Goal: Transaction & Acquisition: Purchase product/service

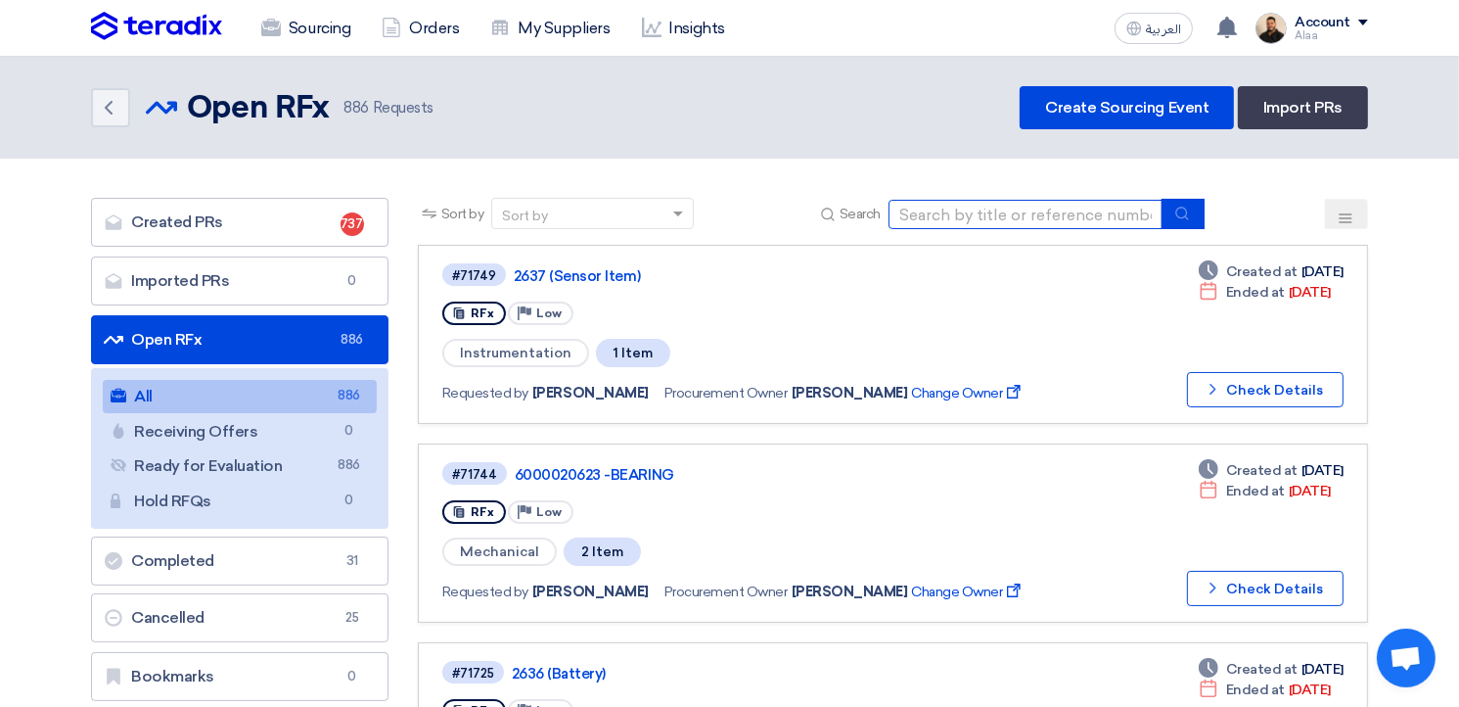
click at [956, 208] on input at bounding box center [1026, 214] width 274 height 29
paste input "6000021578"
type input "6000021578"
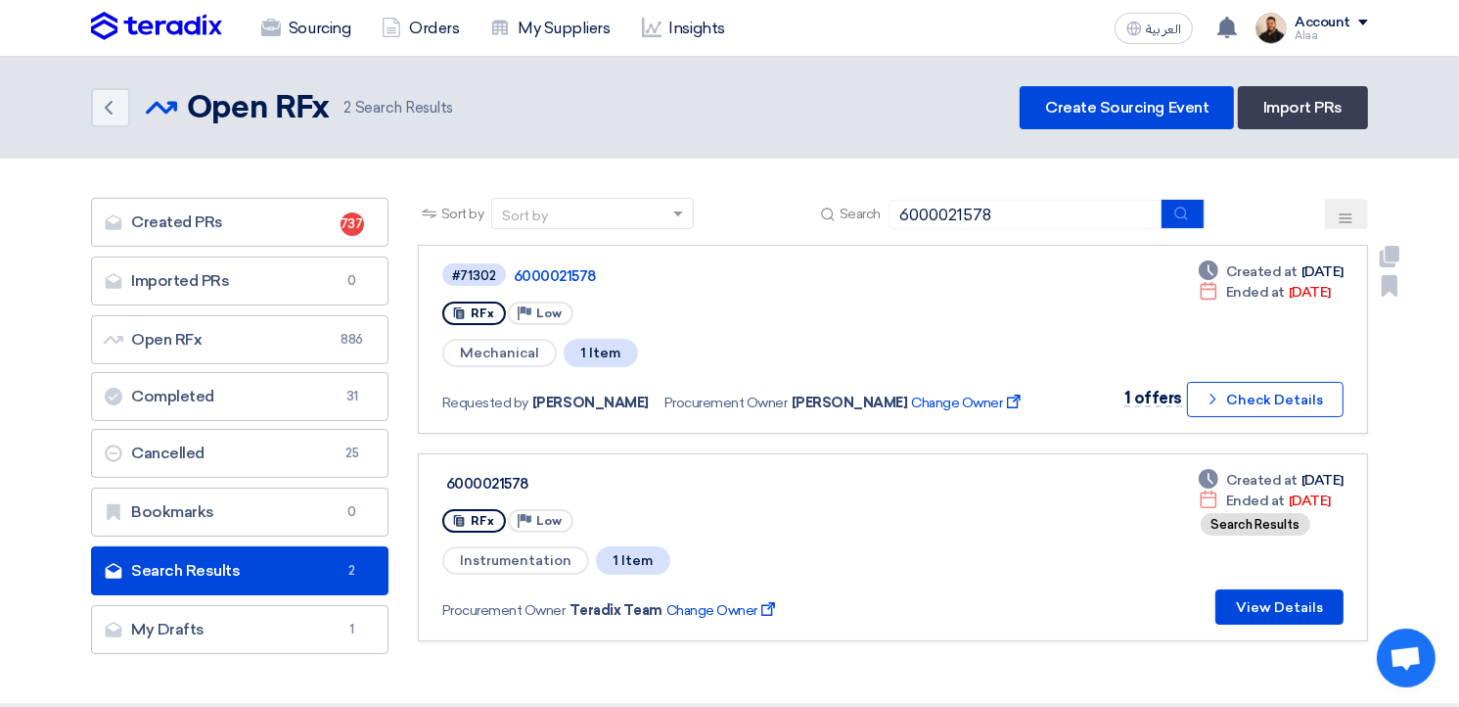
click at [507, 341] on span "Mechanical" at bounding box center [499, 353] width 114 height 28
copy span "Mechanical"
click at [561, 283] on link "6000021578" at bounding box center [758, 276] width 489 height 18
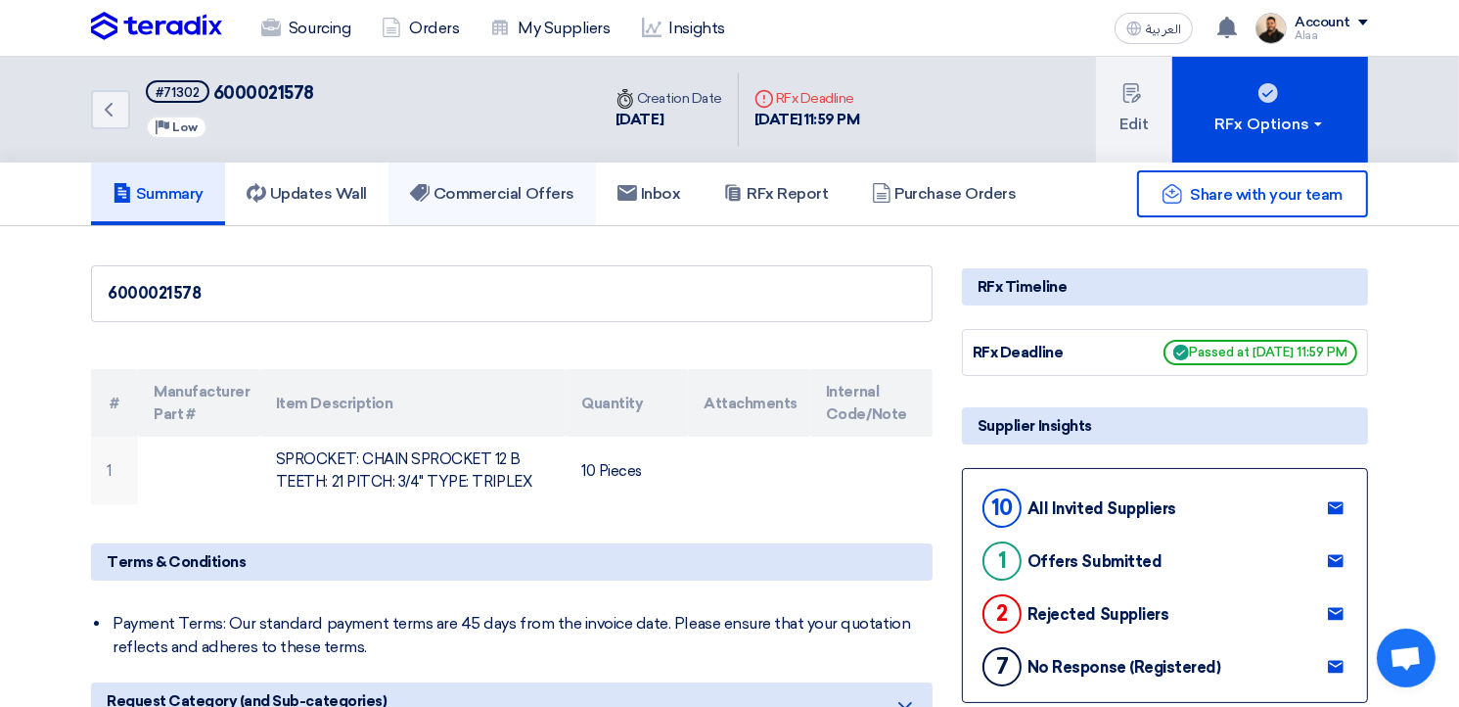
click at [553, 203] on link "Commercial Offers" at bounding box center [491, 193] width 207 height 63
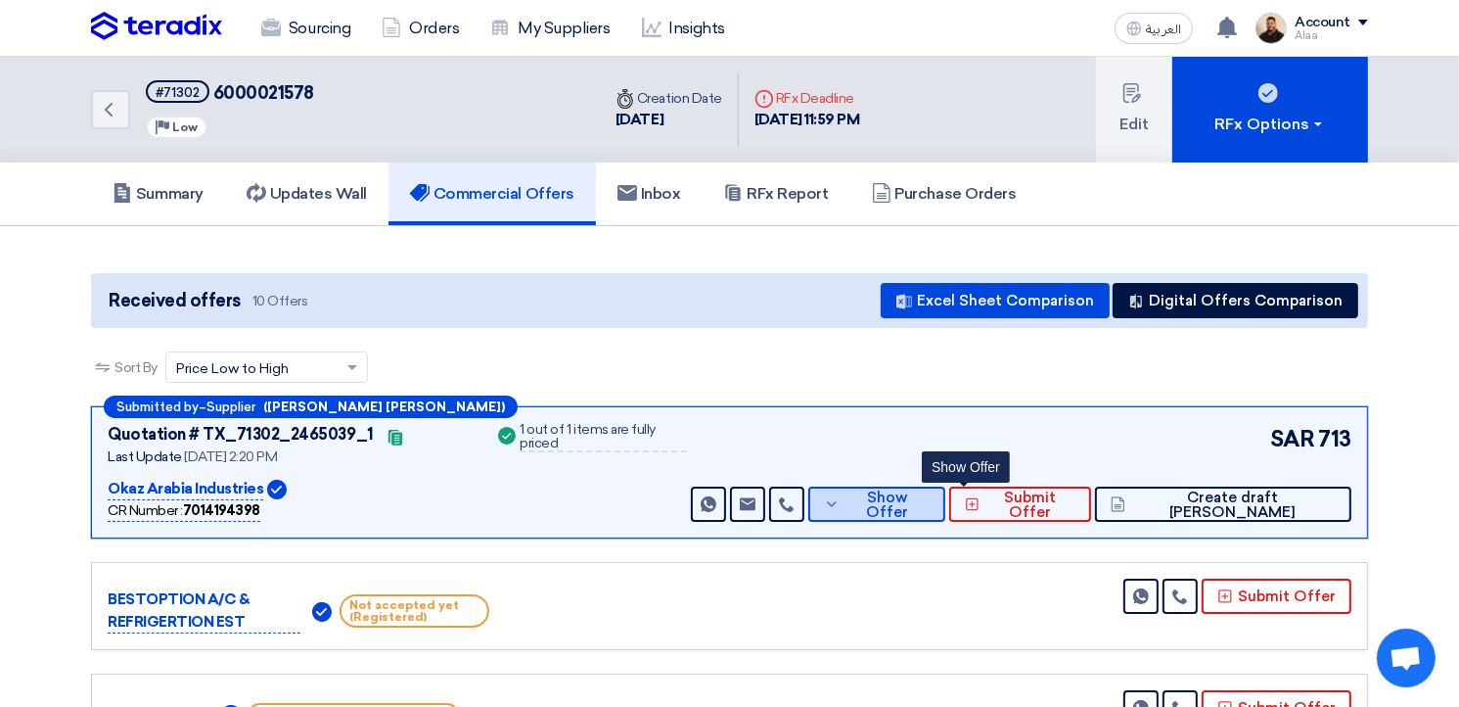
click at [930, 505] on span "Show Offer" at bounding box center [887, 504] width 85 height 29
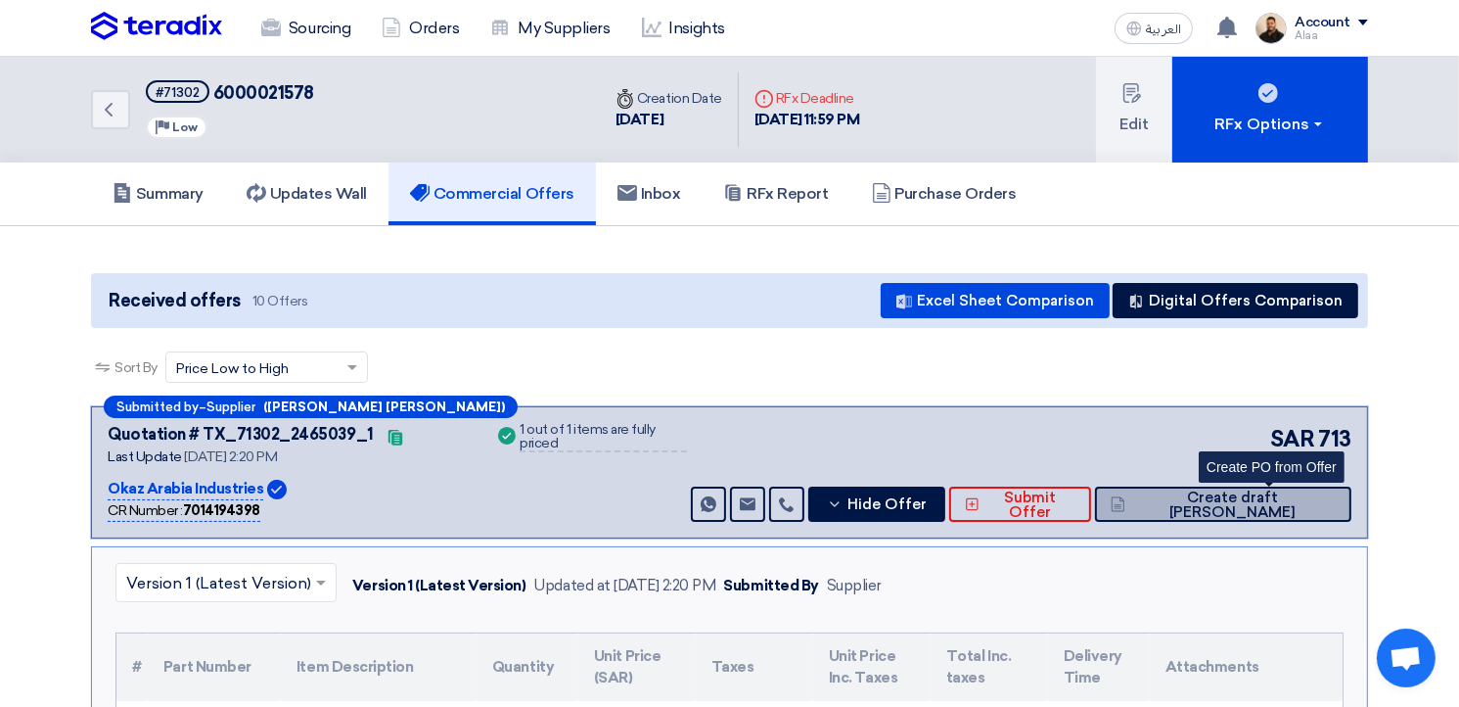
click at [1125, 499] on icon at bounding box center [1118, 504] width 15 height 16
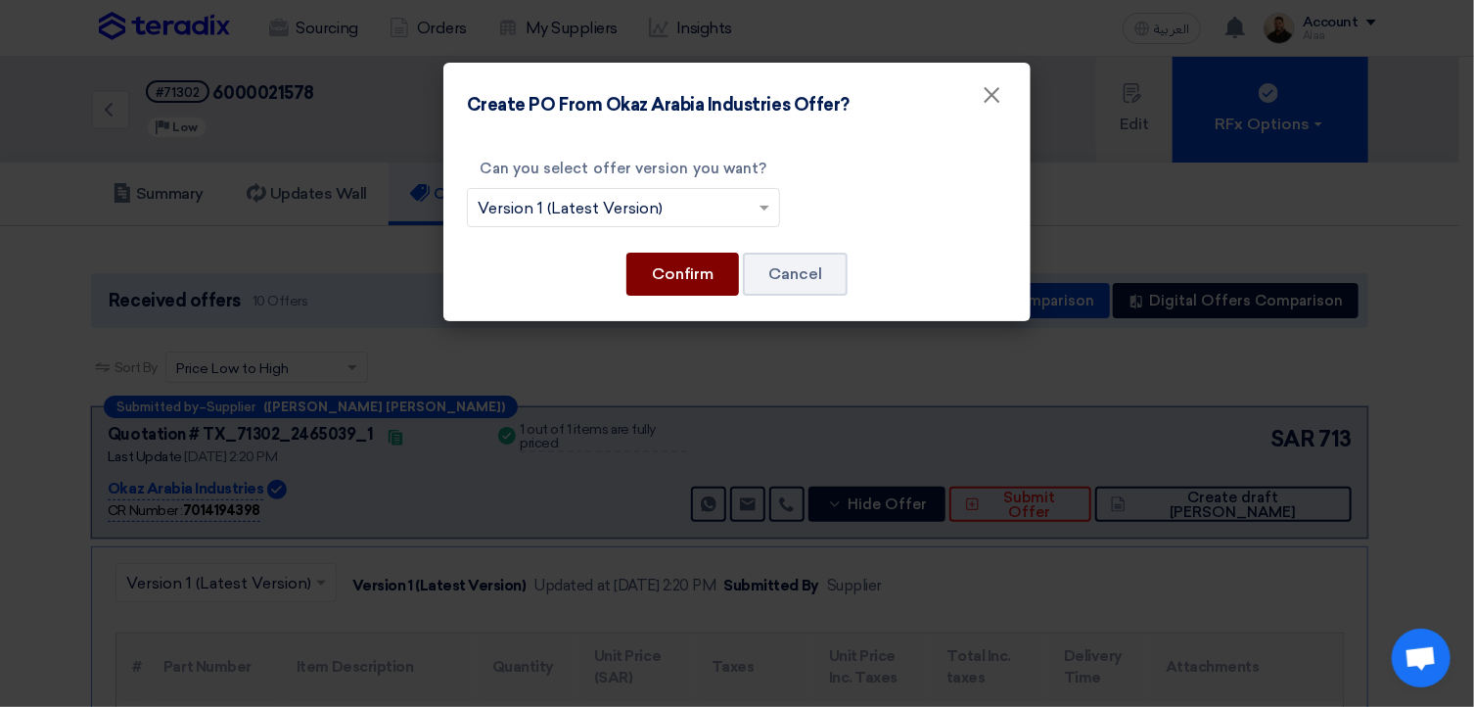
click at [696, 278] on button "Confirm" at bounding box center [682, 273] width 113 height 43
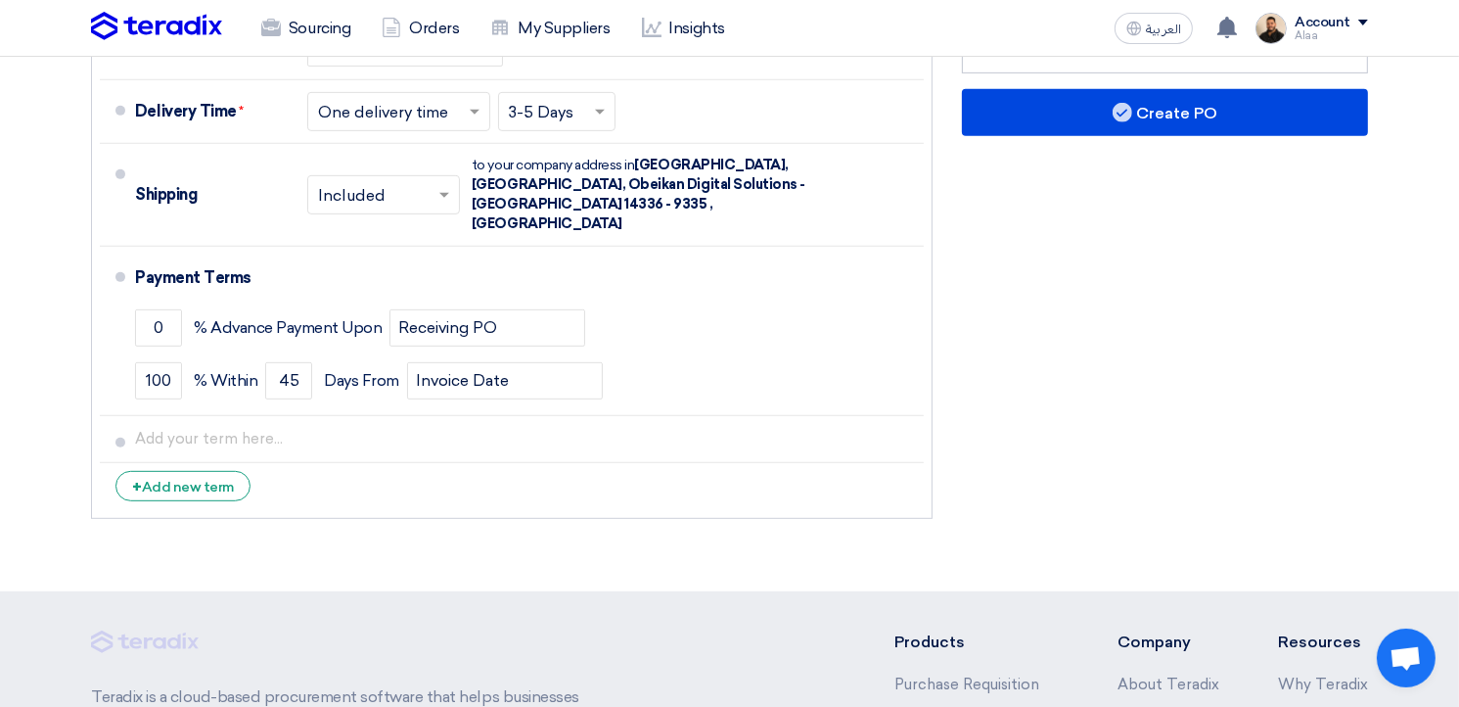
scroll to position [881, 0]
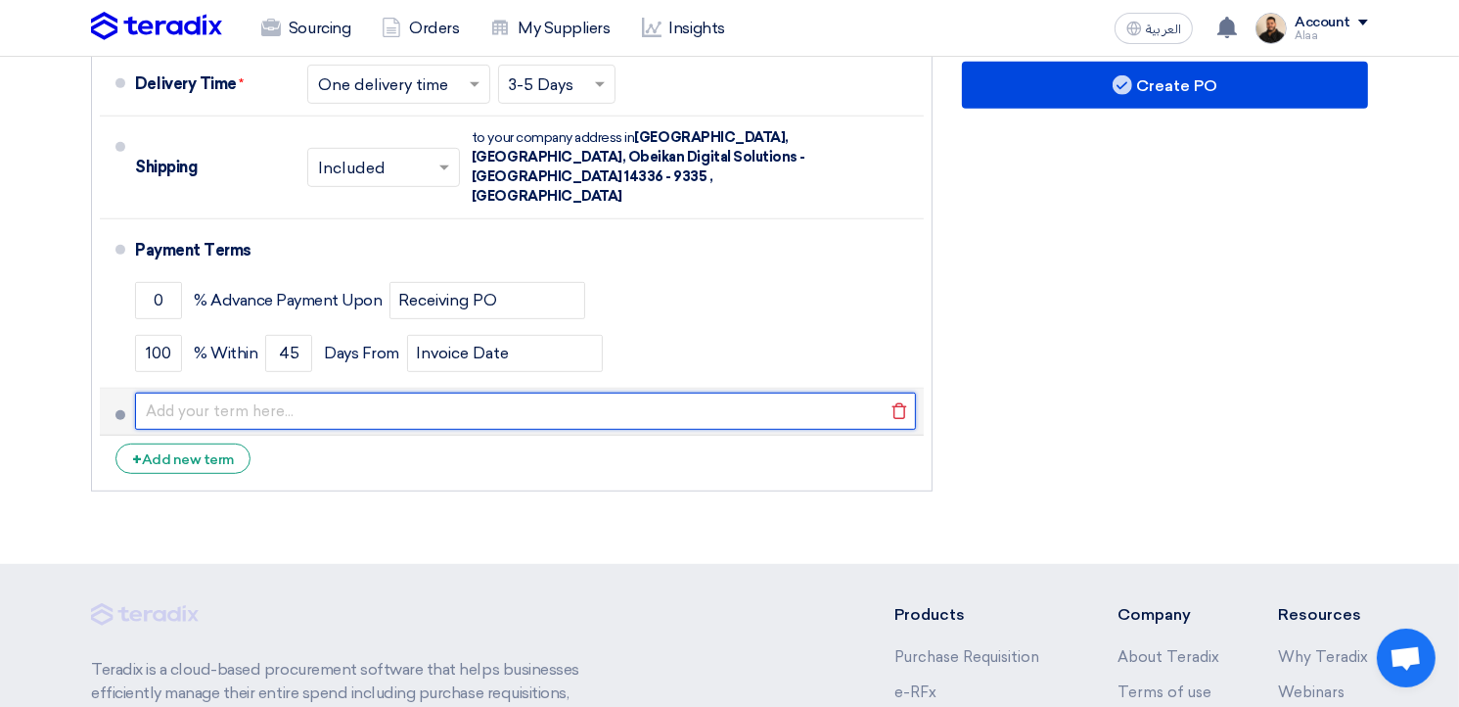
click at [243, 392] on input "text" at bounding box center [525, 410] width 781 height 37
type input "1. PO reference must be mentioned on Tax Invoice(s), Delivery Note(s) other rel…"
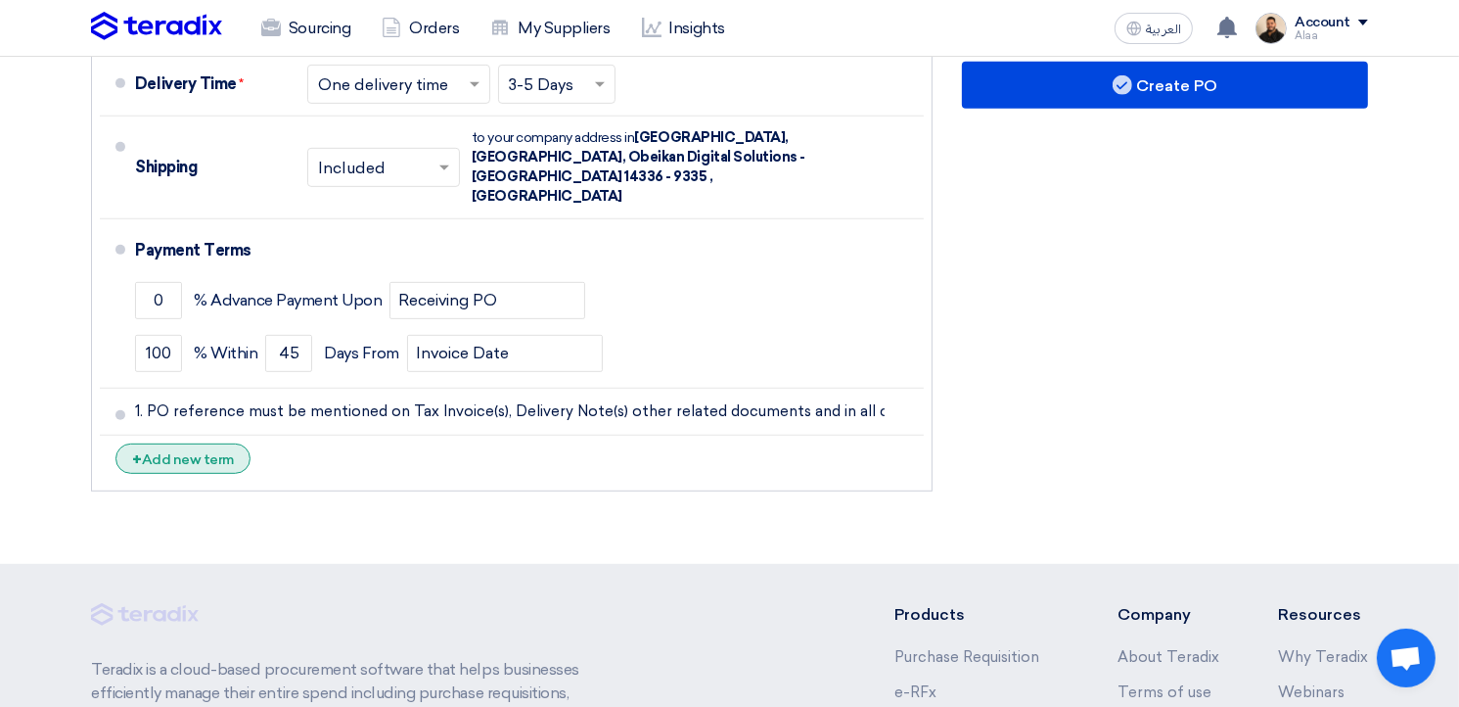
click at [197, 443] on div "+ Add new term" at bounding box center [182, 458] width 135 height 30
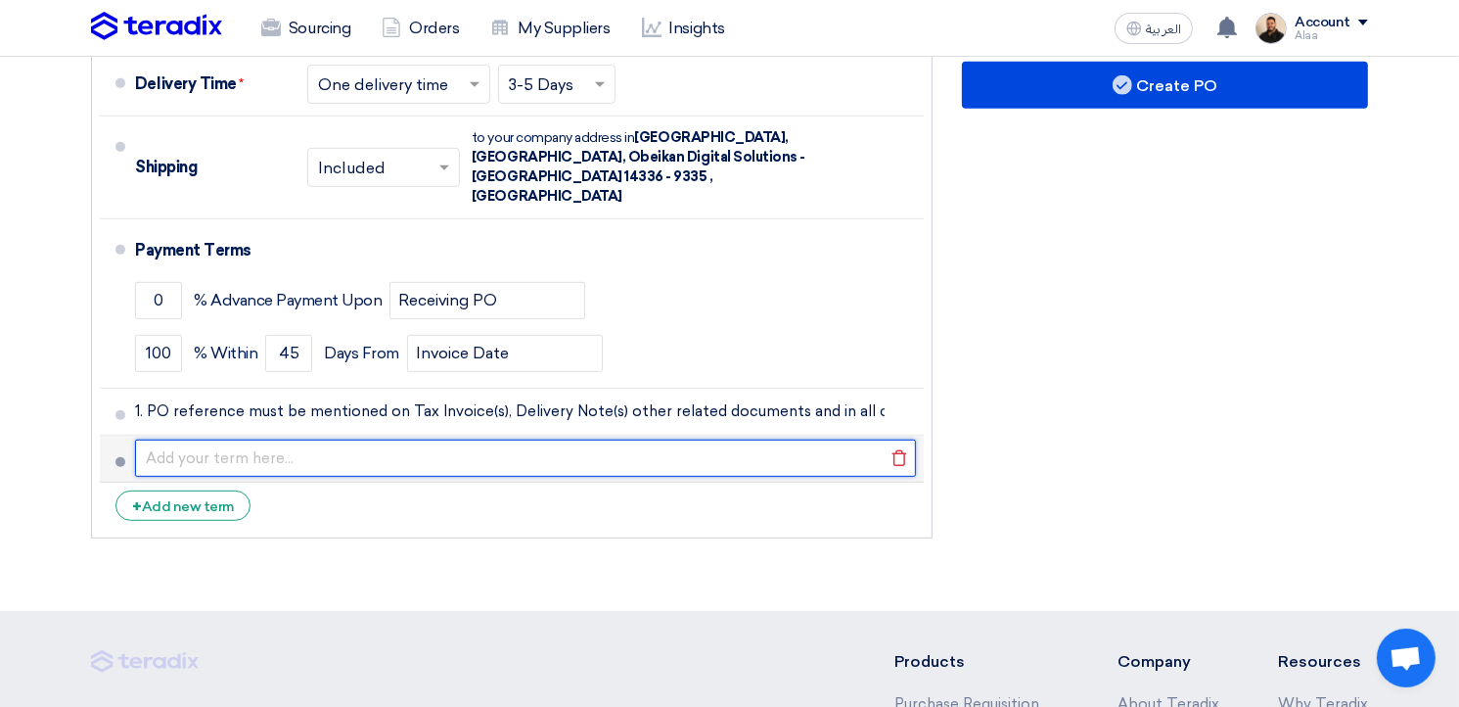
click at [231, 439] on input "text" at bounding box center [525, 457] width 781 height 37
paste input "2. The Supplier shall, at its own cost, replace and/or rectify the goods suppli…"
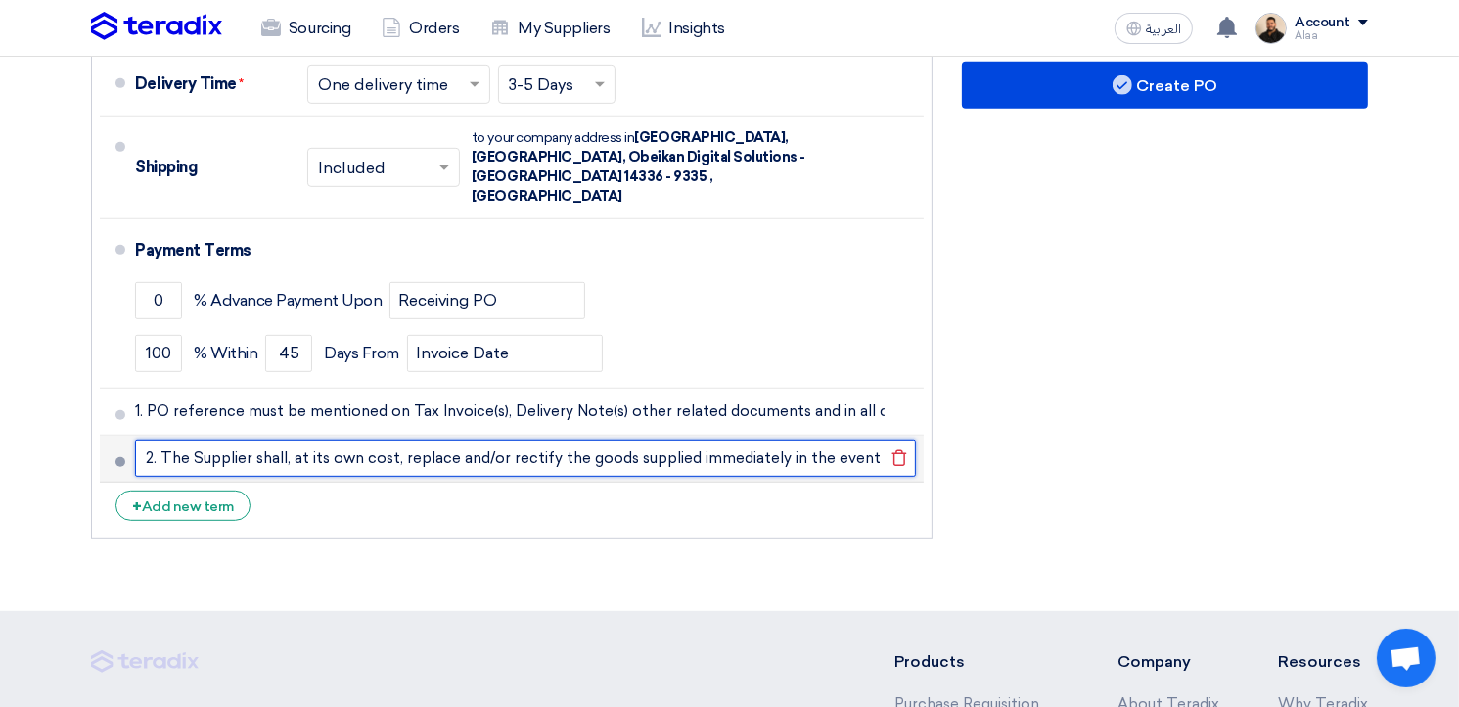
scroll to position [0, 305]
type input "2. The Supplier shall, at its own cost, replace and/or rectify the goods suppli…"
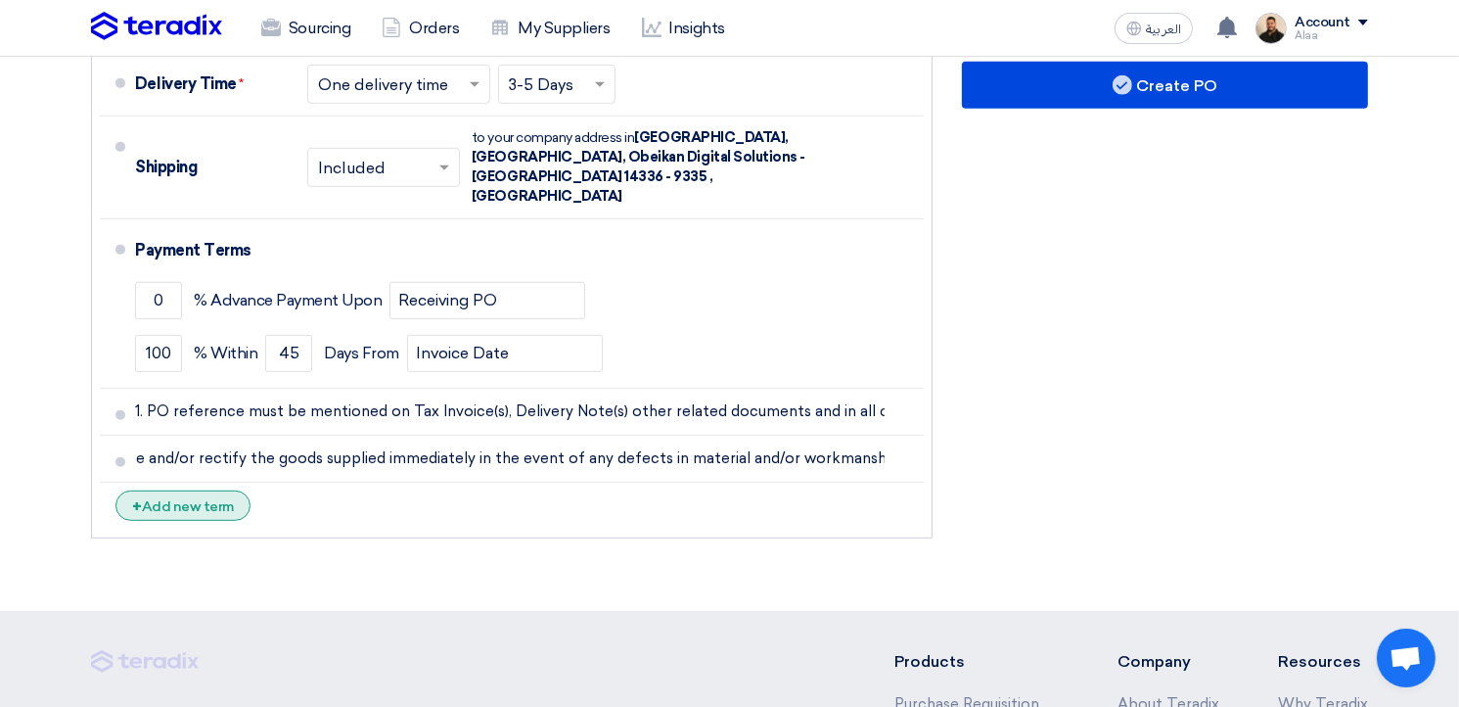
click at [216, 490] on div "+ Add new term" at bounding box center [182, 505] width 135 height 30
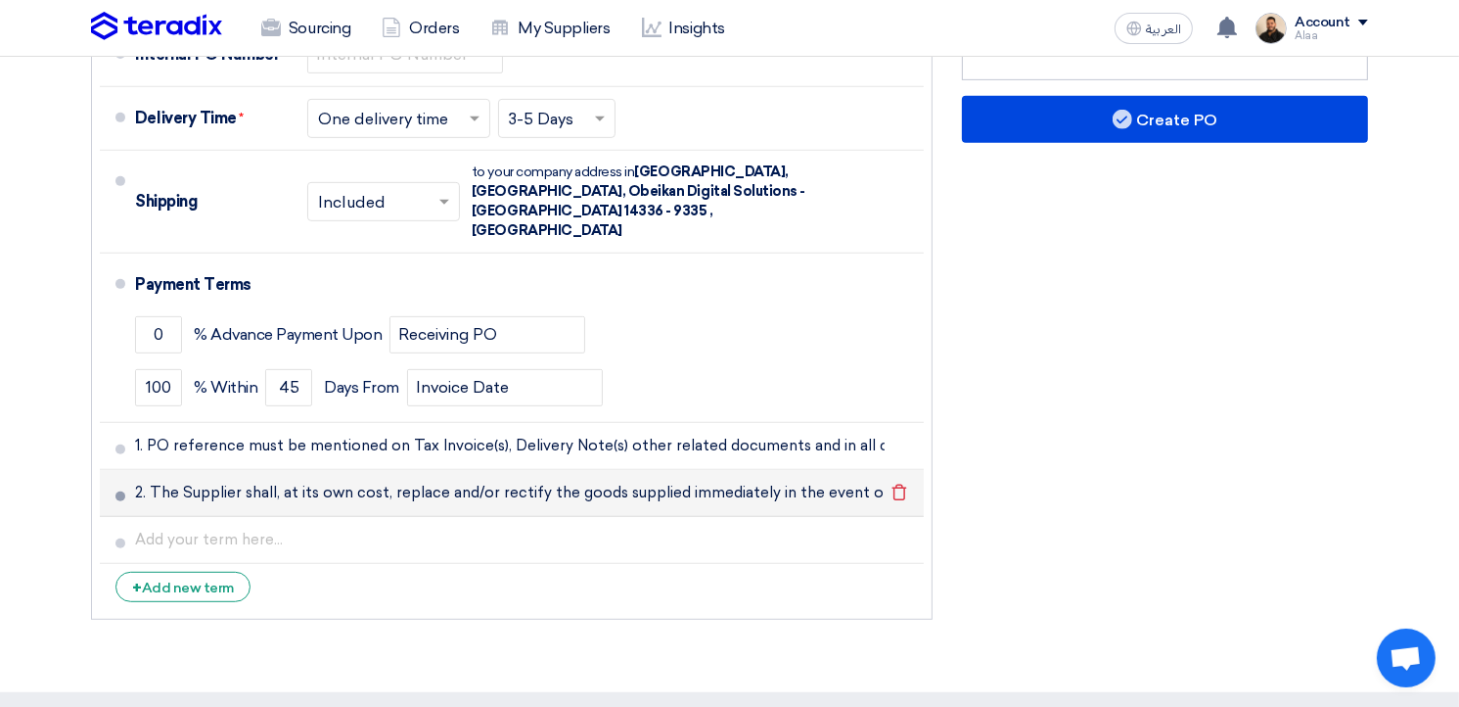
scroll to position [881, 0]
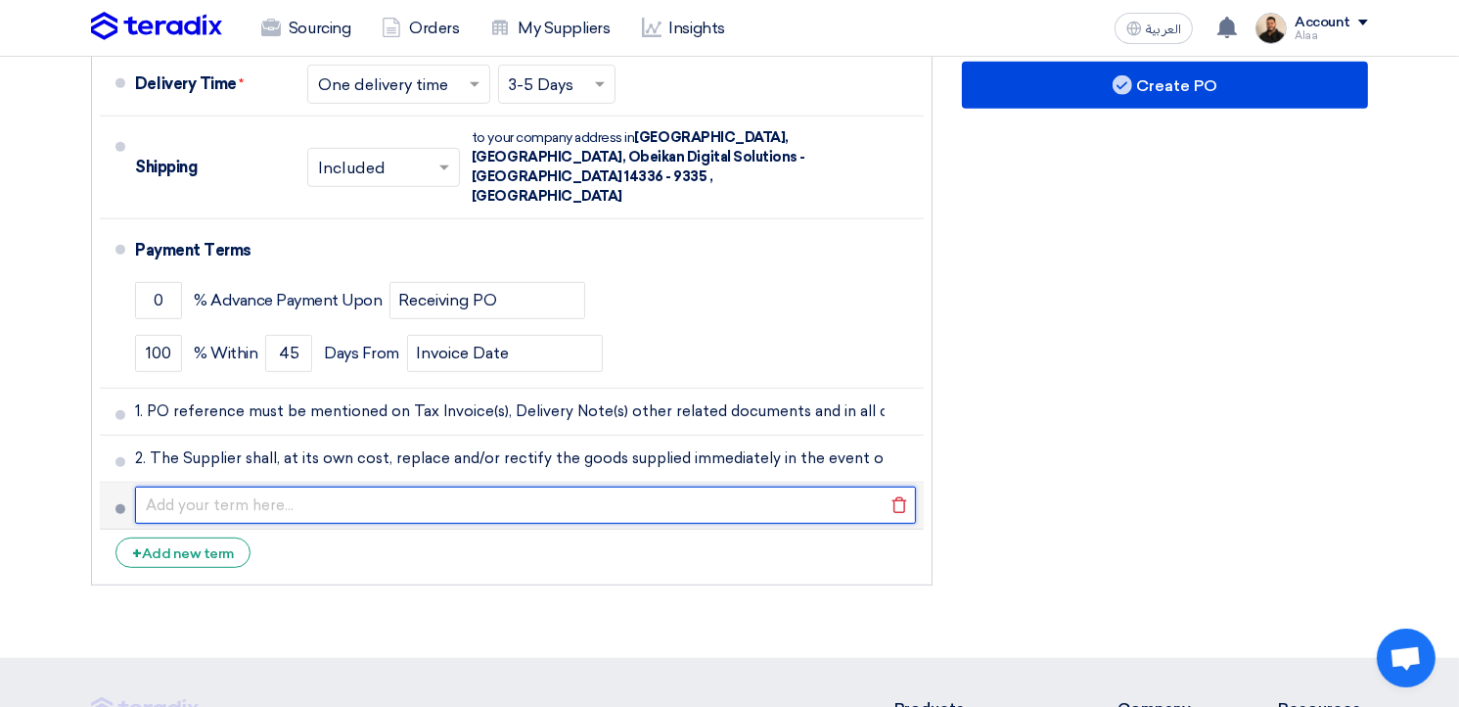
click at [410, 486] on input "text" at bounding box center [525, 504] width 781 height 37
paste input "3. Original Tax Invoice(s) along with copy of acknowledged Delivery Note(s) and…"
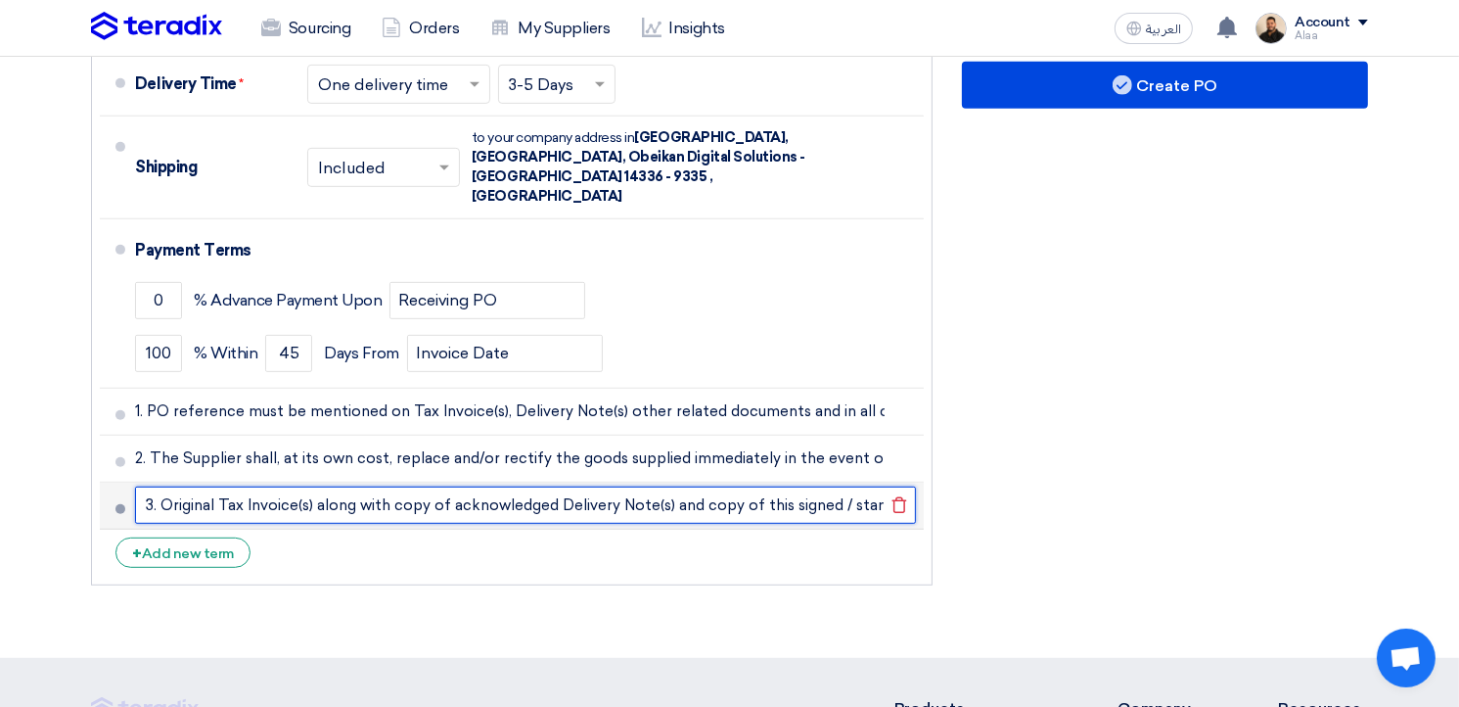
scroll to position [0, 784]
type input "3. Original Tax Invoice(s) along with copy of acknowledged Delivery Note(s) and…"
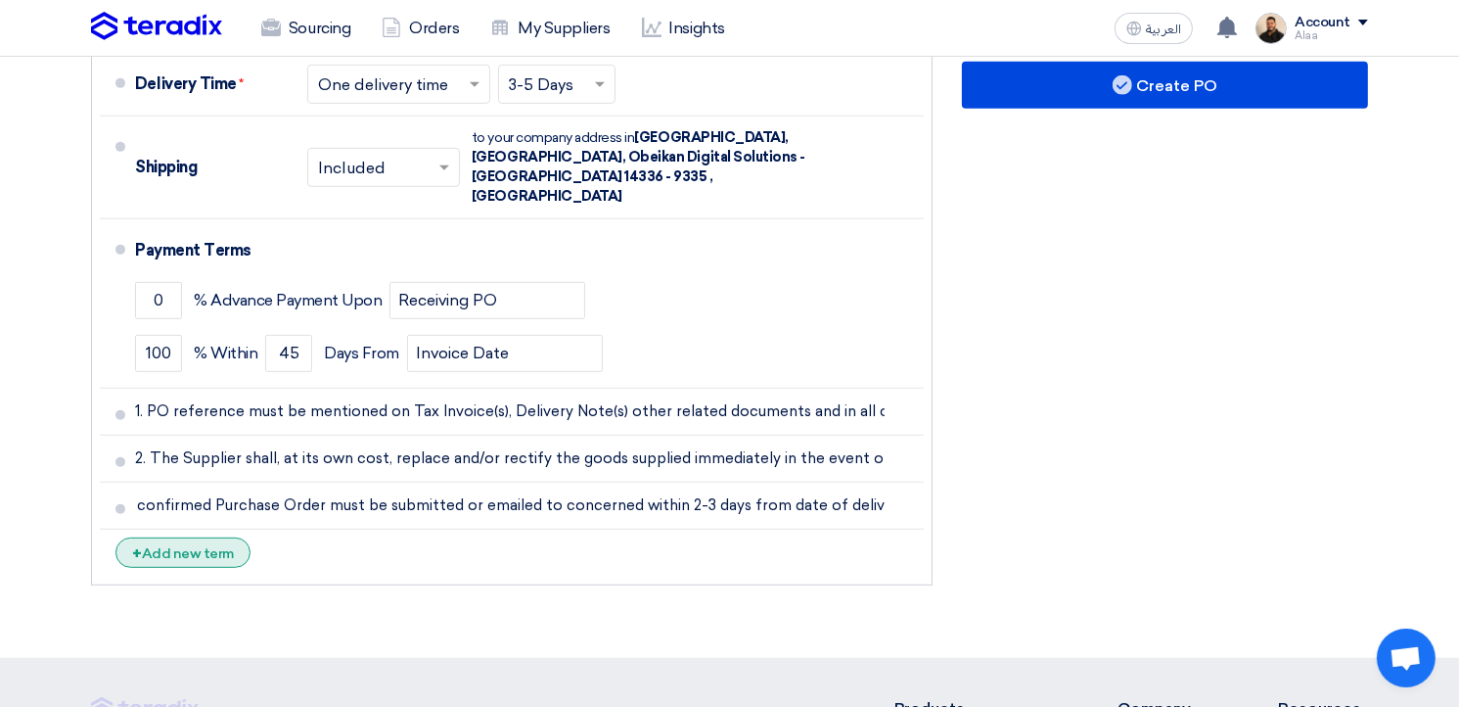
click at [222, 537] on div "+ Add new term" at bounding box center [182, 552] width 135 height 30
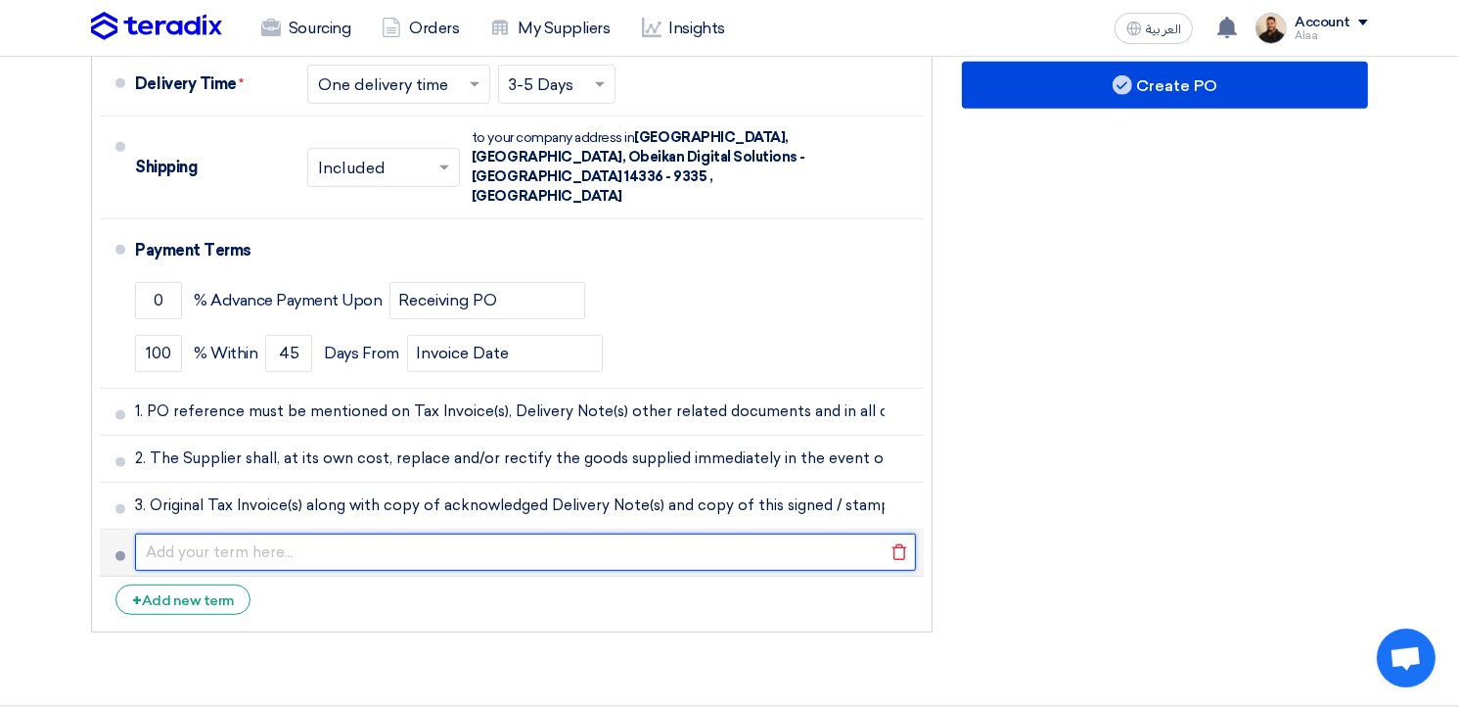
click at [356, 533] on input "text" at bounding box center [525, 551] width 781 height 37
paste input "4. Obeikan Digital Solutions Co. reserves the right to terminate this purchase …"
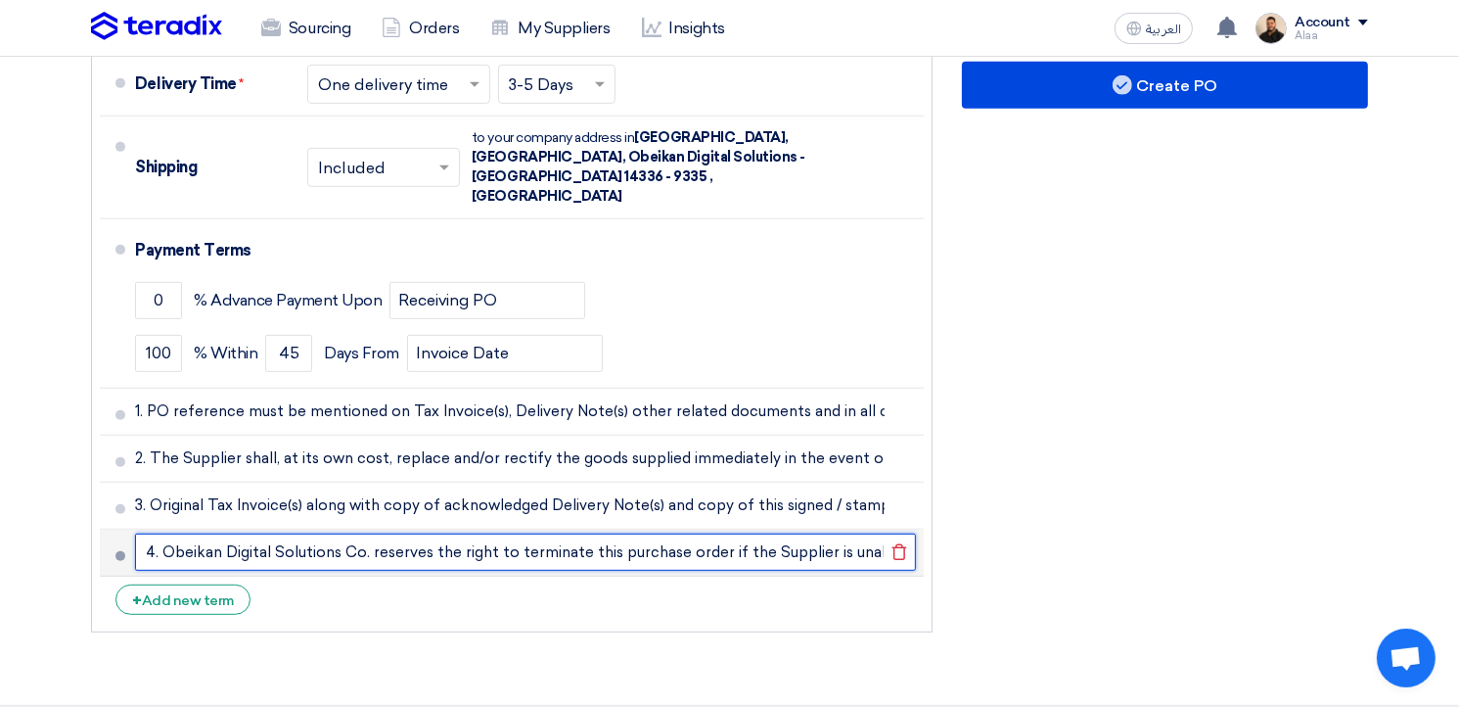
scroll to position [0, 583]
type input "4. Obeikan Digital Solutions Co. reserves the right to terminate this purchase …"
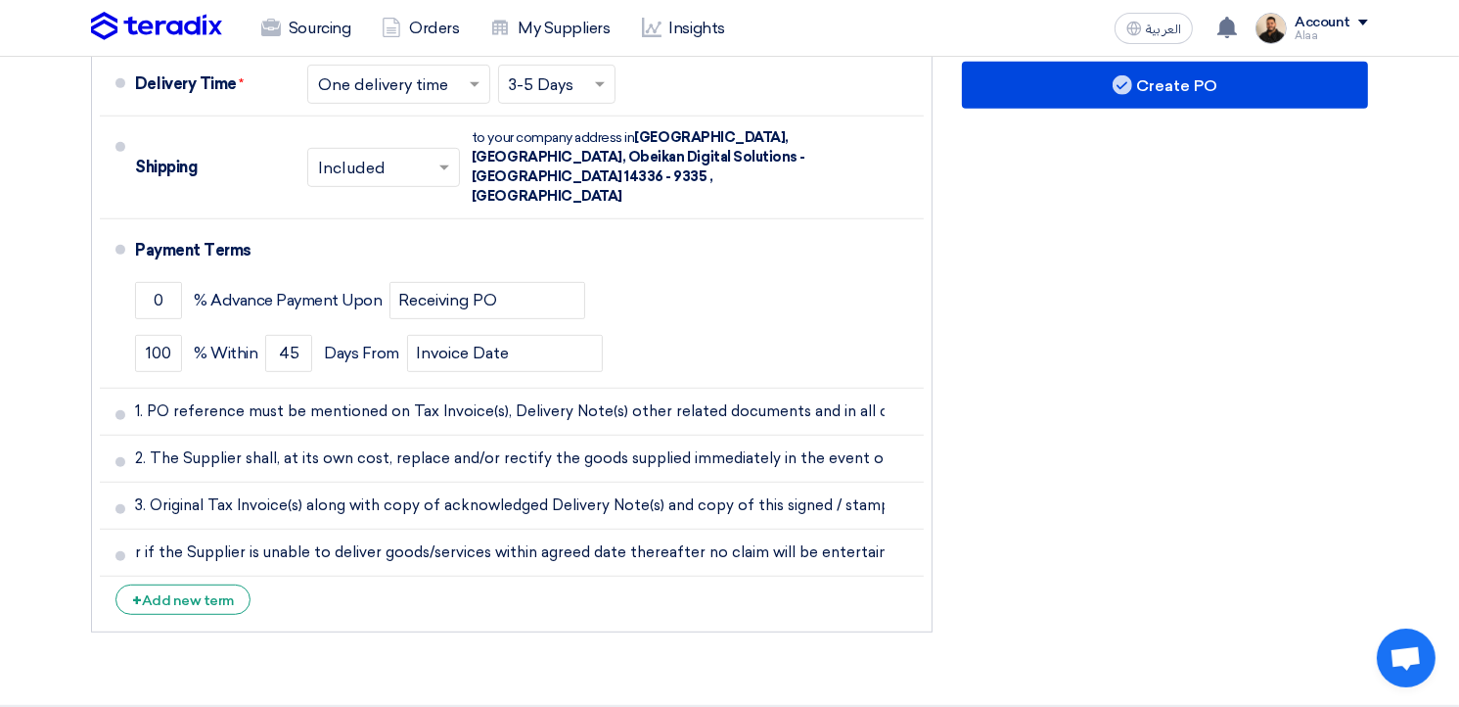
click at [1011, 528] on div "Financial Offer Summary Subtotal [GEOGRAPHIC_DATA] (SAR) 620 Shipping Fees" at bounding box center [1164, 175] width 435 height 933
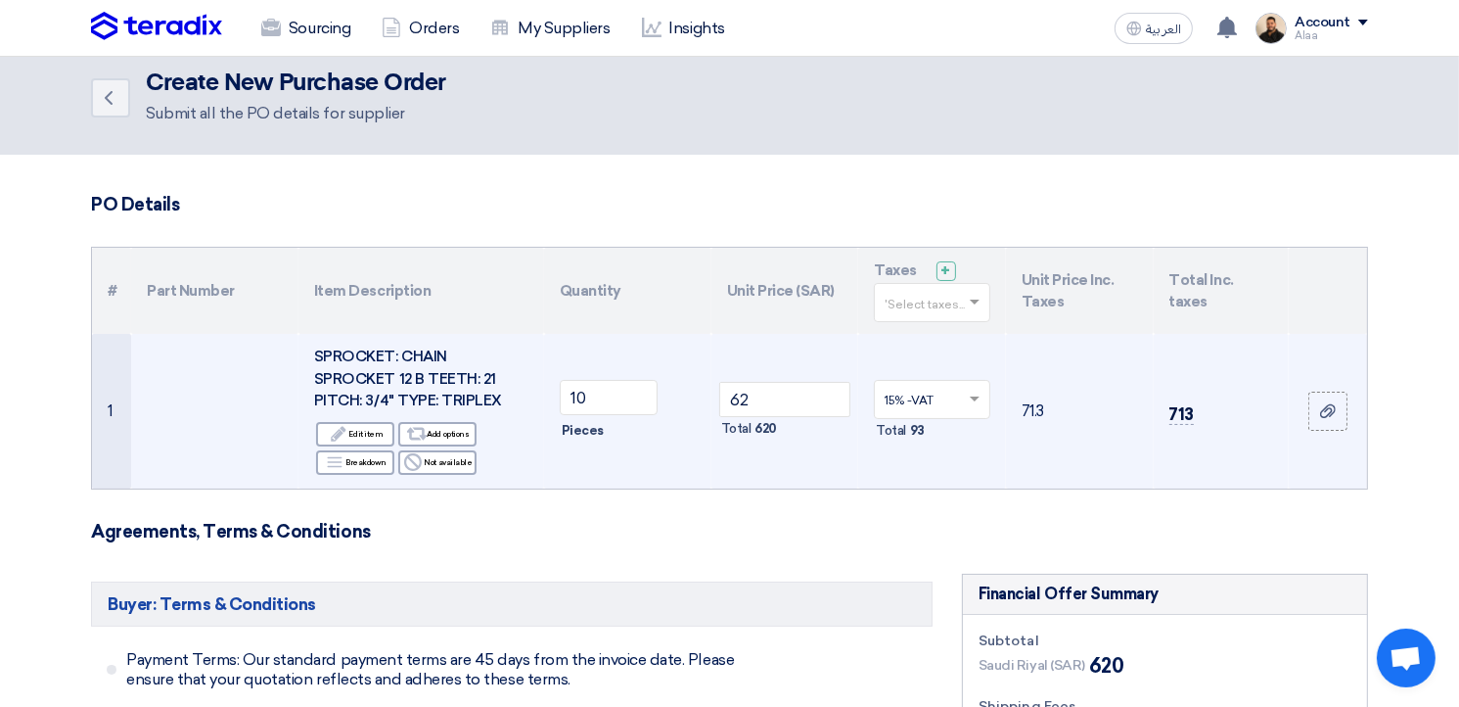
scroll to position [0, 0]
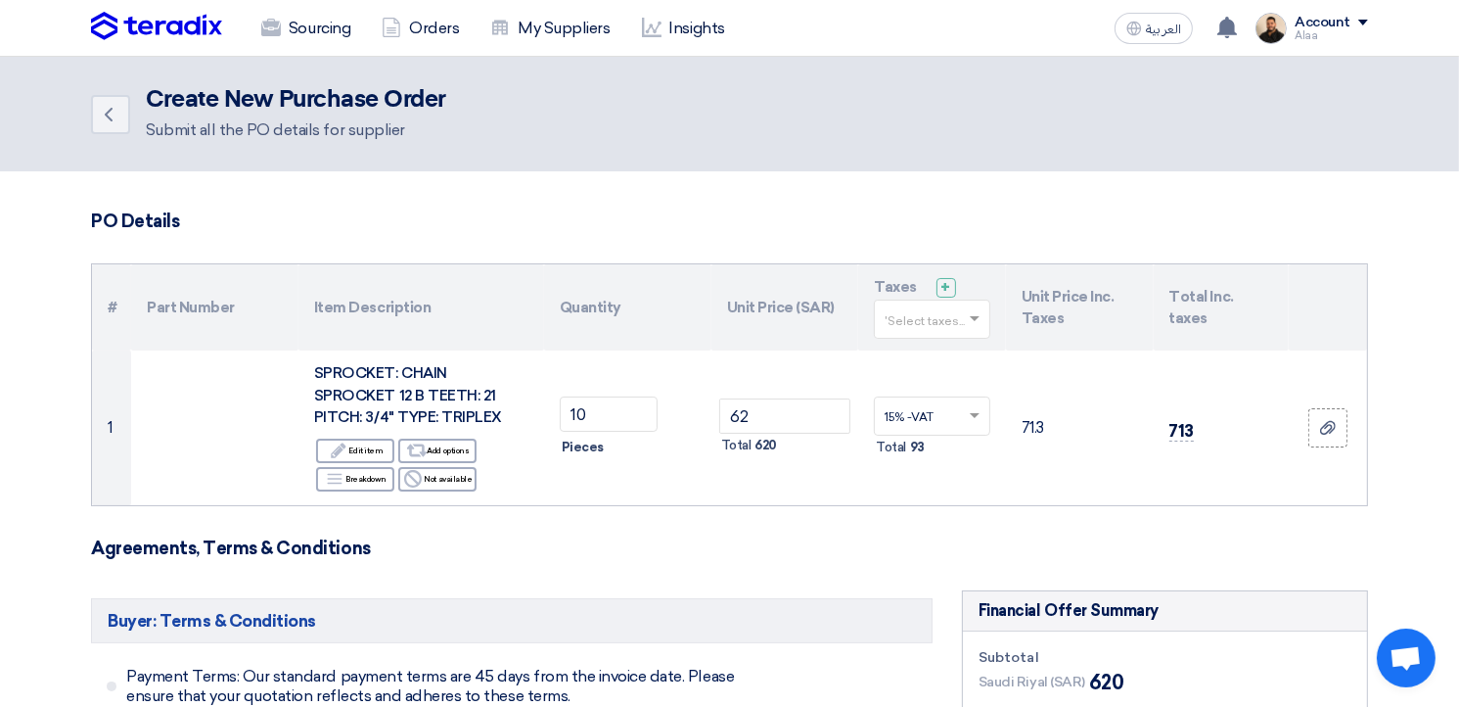
click at [924, 318] on input "text" at bounding box center [922, 321] width 75 height 32
click at [919, 353] on span "15% -VAT" at bounding box center [912, 355] width 55 height 14
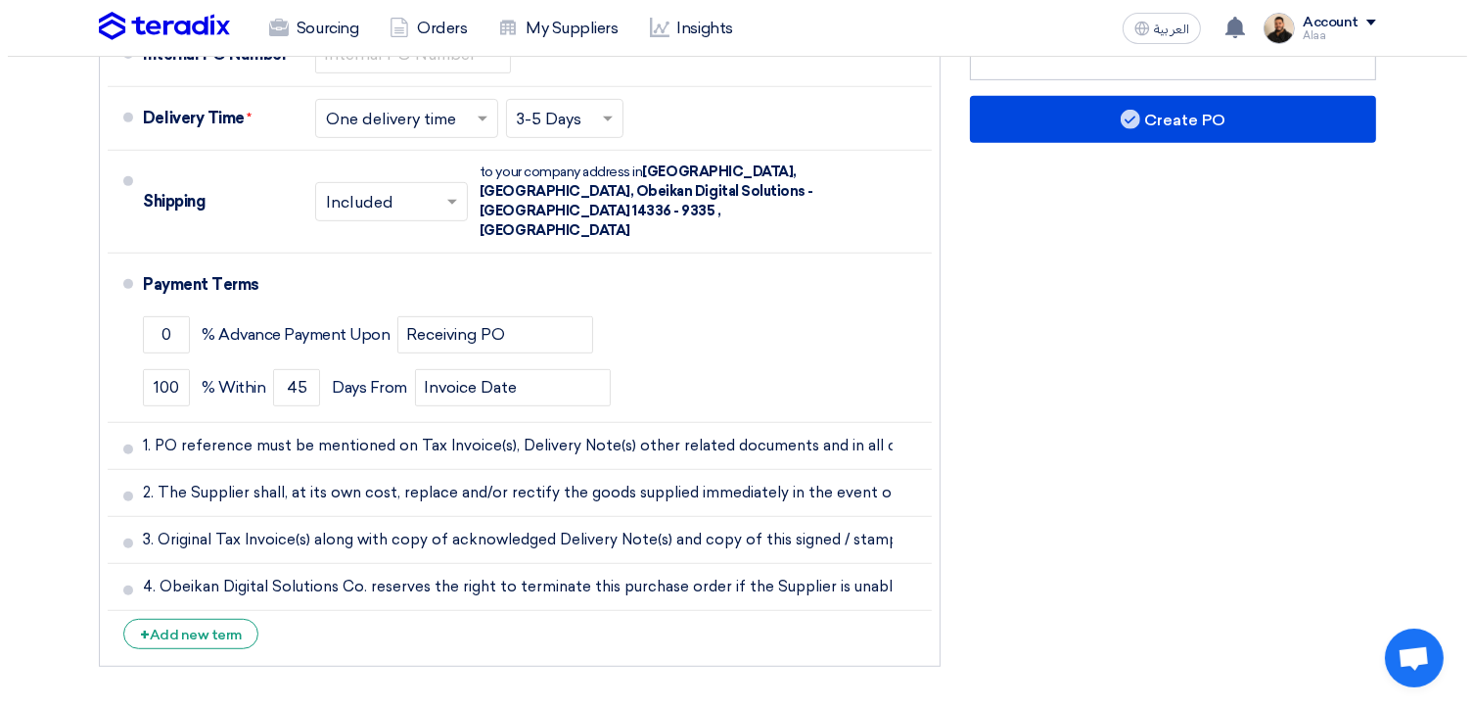
scroll to position [685, 0]
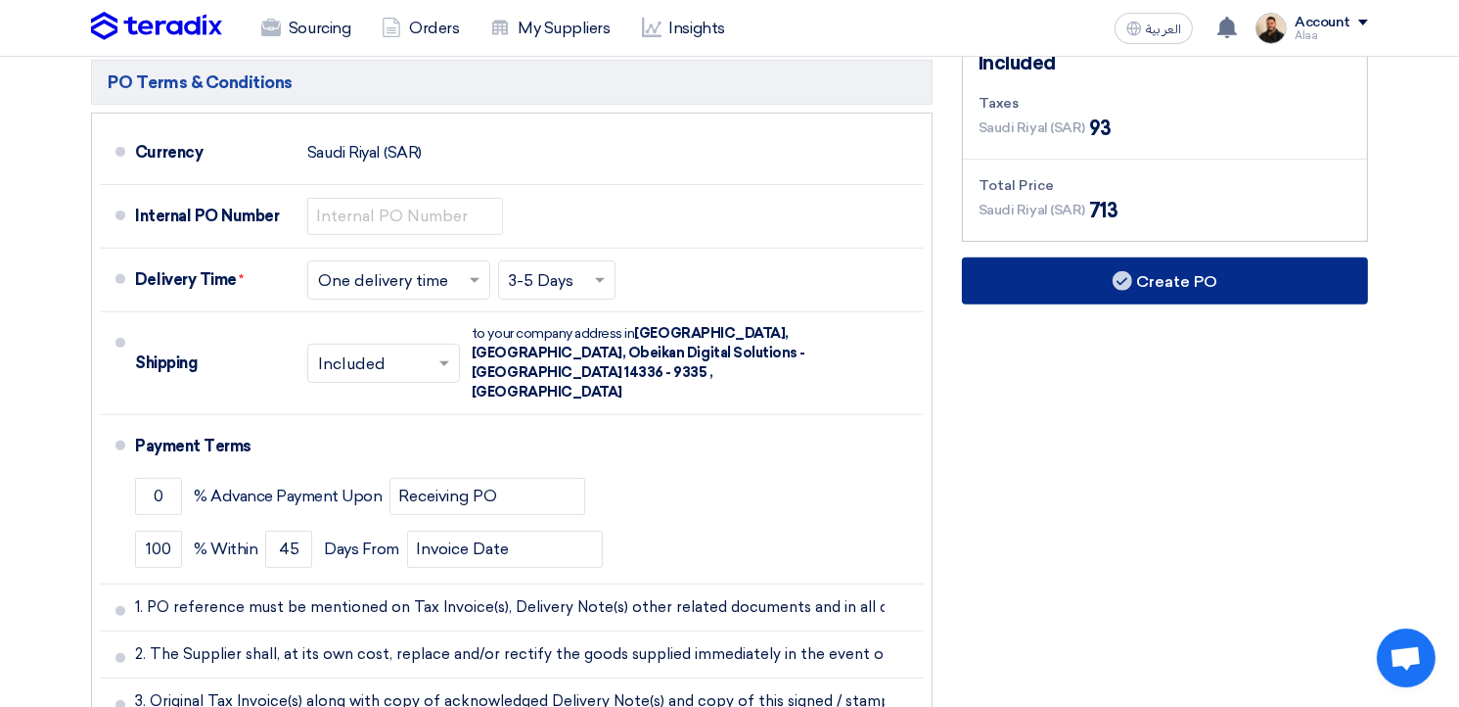
click at [1128, 281] on use at bounding box center [1123, 281] width 20 height 20
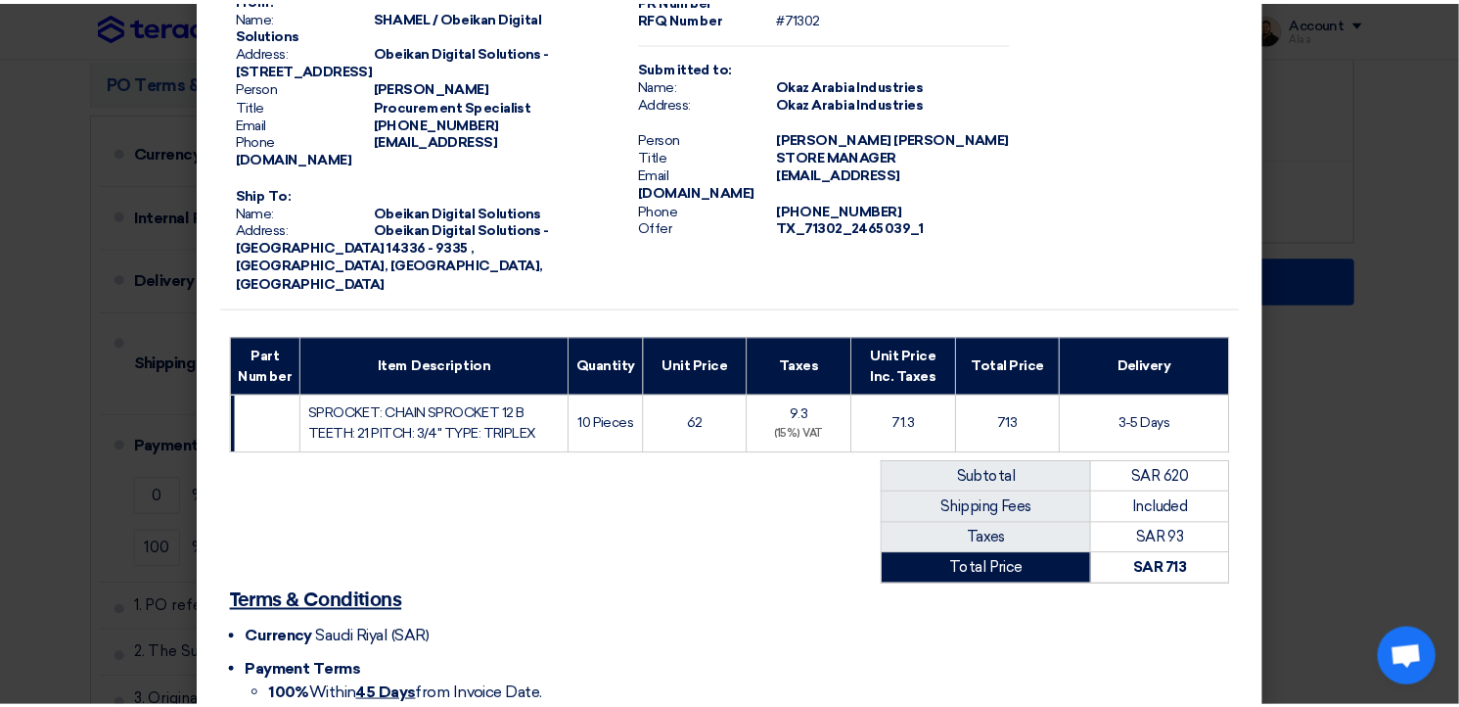
scroll to position [420, 0]
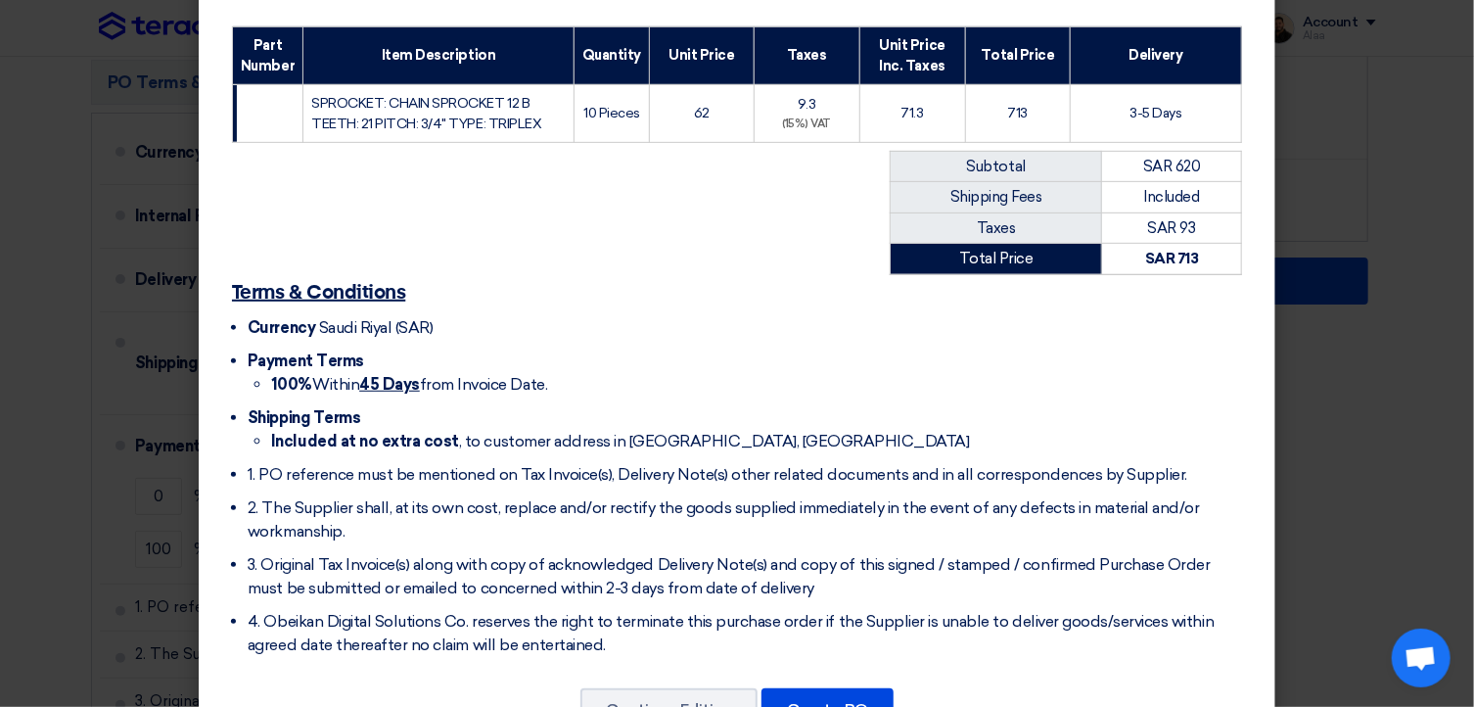
click at [1365, 527] on modal-container "From: Name: SHAMEL / Obeikan Digital Solutions Address: Obeikan Digital Solutio…" at bounding box center [737, 353] width 1474 height 707
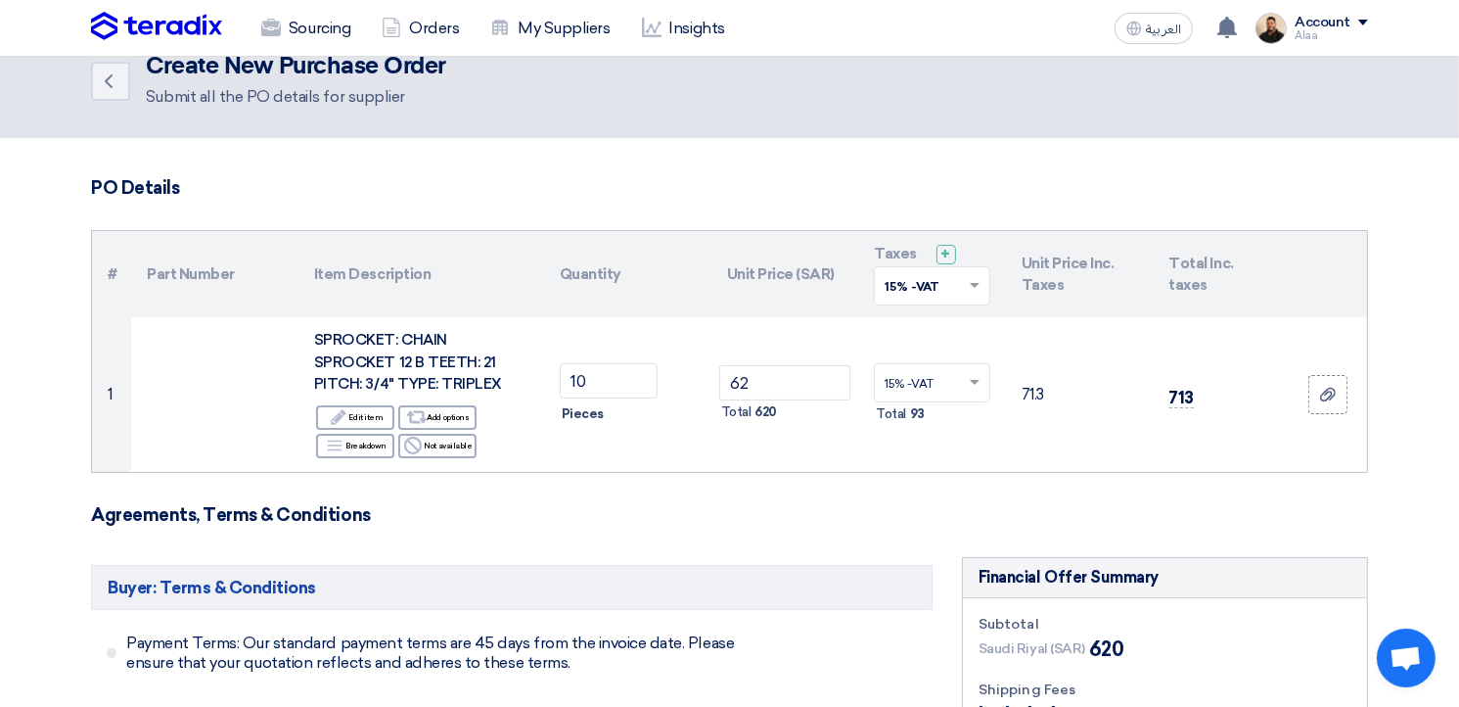
scroll to position [0, 0]
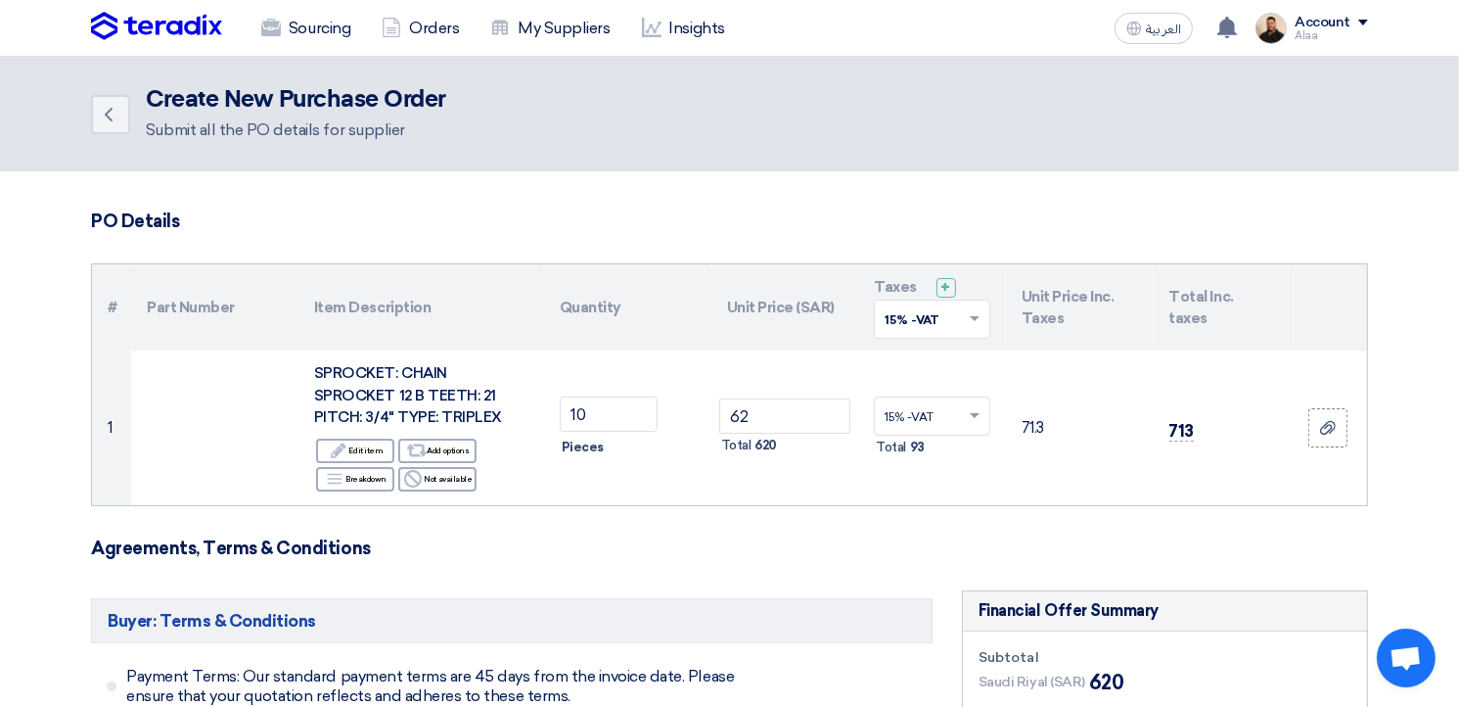
click at [1365, 18] on div "Account" at bounding box center [1331, 23] width 73 height 17
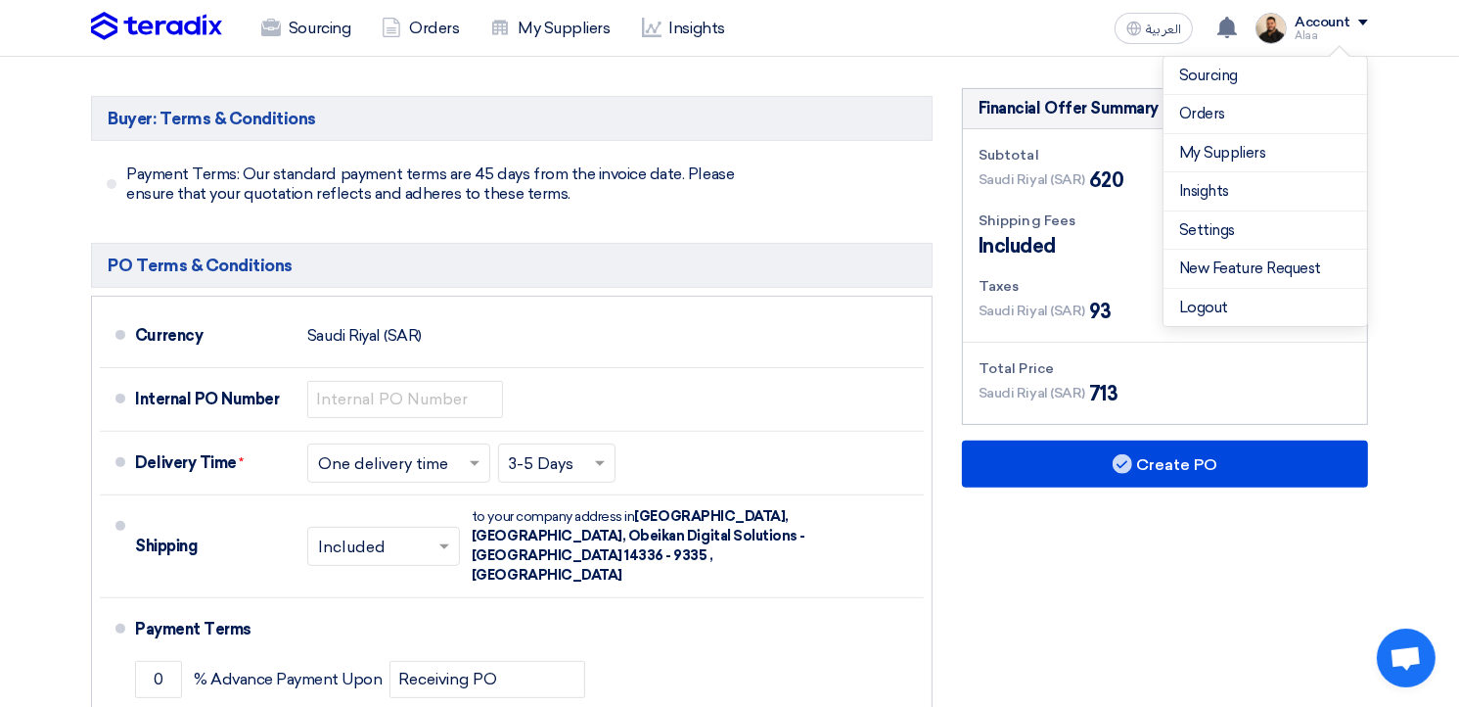
scroll to position [587, 0]
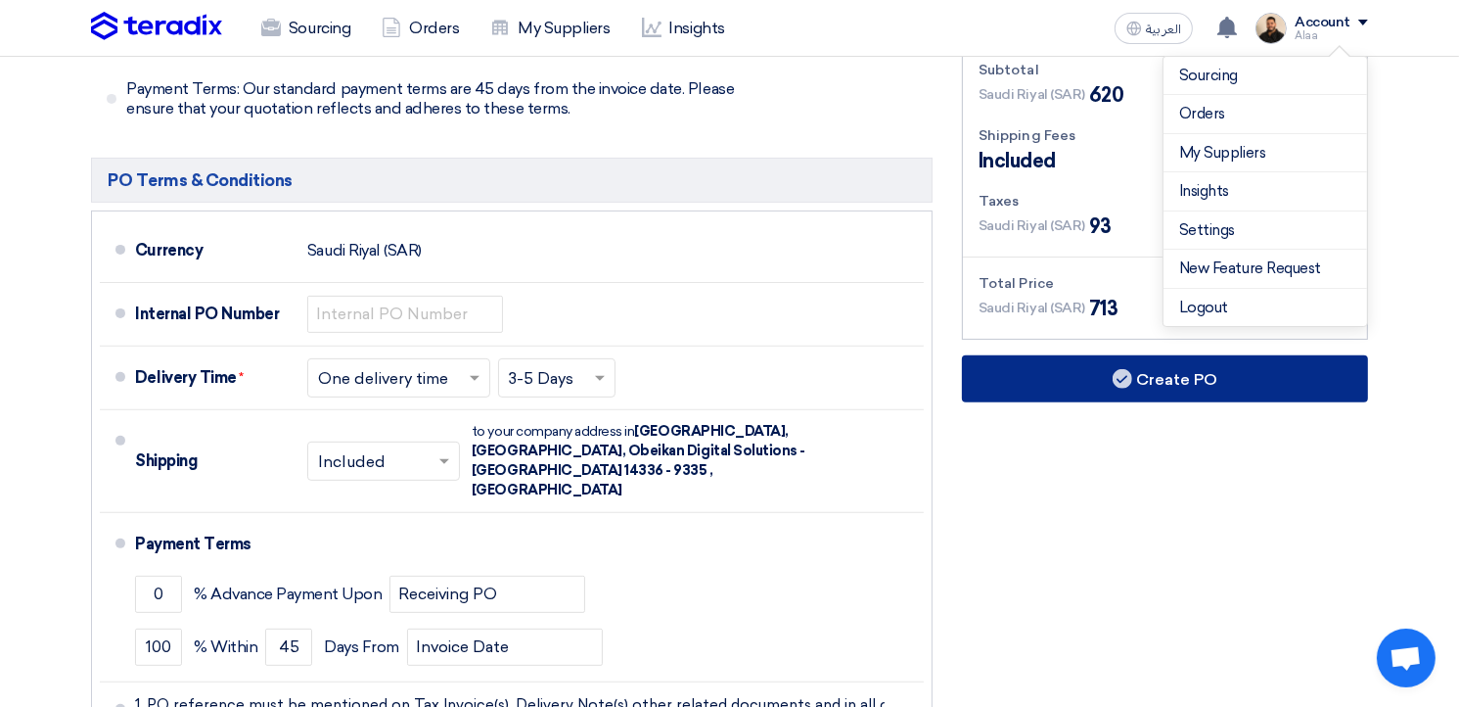
click at [1108, 388] on button "Create PO" at bounding box center [1165, 378] width 406 height 47
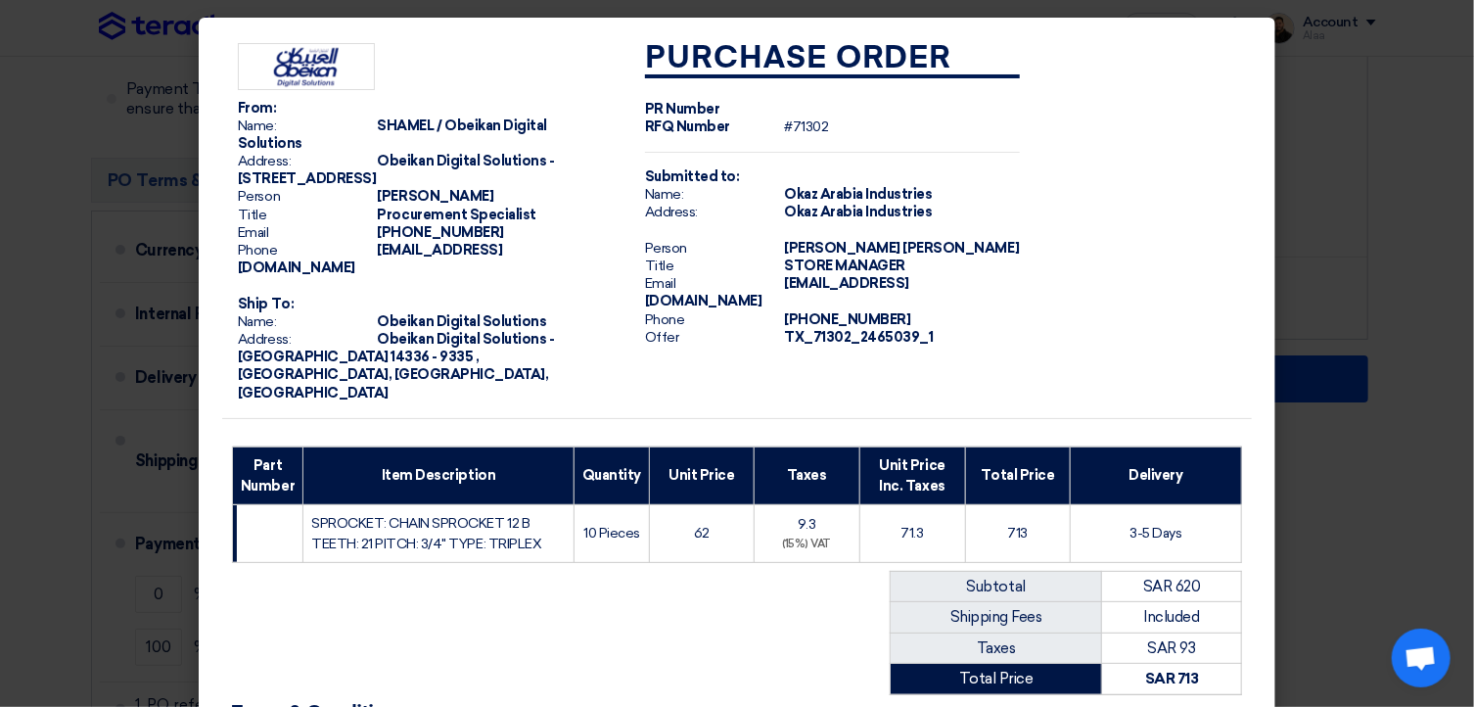
click at [69, 140] on modal-container "From: Name: SHAMEL / Obeikan Digital Solutions Address: Obeikan Digital Solutio…" at bounding box center [737, 353] width 1474 height 707
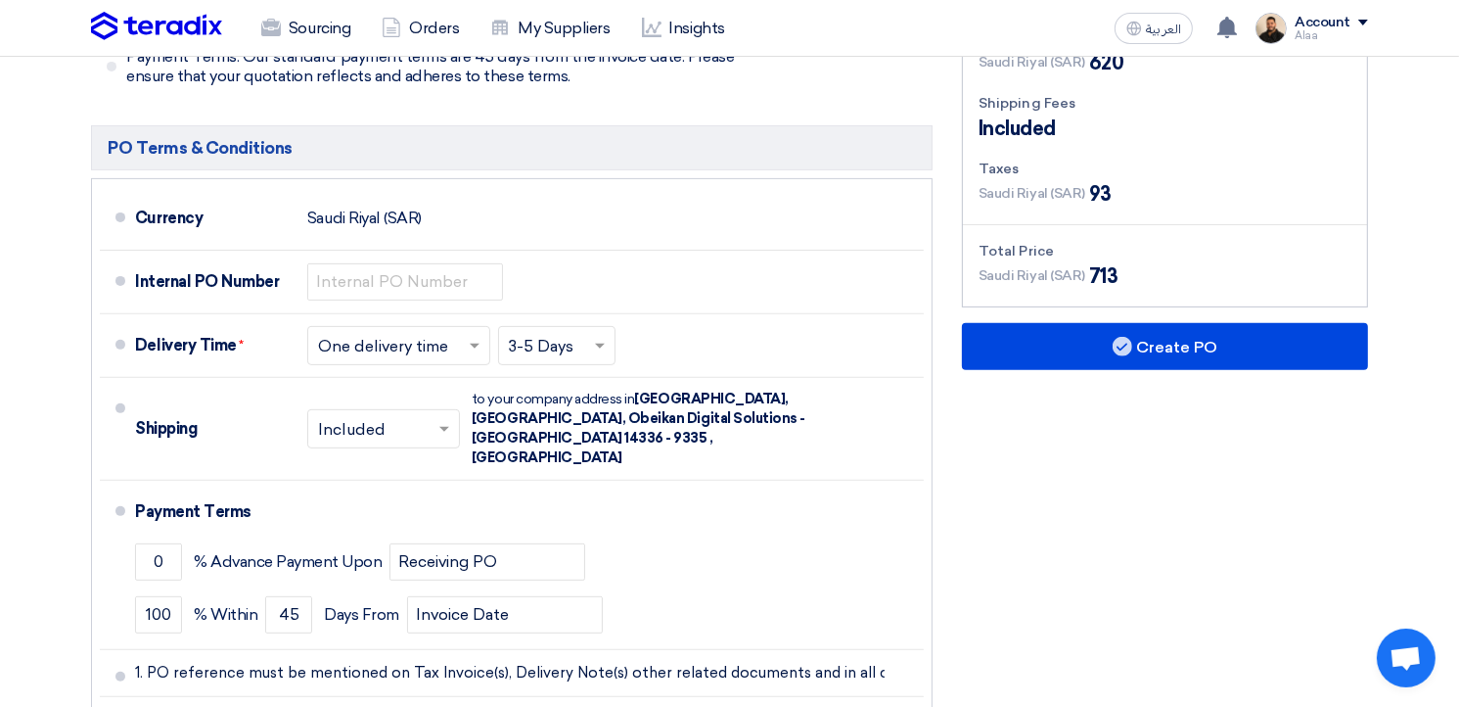
scroll to position [783, 0]
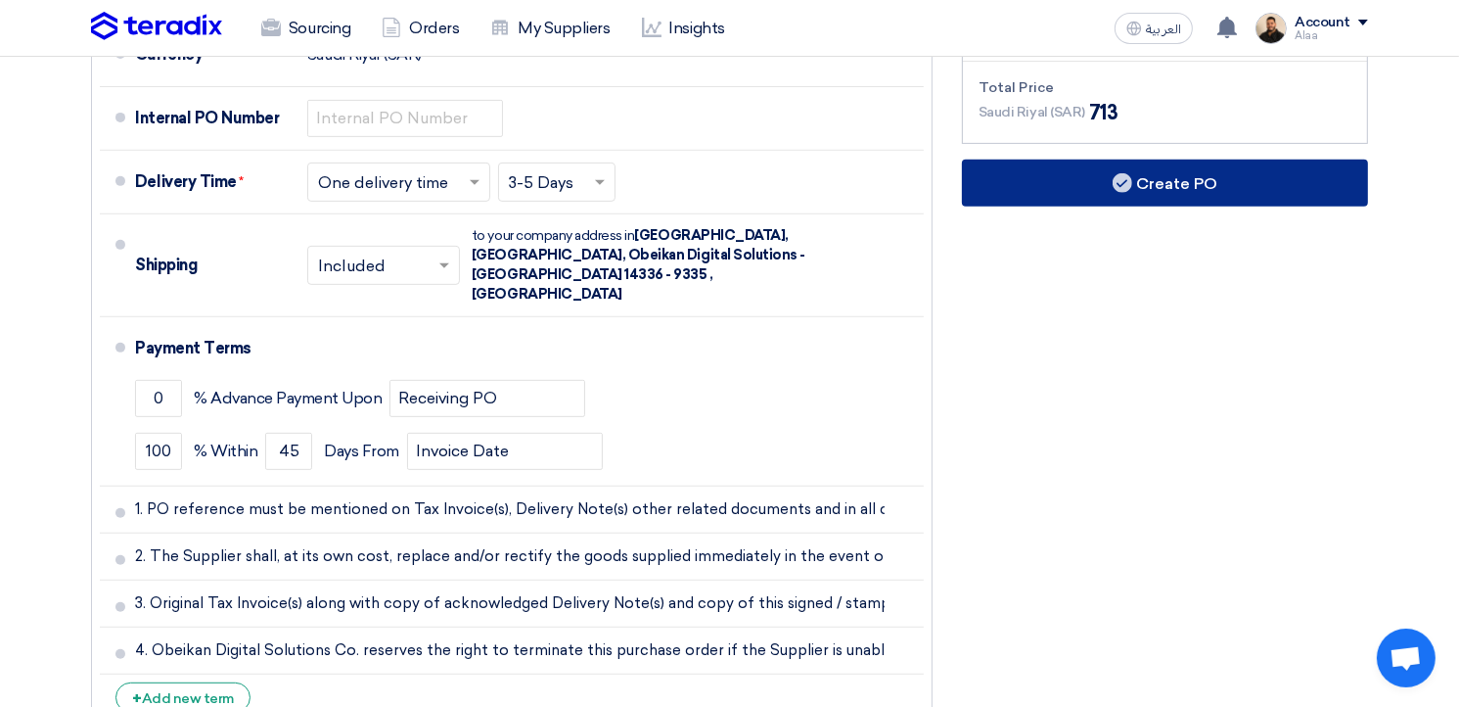
click at [1146, 194] on button "Create PO" at bounding box center [1165, 183] width 406 height 47
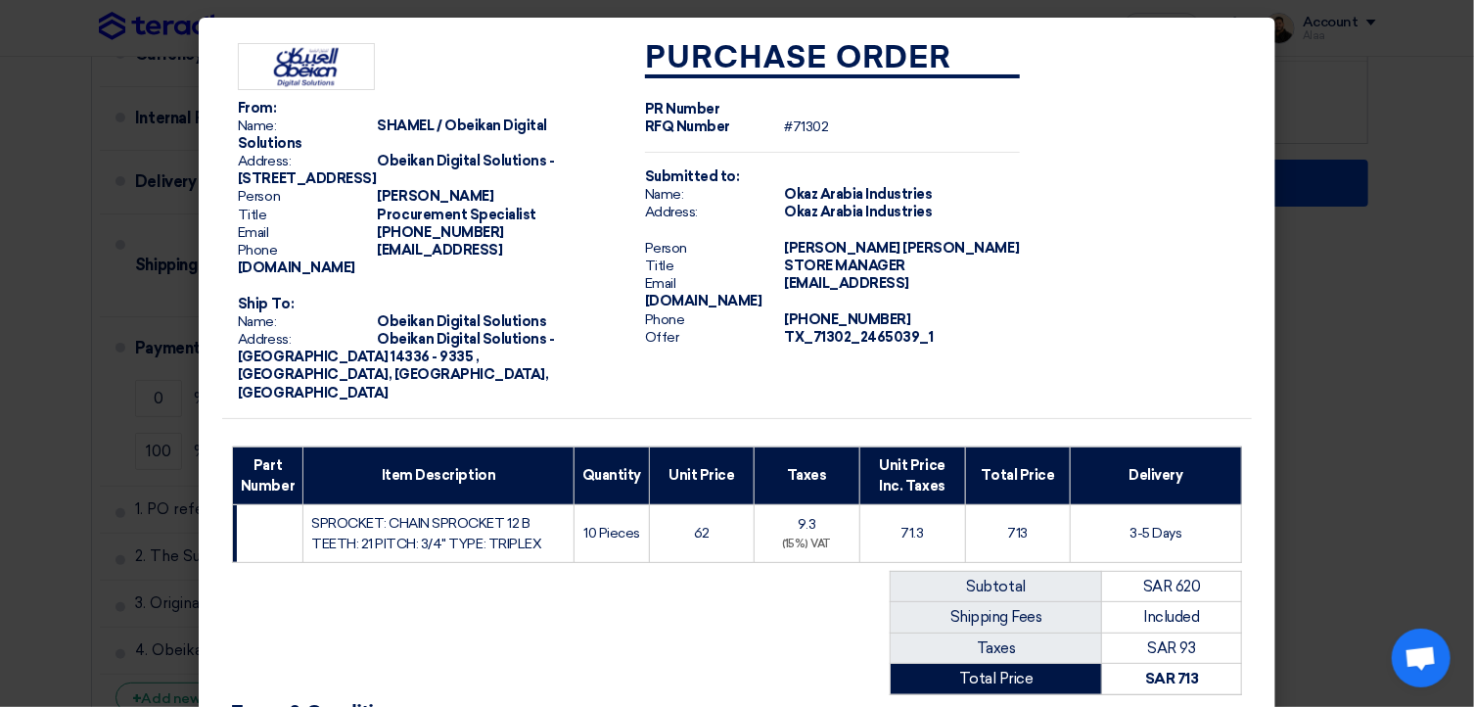
click at [39, 149] on modal-container "From: Name: SHAMEL / Obeikan Digital Solutions Address: Obeikan Digital Solutio…" at bounding box center [737, 353] width 1474 height 707
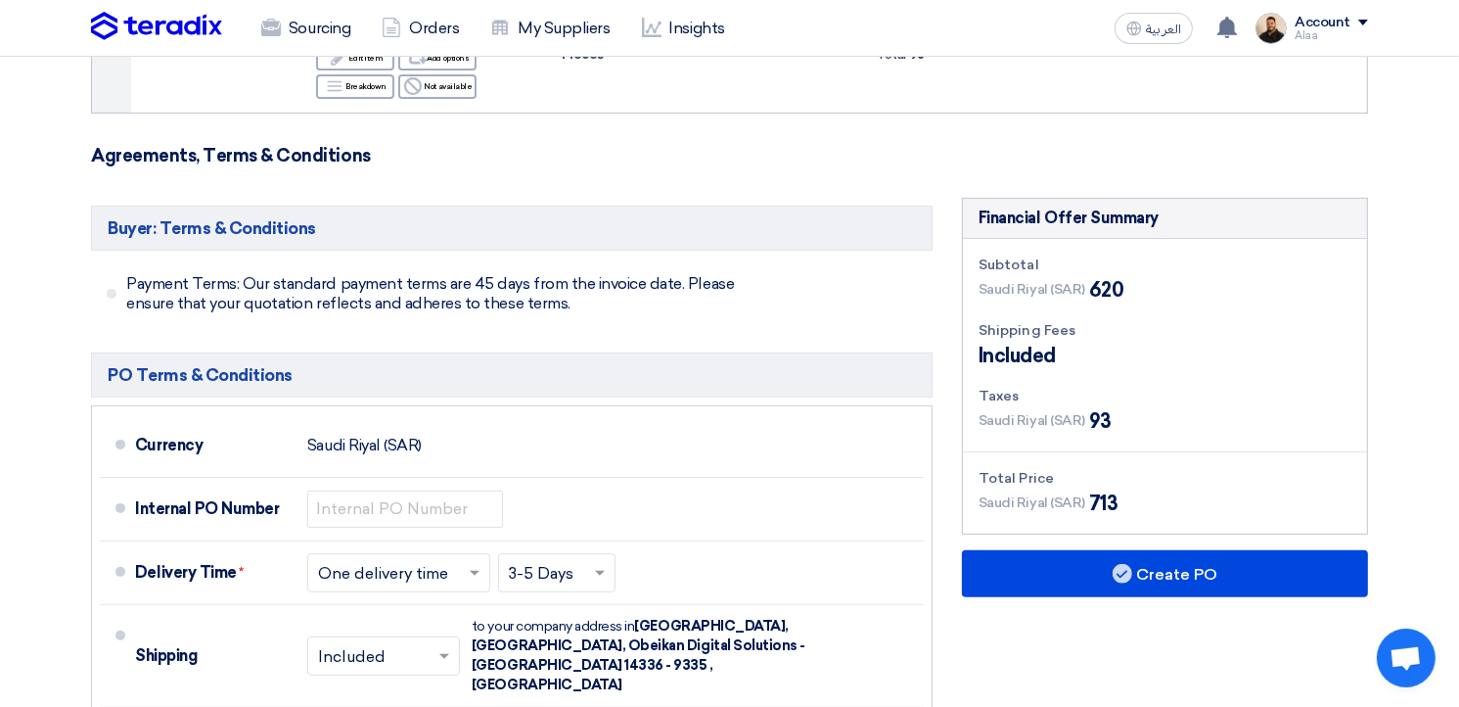
scroll to position [391, 0]
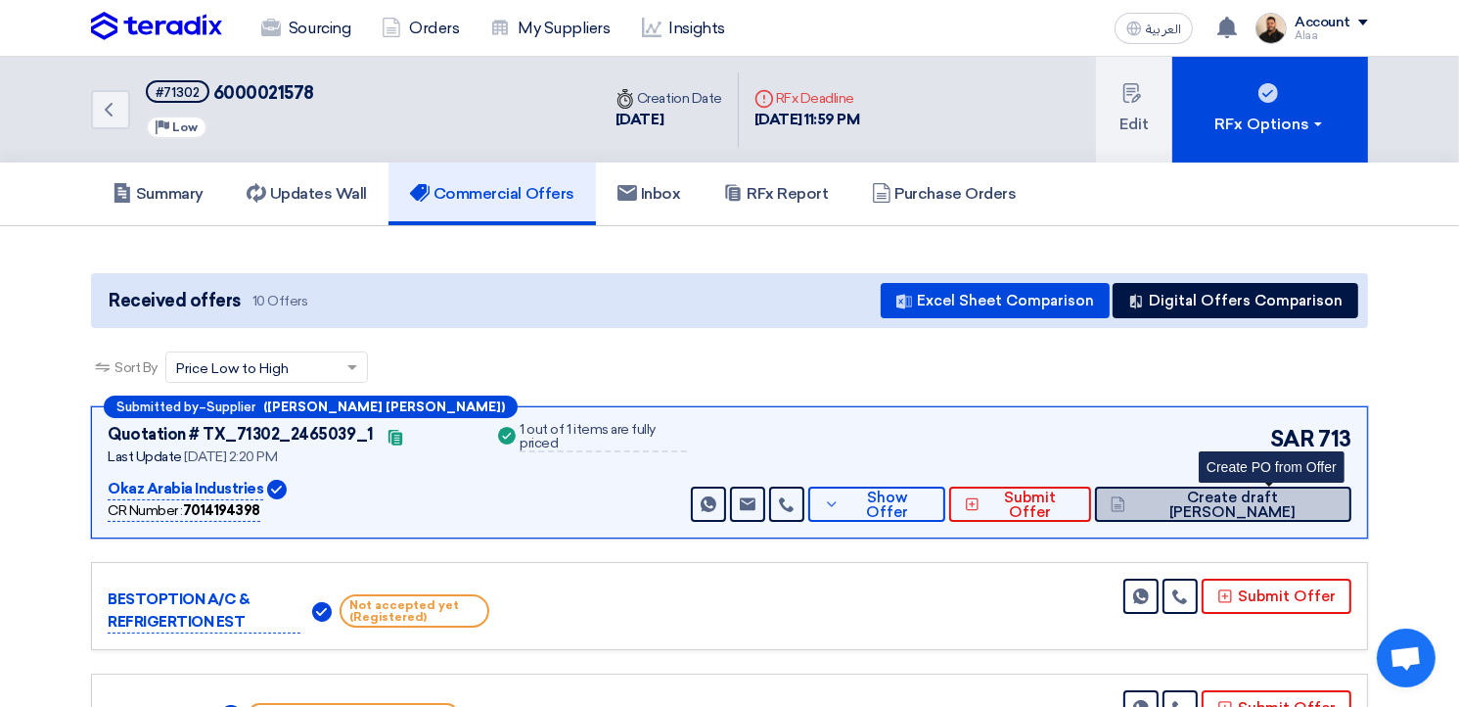
click at [1249, 498] on span "Create draft [PERSON_NAME]" at bounding box center [1233, 504] width 206 height 29
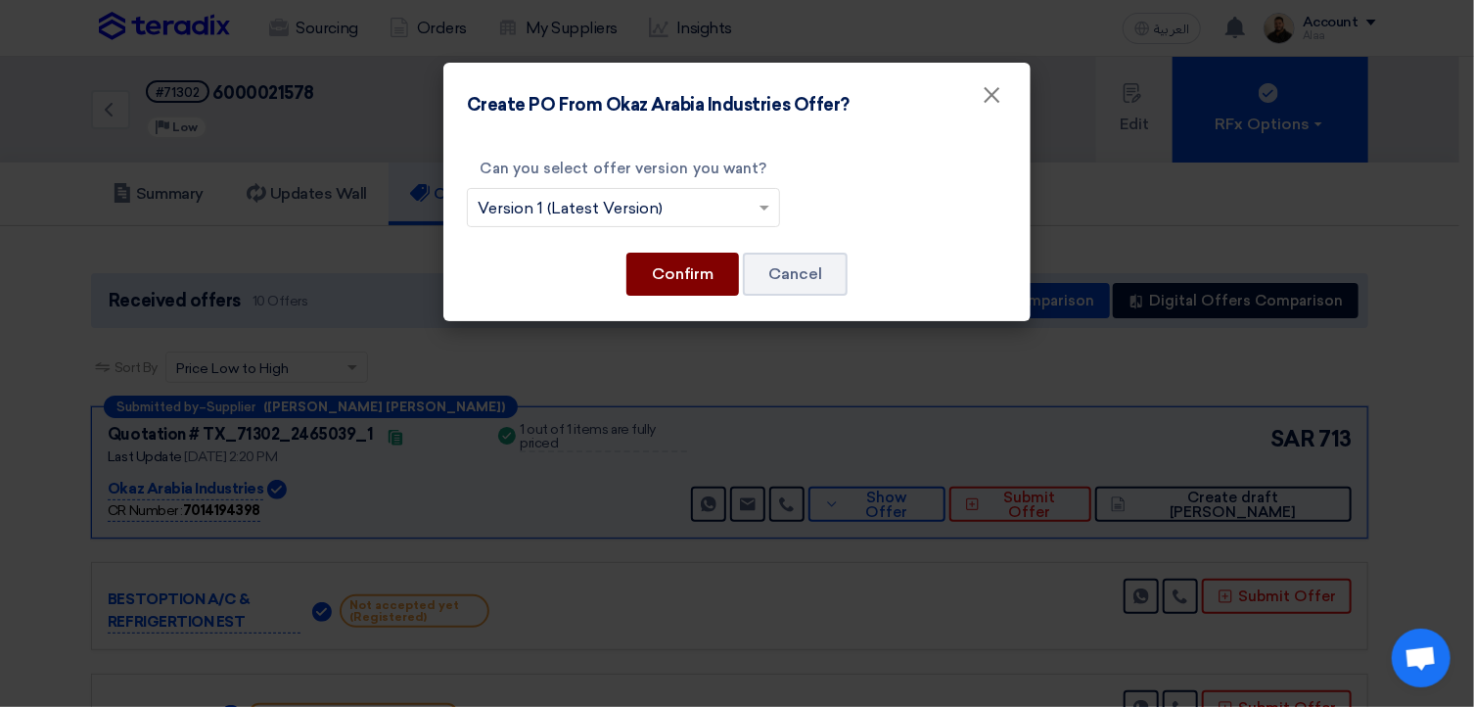
click at [700, 269] on button "Confirm" at bounding box center [682, 273] width 113 height 43
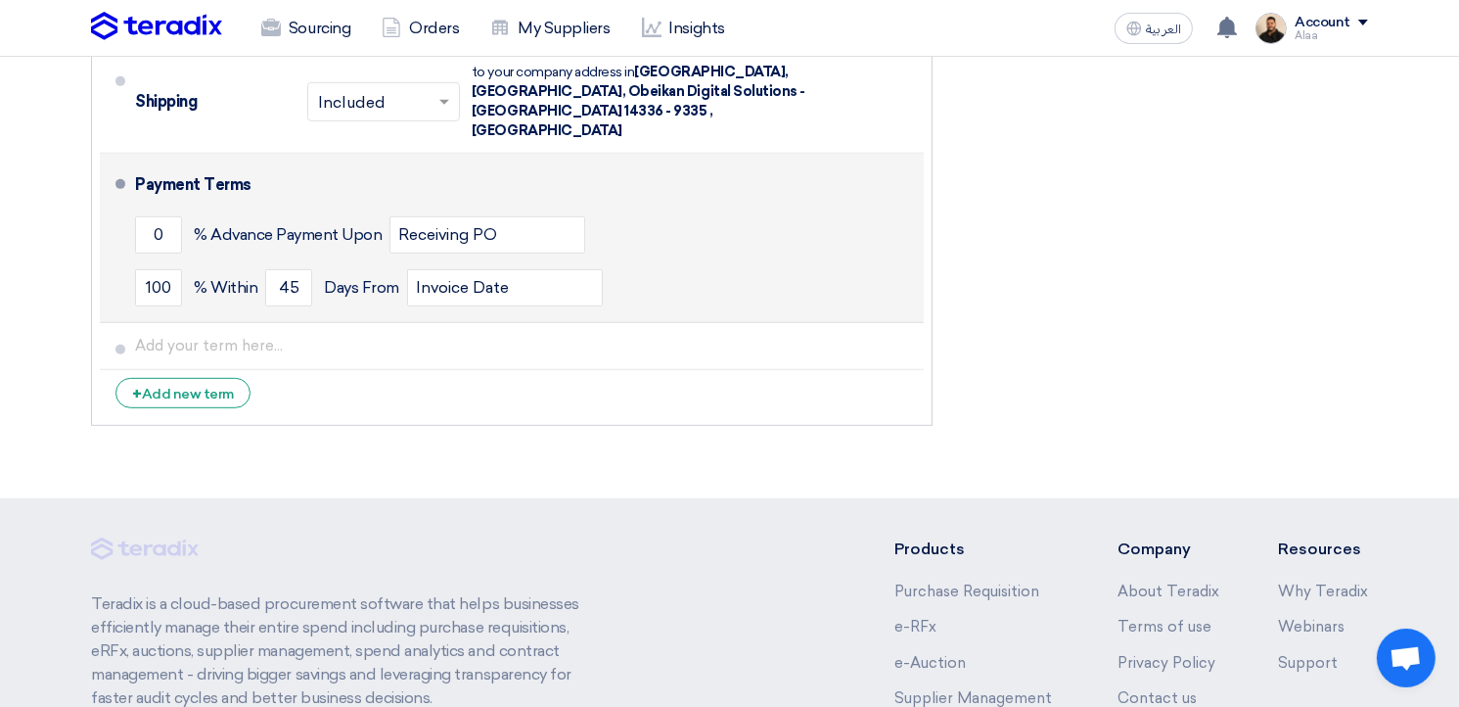
scroll to position [783, 0]
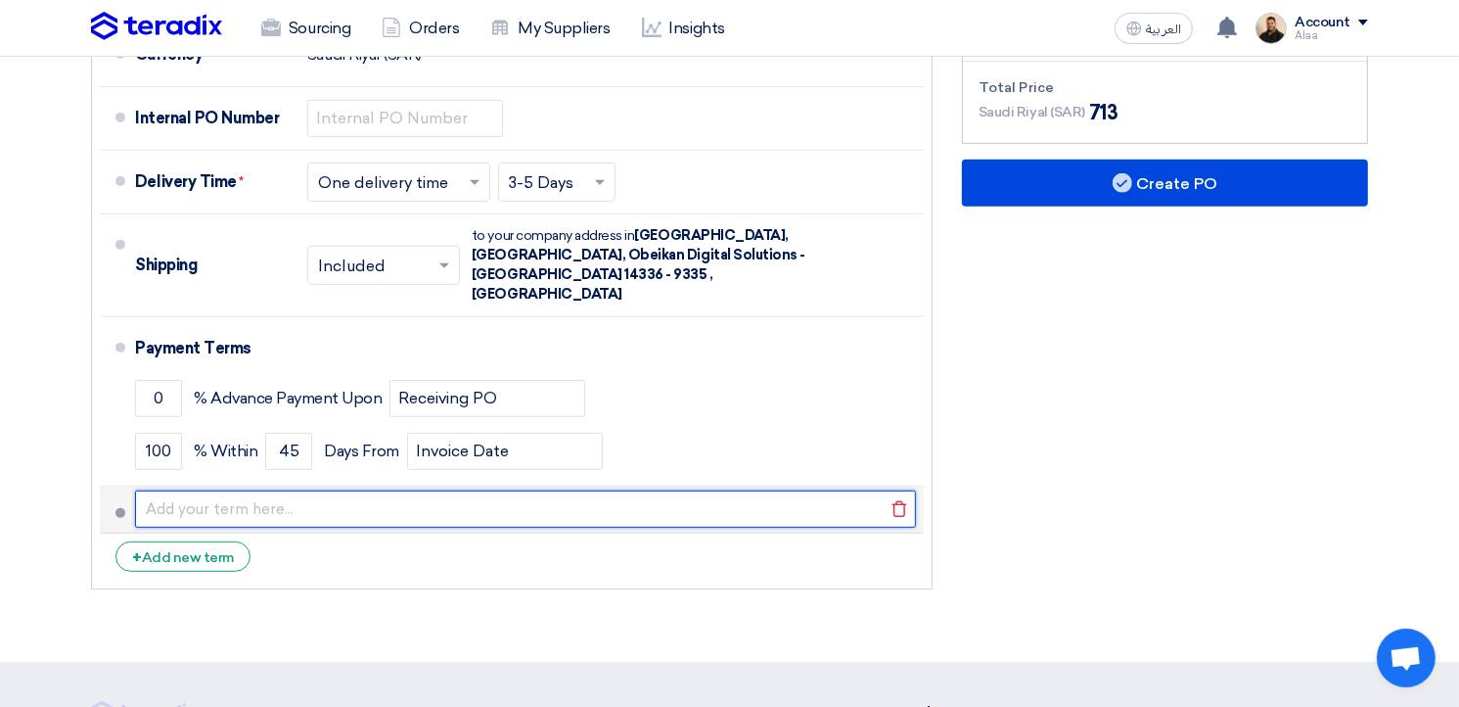
click at [275, 490] on input "text" at bounding box center [525, 508] width 781 height 37
type input "1. PO reference must be mentioned on Tax Invoice(s), Delivery Note(s) other rel…"
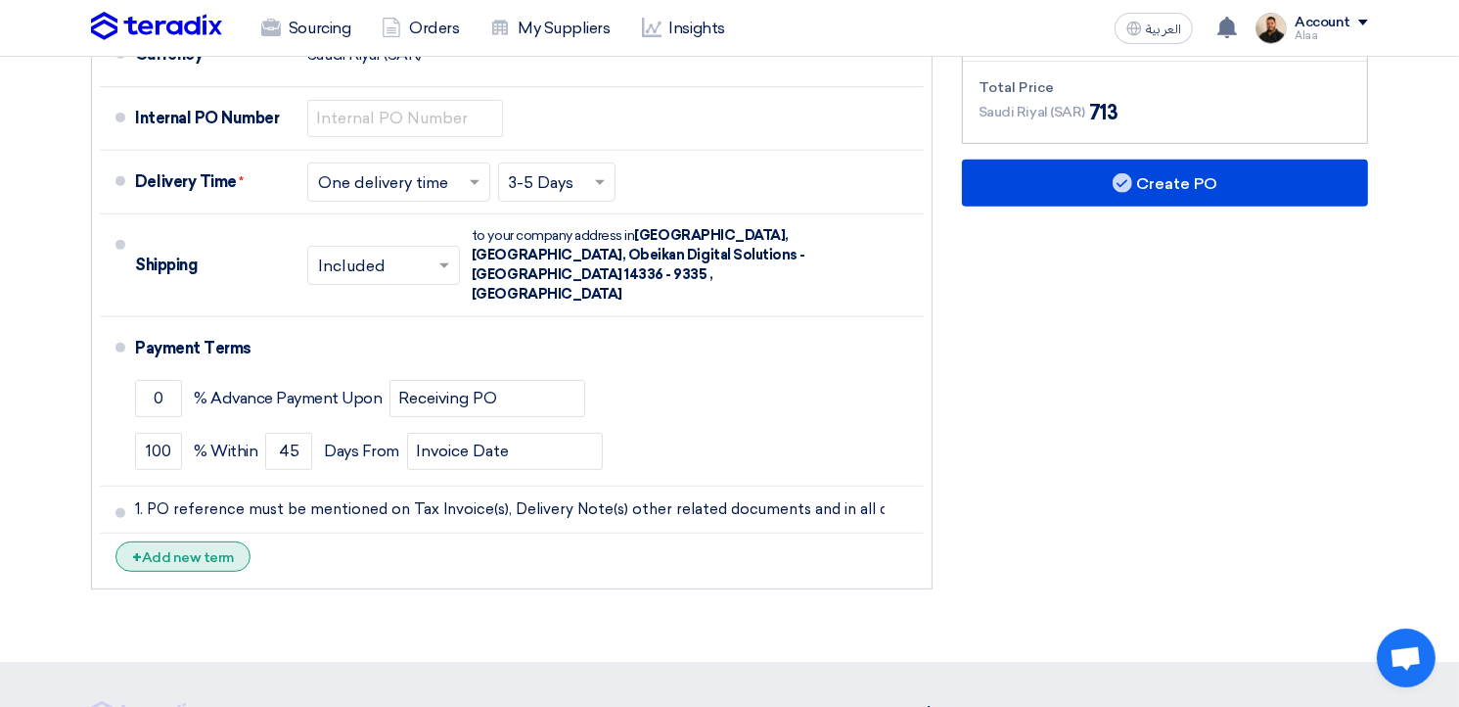
click at [206, 541] on div "+ Add new term" at bounding box center [182, 556] width 135 height 30
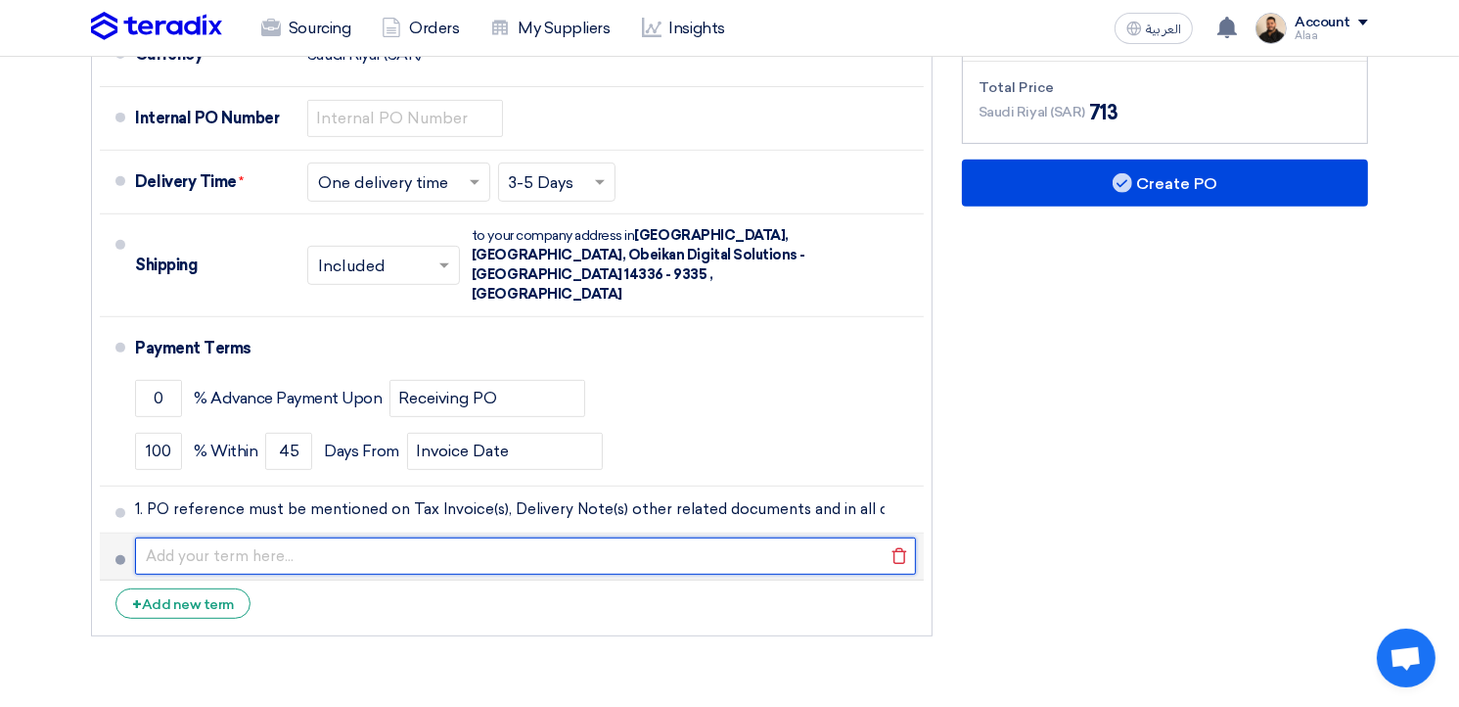
click at [412, 537] on input "text" at bounding box center [525, 555] width 781 height 37
paste input "2. The Supplier shall, at its own cost, replace and/or rectify the goods suppli…"
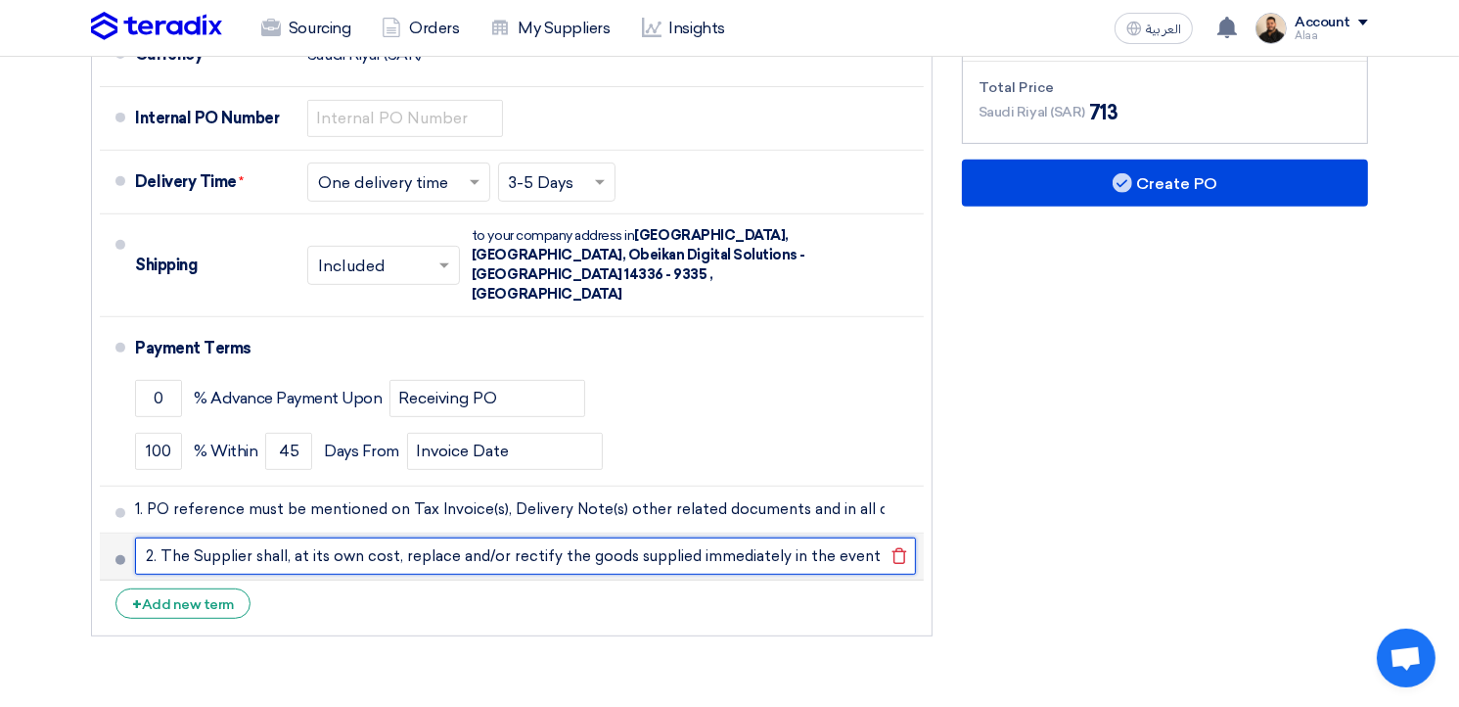
scroll to position [0, 305]
type input "2. The Supplier shall, at its own cost, replace and/or rectify the goods suppli…"
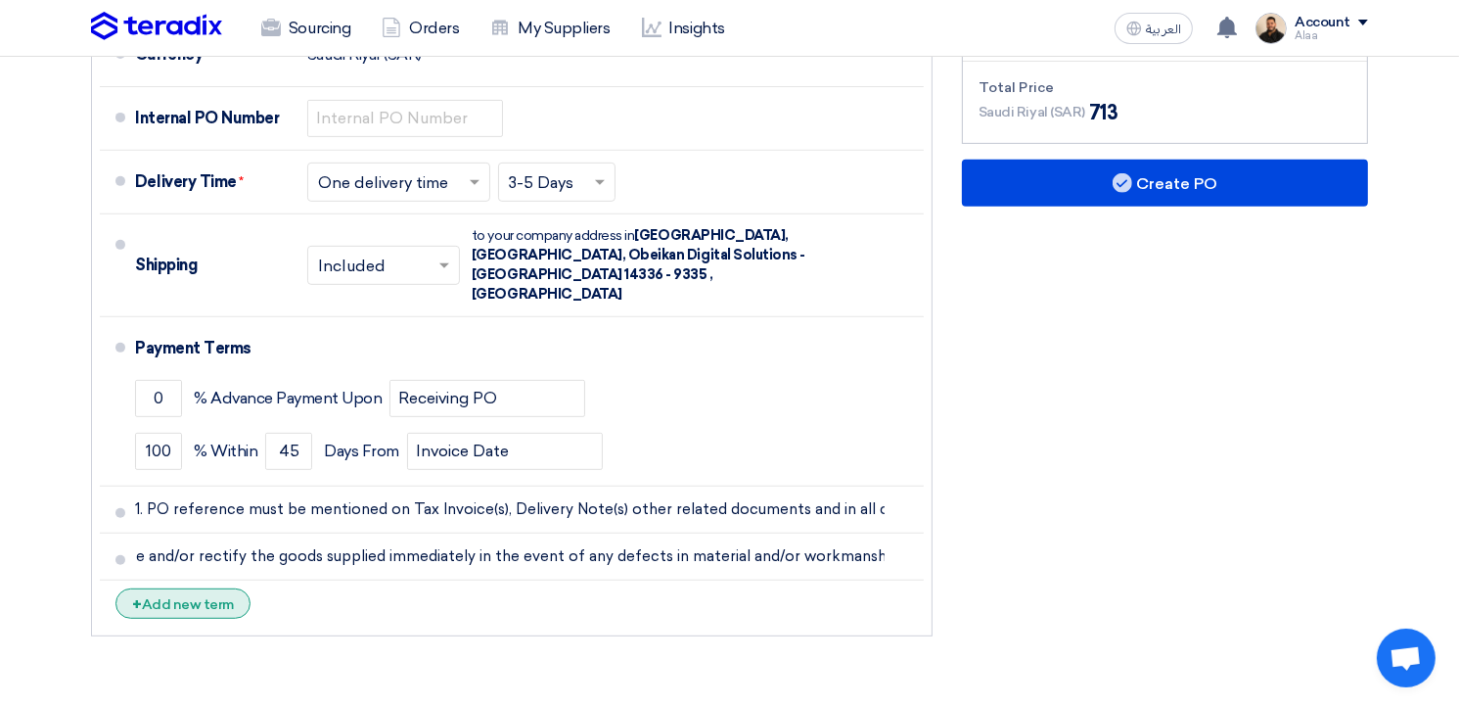
click at [208, 588] on div "+ Add new term" at bounding box center [182, 603] width 135 height 30
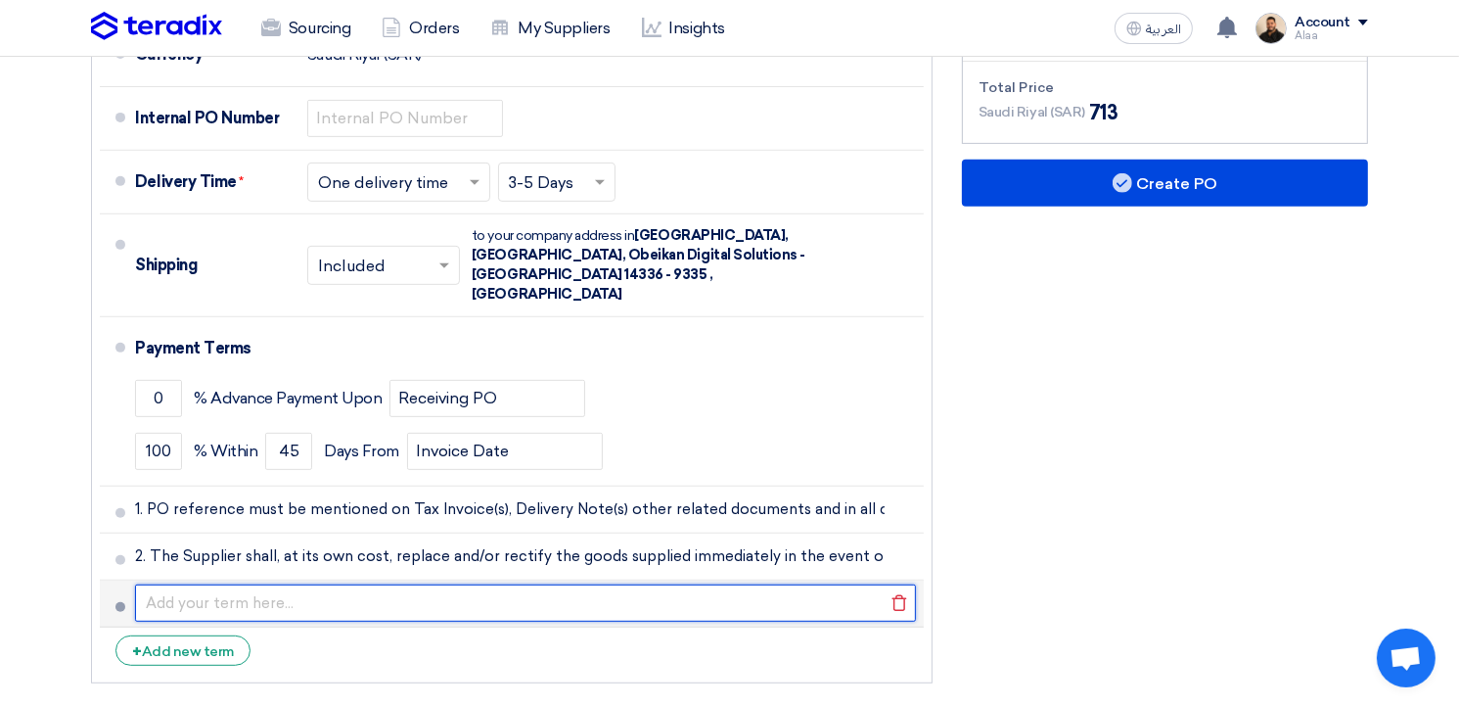
click at [346, 584] on input "text" at bounding box center [525, 602] width 781 height 37
paste input "3. Original Tax Invoice(s) along with copy of acknowledged Delivery Note(s) and…"
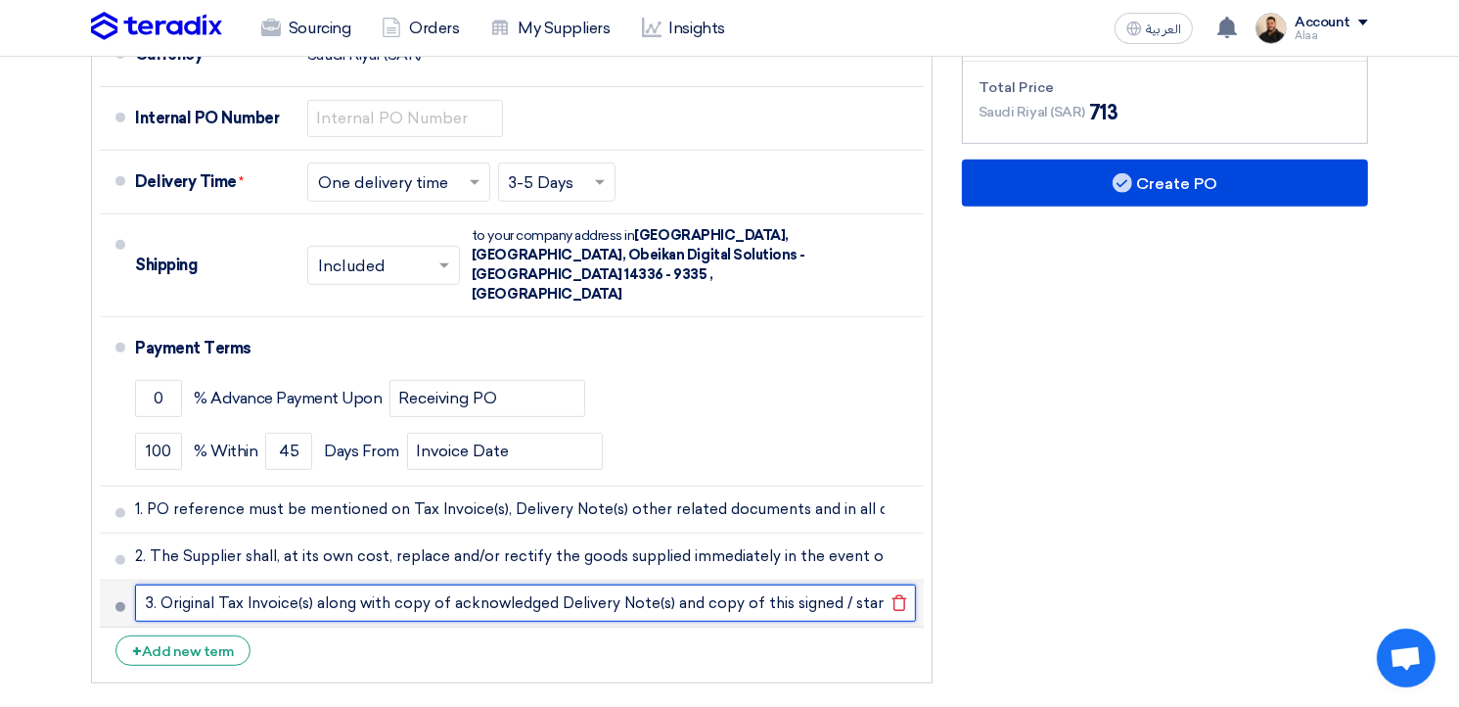
scroll to position [0, 784]
type input "3. Original Tax Invoice(s) along with copy of acknowledged Delivery Note(s) and…"
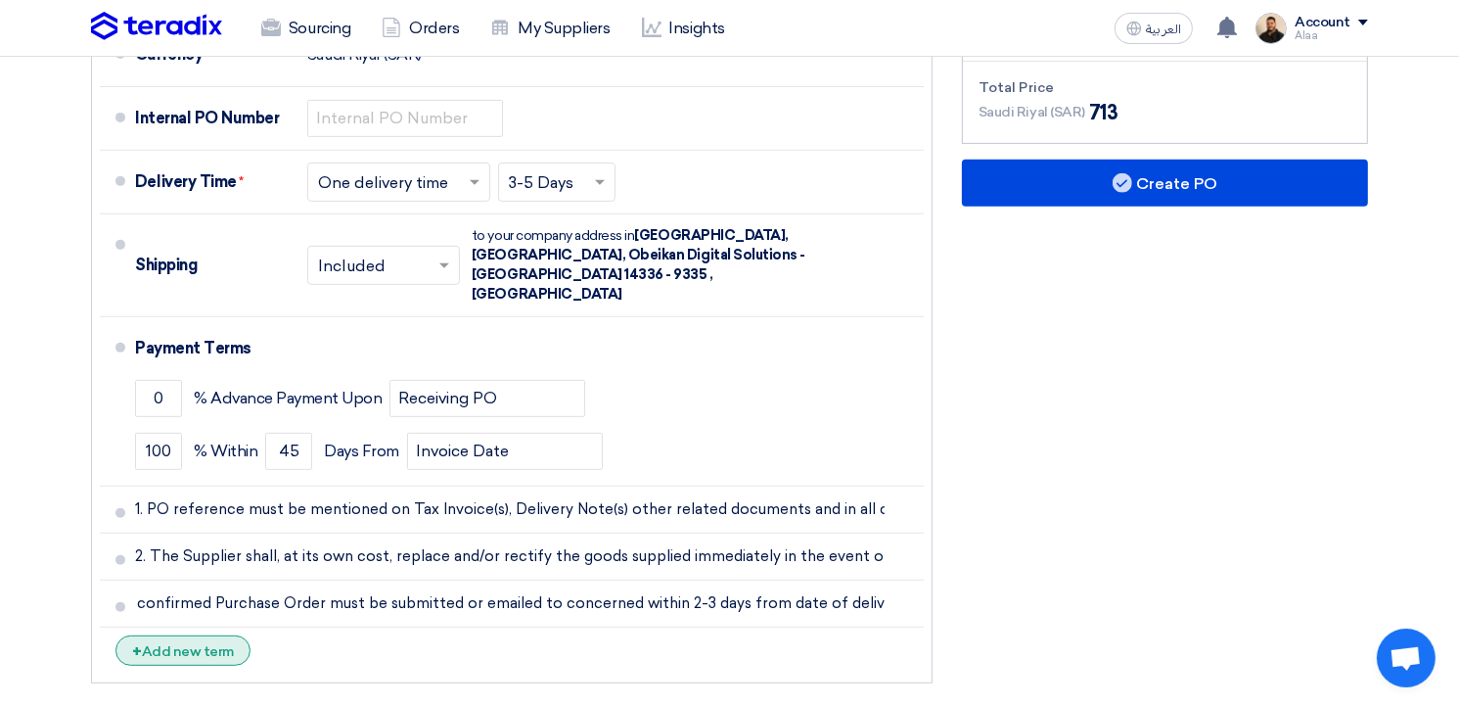
click at [212, 635] on div "+ Add new term" at bounding box center [182, 650] width 135 height 30
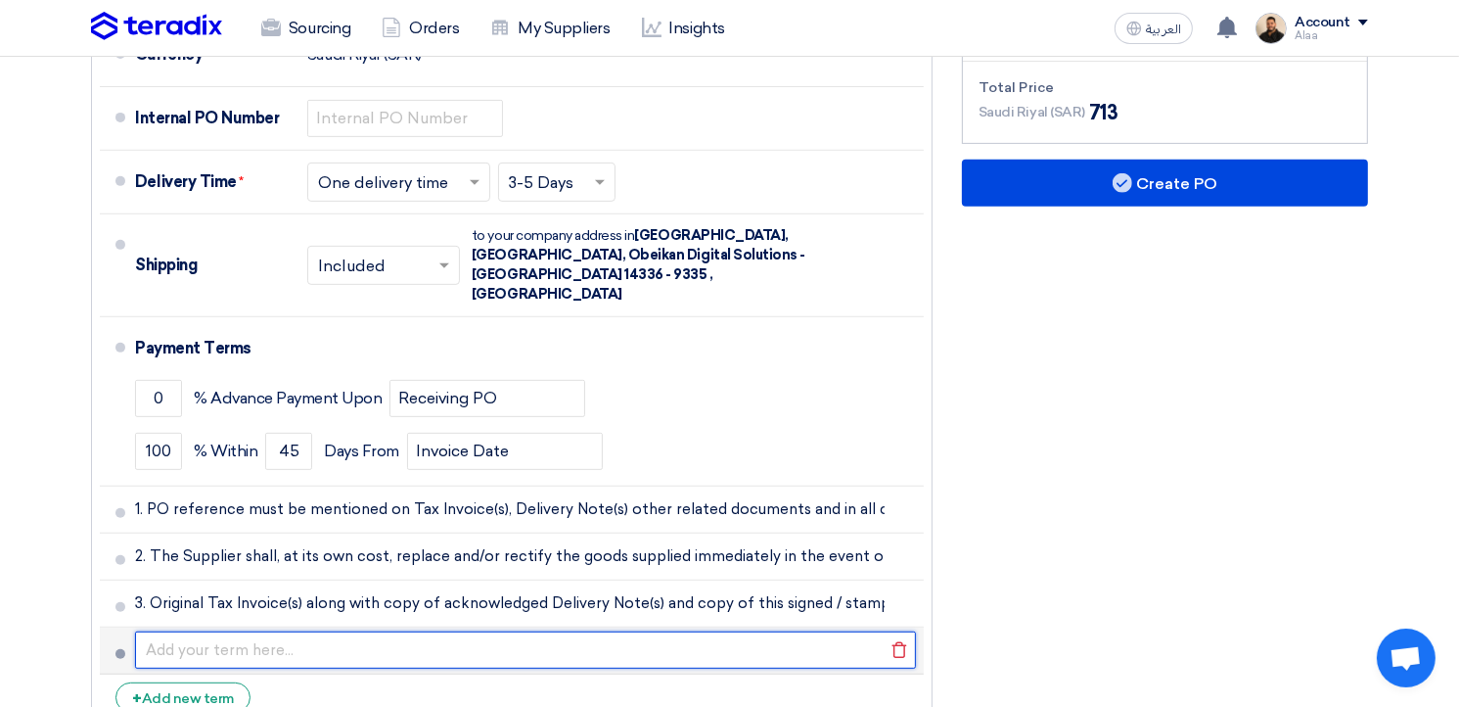
click at [368, 631] on input "text" at bounding box center [525, 649] width 781 height 37
paste input "4. Obeikan Digital Solutions Co. reserves the right to terminate this purchase …"
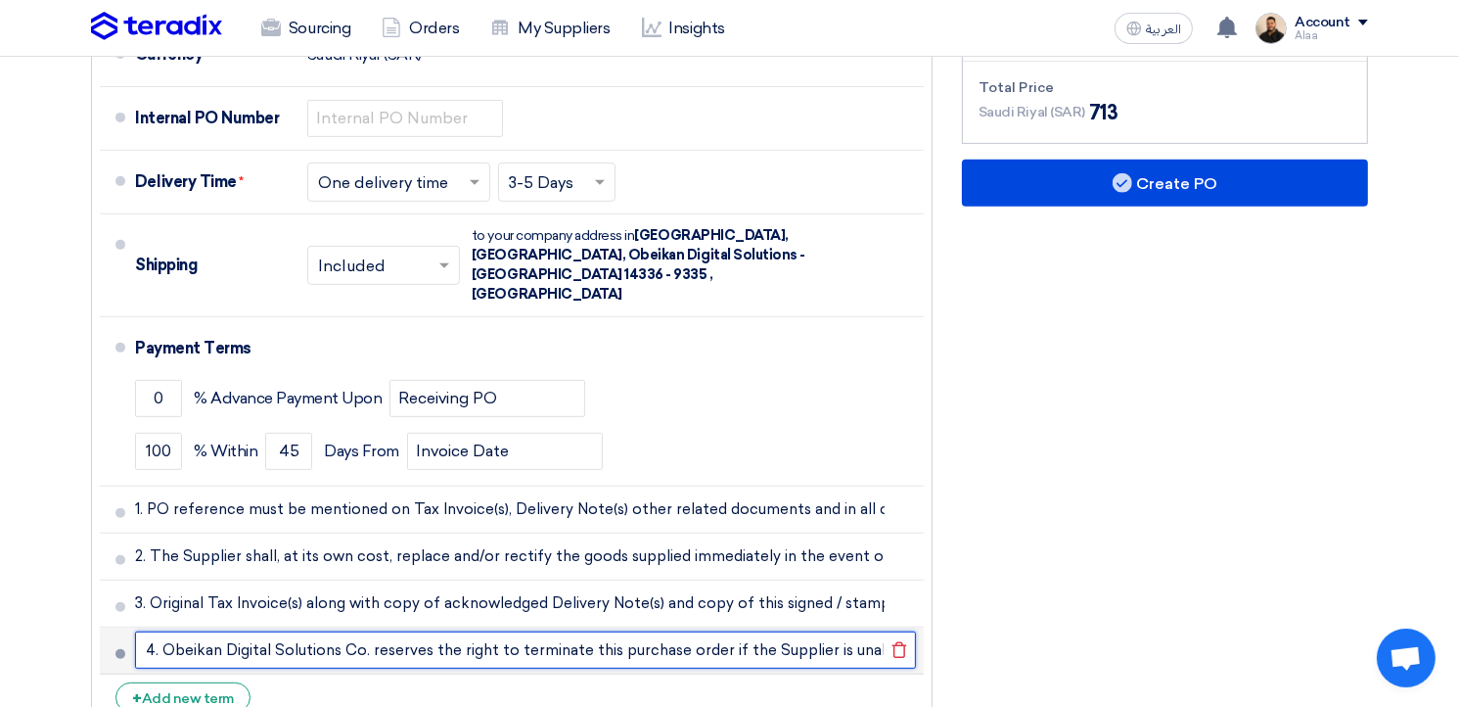
scroll to position [0, 583]
type input "4. Obeikan Digital Solutions Co. reserves the right to terminate this purchase …"
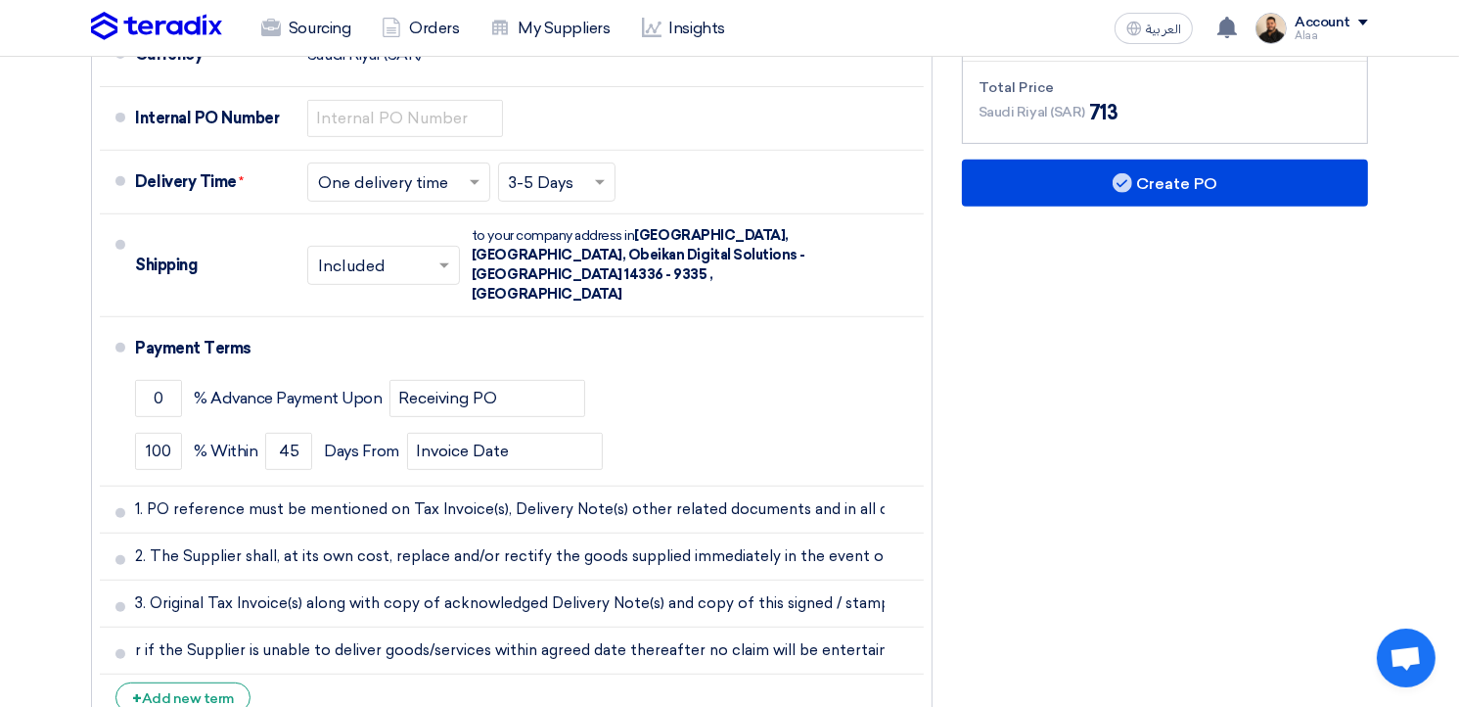
click at [1190, 524] on div "Financial Offer Summary Subtotal [GEOGRAPHIC_DATA] (SAR) 620 Shipping Fees" at bounding box center [1164, 273] width 435 height 933
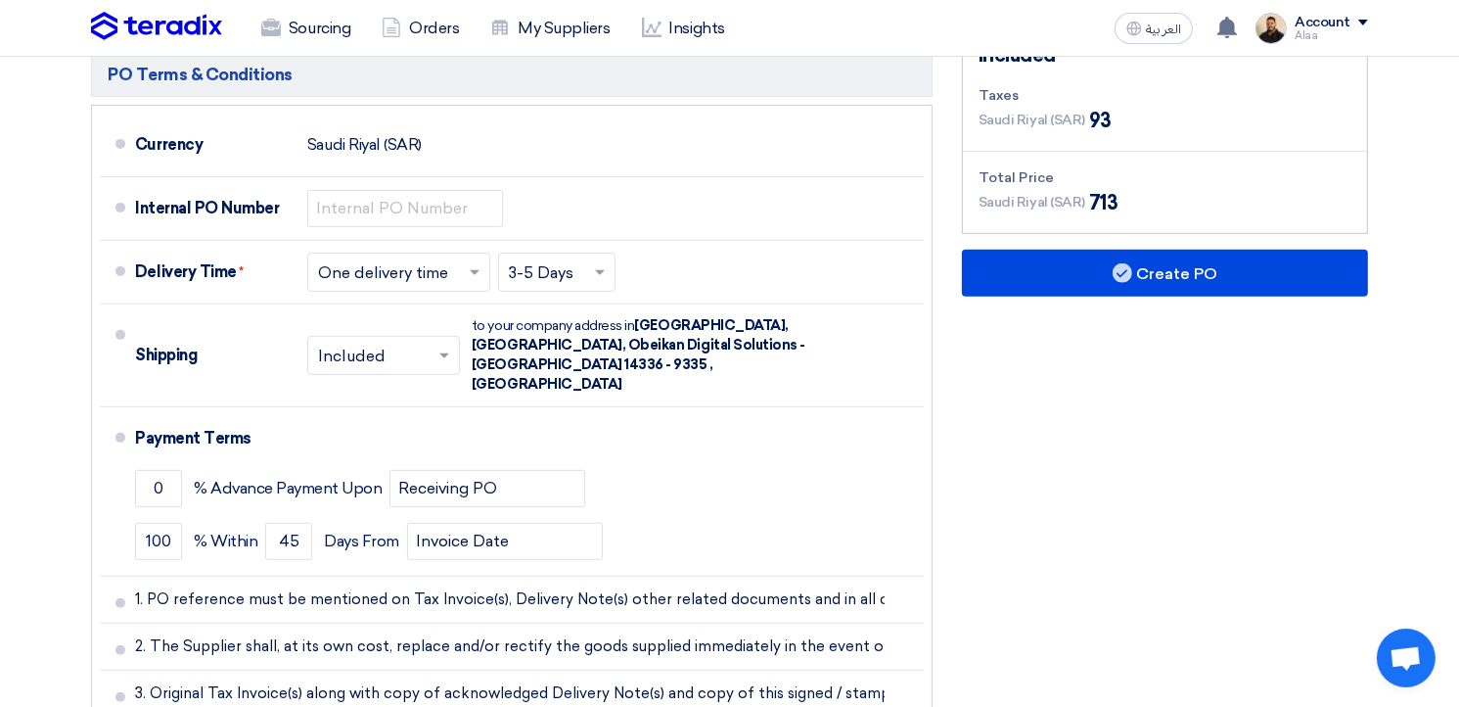
scroll to position [587, 0]
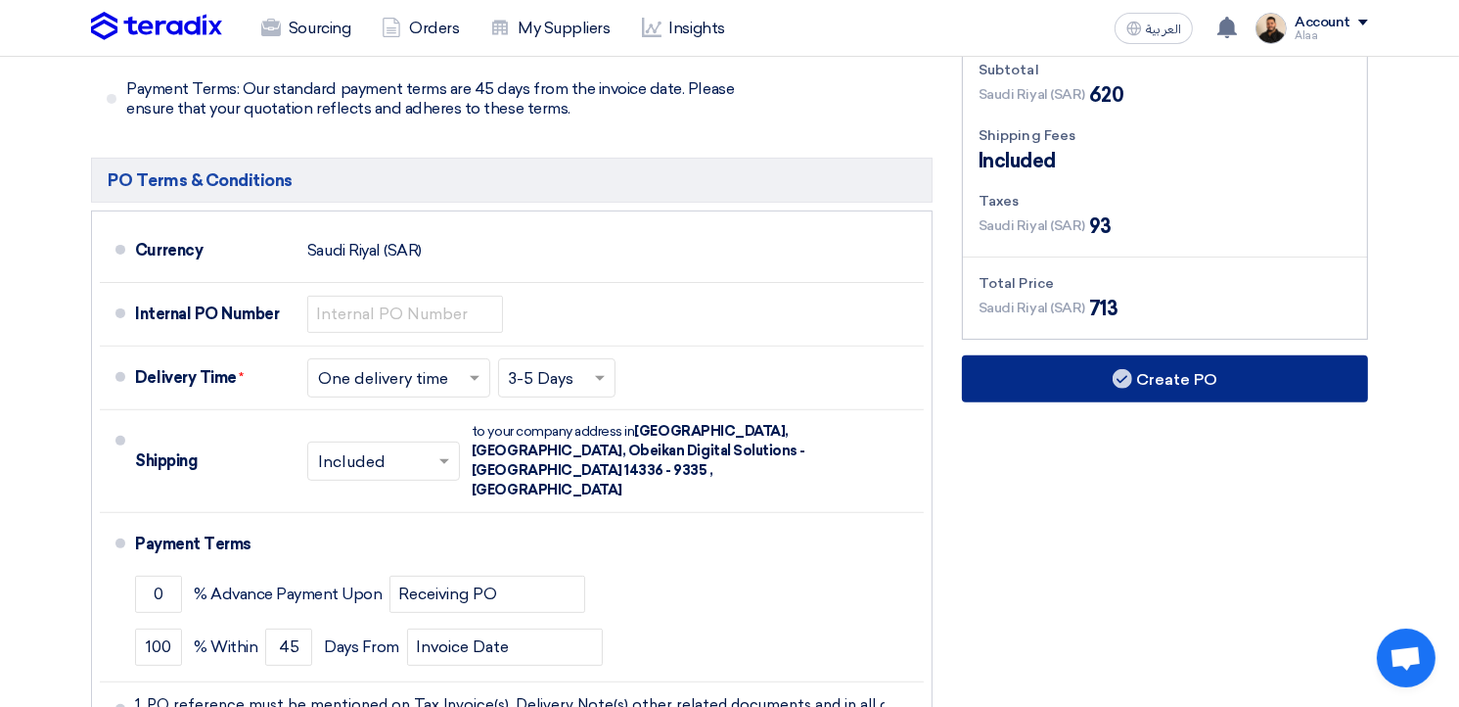
click at [1188, 382] on button "Create PO" at bounding box center [1165, 378] width 406 height 47
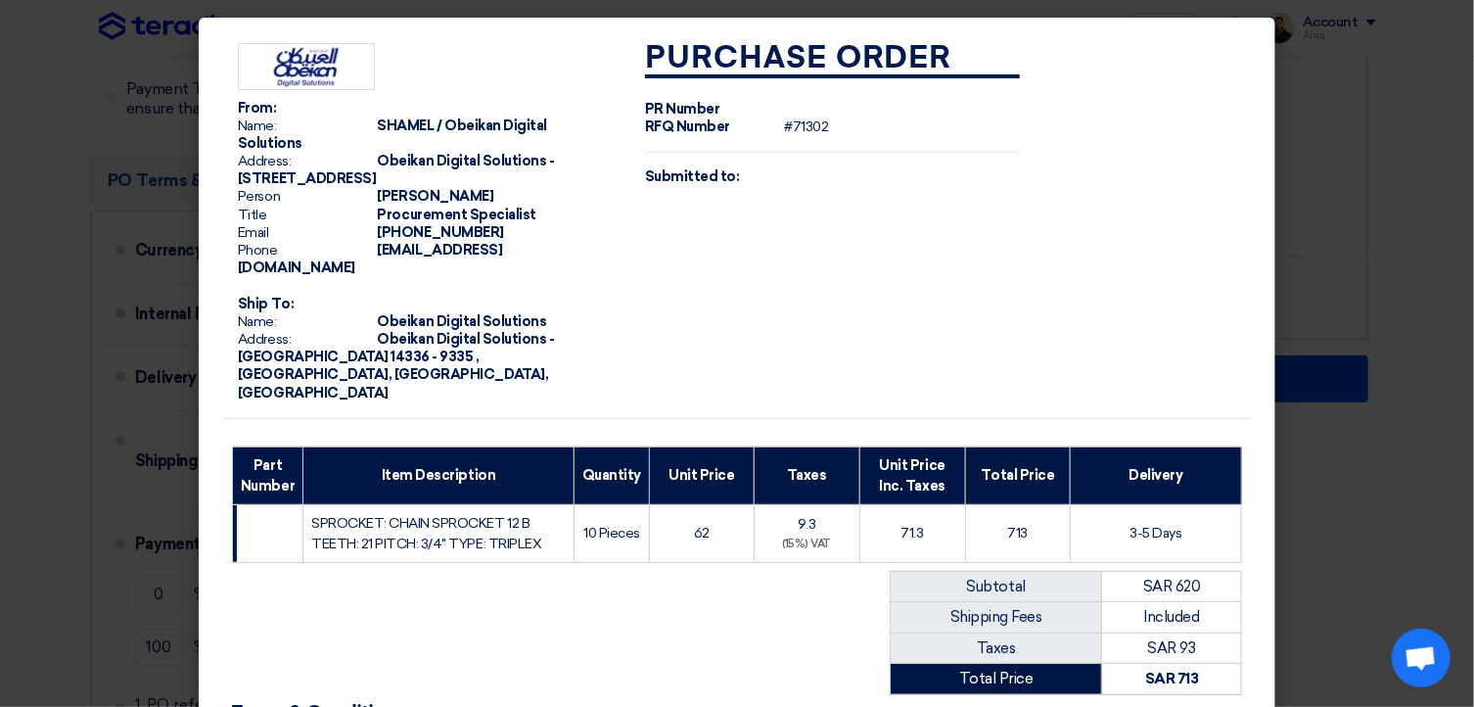
click at [1404, 269] on modal-container "From: Name: SHAMEL / Obeikan Digital Solutions Address: Obeikan Digital Solutio…" at bounding box center [737, 353] width 1474 height 707
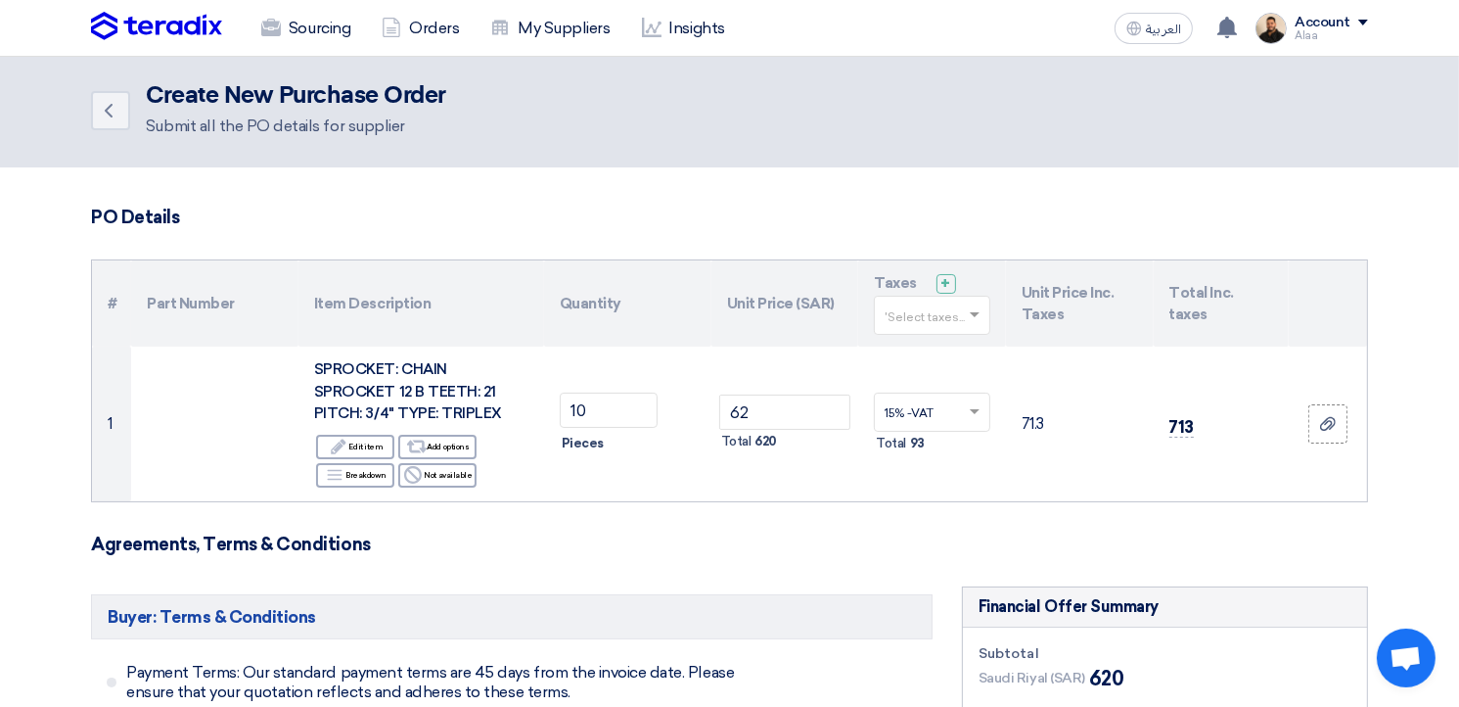
scroll to position [0, 0]
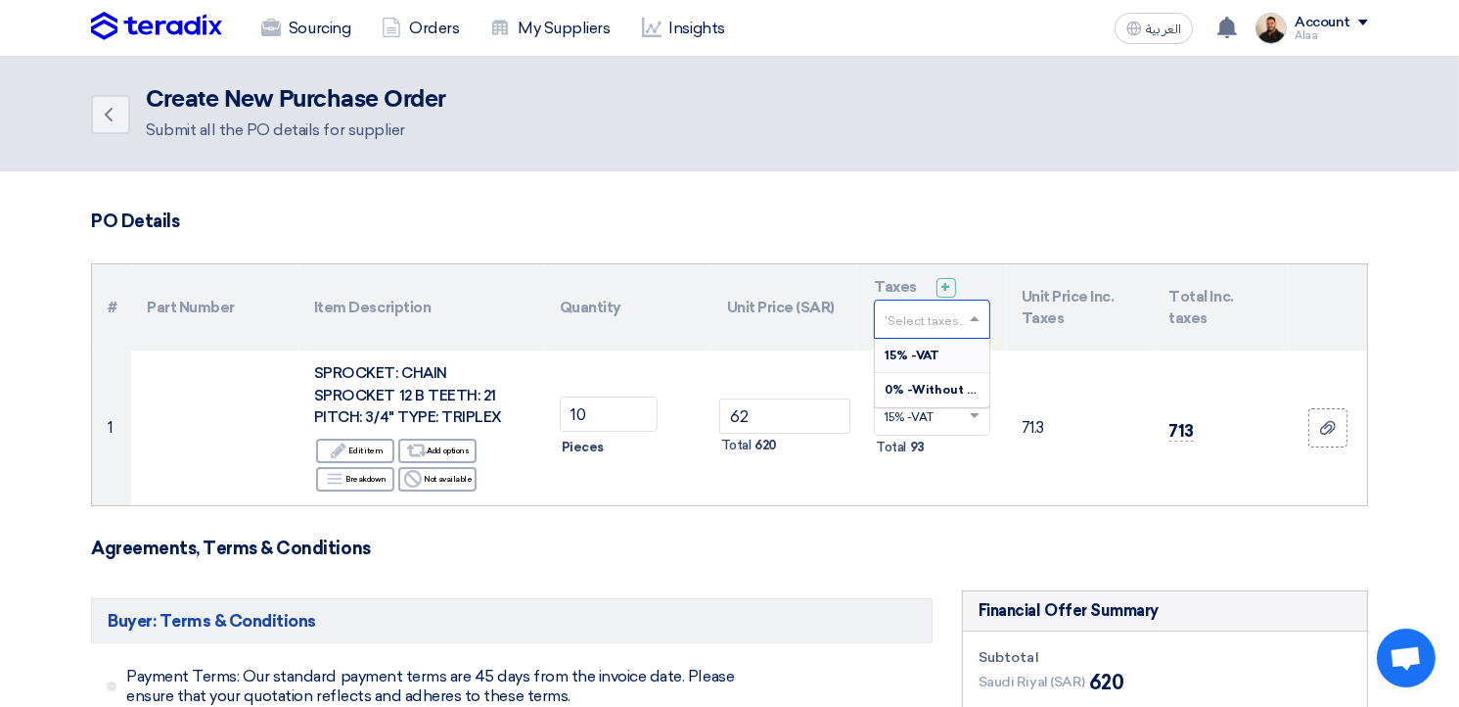
click at [957, 314] on input "text" at bounding box center [922, 321] width 75 height 32
click at [916, 361] on span "15% -VAT" at bounding box center [912, 355] width 55 height 14
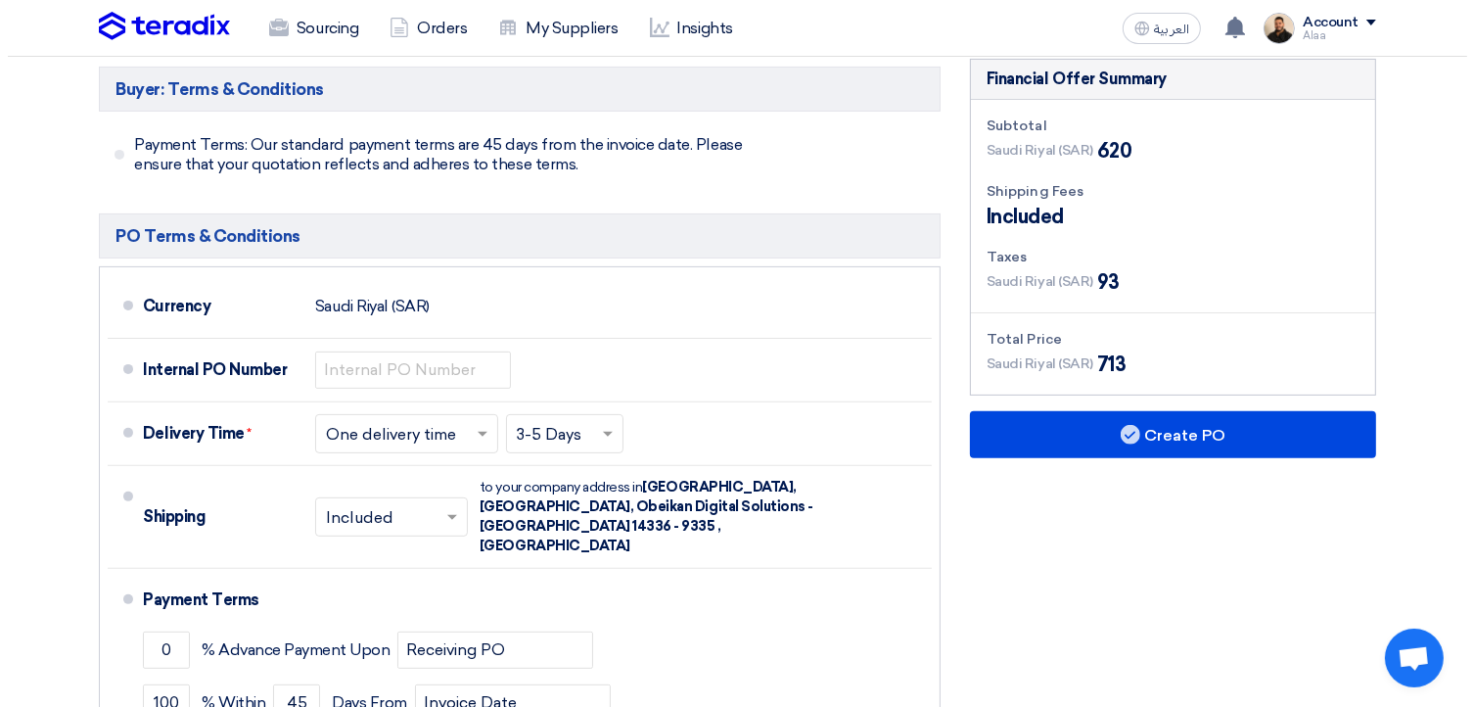
scroll to position [685, 0]
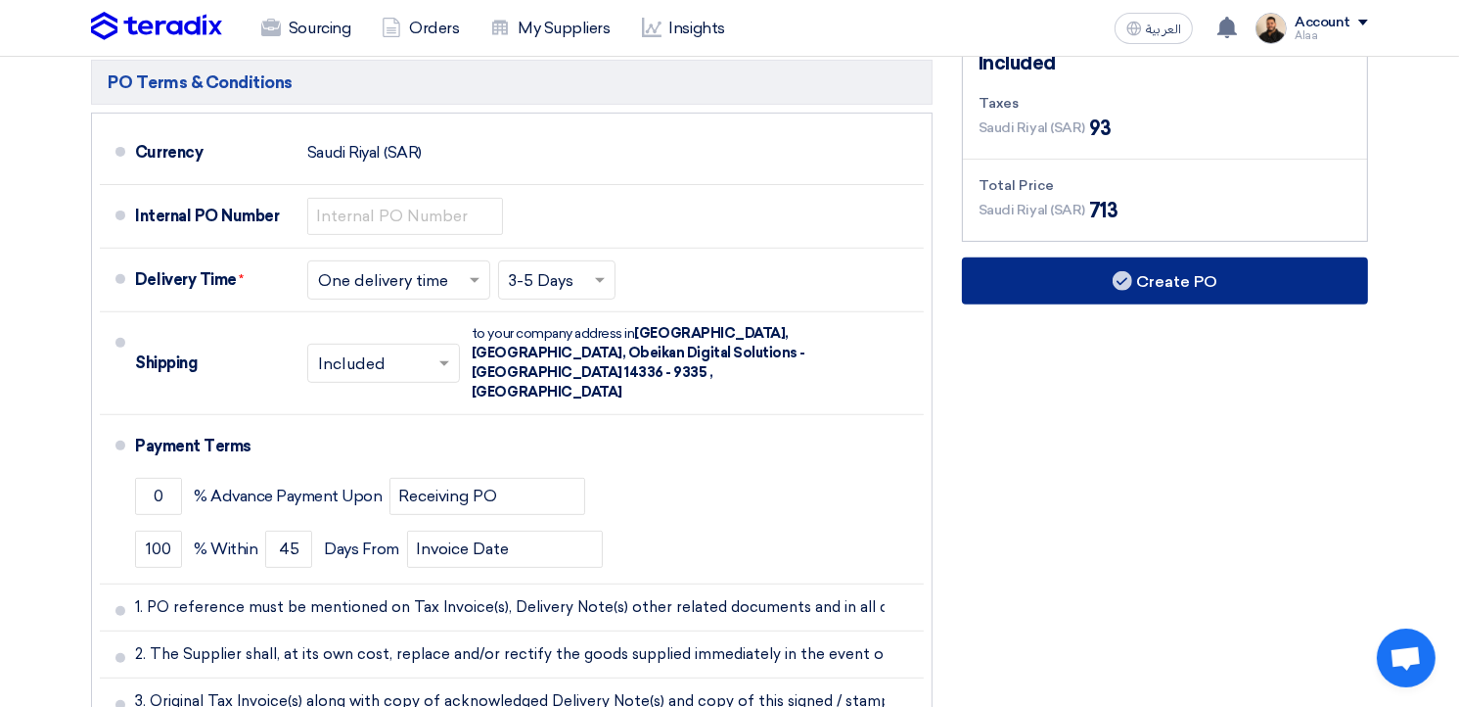
click at [1107, 291] on button "Create PO" at bounding box center [1165, 280] width 406 height 47
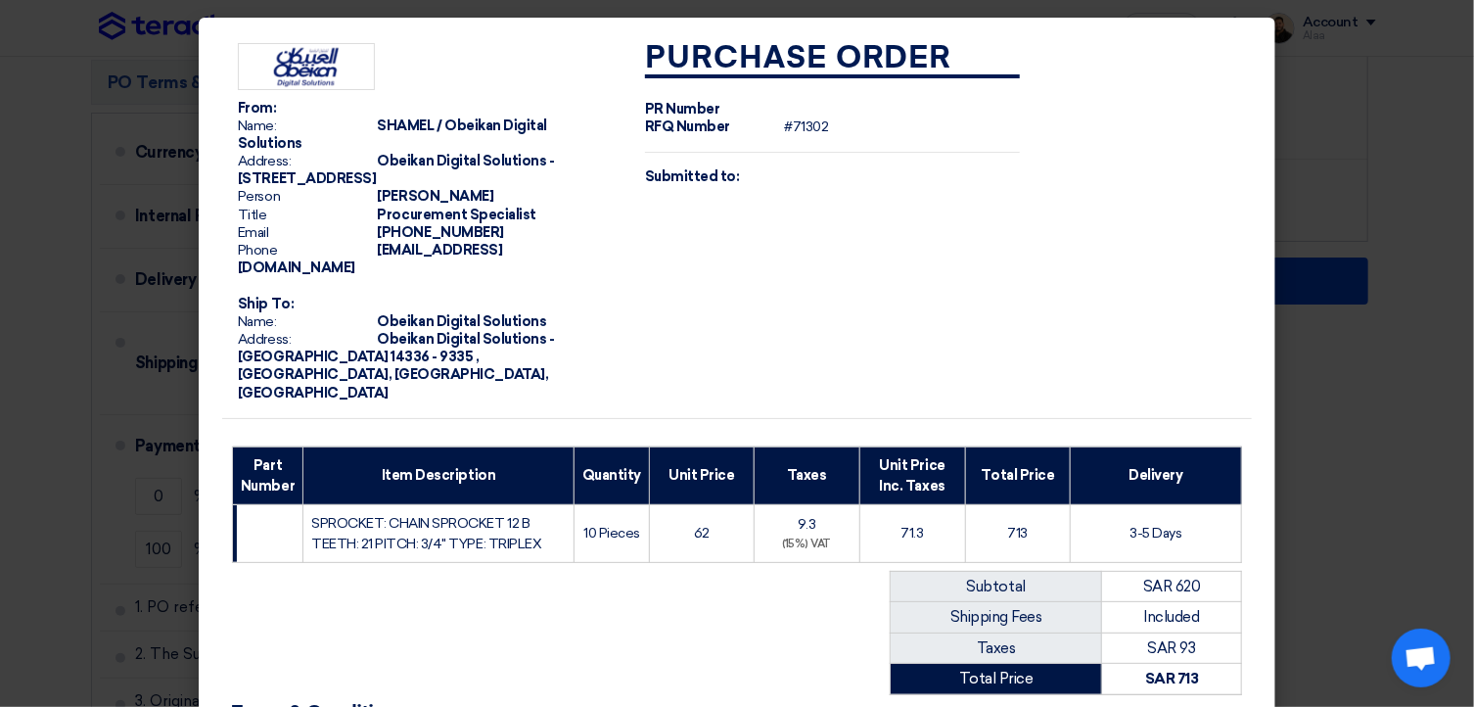
click at [300, 70] on img at bounding box center [306, 66] width 137 height 47
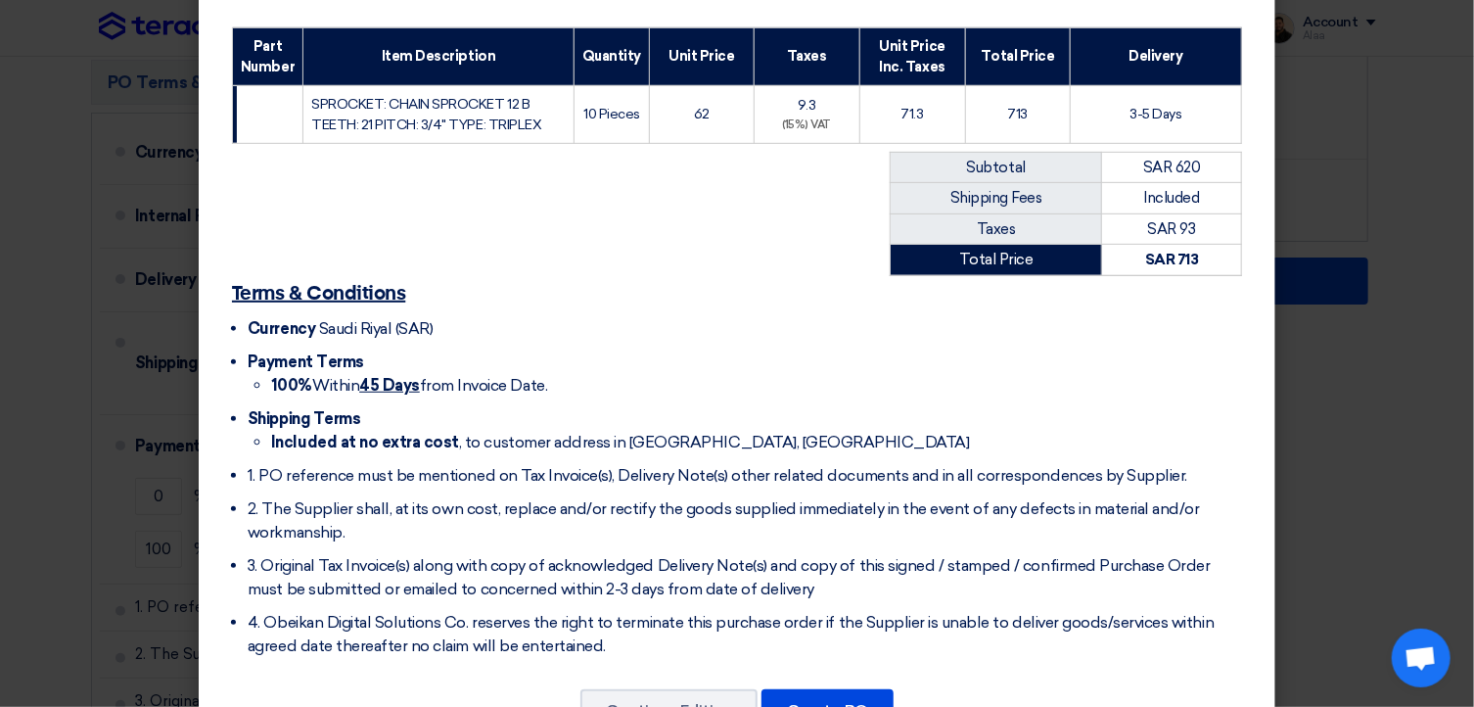
scroll to position [420, 0]
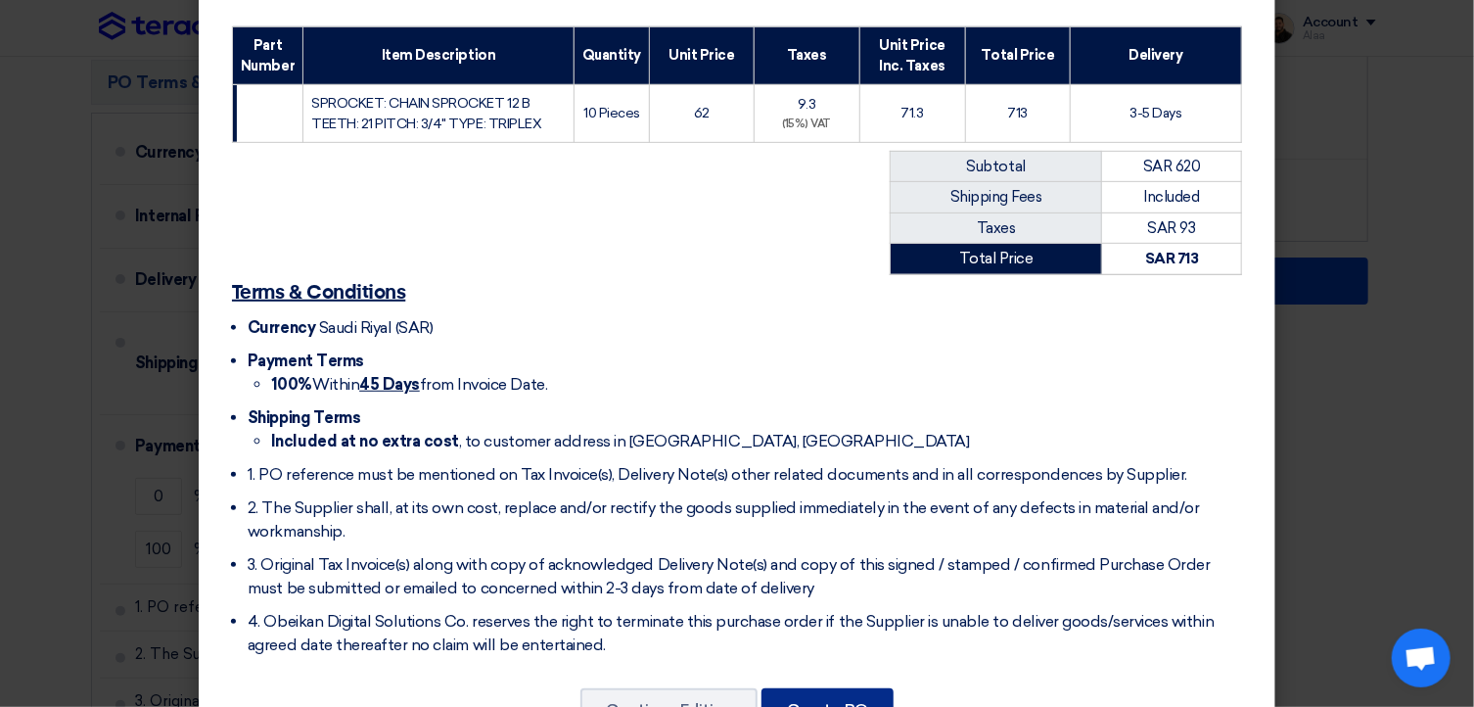
click at [838, 688] on button "Create PO" at bounding box center [827, 709] width 132 height 43
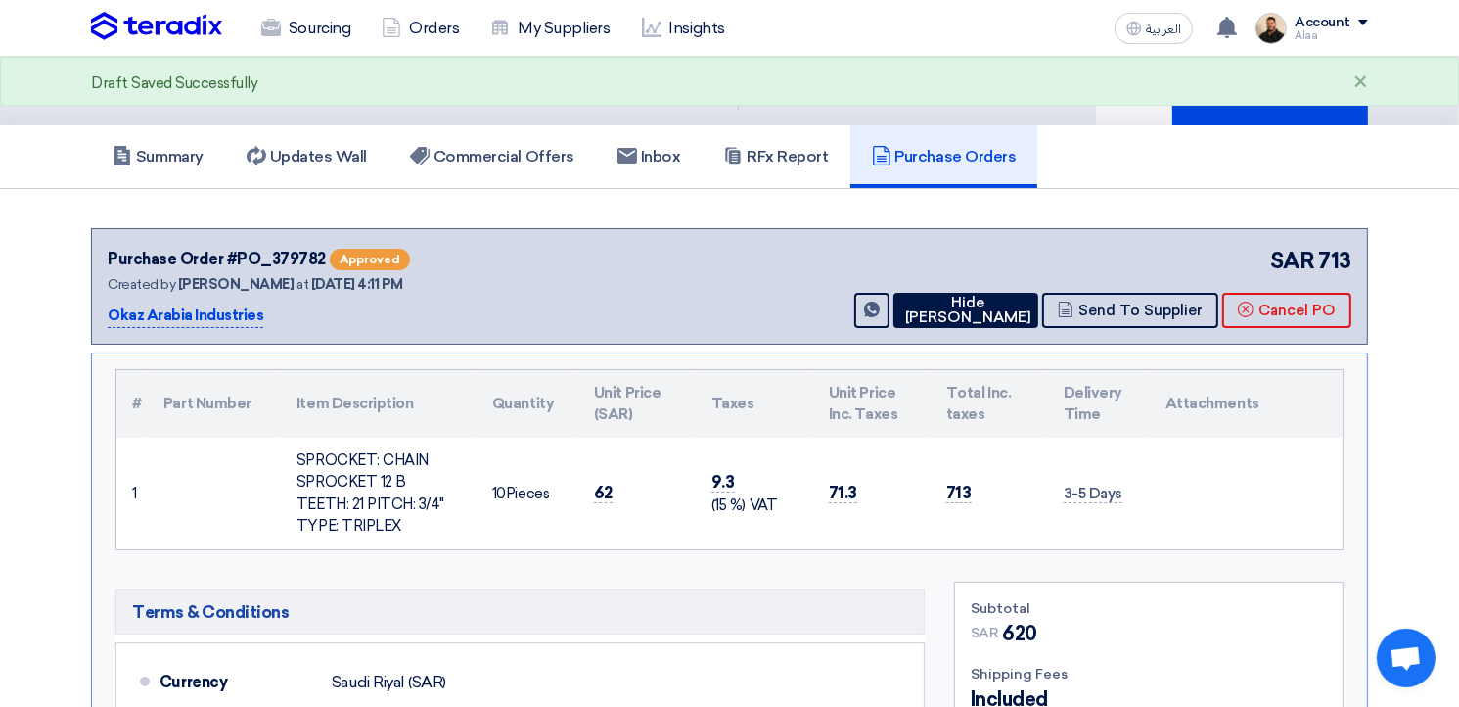
scroll to position [27, 0]
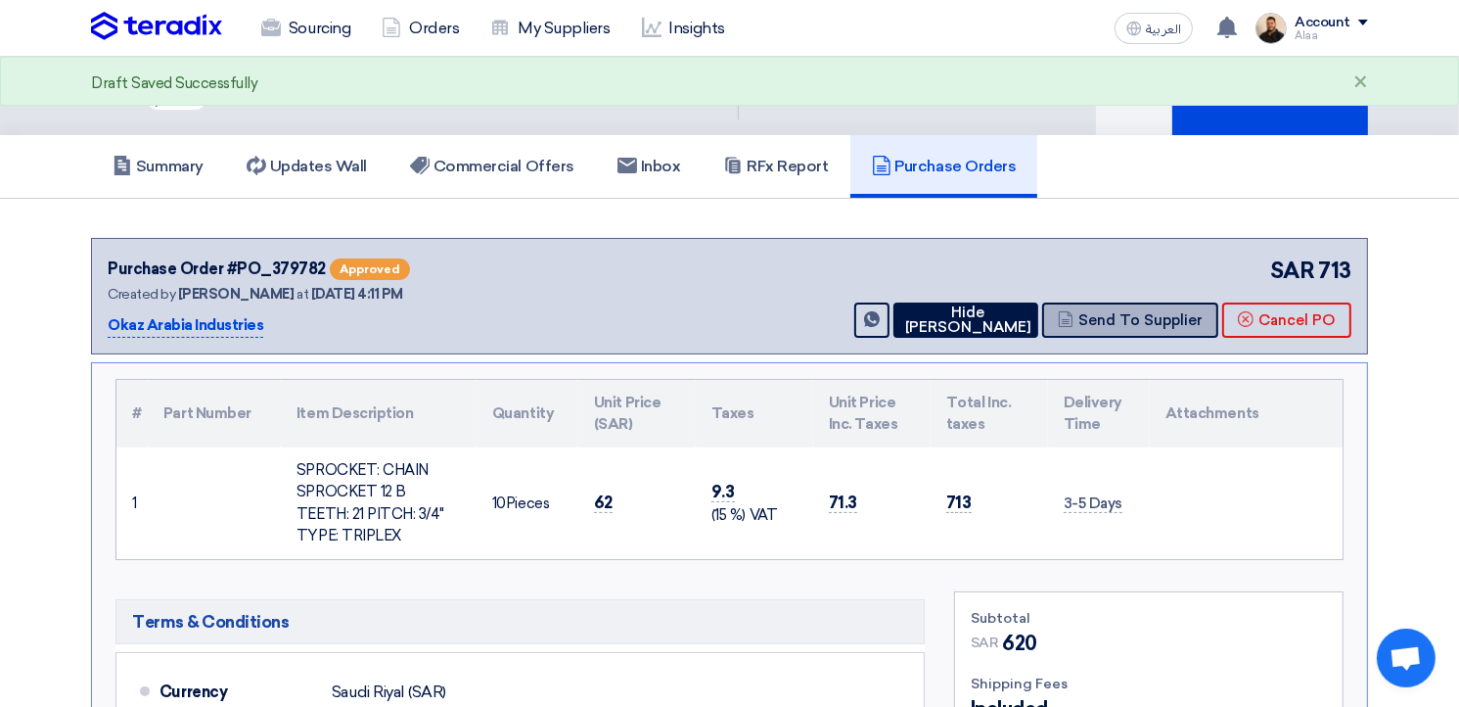
click at [1120, 316] on button "Send To Supplier" at bounding box center [1130, 319] width 176 height 35
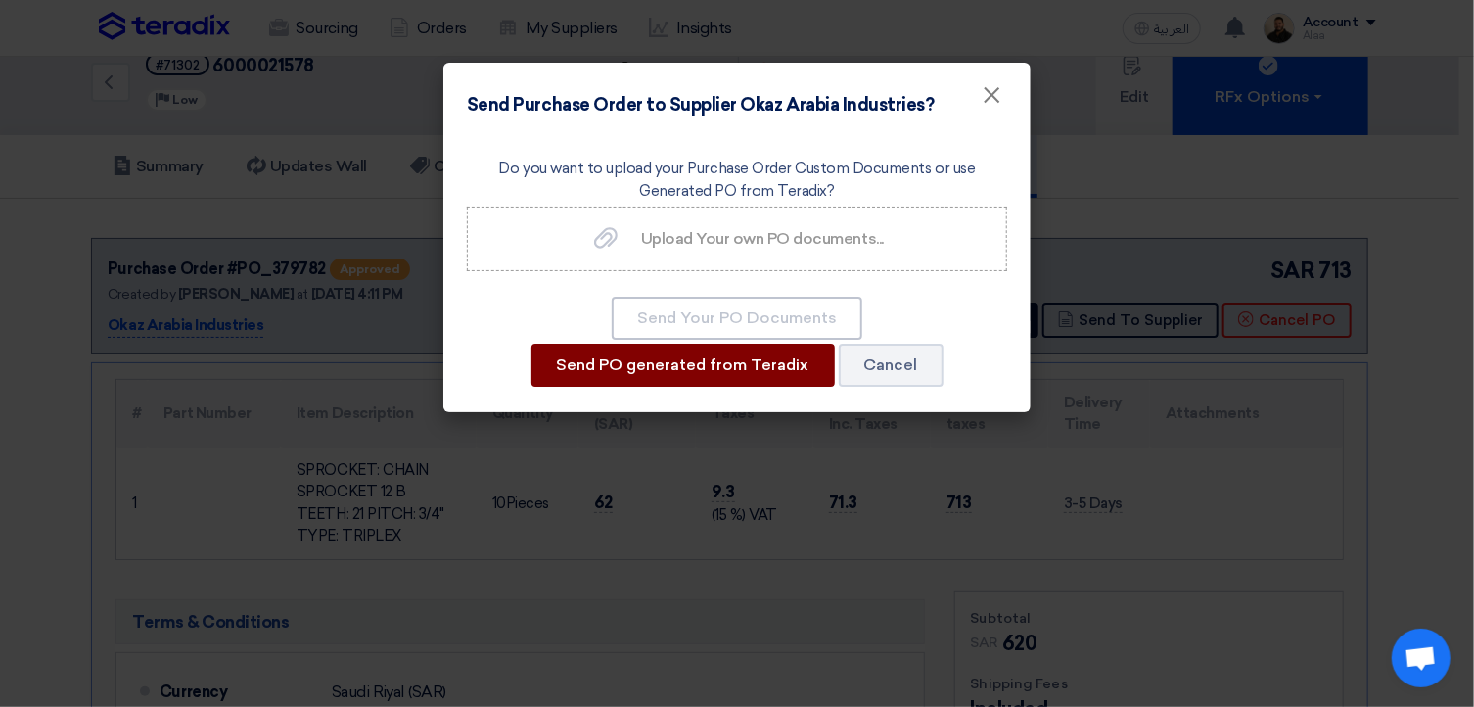
click at [763, 372] on button "Send PO generated from Teradix" at bounding box center [682, 364] width 303 height 43
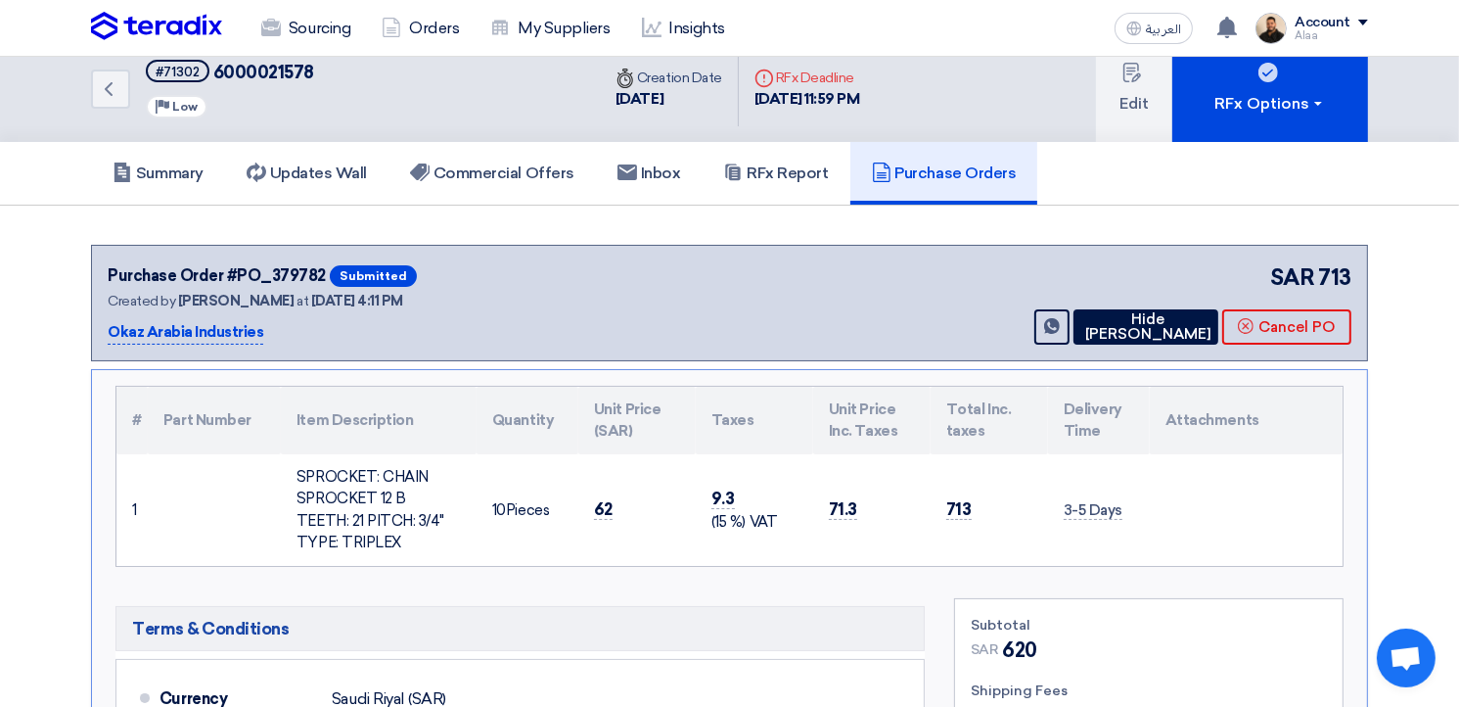
scroll to position [0, 0]
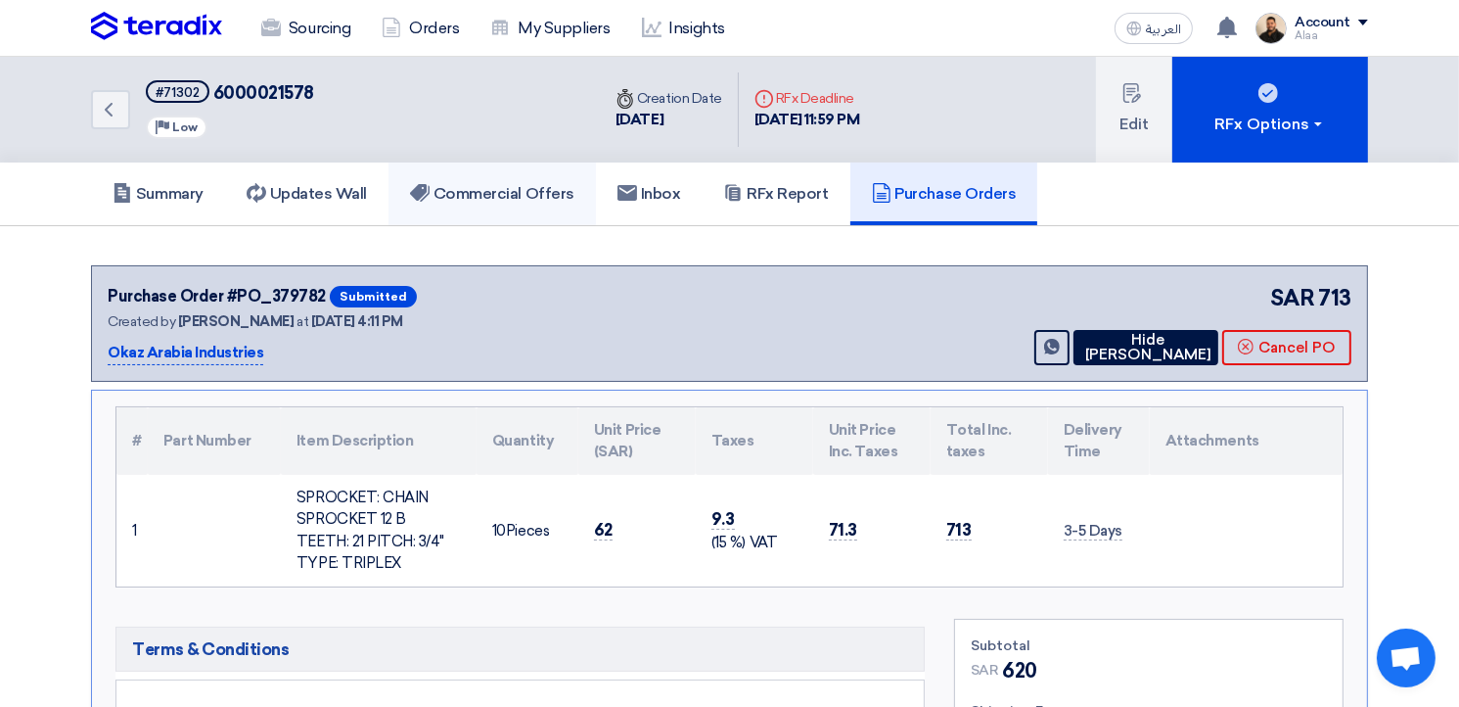
drag, startPoint x: 520, startPoint y: 181, endPoint x: 529, endPoint y: 182, distance: 9.8
click at [521, 181] on link "Commercial Offers" at bounding box center [491, 193] width 207 height 63
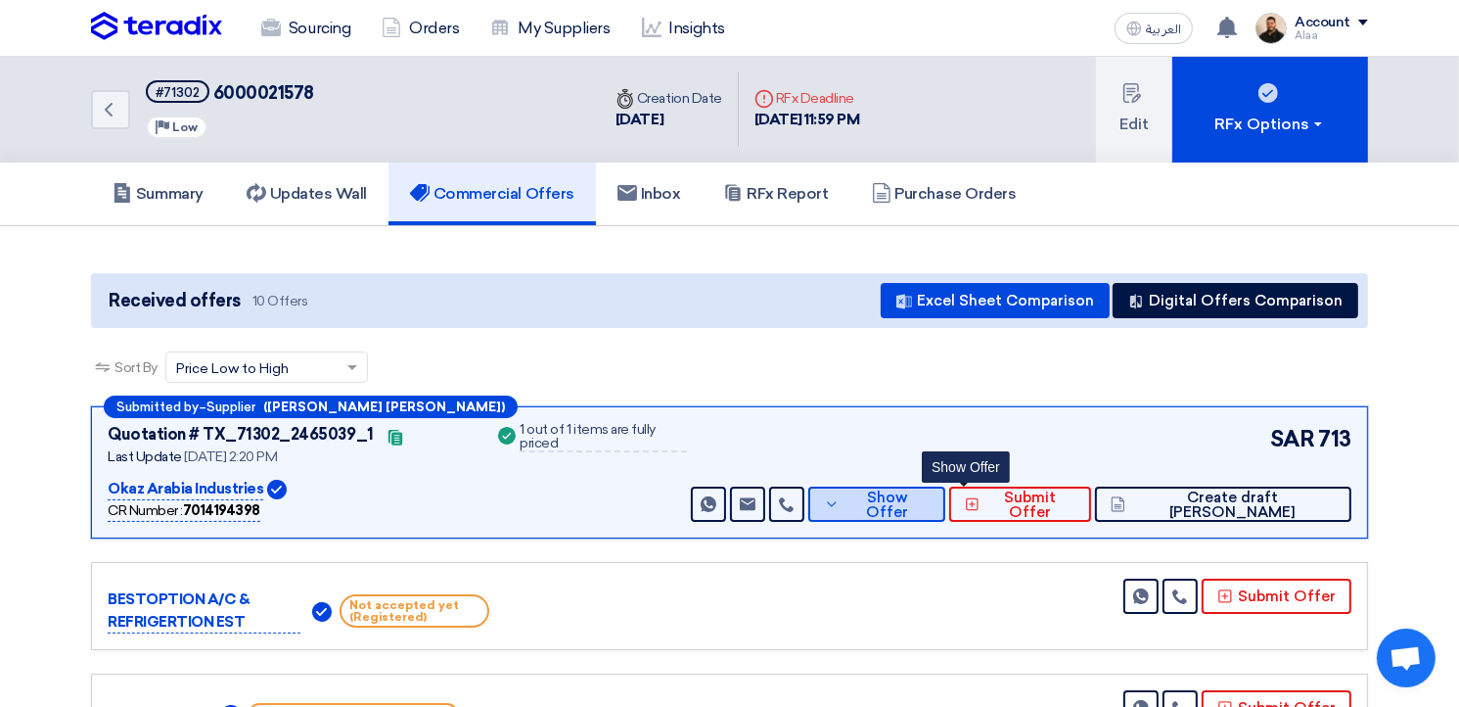
click at [930, 498] on span "Show Offer" at bounding box center [887, 504] width 85 height 29
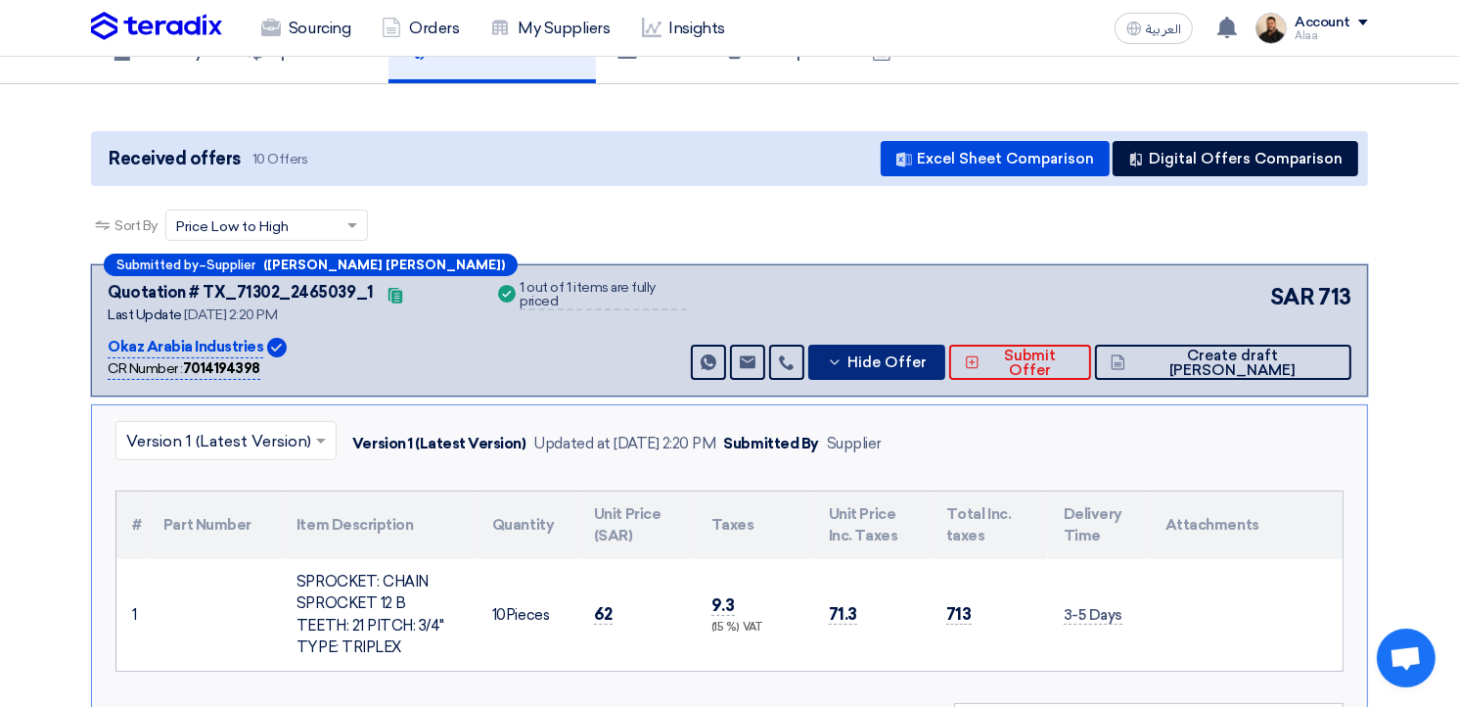
scroll to position [98, 0]
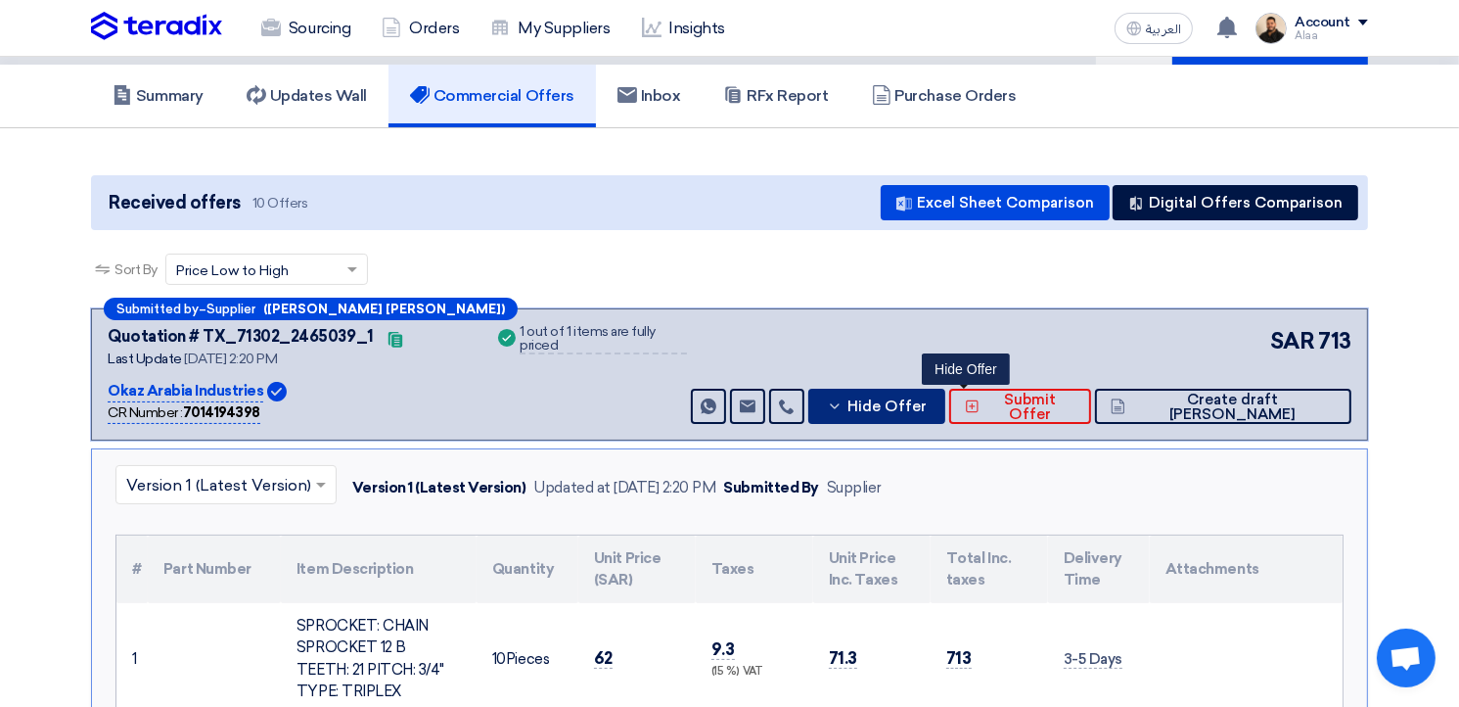
click at [935, 411] on button "Hide Offer" at bounding box center [876, 405] width 137 height 35
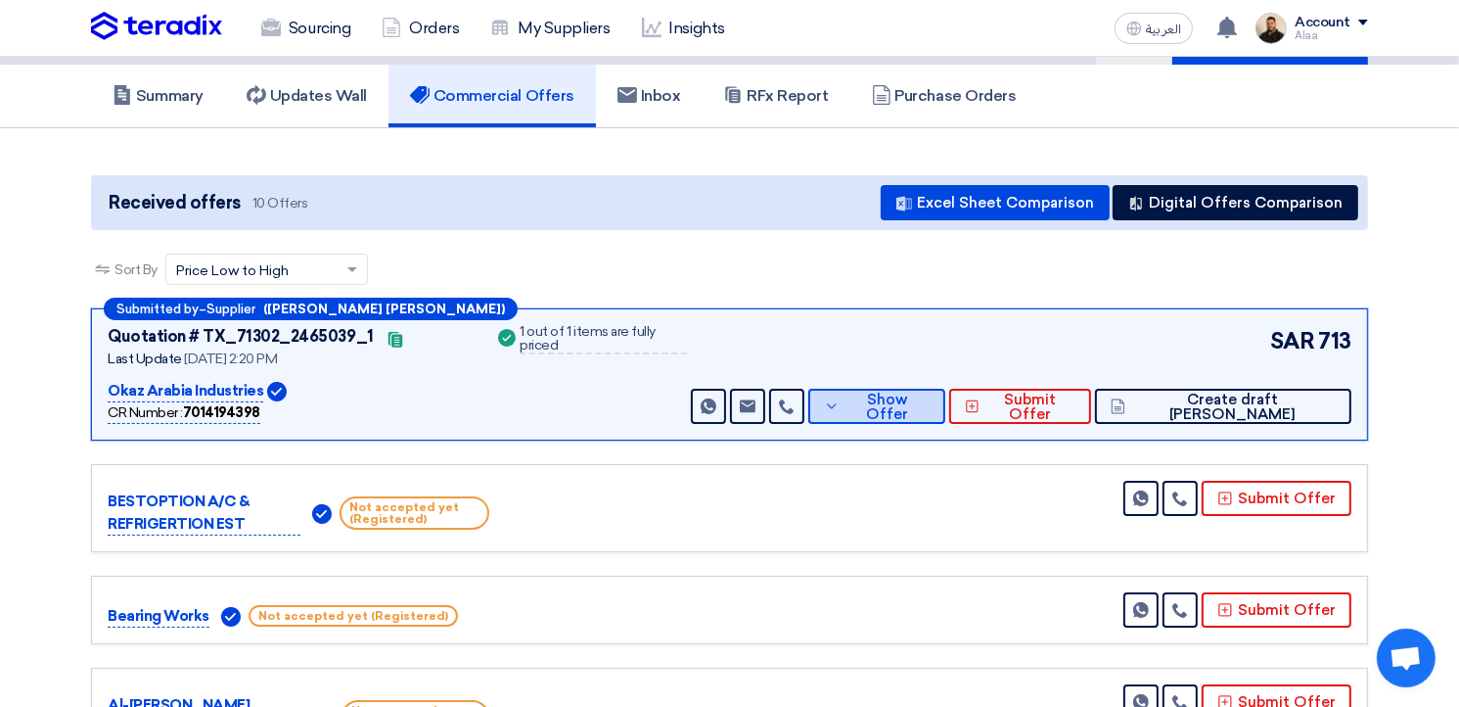
scroll to position [0, 0]
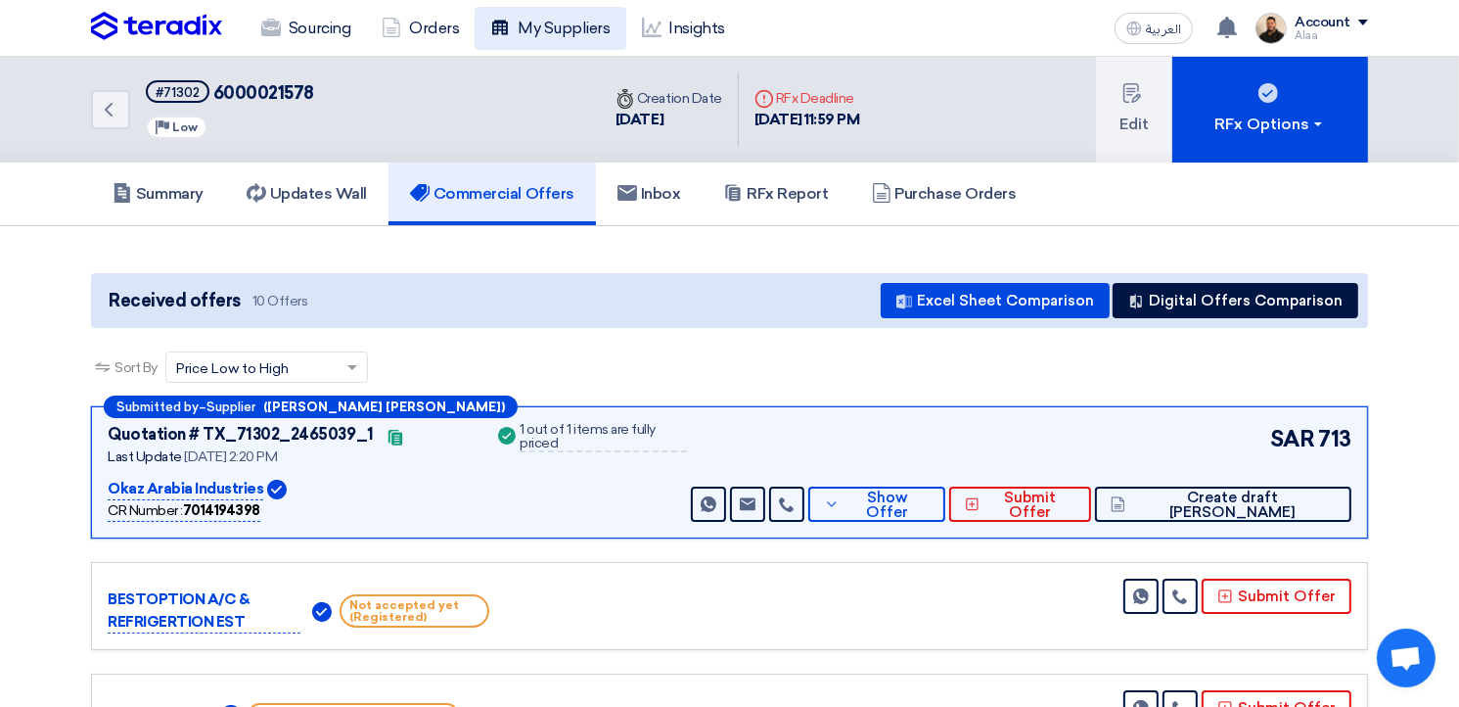
click at [536, 37] on link "My Suppliers" at bounding box center [550, 28] width 151 height 43
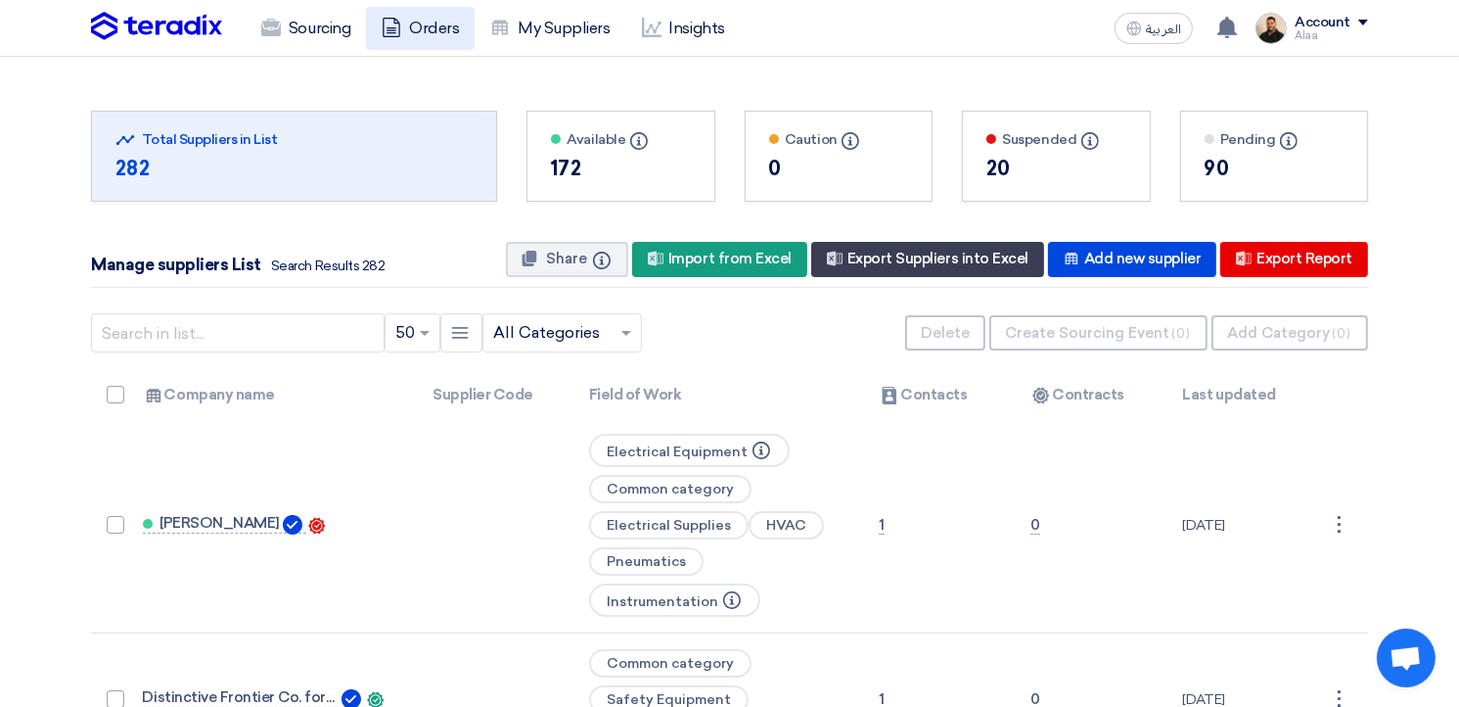
click at [421, 28] on link "Orders" at bounding box center [420, 28] width 109 height 43
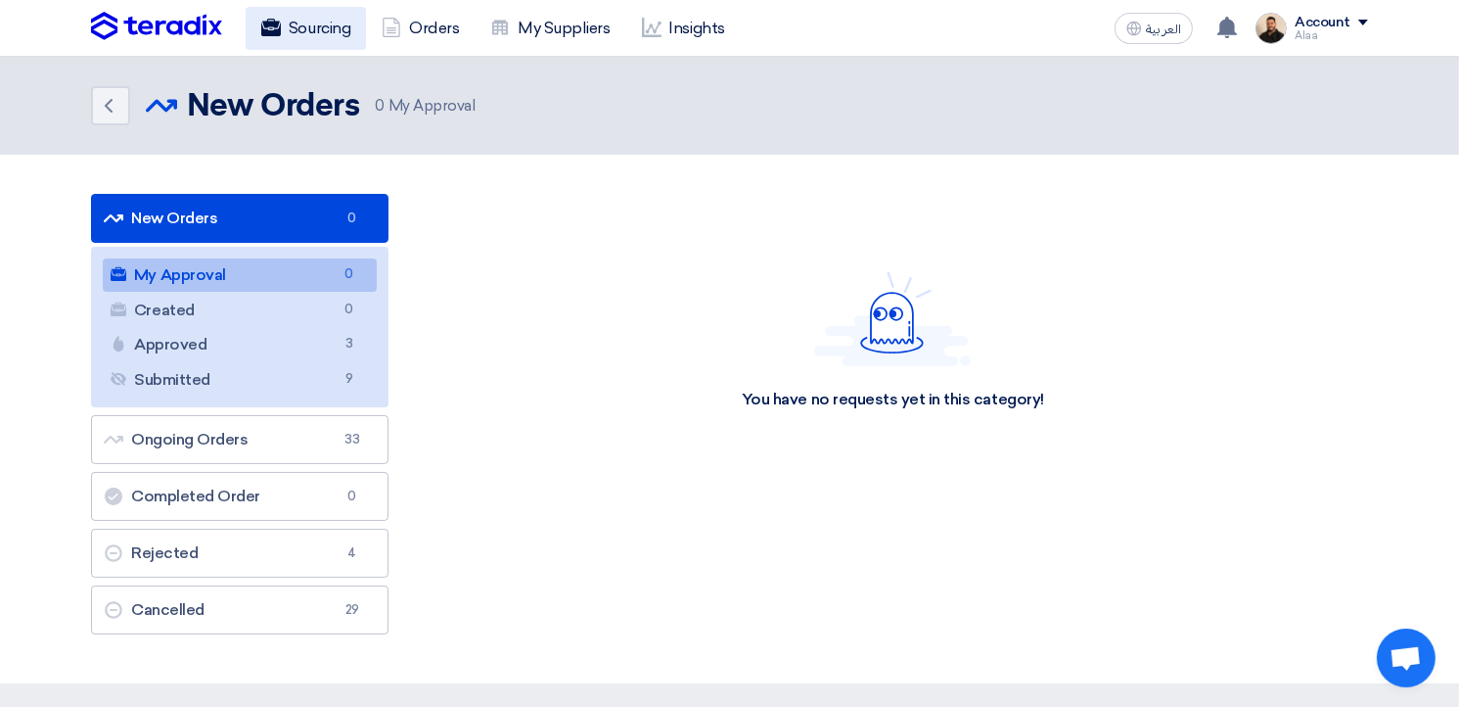
click at [321, 47] on link "Sourcing" at bounding box center [306, 28] width 120 height 43
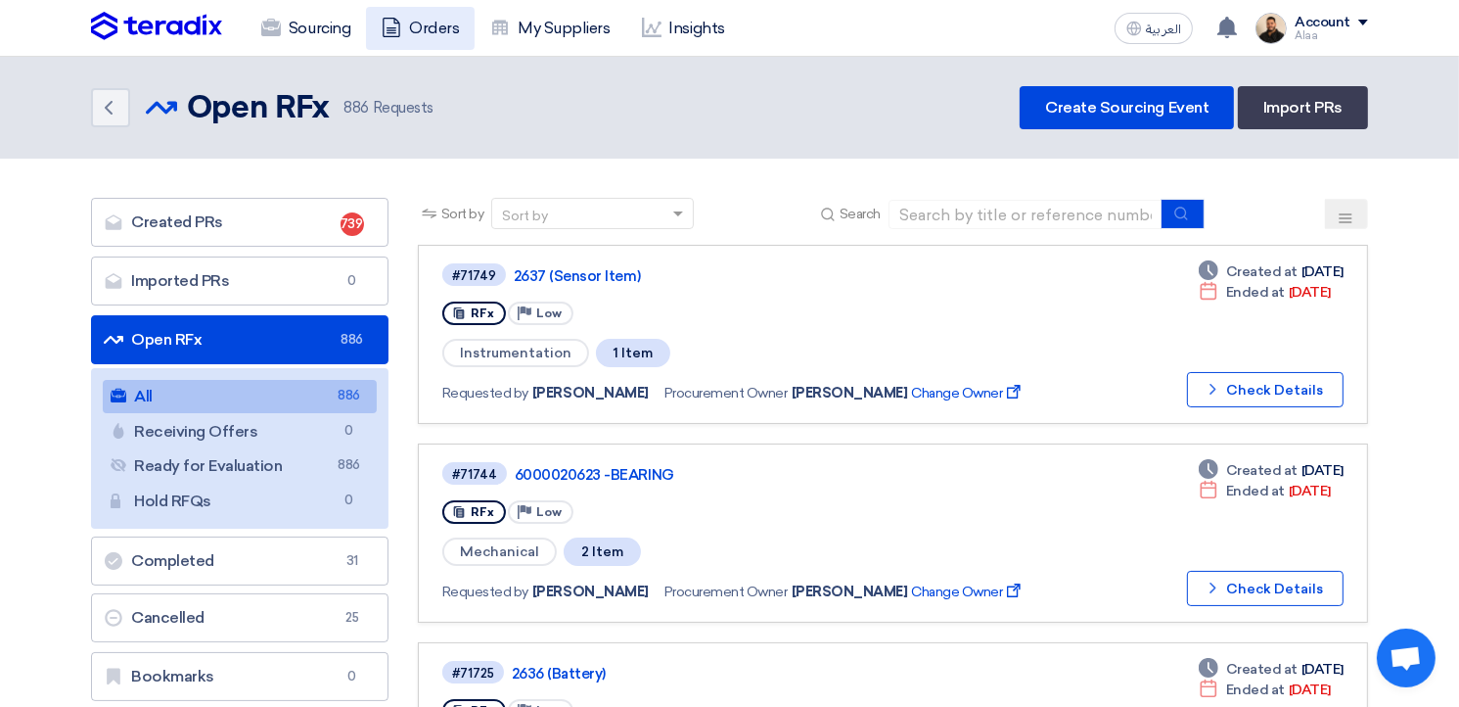
click at [439, 32] on link "Orders" at bounding box center [420, 28] width 109 height 43
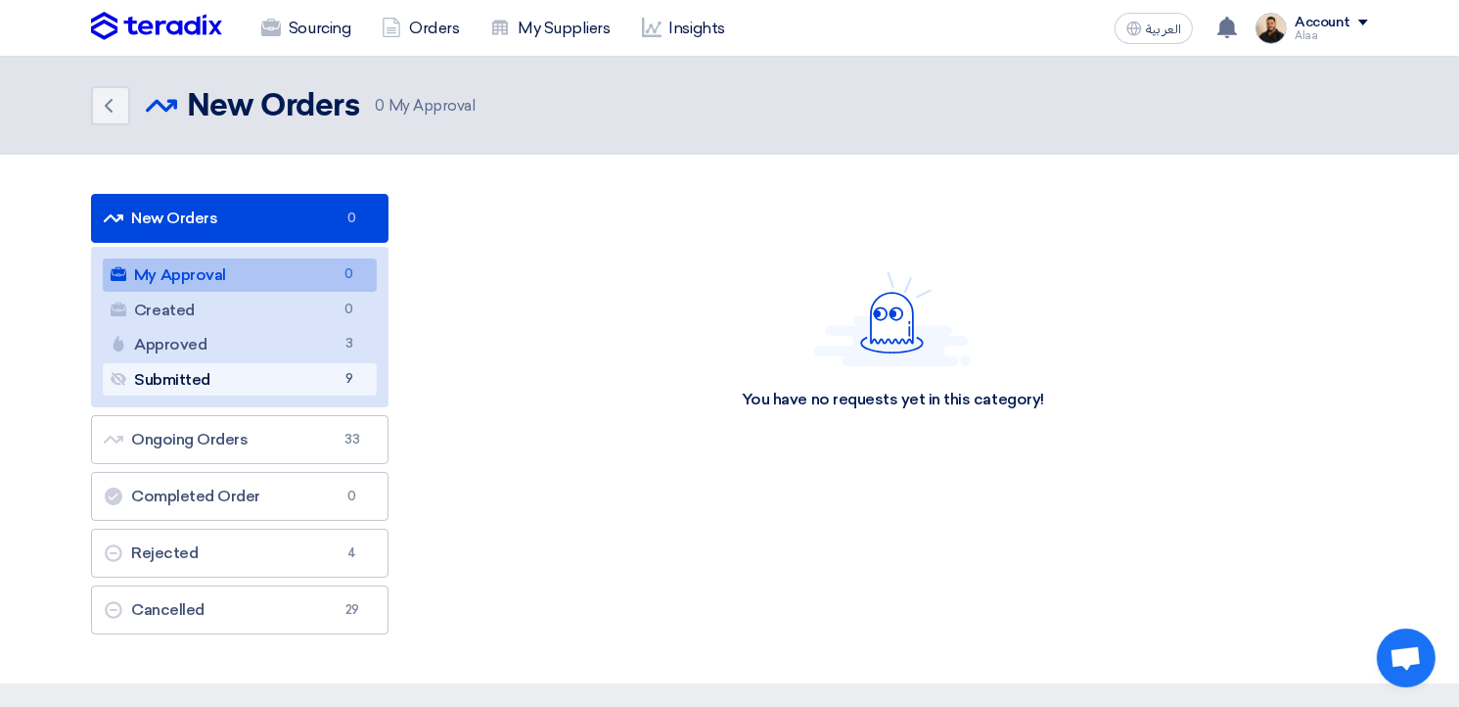
click at [330, 385] on link "Submitted Submitted 9" at bounding box center [240, 379] width 274 height 33
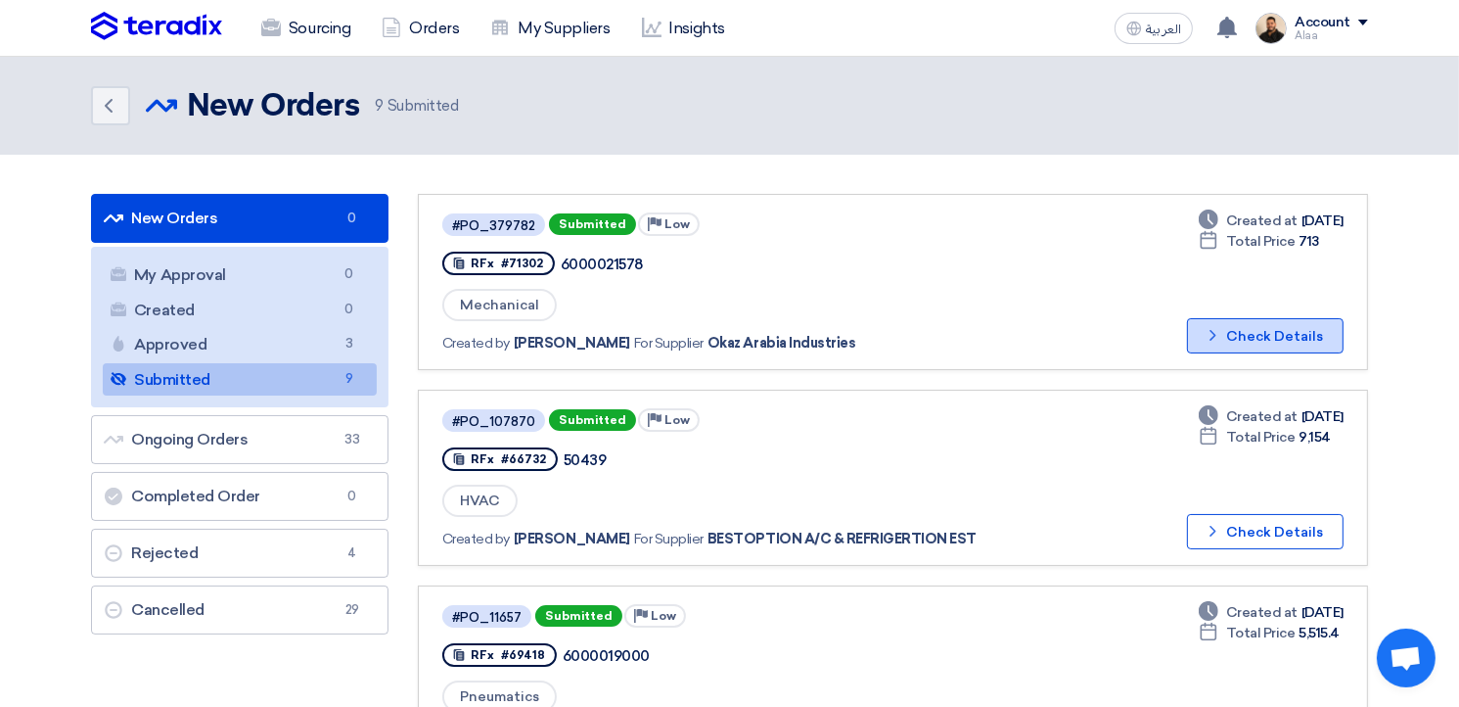
click at [1230, 329] on button "Check details Check Details" at bounding box center [1265, 335] width 157 height 35
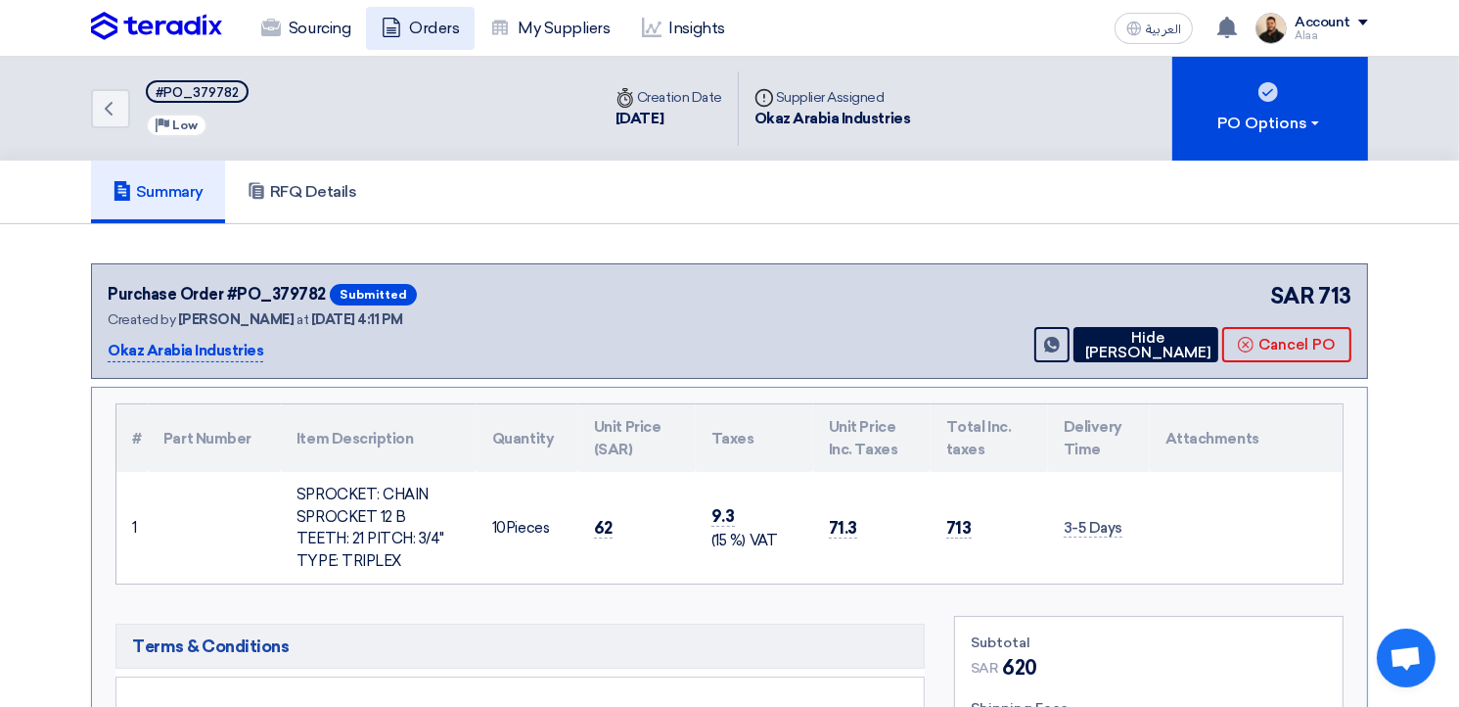
click at [433, 28] on link "Orders" at bounding box center [420, 28] width 109 height 43
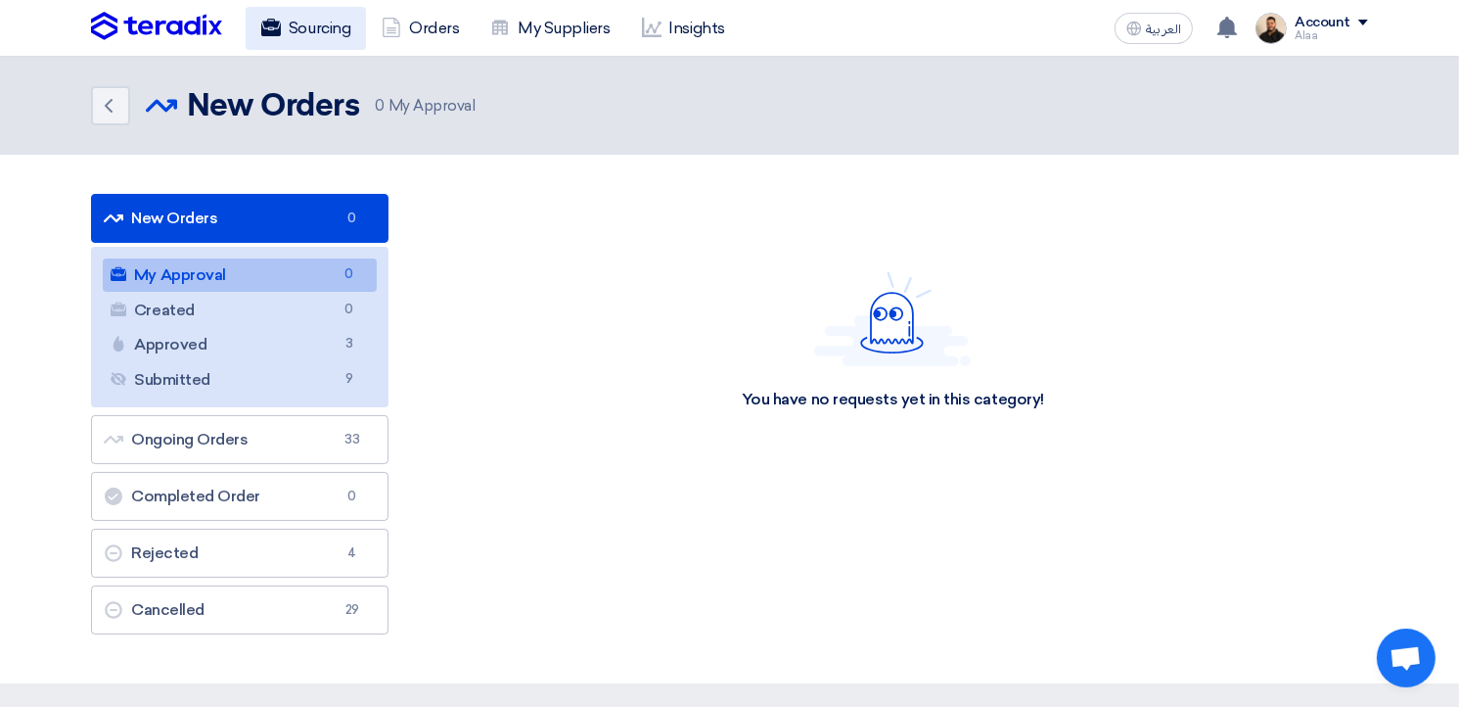
click at [314, 31] on link "Sourcing" at bounding box center [306, 28] width 120 height 43
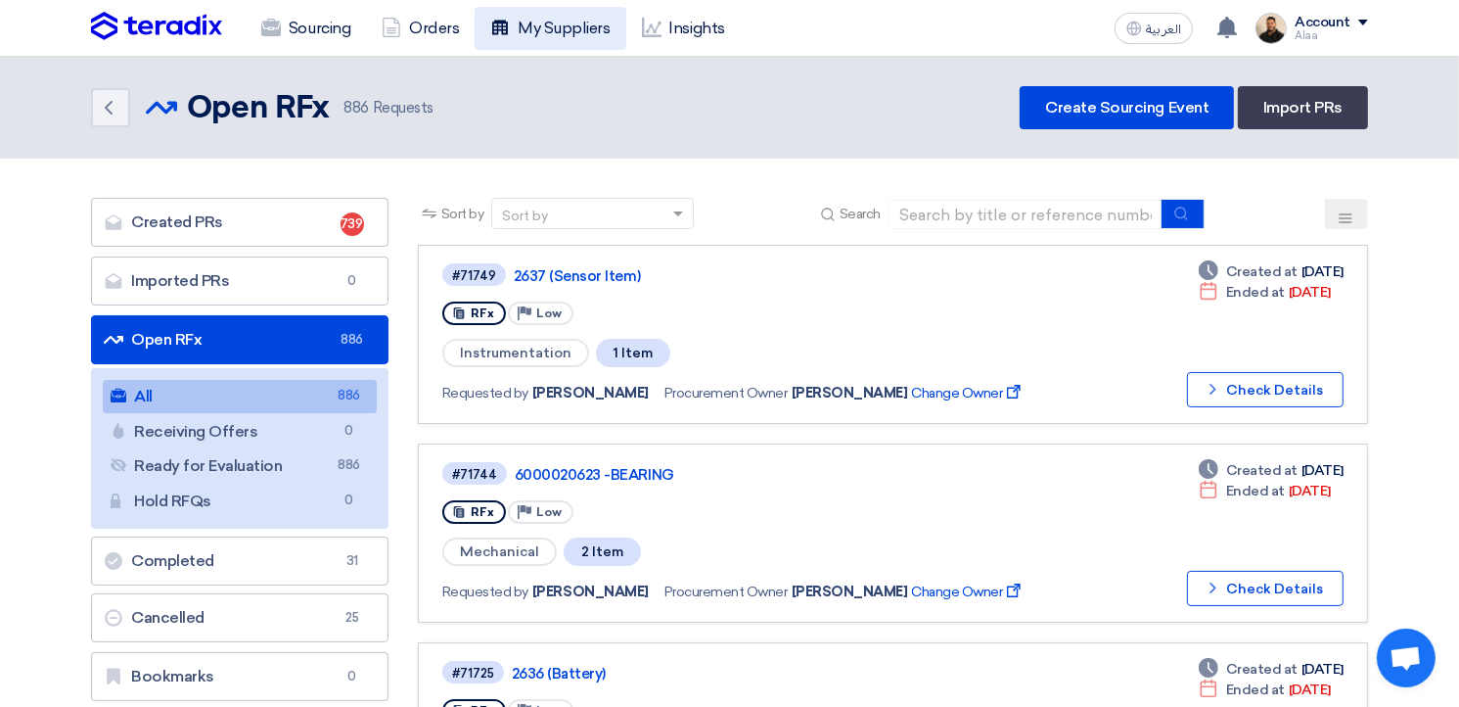
click at [546, 31] on link "My Suppliers" at bounding box center [550, 28] width 151 height 43
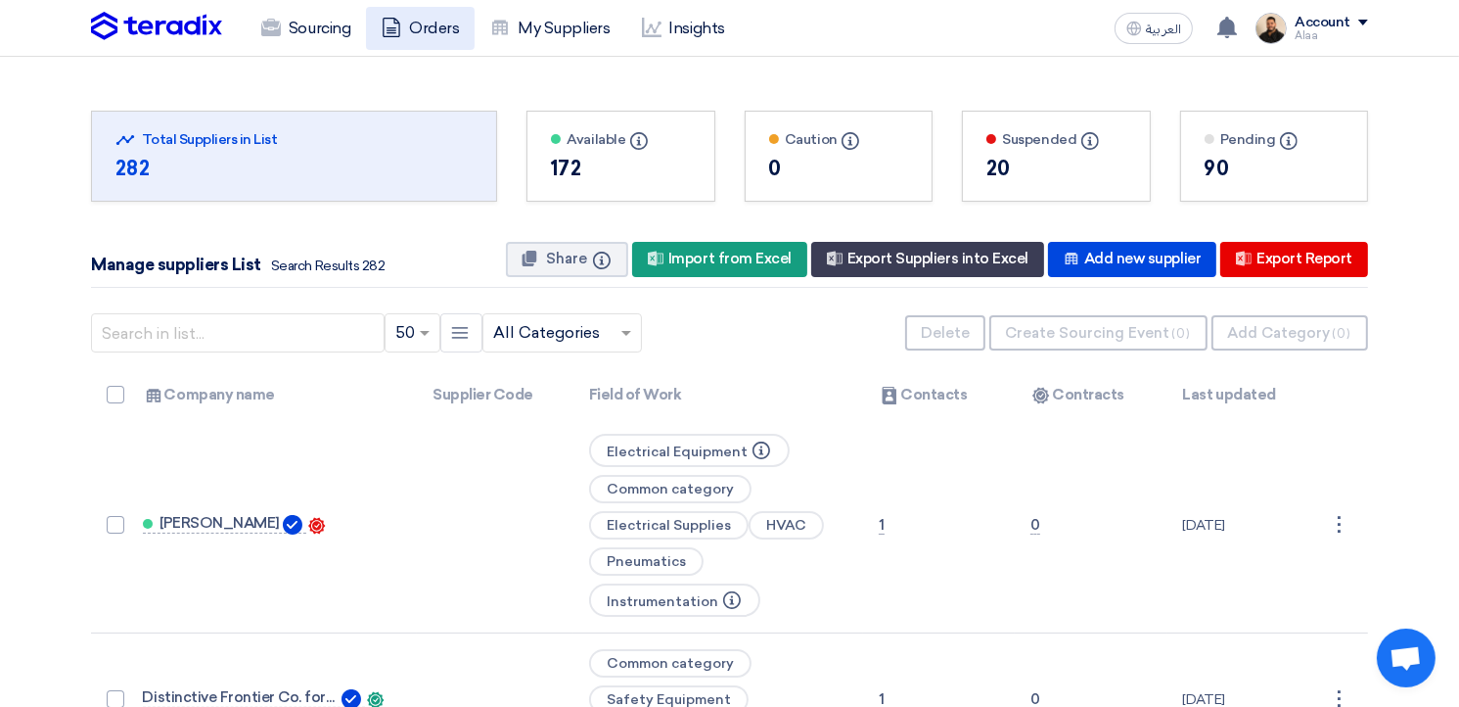
click at [446, 21] on link "Orders" at bounding box center [420, 28] width 109 height 43
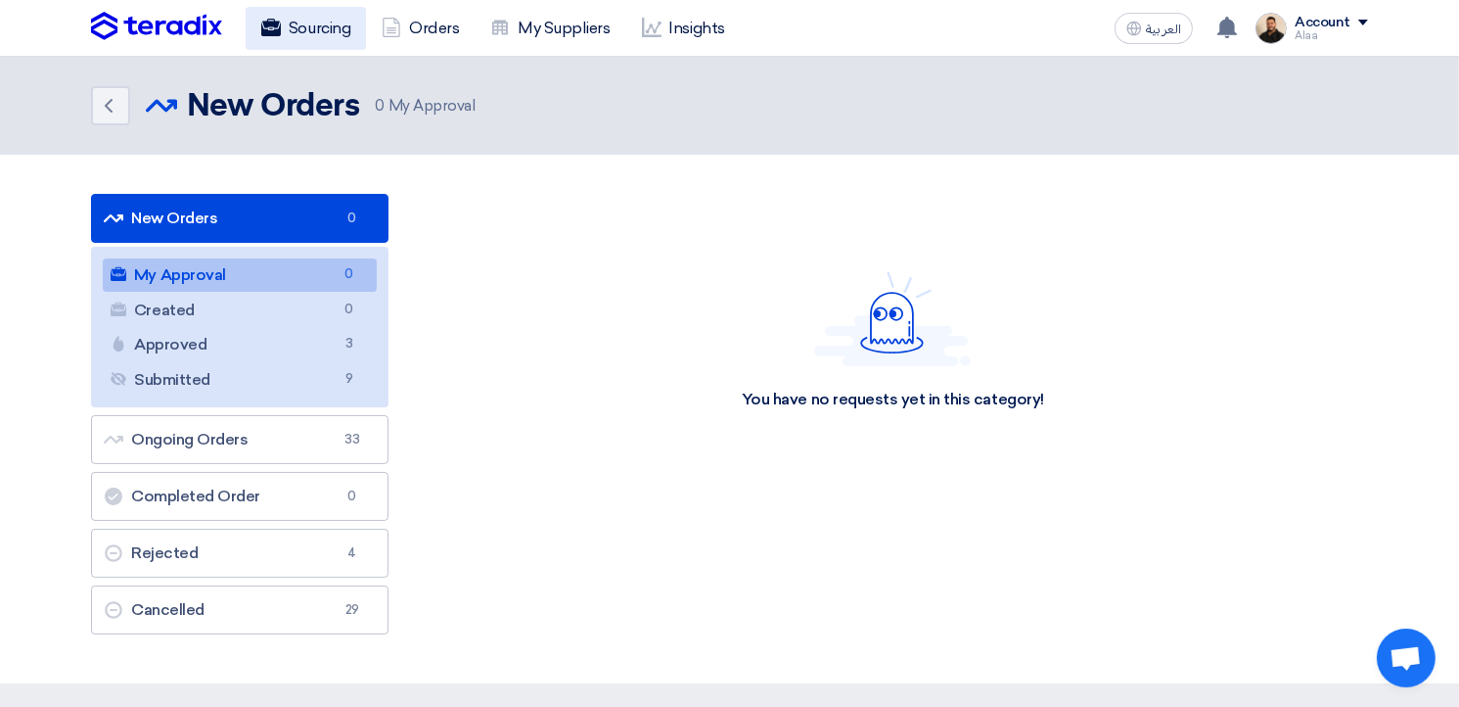
click at [302, 38] on link "Sourcing" at bounding box center [306, 28] width 120 height 43
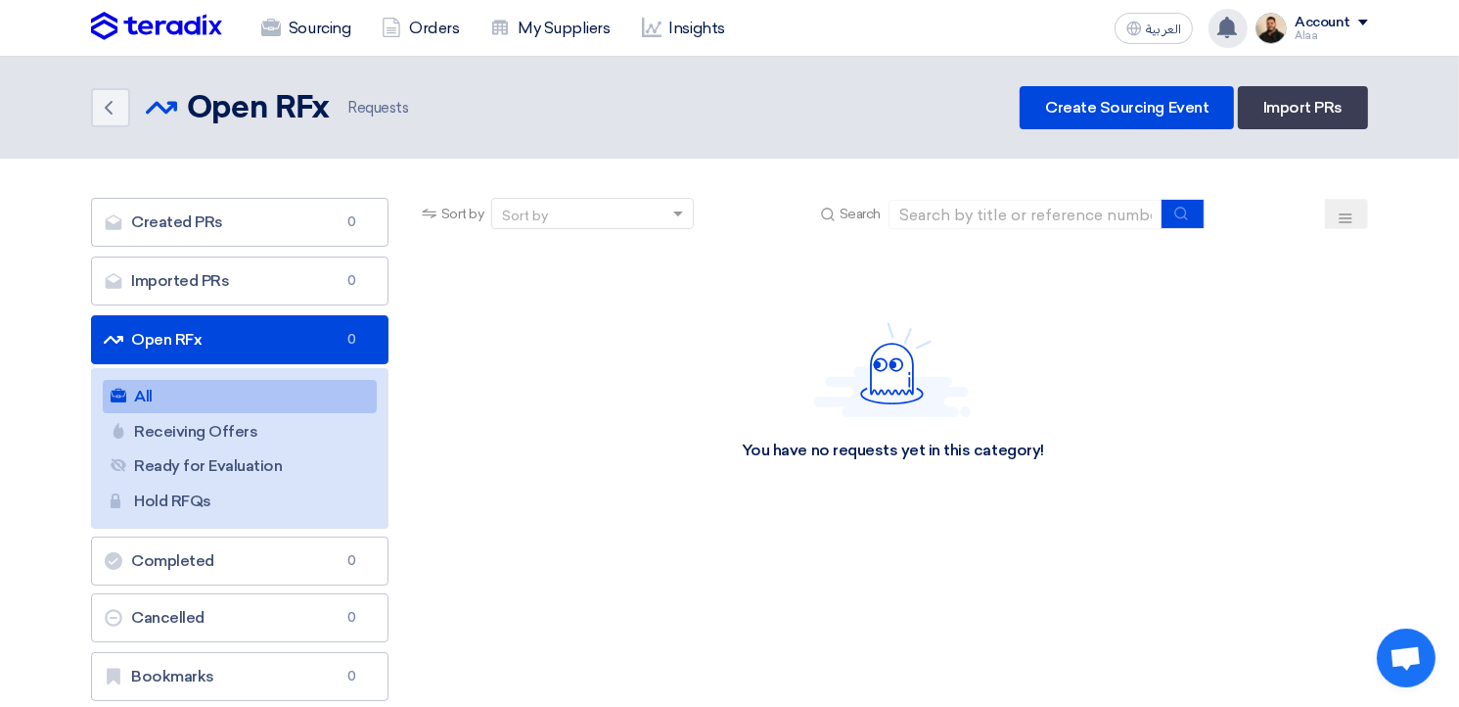
click at [1237, 24] on use at bounding box center [1227, 28] width 20 height 22
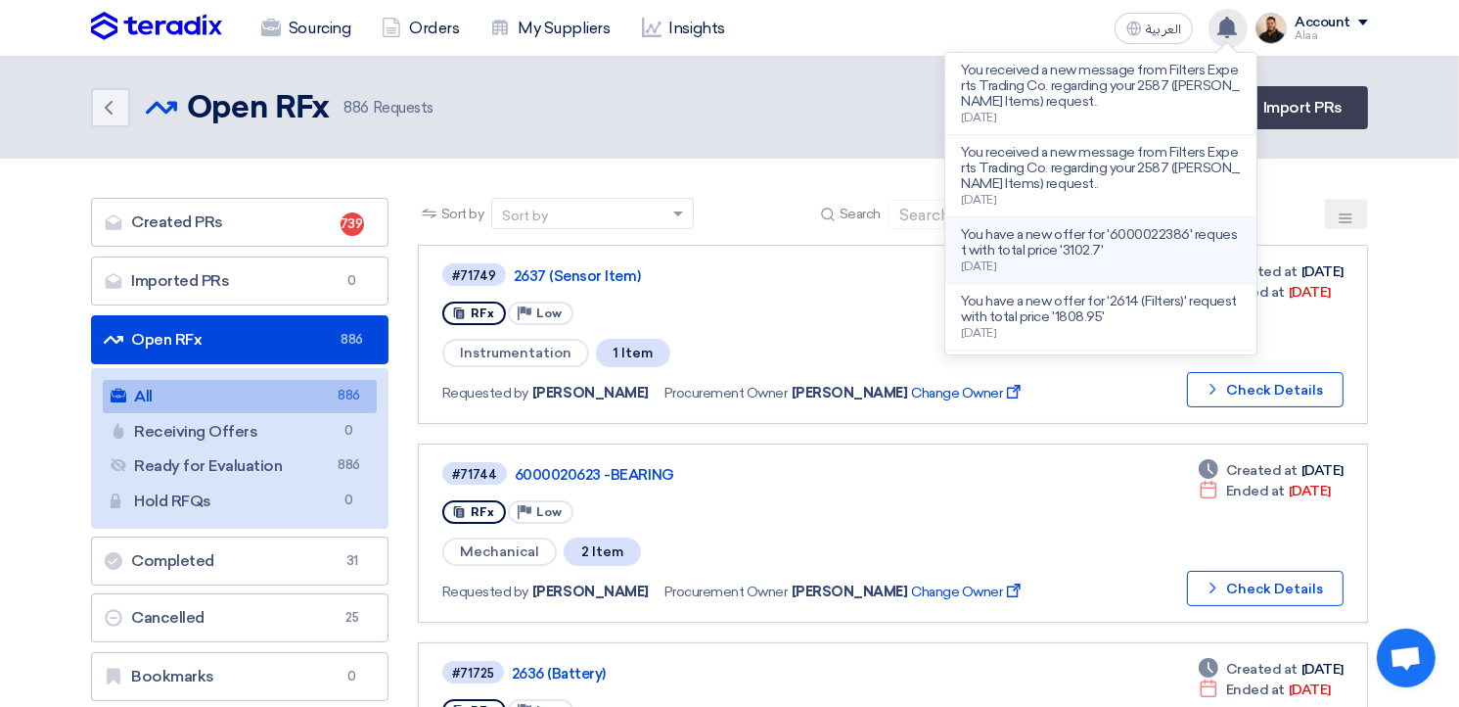
click at [1120, 258] on div "You have a new offer for '6000022386' request with total price '3102.7' [DATE]" at bounding box center [1101, 250] width 280 height 46
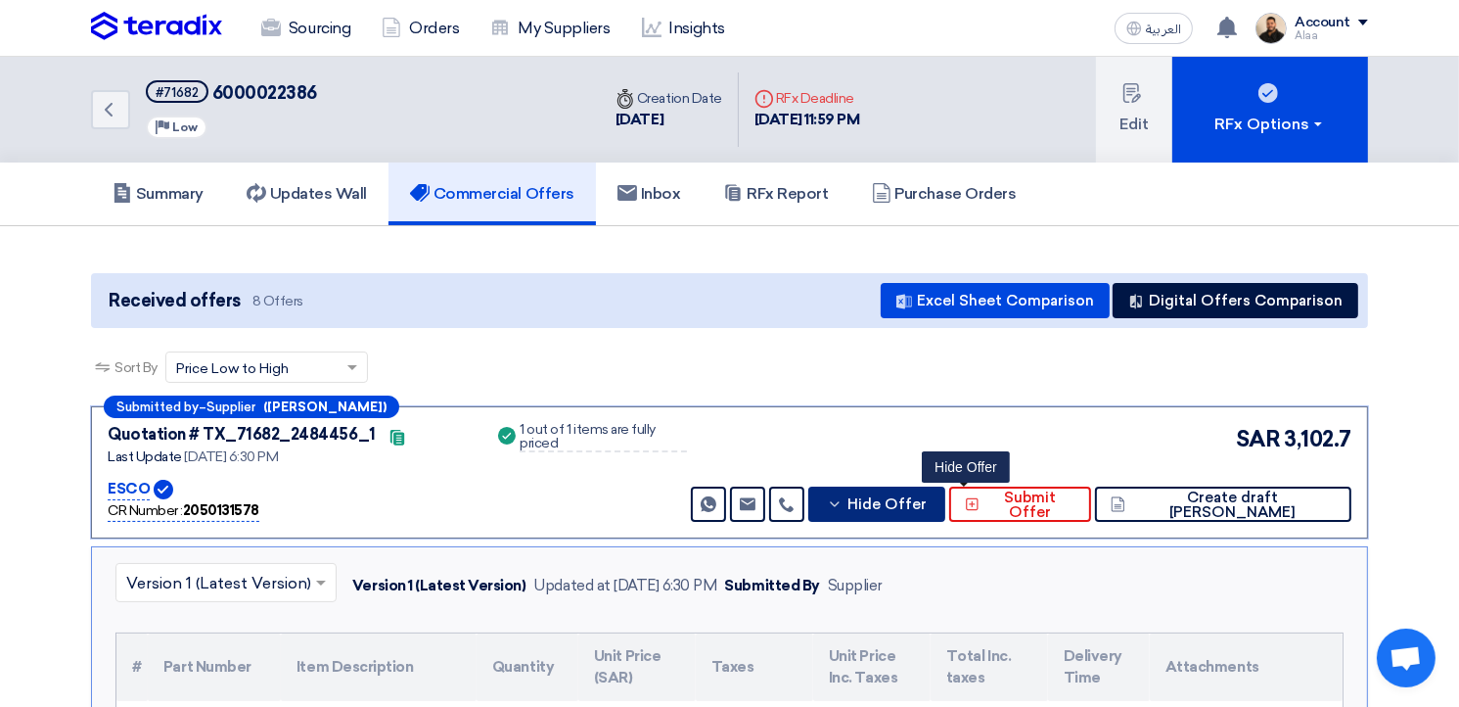
click at [945, 487] on button "Hide Offer" at bounding box center [876, 503] width 137 height 35
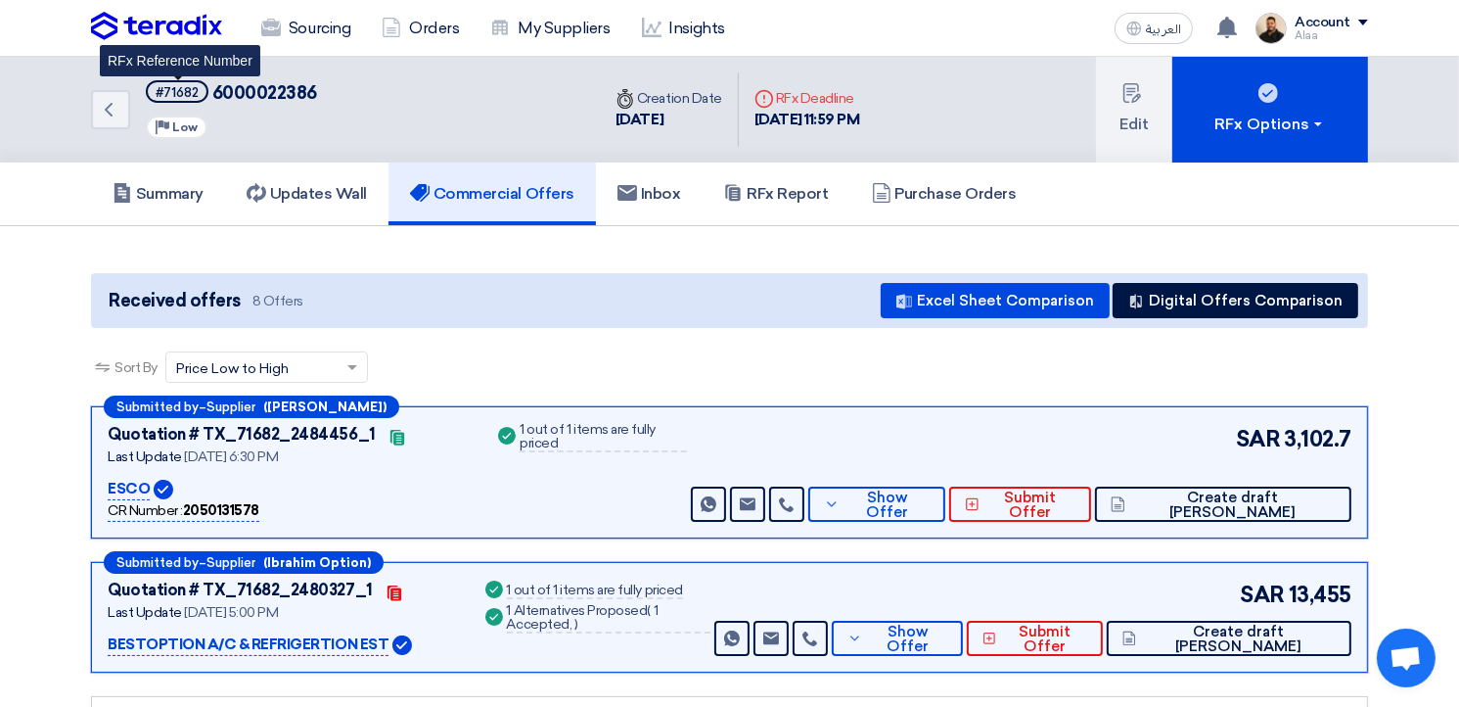
click at [189, 95] on div "#71682" at bounding box center [177, 92] width 43 height 13
copy div "71682"
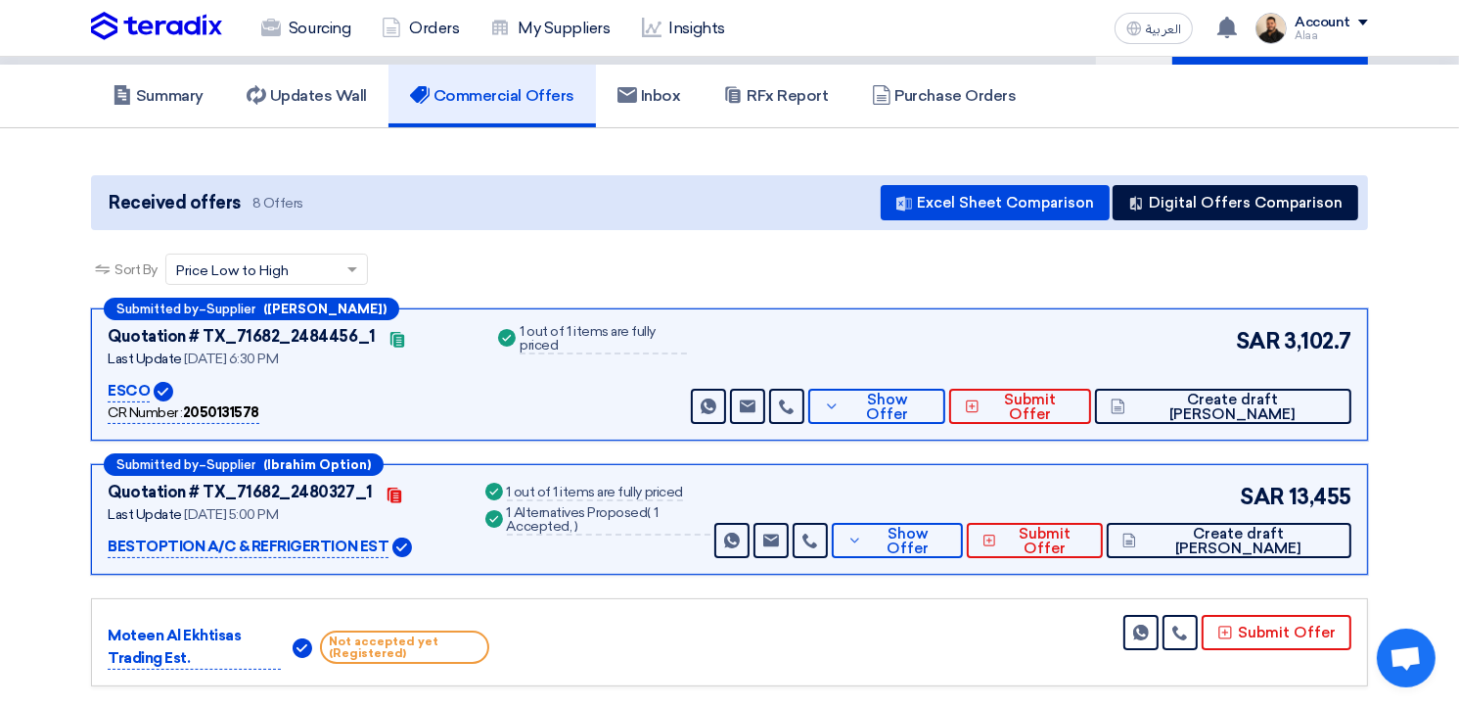
scroll to position [98, 0]
click at [930, 406] on span "Show Offer" at bounding box center [887, 406] width 85 height 29
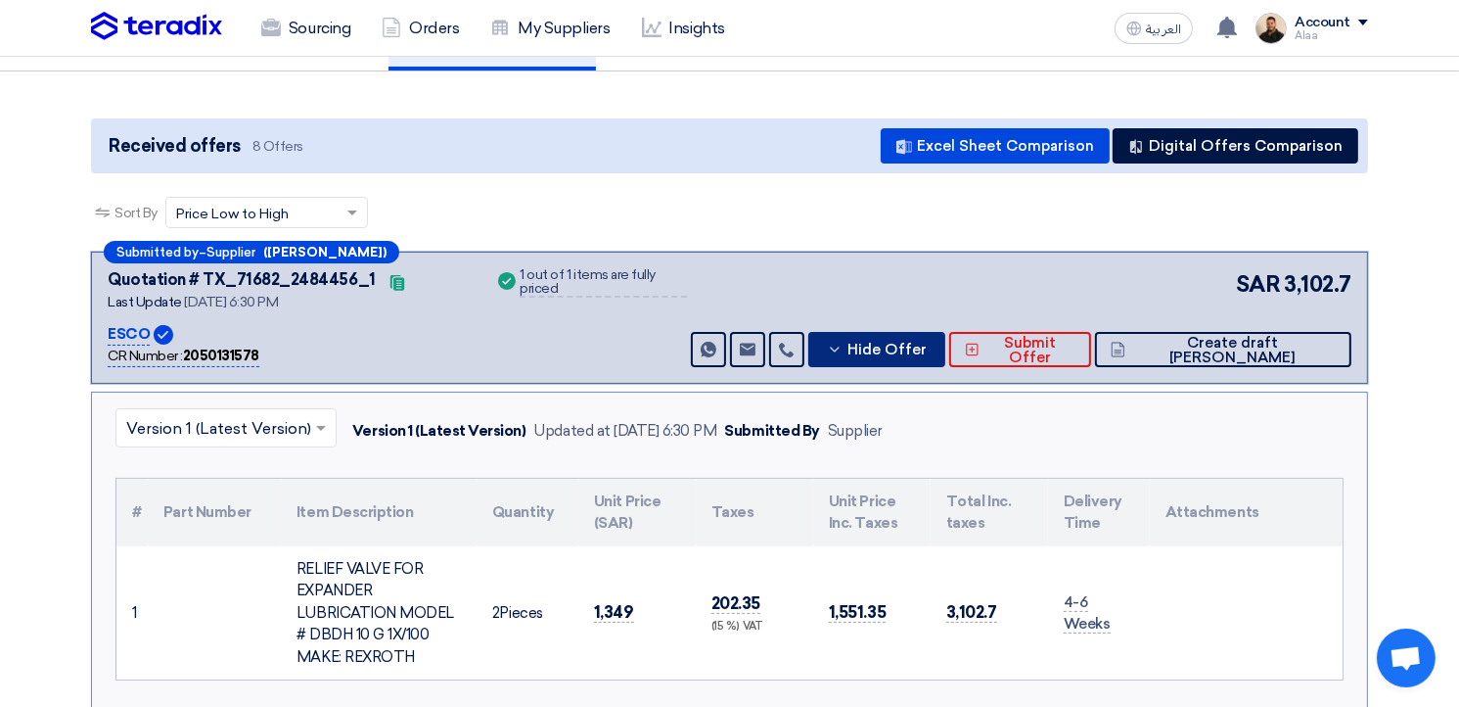
scroll to position [0, 0]
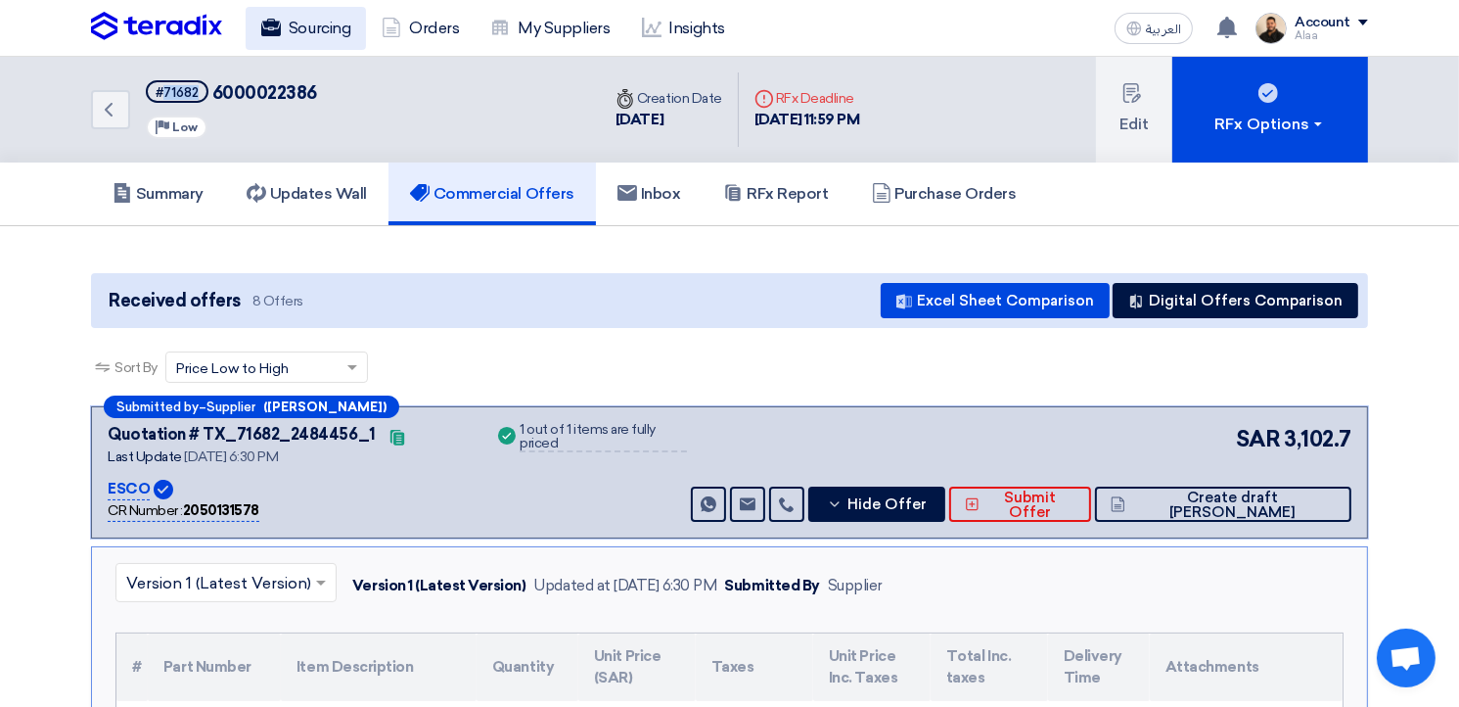
click at [326, 24] on link "Sourcing" at bounding box center [306, 28] width 120 height 43
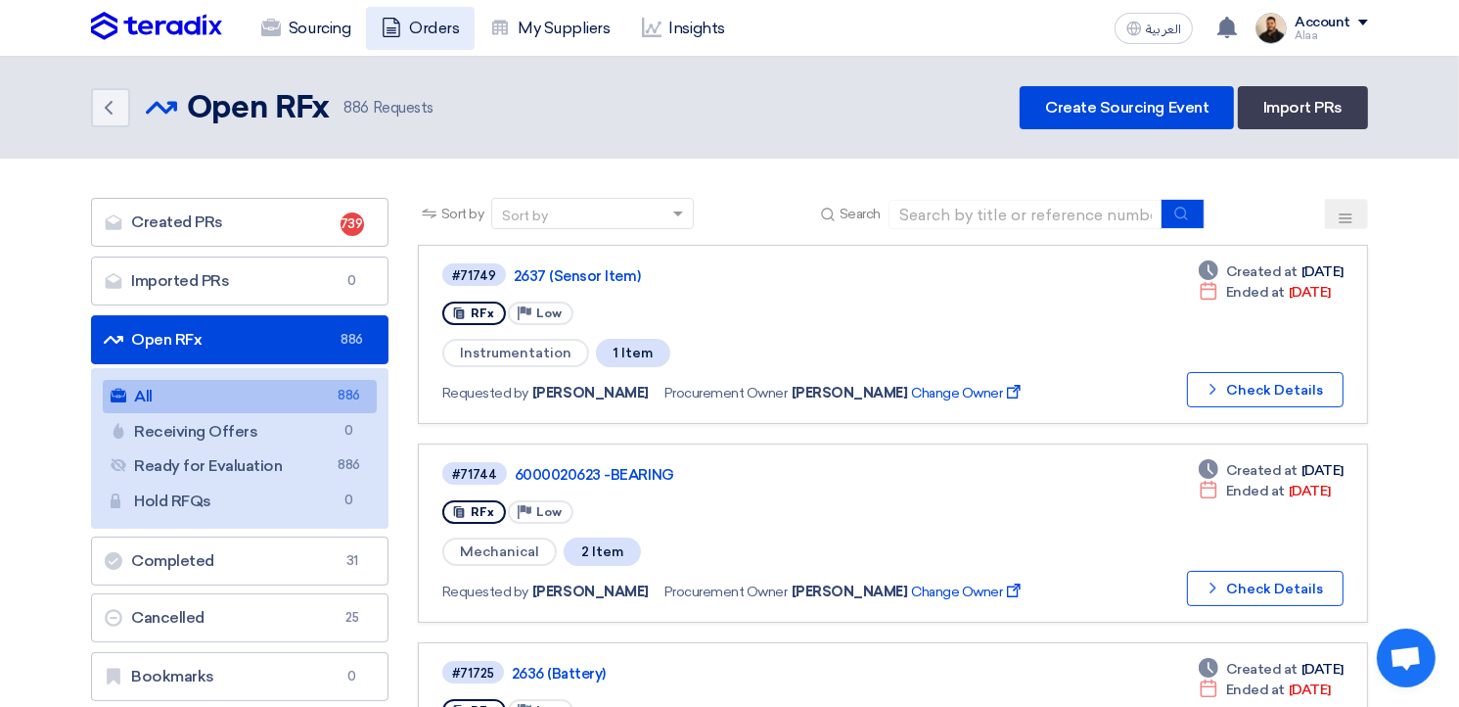
click at [446, 41] on link "Orders" at bounding box center [420, 28] width 109 height 43
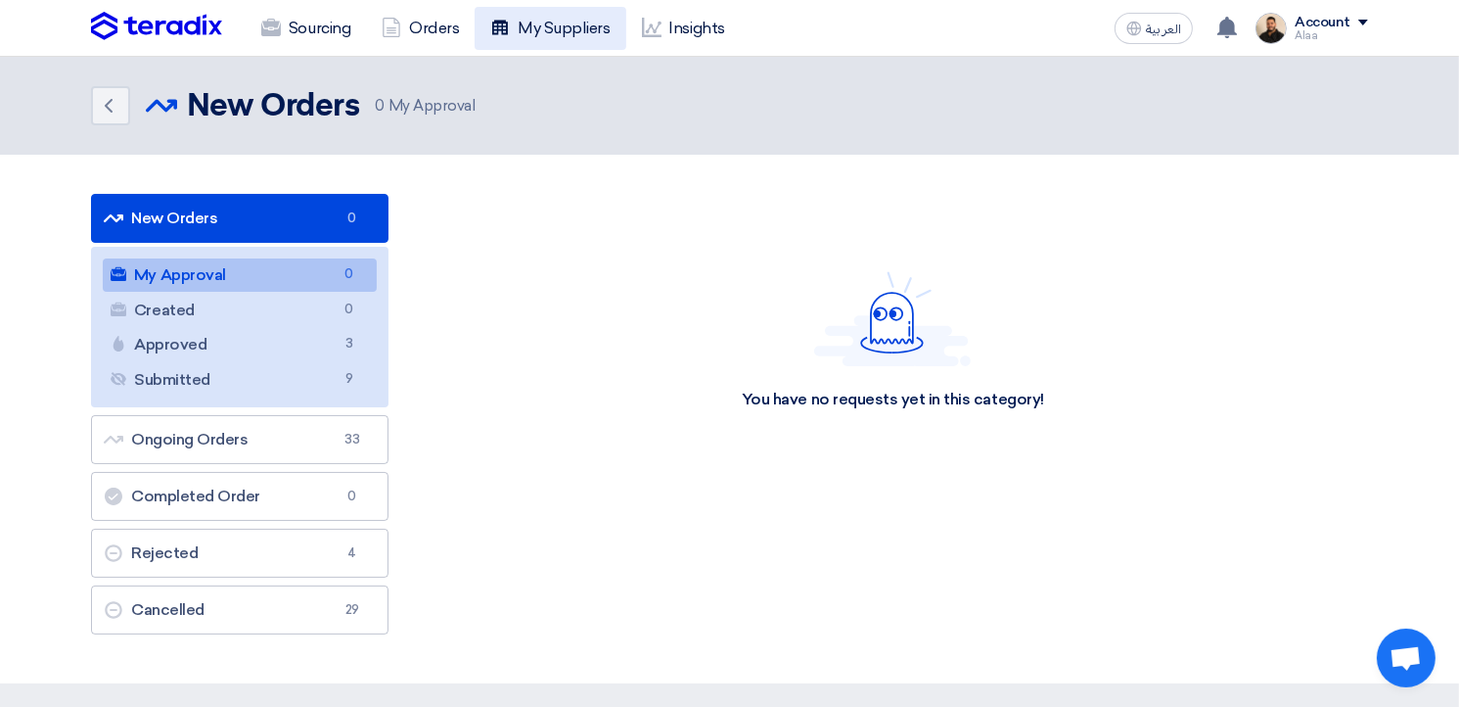
click at [531, 36] on link "My Suppliers" at bounding box center [550, 28] width 151 height 43
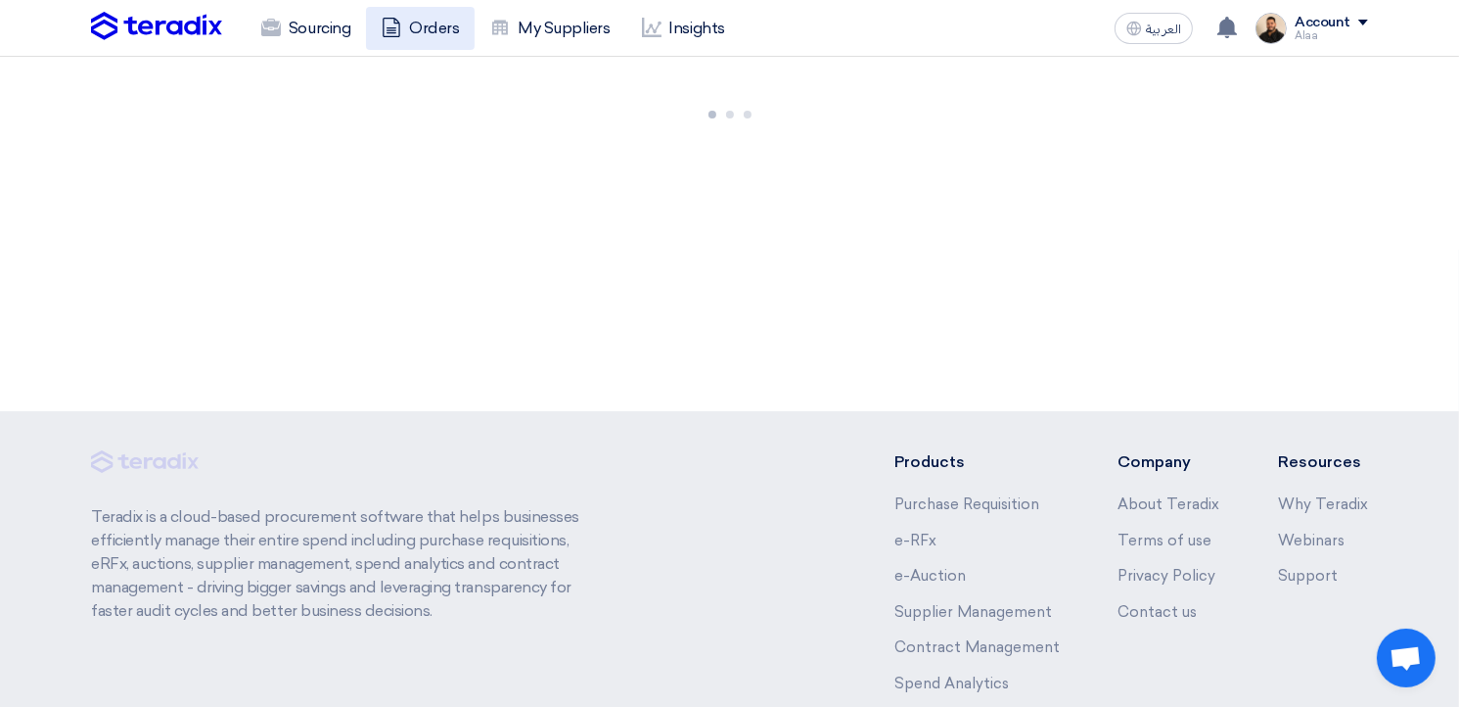
click at [424, 36] on link "Orders" at bounding box center [420, 28] width 109 height 43
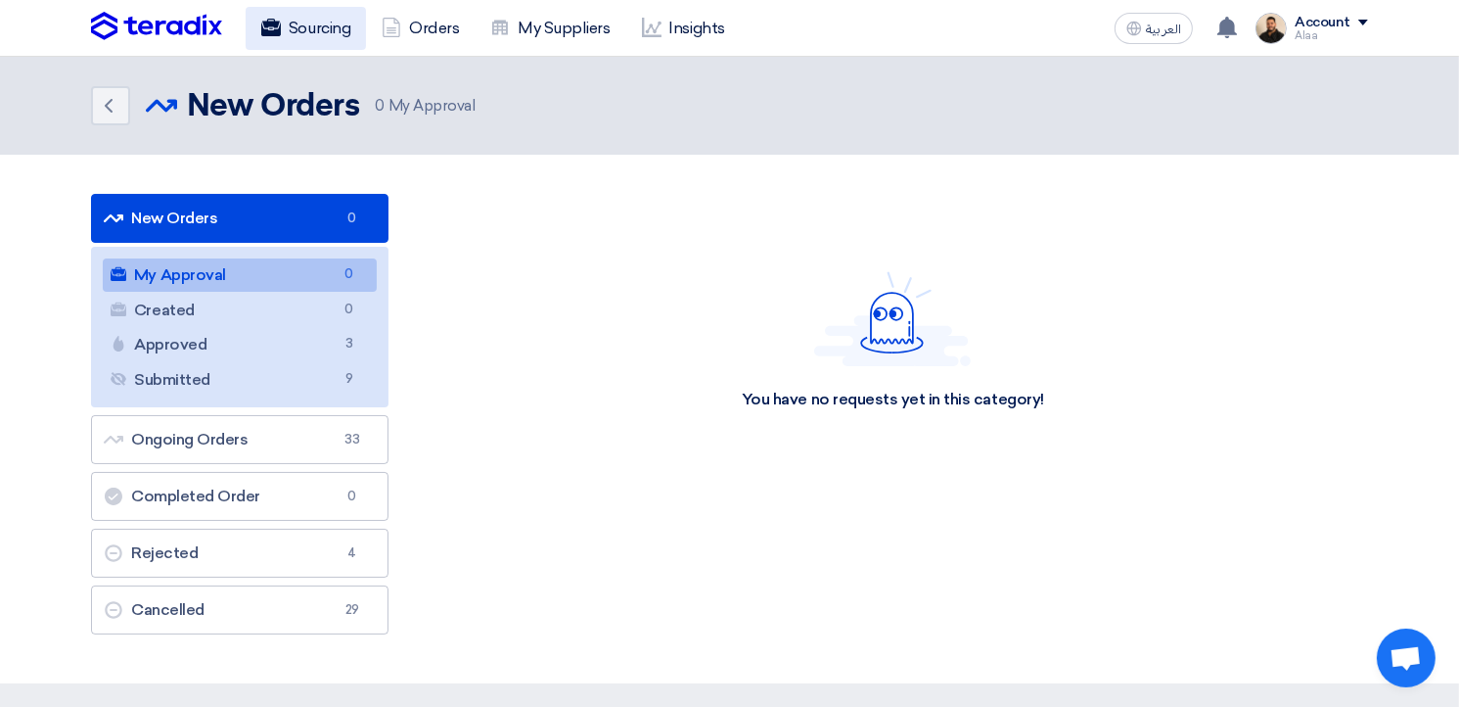
click at [326, 36] on link "Sourcing" at bounding box center [306, 28] width 120 height 43
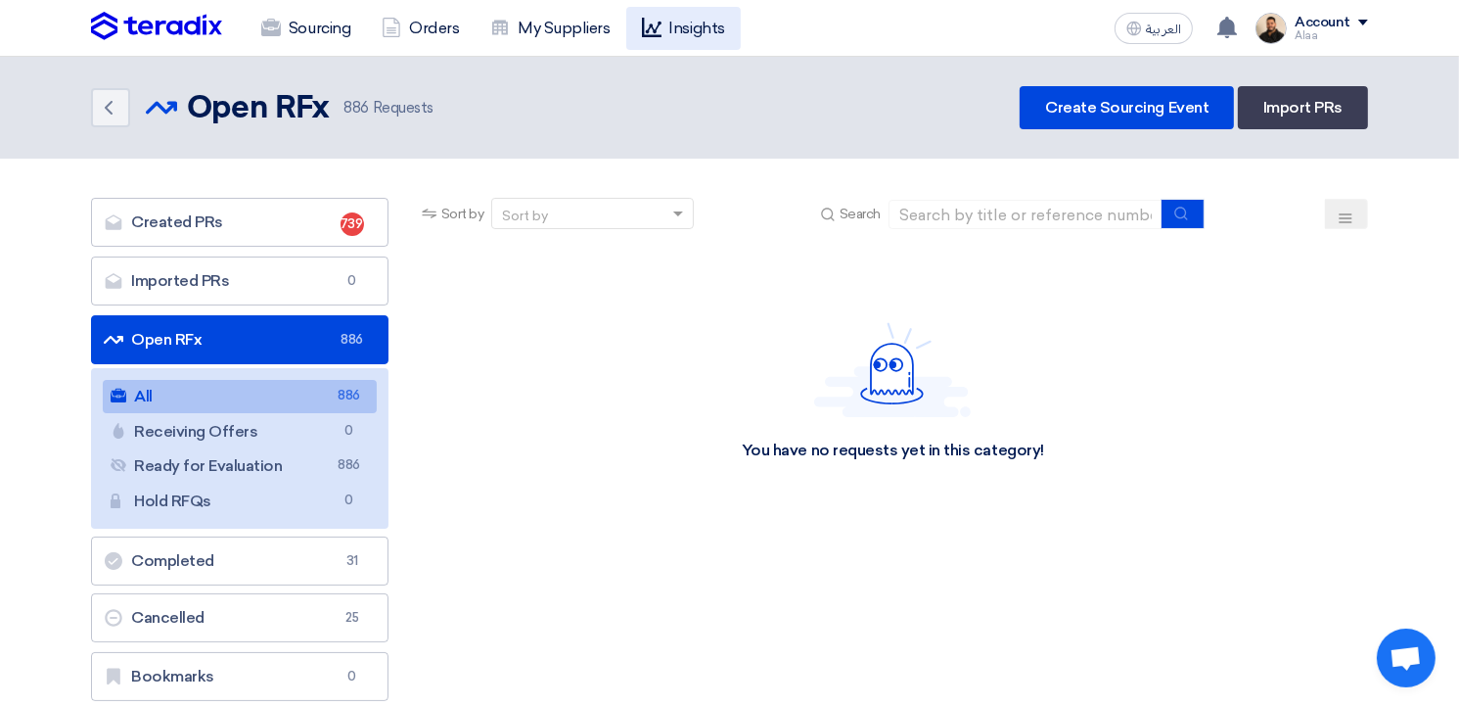
click at [651, 25] on use at bounding box center [652, 28] width 20 height 20
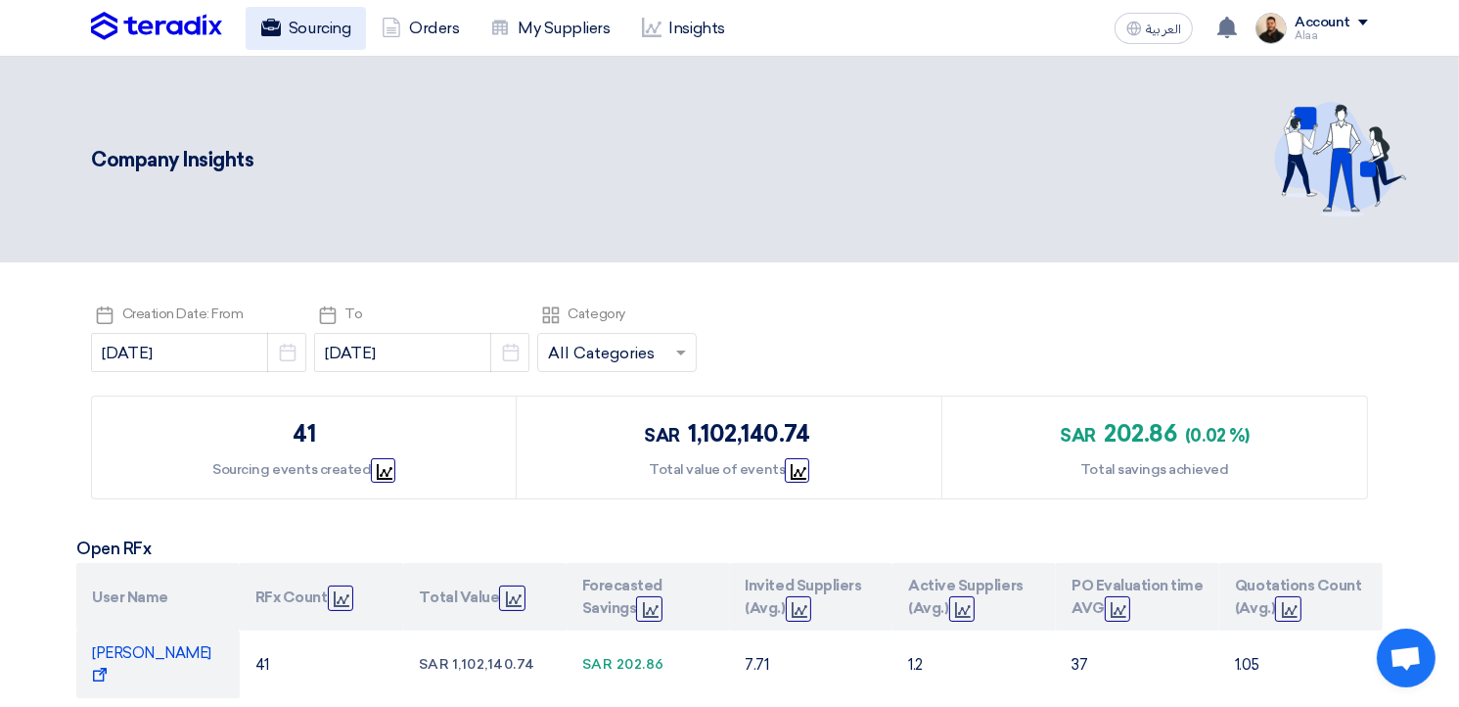
click at [323, 35] on link "Sourcing" at bounding box center [306, 28] width 120 height 43
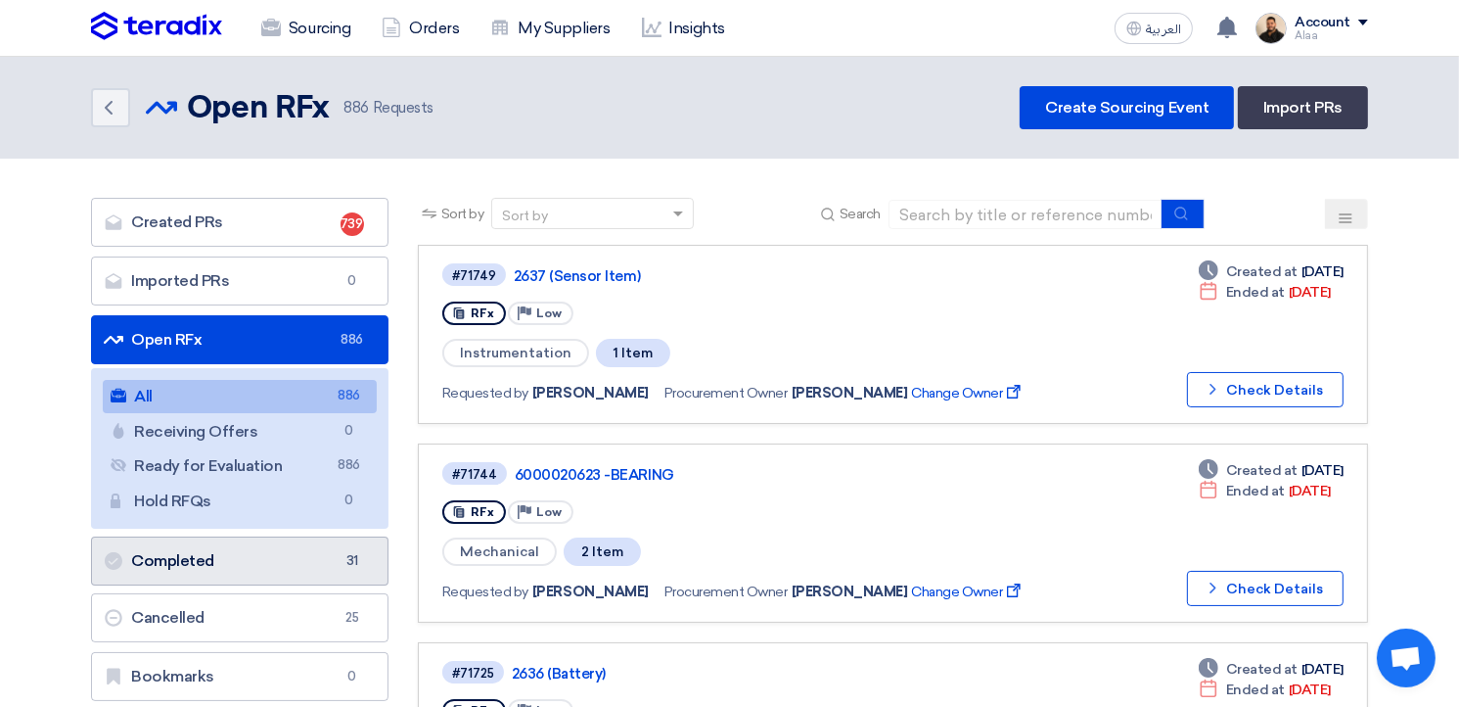
click at [332, 571] on link "Completed Completed 31" at bounding box center [239, 560] width 297 height 49
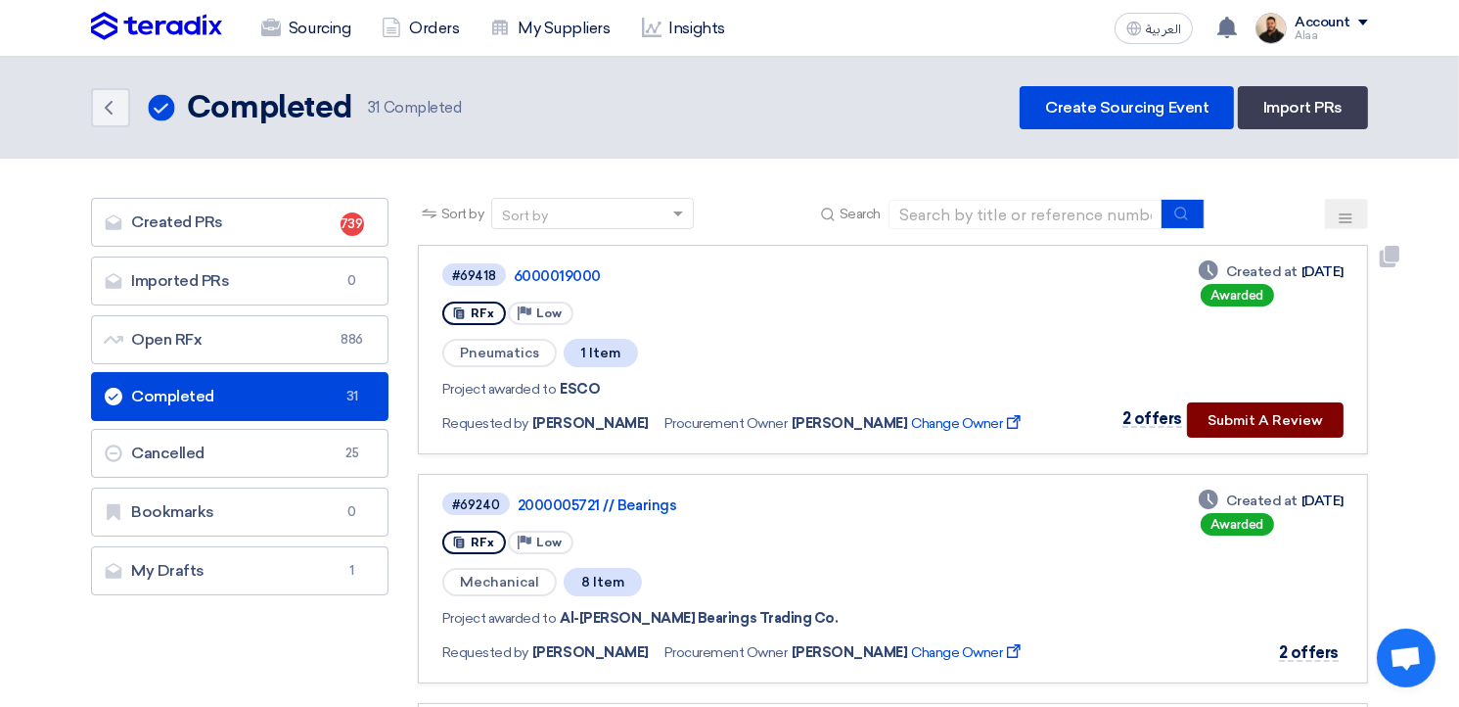
click at [1236, 416] on button "Submit A Review" at bounding box center [1265, 419] width 157 height 35
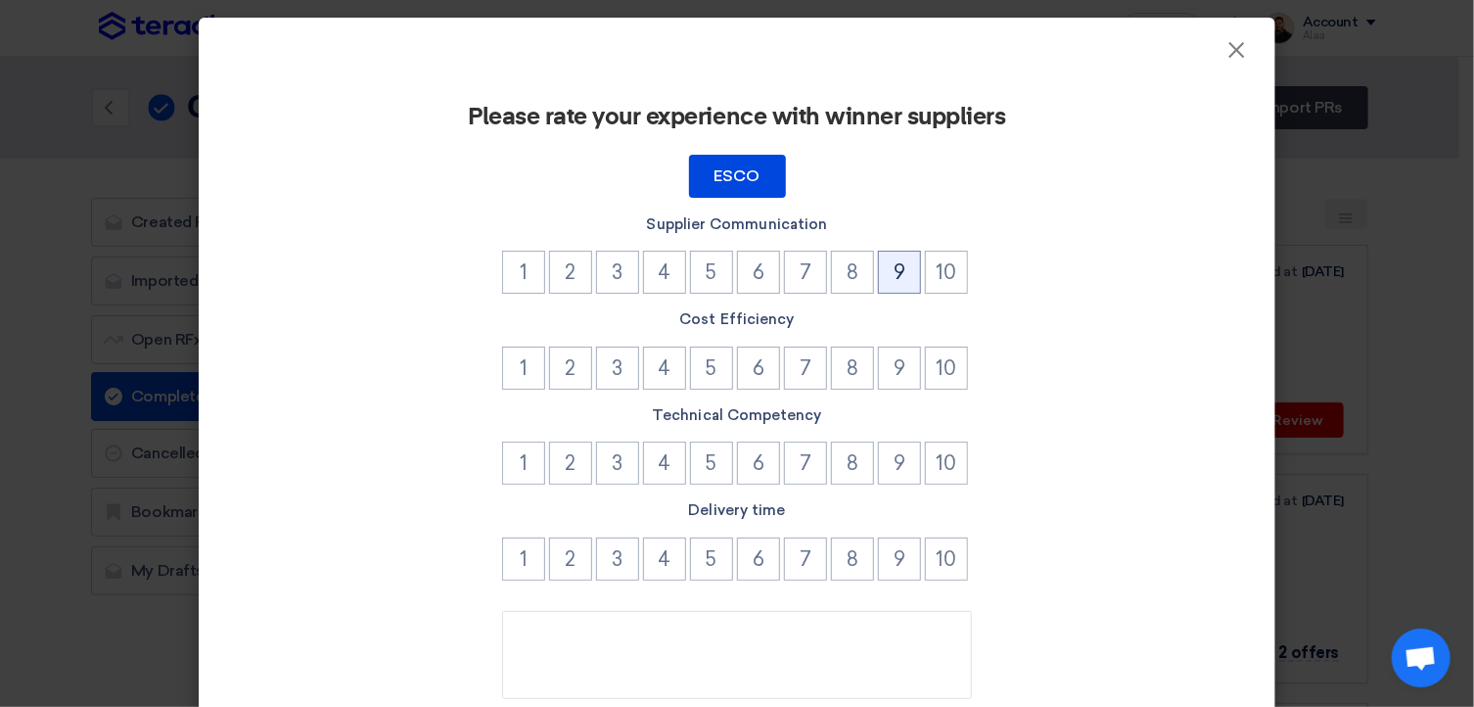
click at [898, 277] on button "9" at bounding box center [899, 272] width 43 height 43
click at [889, 373] on button "9" at bounding box center [899, 367] width 43 height 43
click at [893, 467] on button "9" at bounding box center [899, 462] width 43 height 43
click at [891, 564] on button "9" at bounding box center [899, 558] width 43 height 43
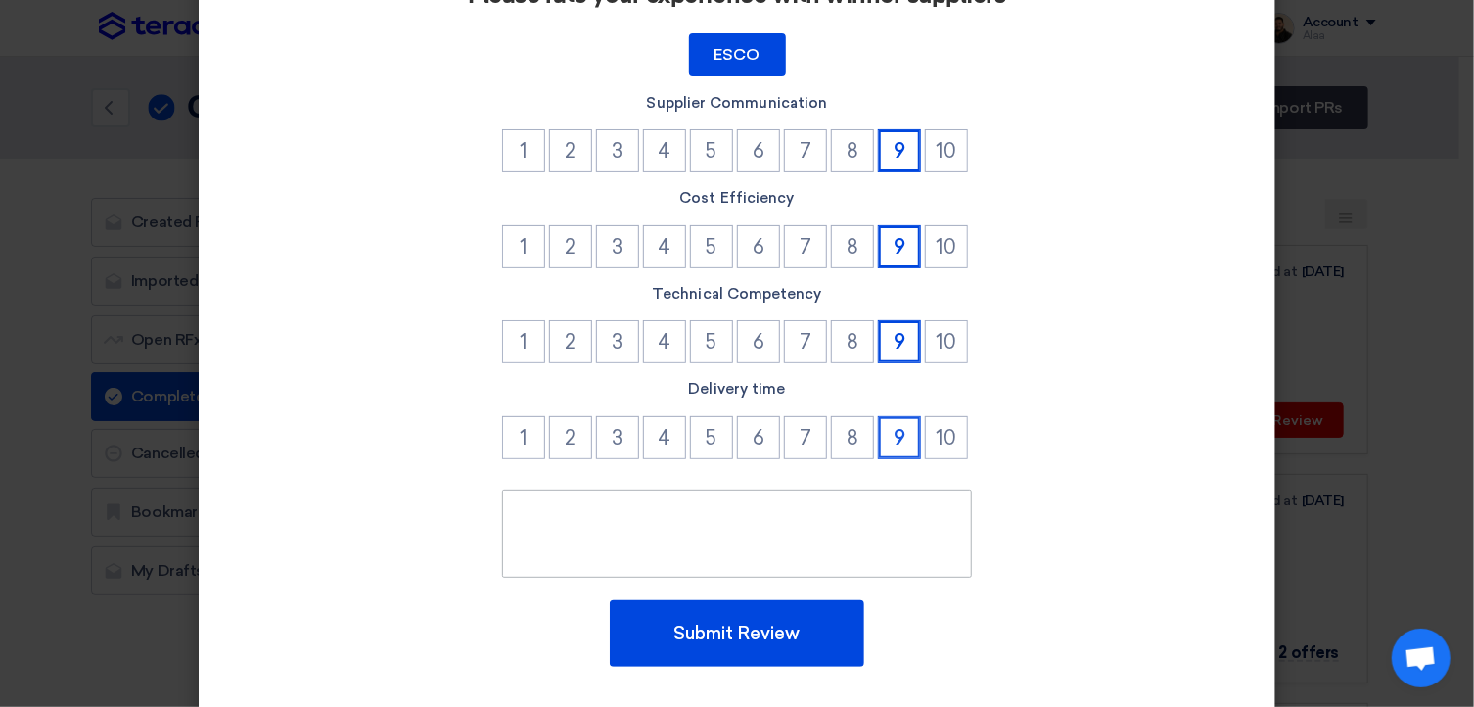
scroll to position [157, 0]
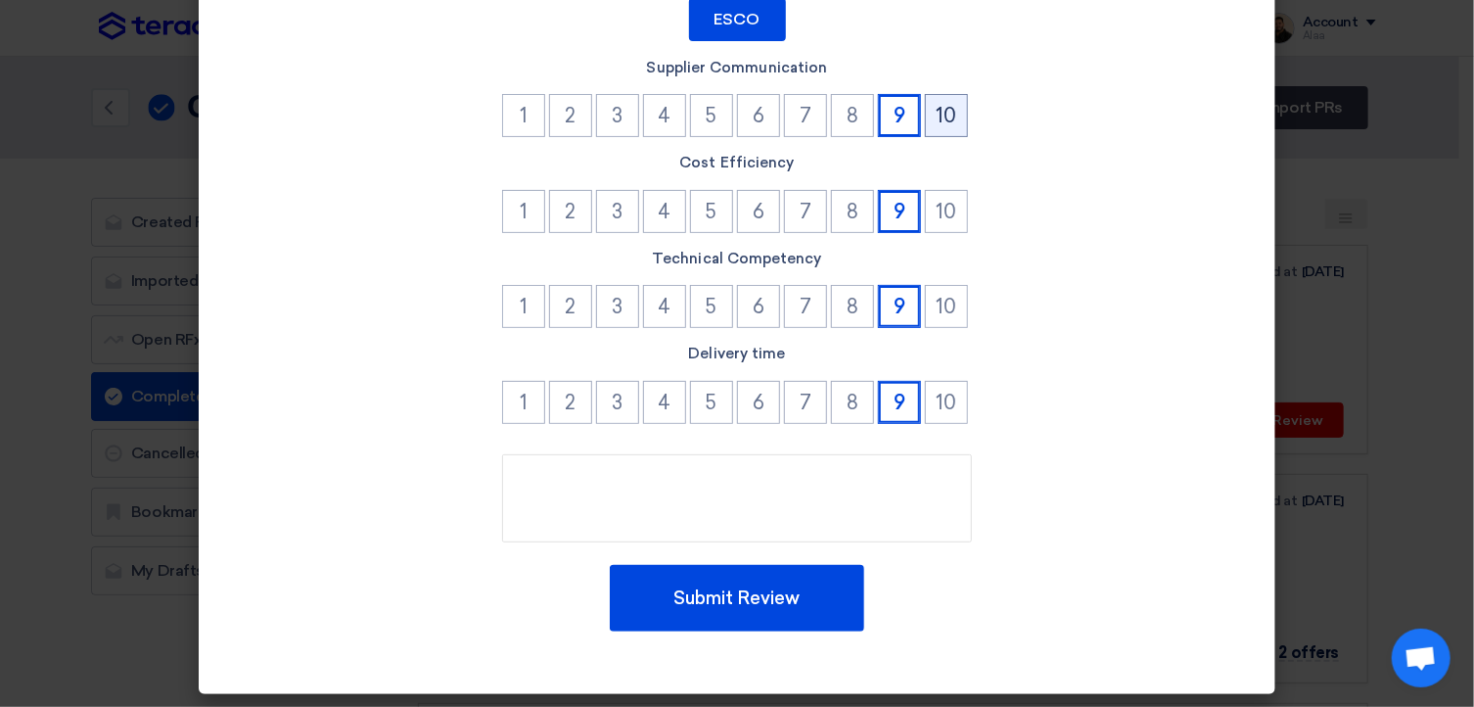
click at [929, 112] on button "10" at bounding box center [946, 115] width 43 height 43
click at [928, 409] on button "10" at bounding box center [946, 402] width 43 height 43
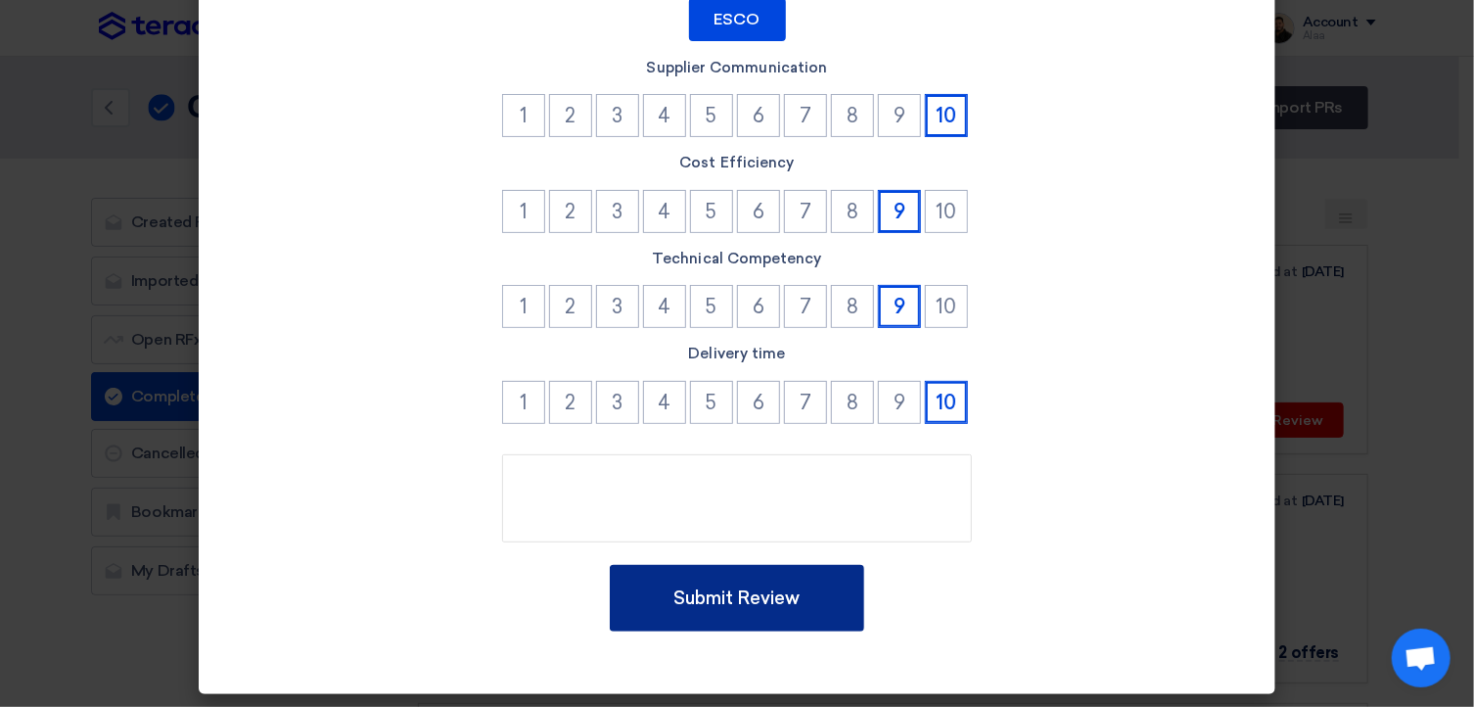
click at [787, 600] on button "Submit Review" at bounding box center [737, 598] width 254 height 67
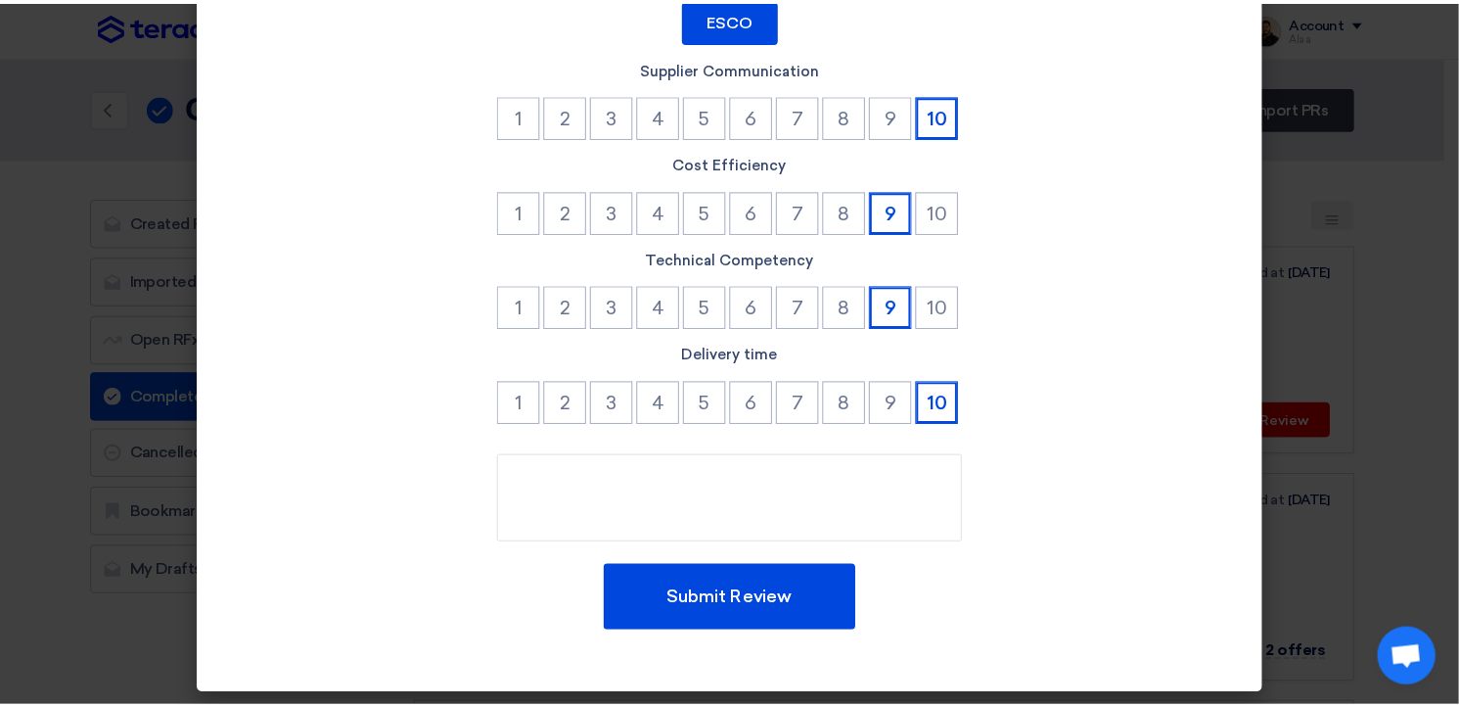
scroll to position [0, 0]
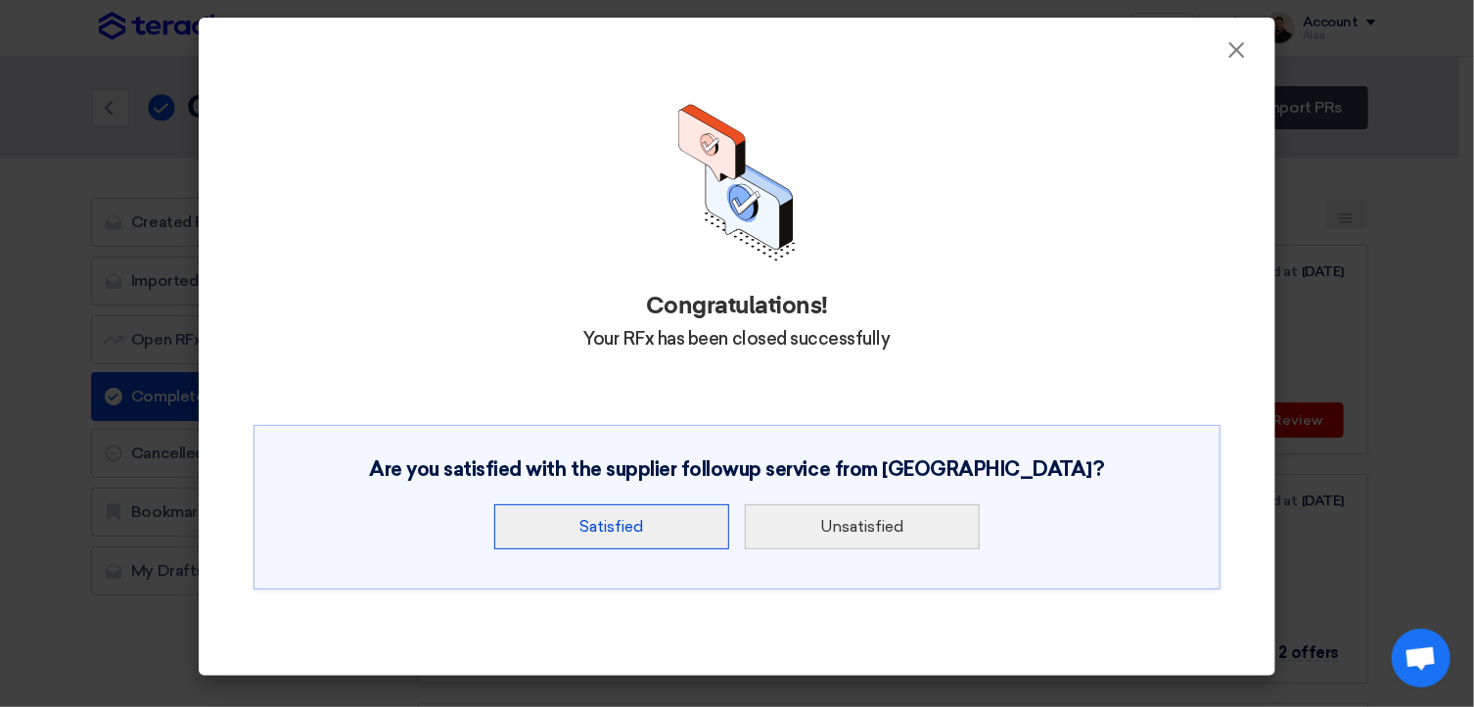
click at [683, 526] on button "Satisfied" at bounding box center [611, 526] width 235 height 45
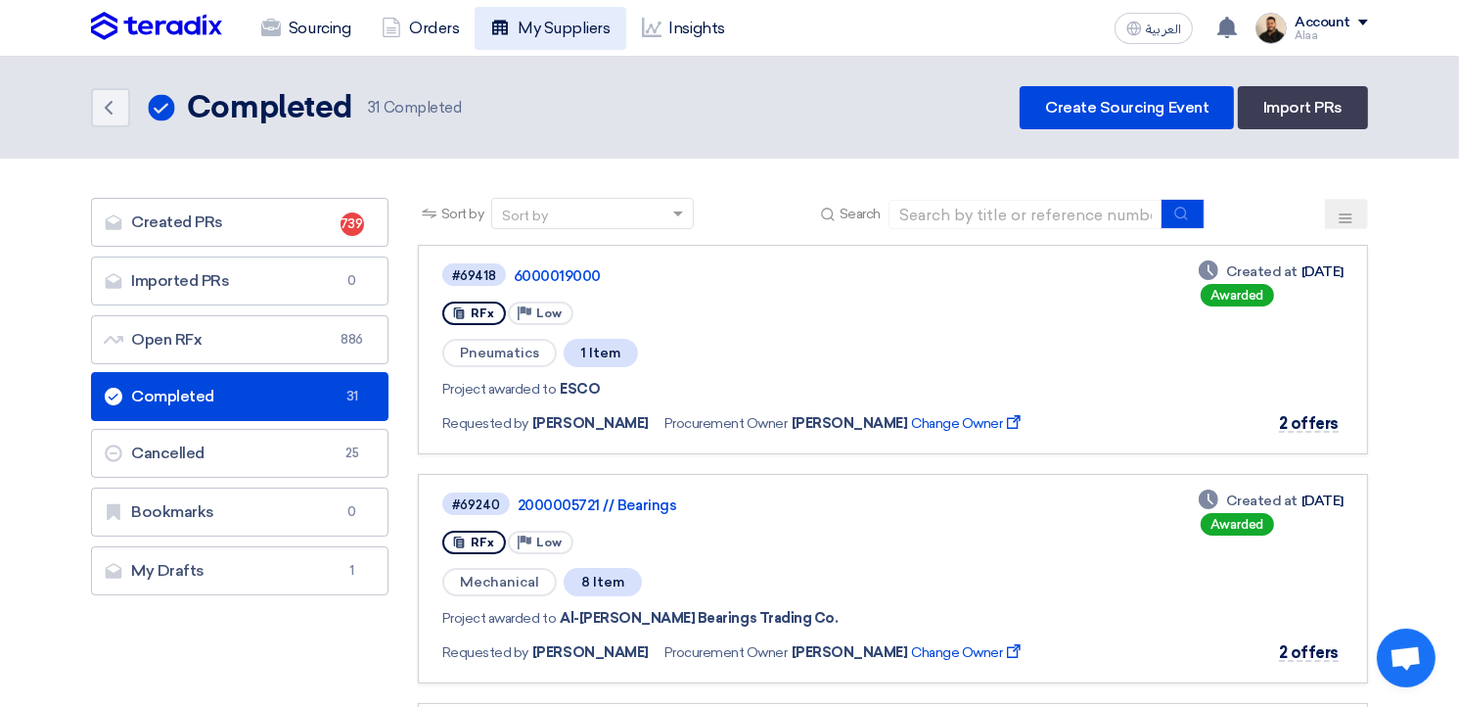
click at [552, 25] on link "My Suppliers" at bounding box center [550, 28] width 151 height 43
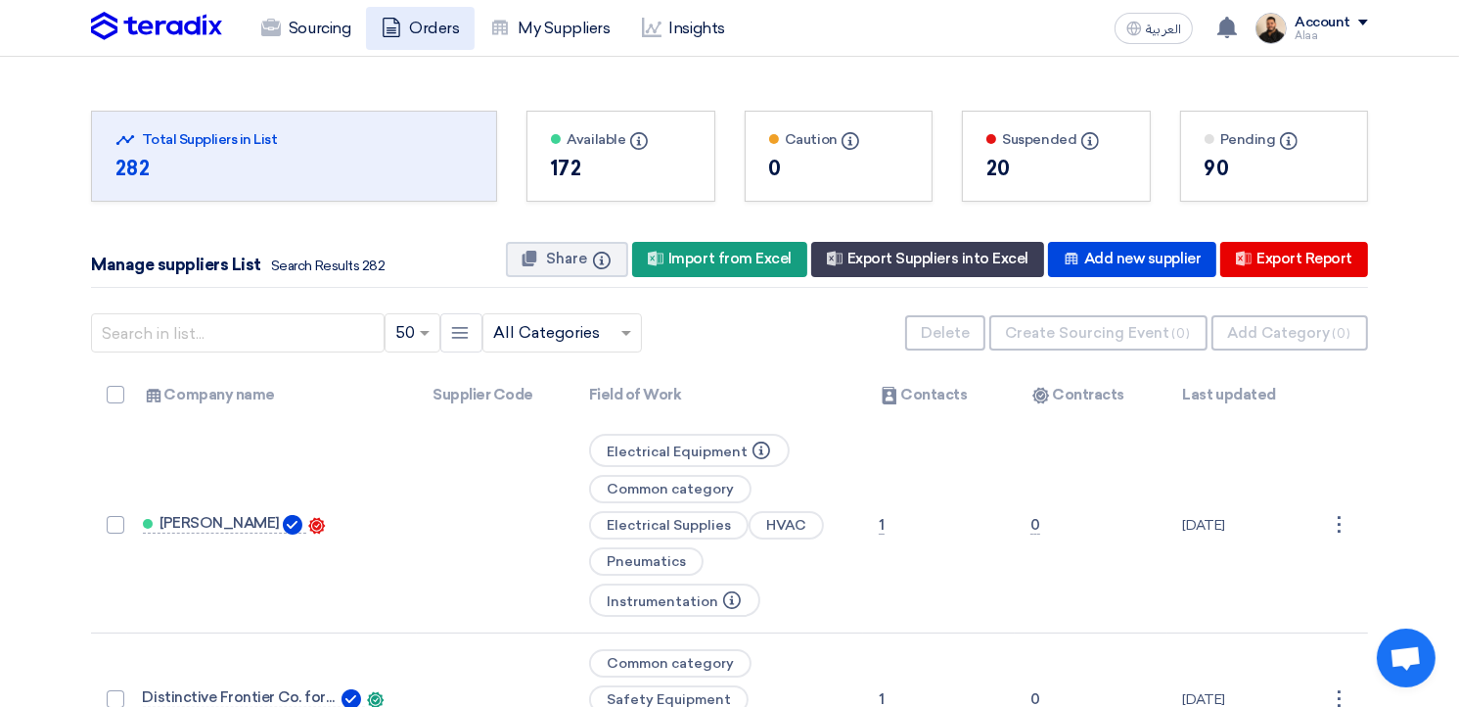
click at [433, 24] on link "Orders" at bounding box center [420, 28] width 109 height 43
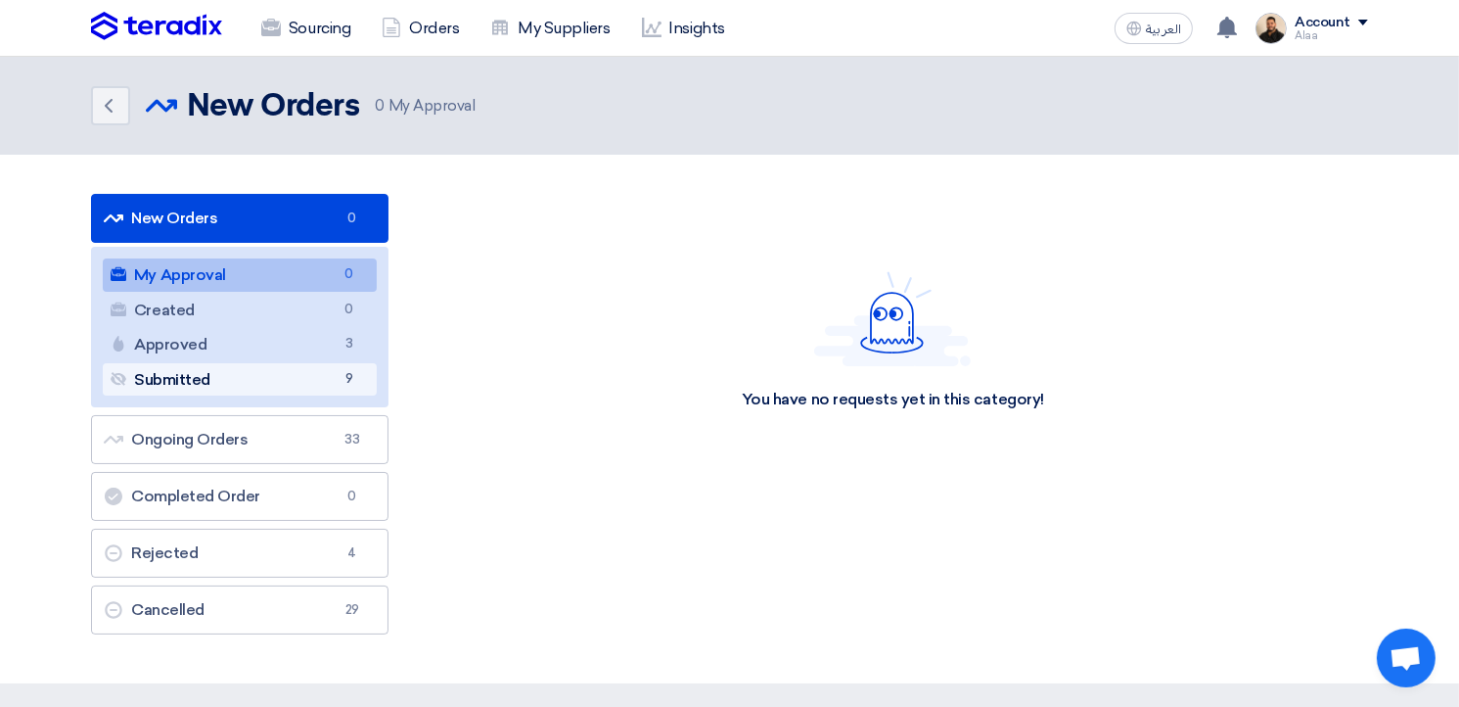
click at [312, 384] on link "Submitted Submitted 9" at bounding box center [240, 379] width 274 height 33
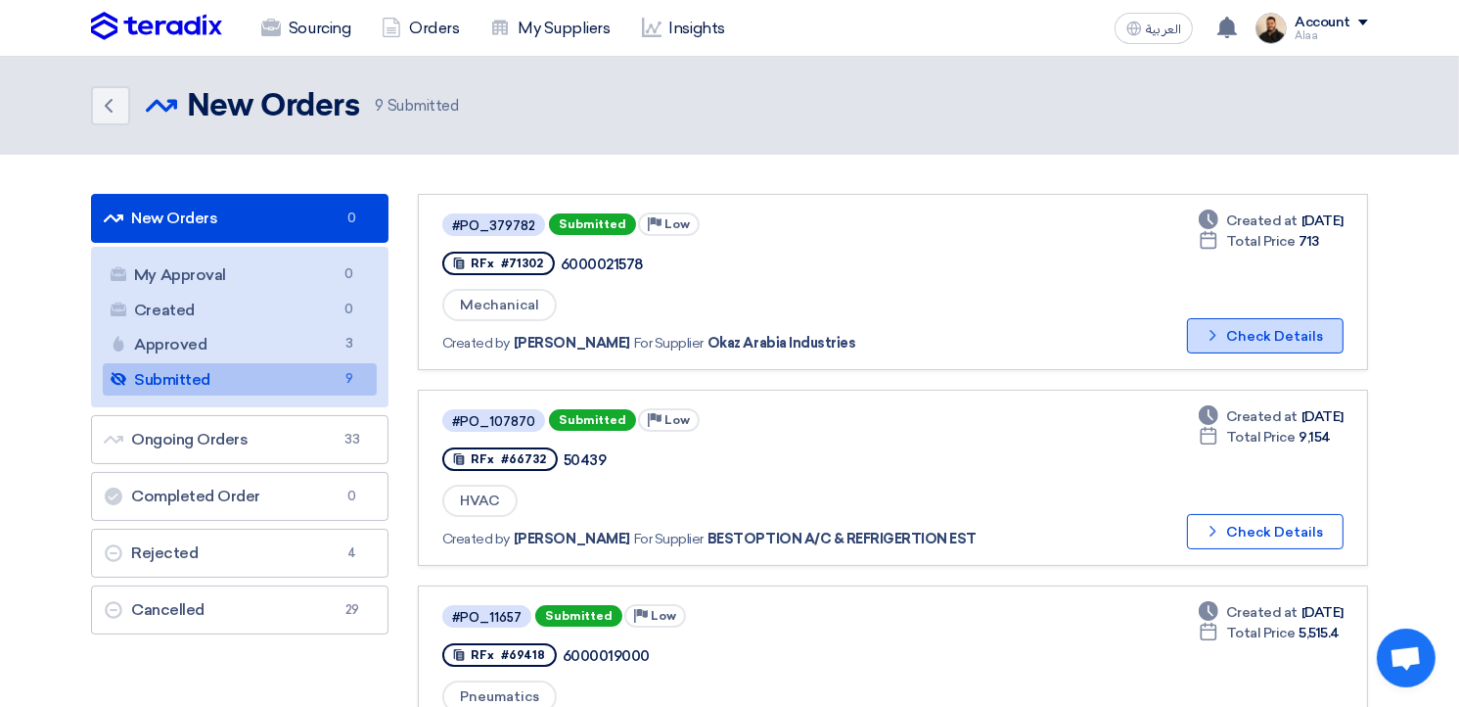
click at [1236, 325] on button "Check details Check Details" at bounding box center [1265, 335] width 157 height 35
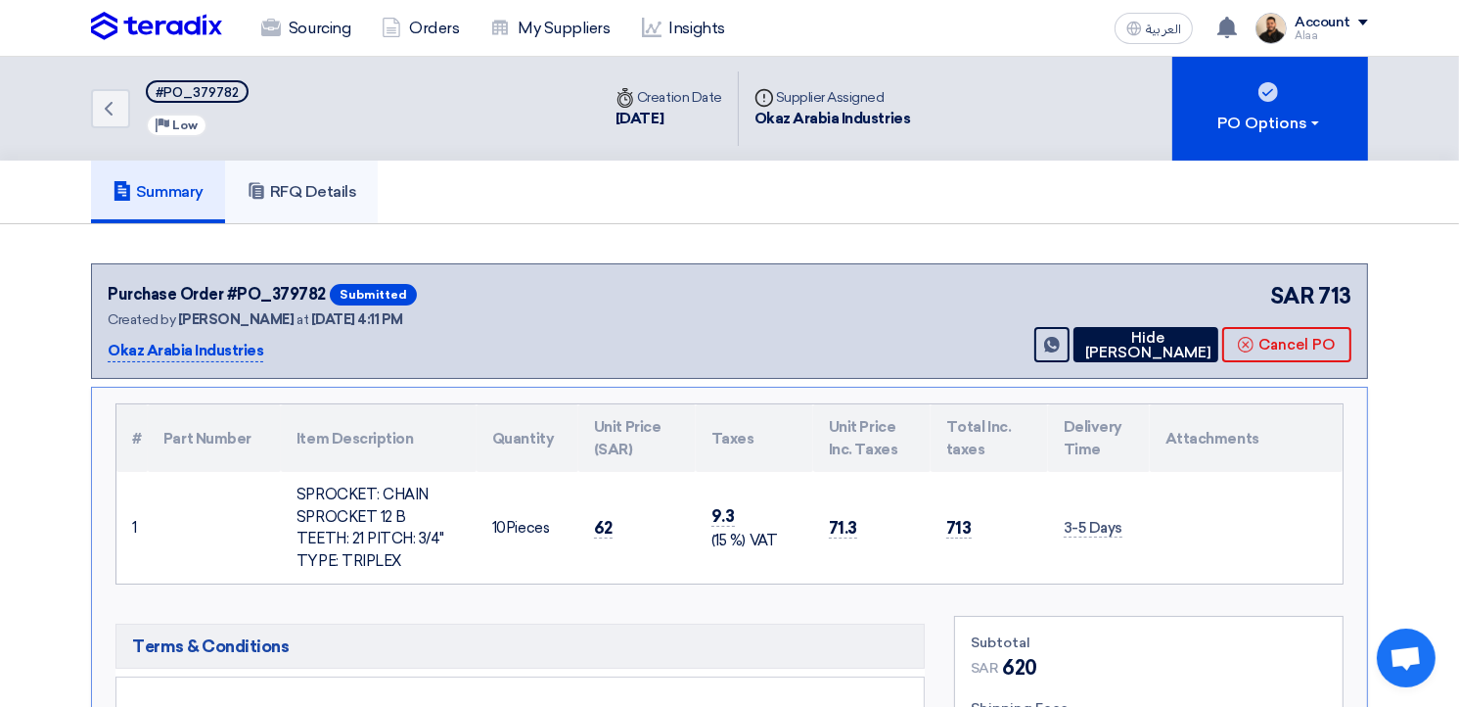
click at [297, 200] on h5 "RFQ Details" at bounding box center [302, 192] width 111 height 20
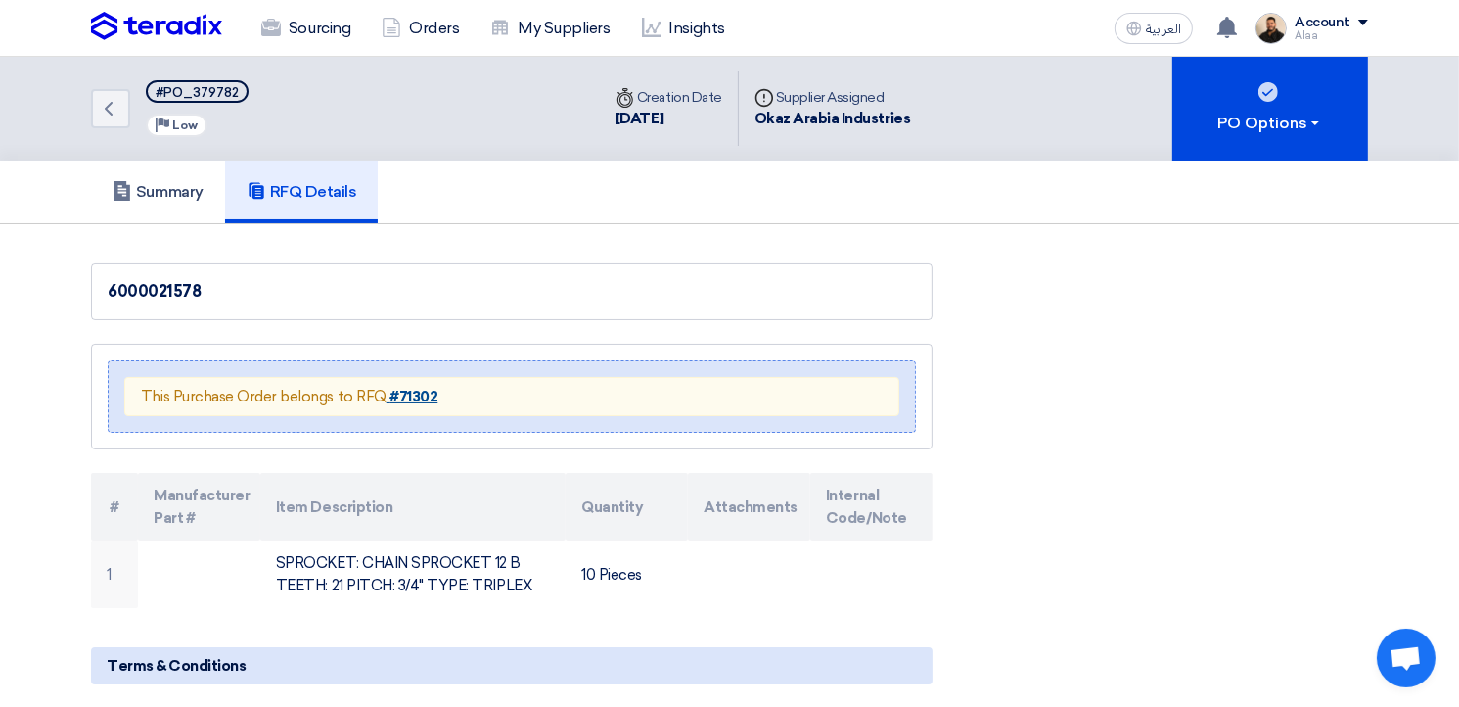
click at [405, 396] on strong "#71302" at bounding box center [413, 397] width 48 height 18
click at [310, 32] on link "Sourcing" at bounding box center [306, 28] width 120 height 43
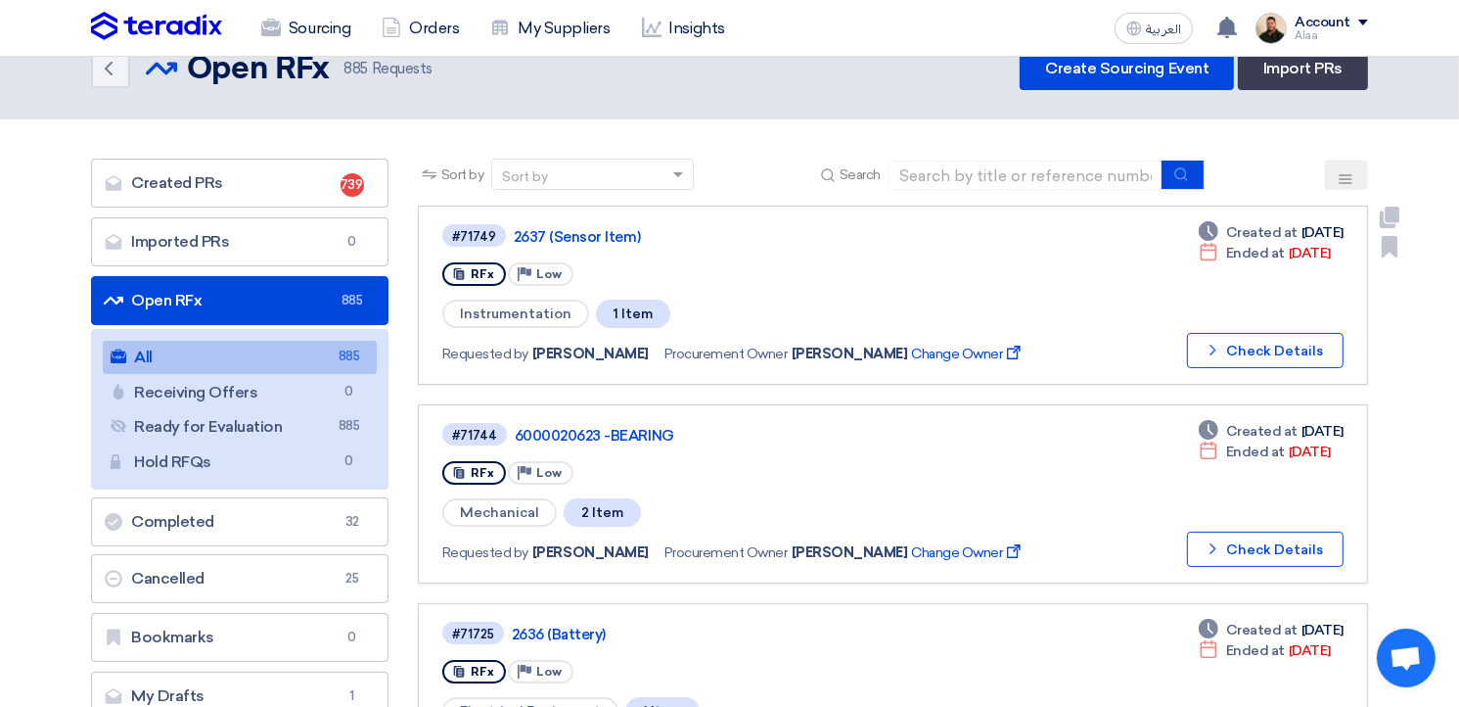
scroll to position [98, 0]
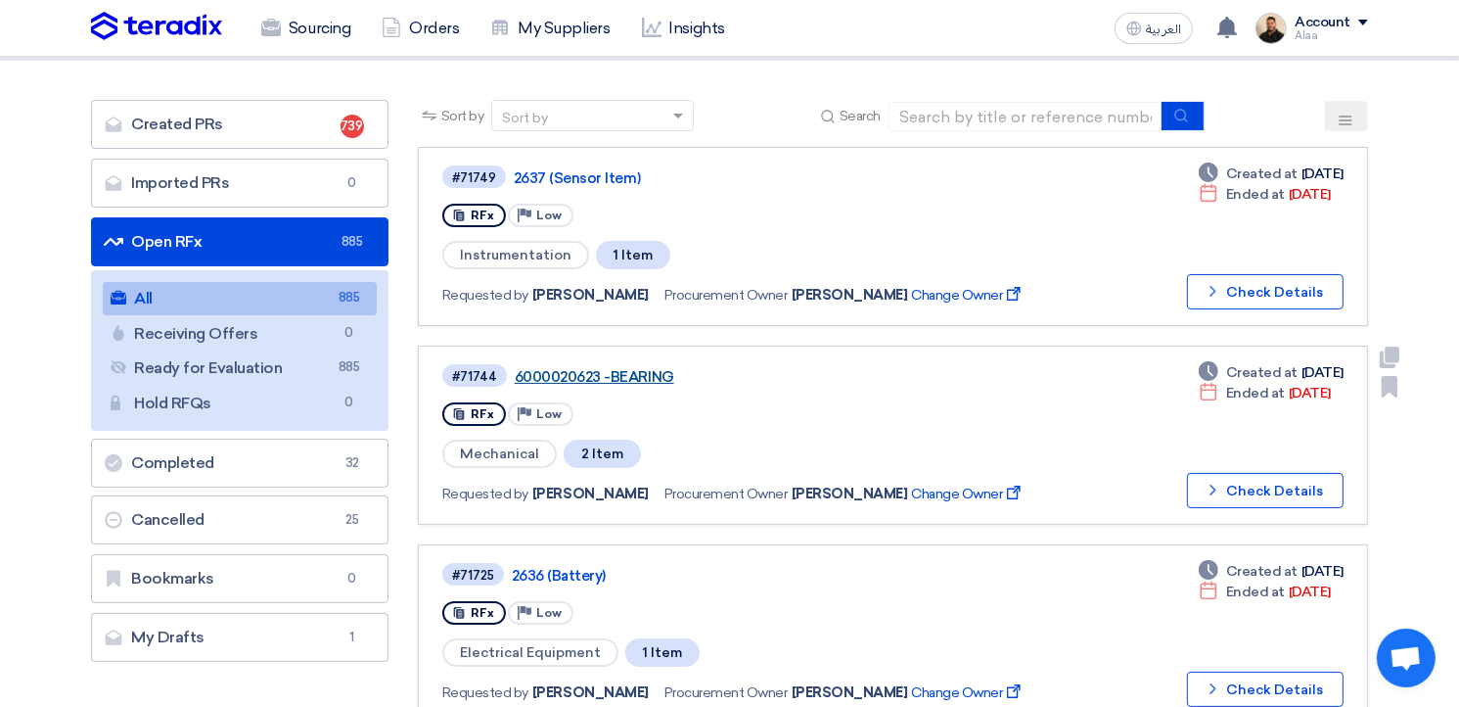
click at [628, 377] on link "6000020623 -BEARING" at bounding box center [759, 377] width 489 height 18
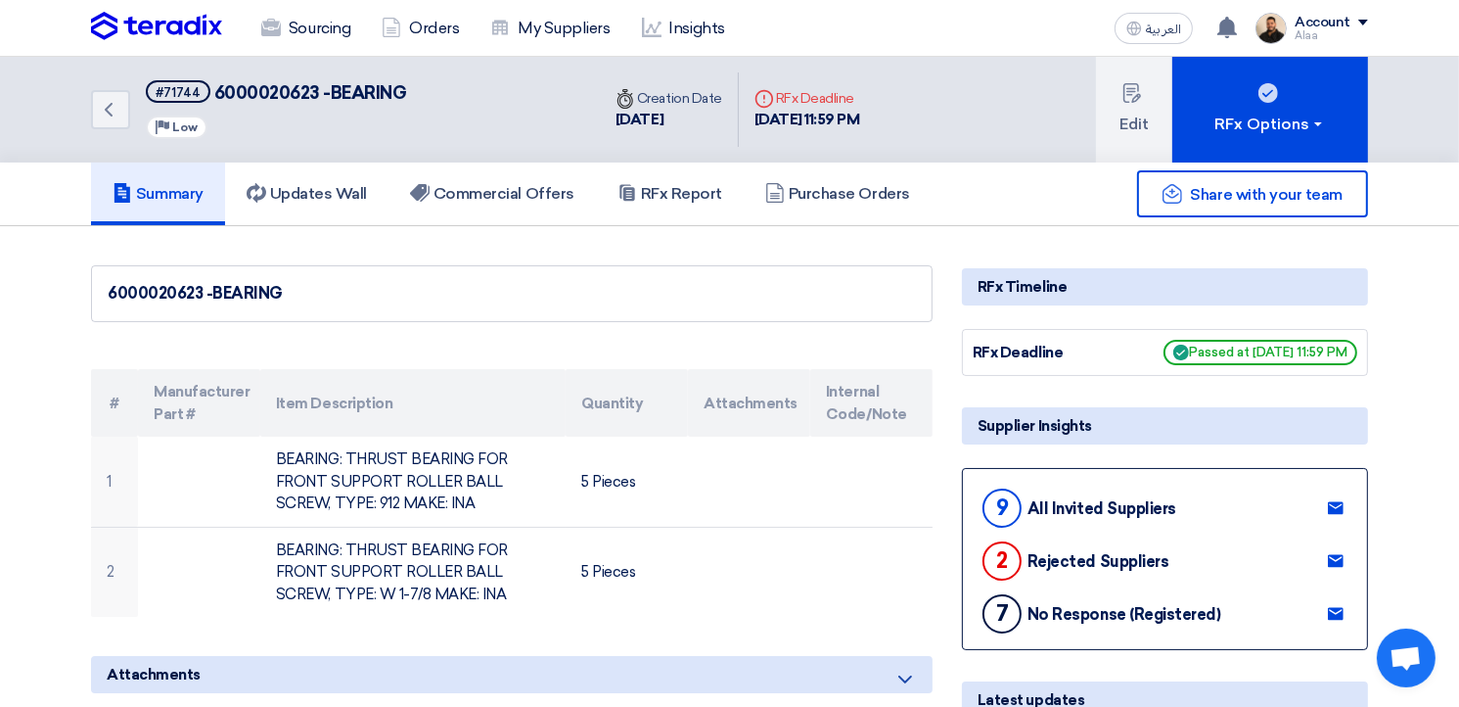
click at [1339, 509] on use at bounding box center [1336, 508] width 16 height 13
click at [1124, 133] on button "Edit" at bounding box center [1134, 110] width 76 height 106
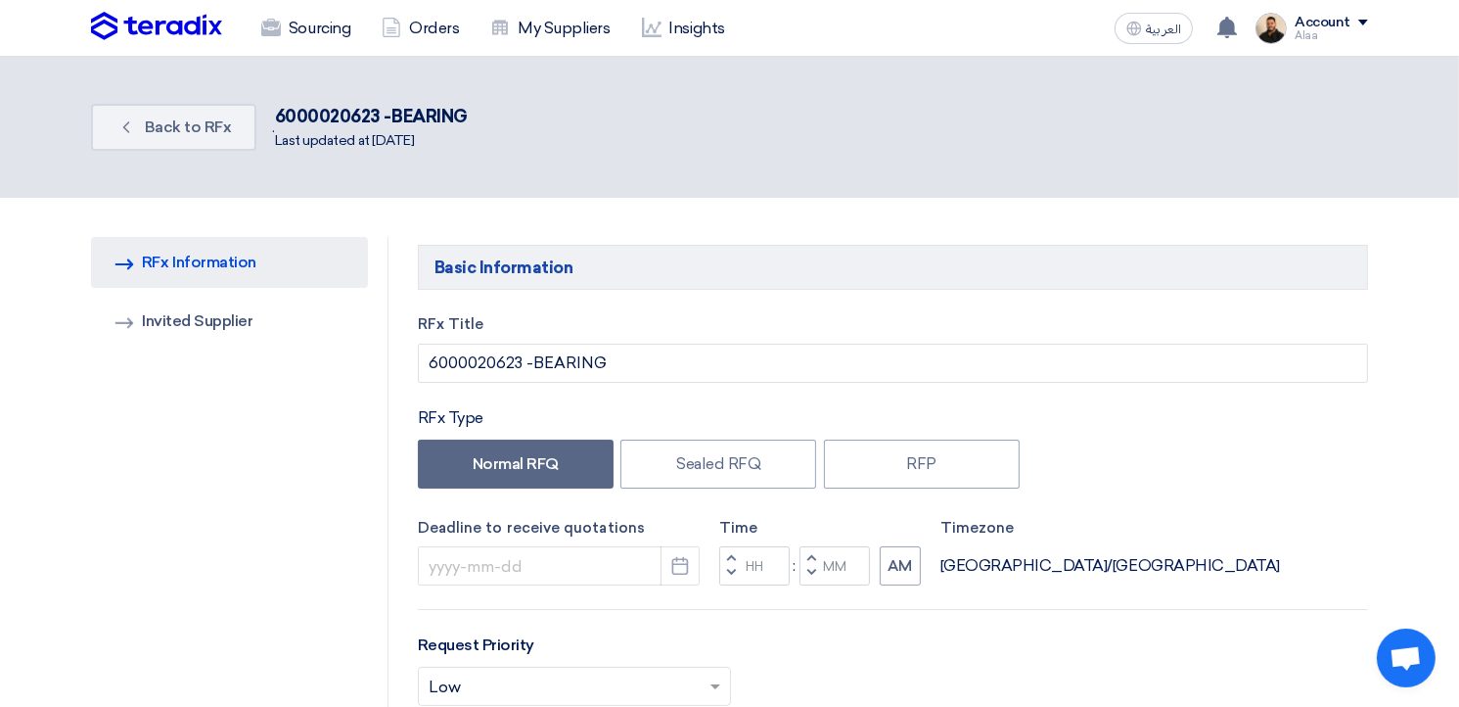
type input "[DATE]"
type input "11"
type input "59"
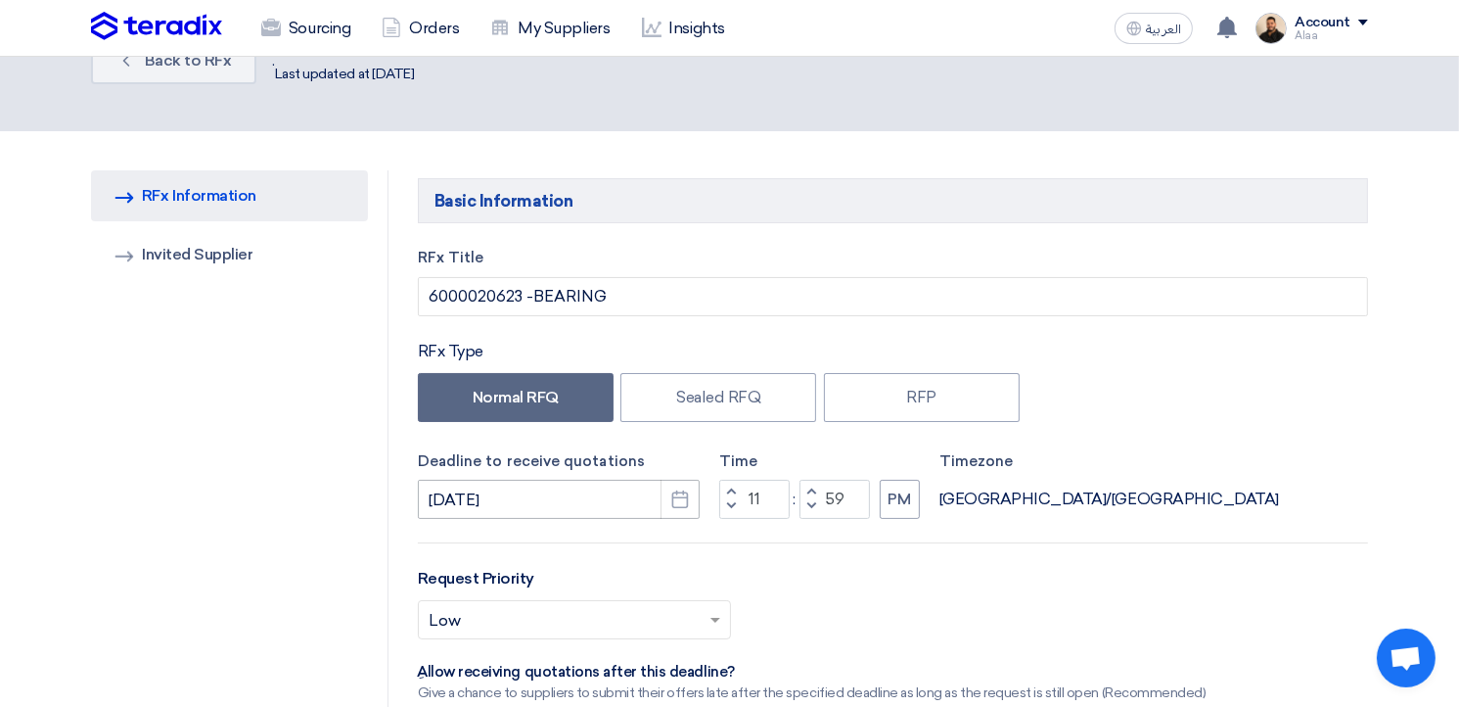
scroll to position [98, 0]
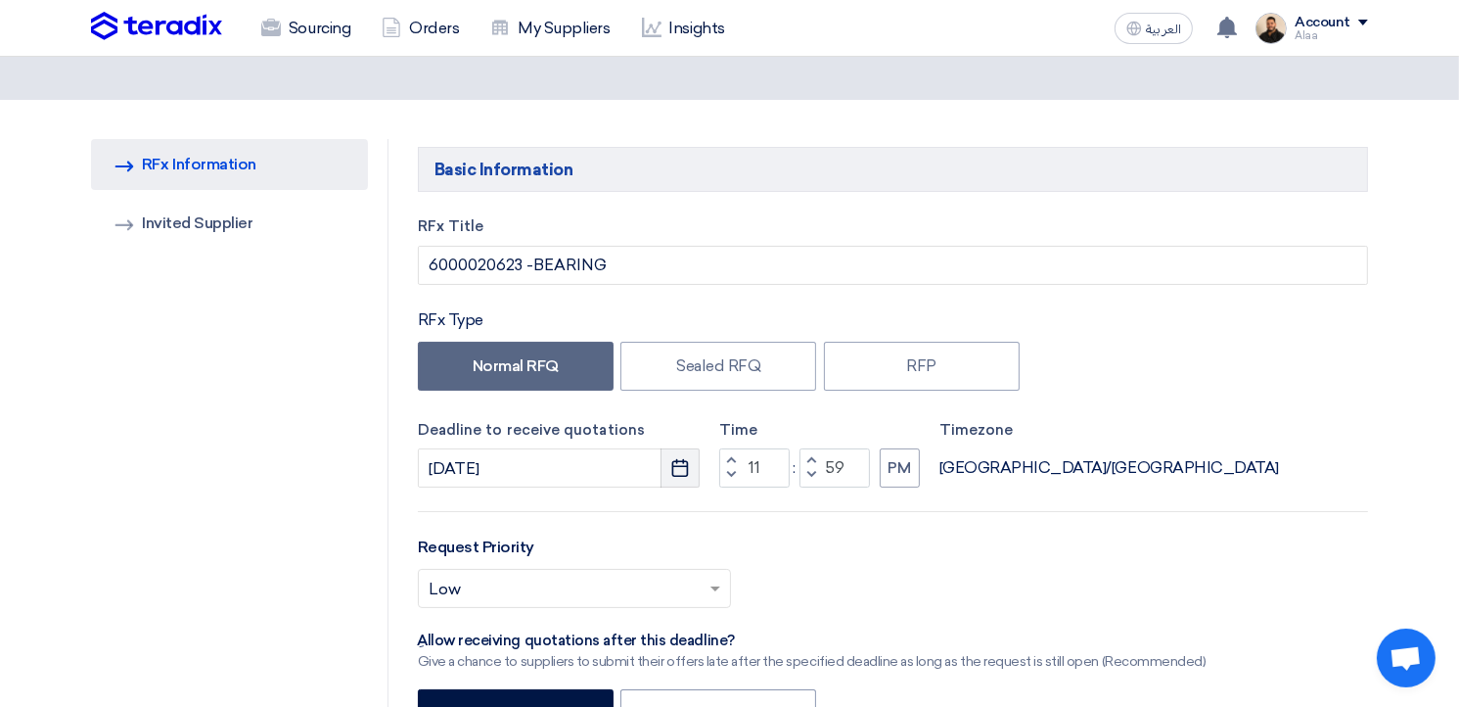
click at [673, 471] on icon "Pick a date" at bounding box center [680, 468] width 20 height 20
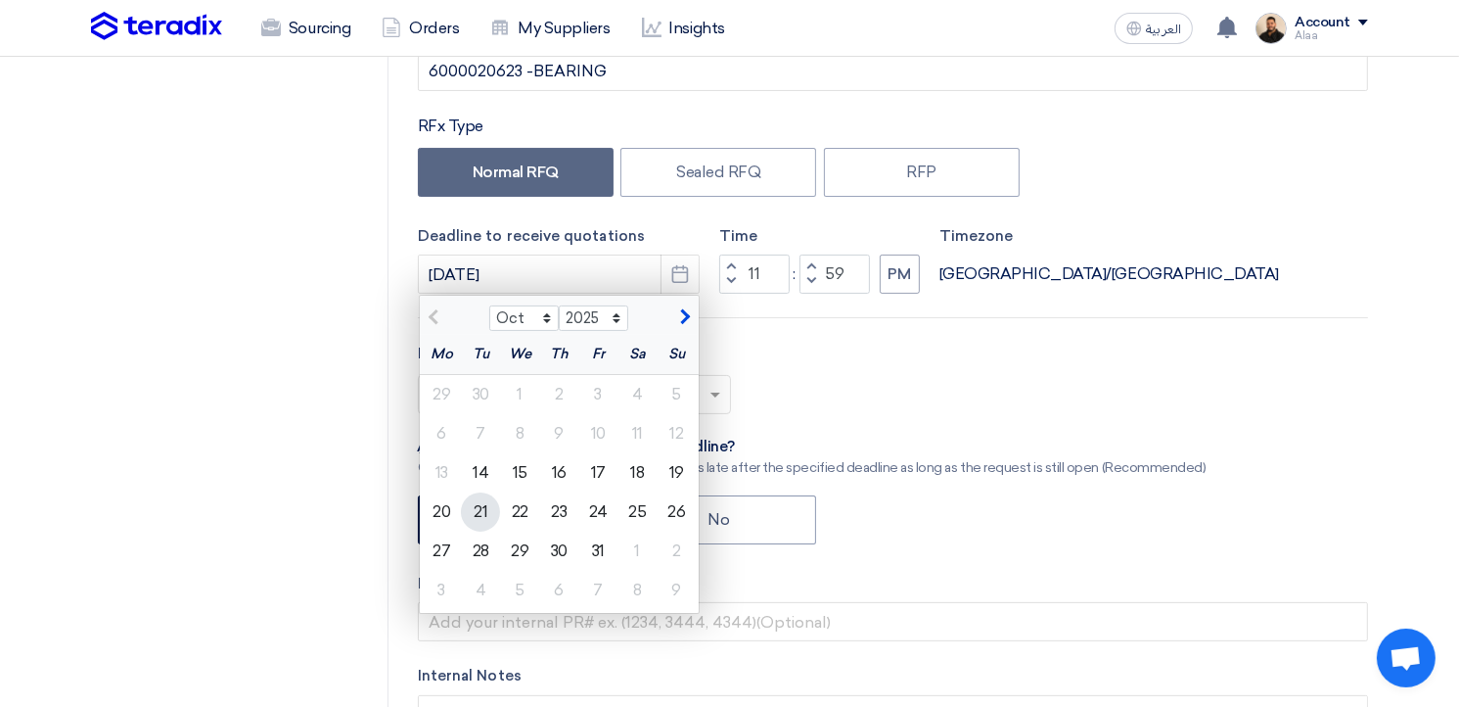
scroll to position [294, 0]
click at [521, 472] on div "15" at bounding box center [519, 470] width 39 height 39
type input "[DATE]"
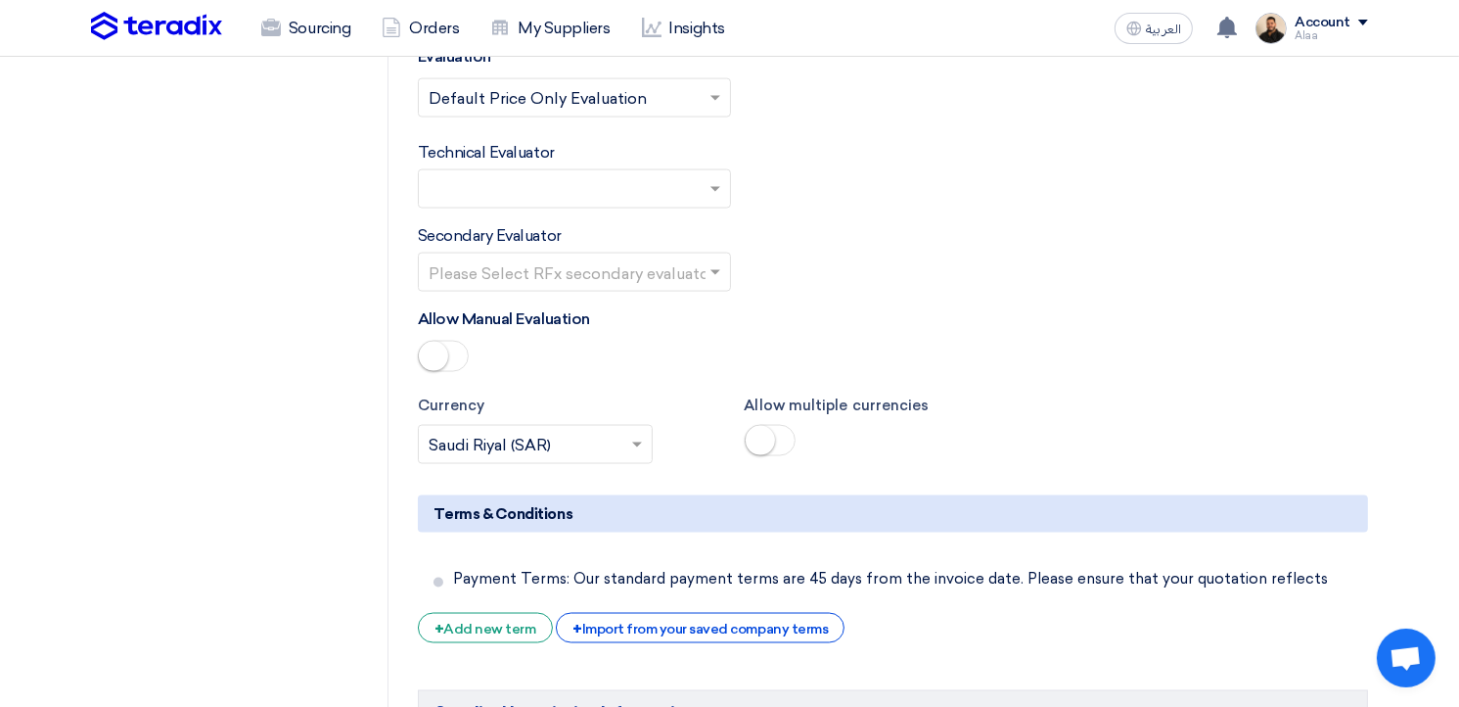
scroll to position [3425, 0]
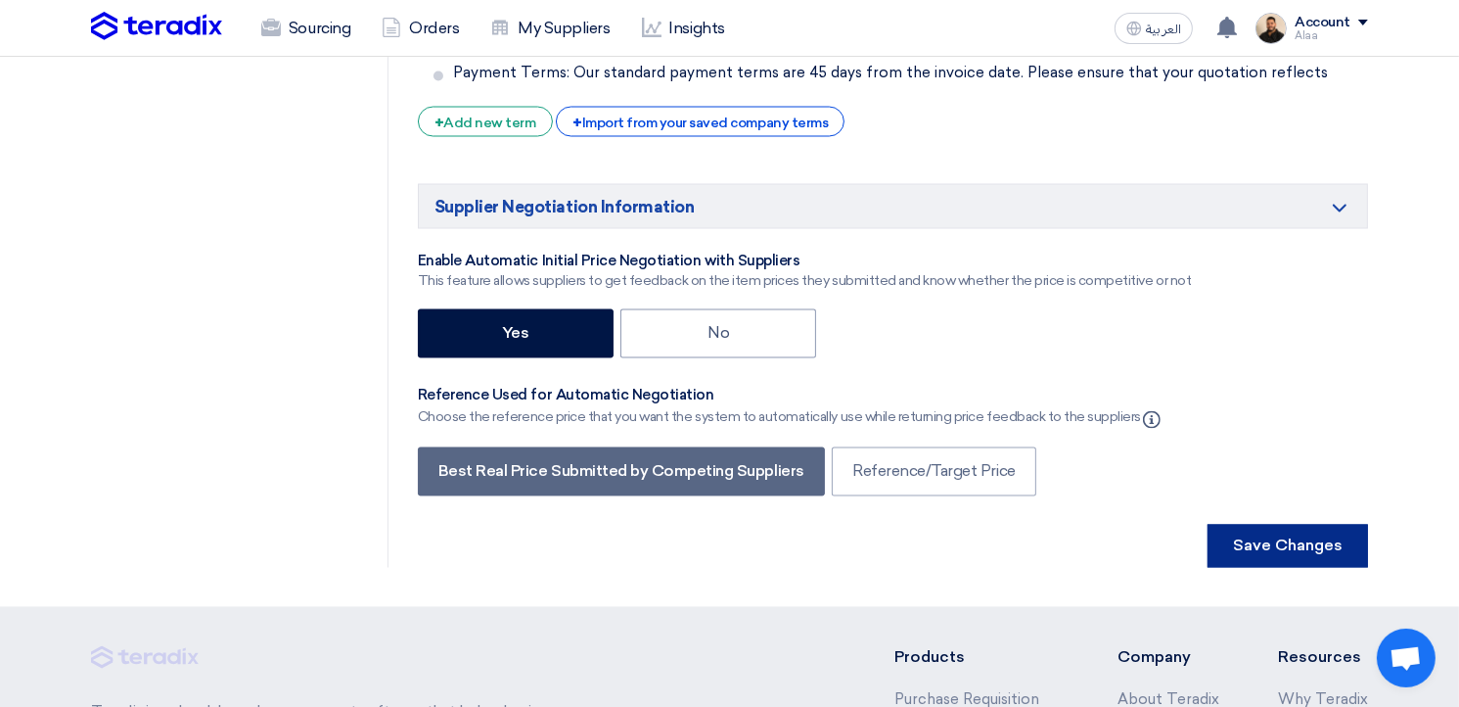
click at [1239, 525] on button "Save Changes" at bounding box center [1288, 546] width 160 height 43
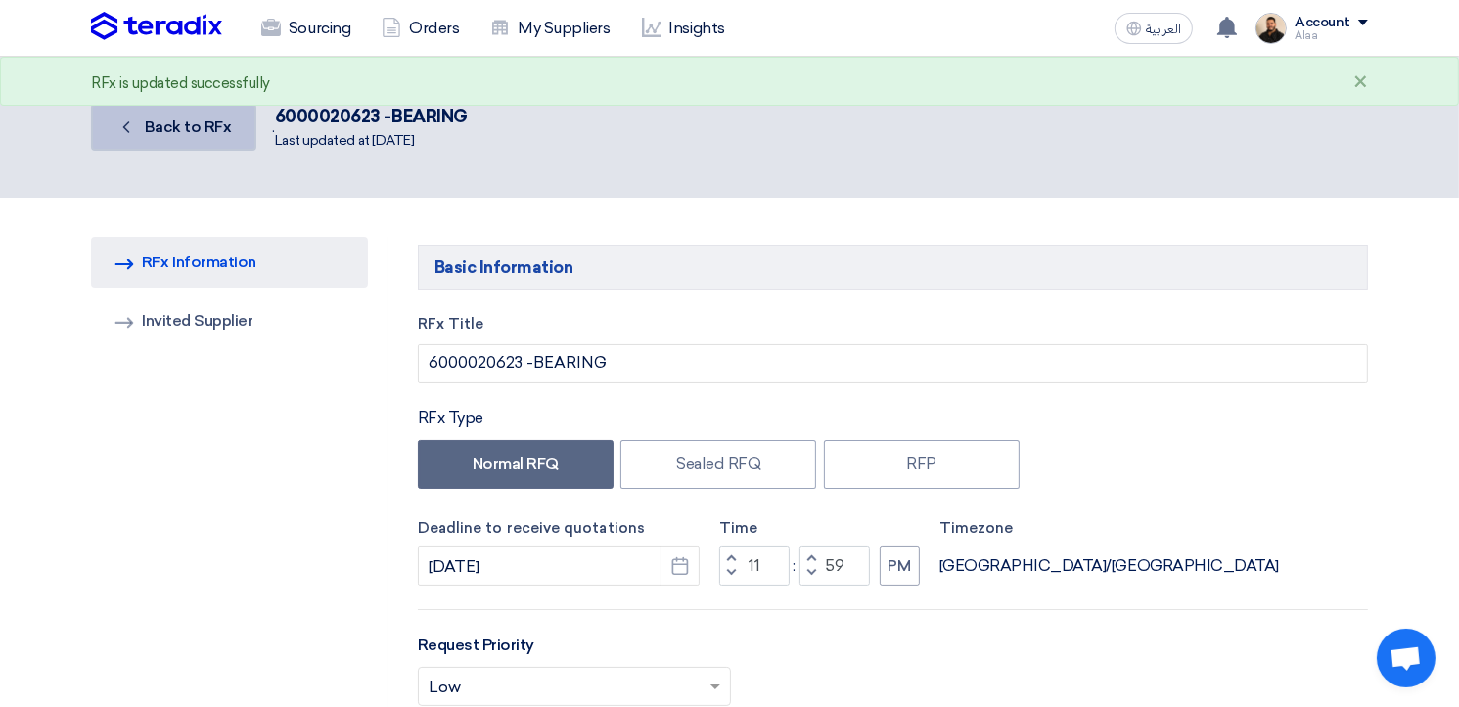
click at [207, 131] on span "Back to RFx" at bounding box center [188, 126] width 87 height 19
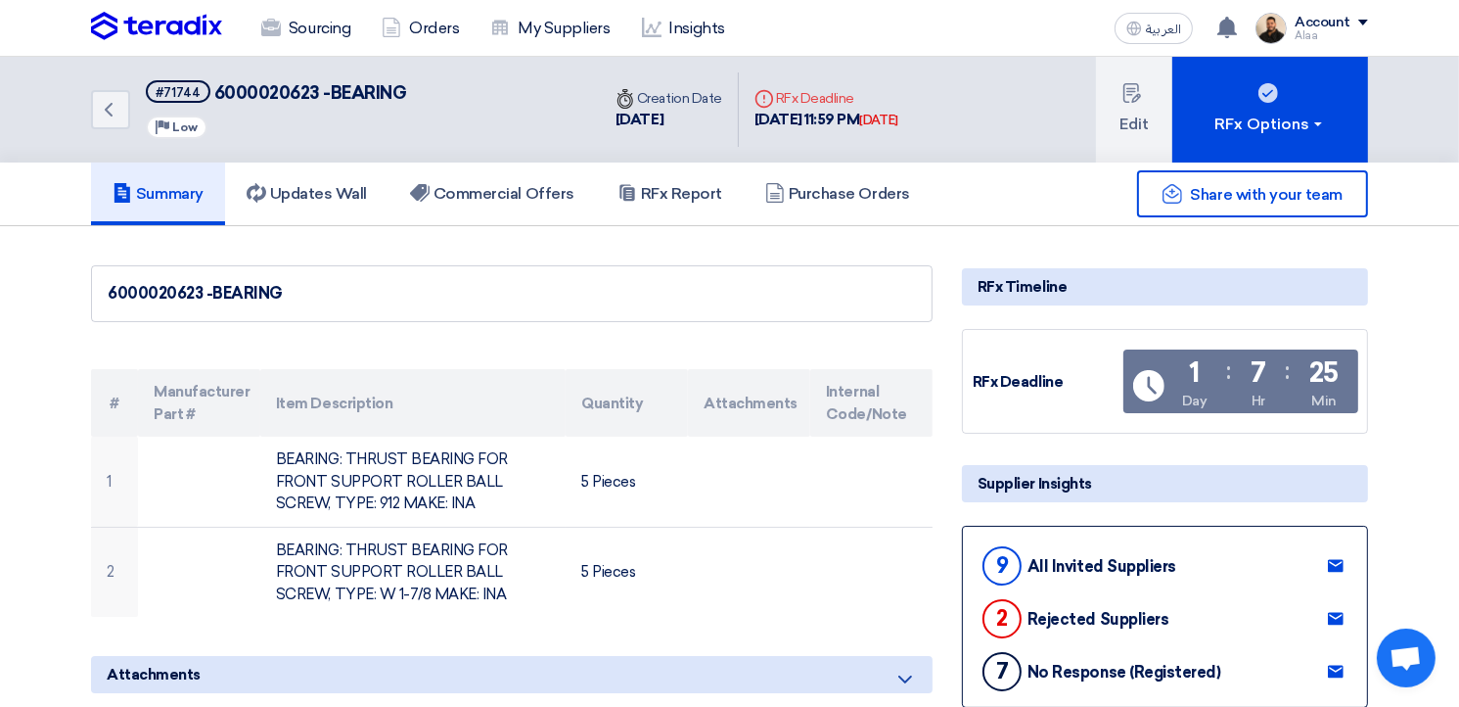
click at [1335, 561] on use at bounding box center [1336, 566] width 16 height 13
click at [830, 196] on h5 "Purchase Orders" at bounding box center [837, 194] width 145 height 20
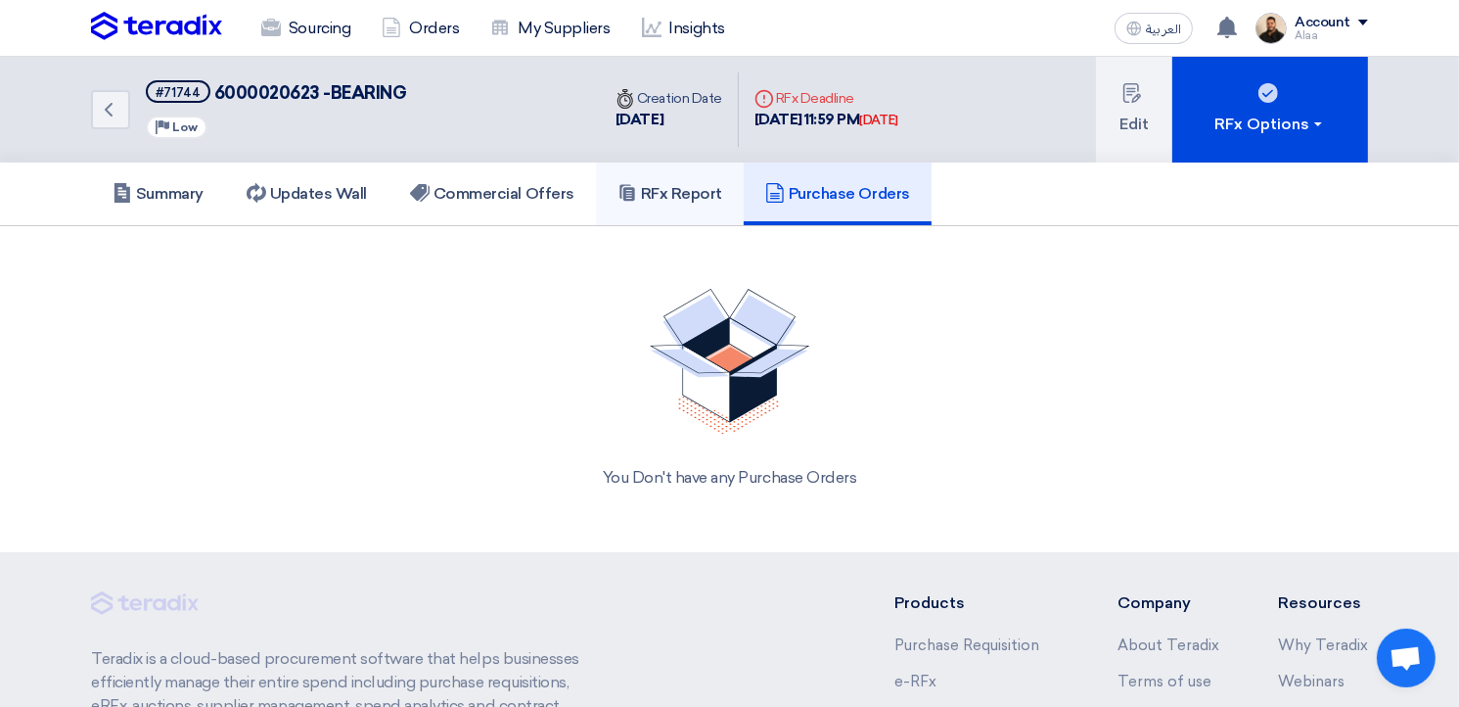
click at [673, 207] on link "RFx Report" at bounding box center [670, 193] width 148 height 63
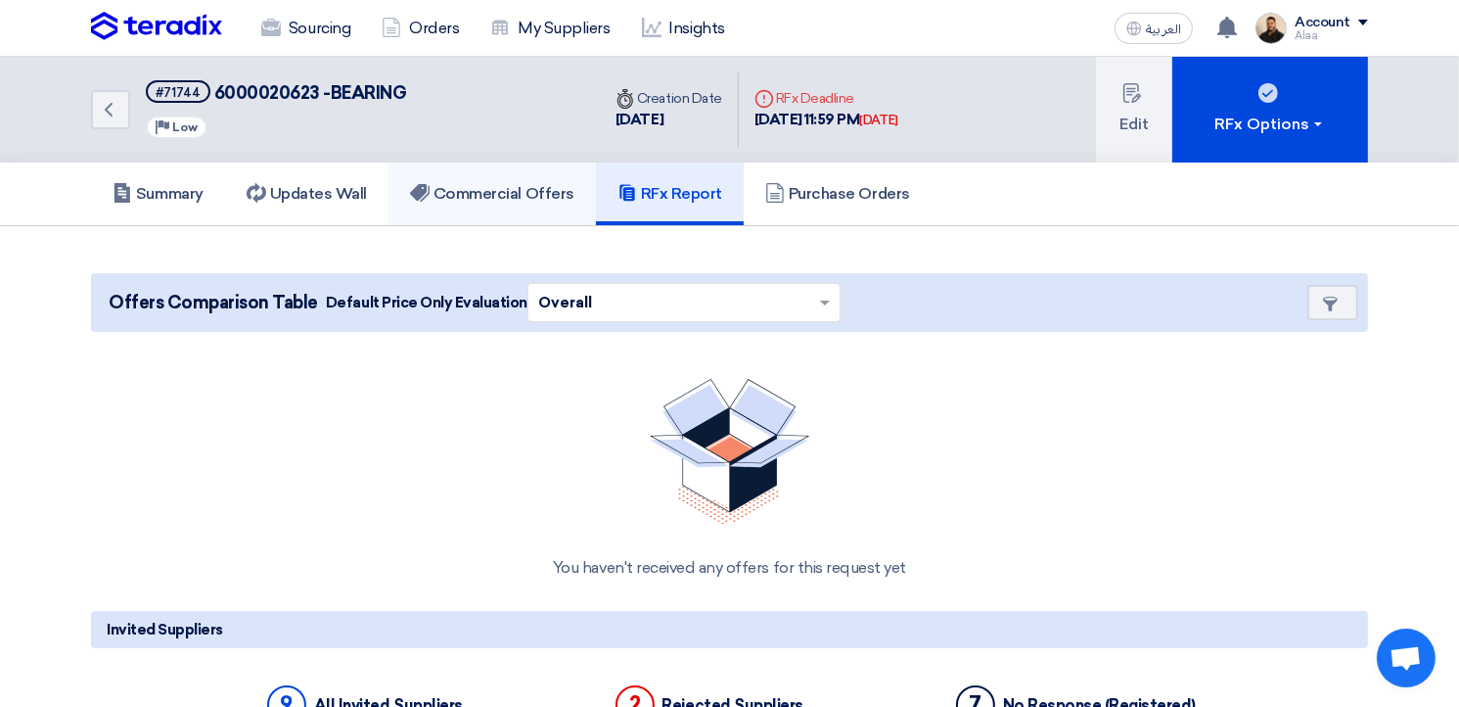
click at [466, 185] on h5 "Commercial Offers" at bounding box center [492, 194] width 164 height 20
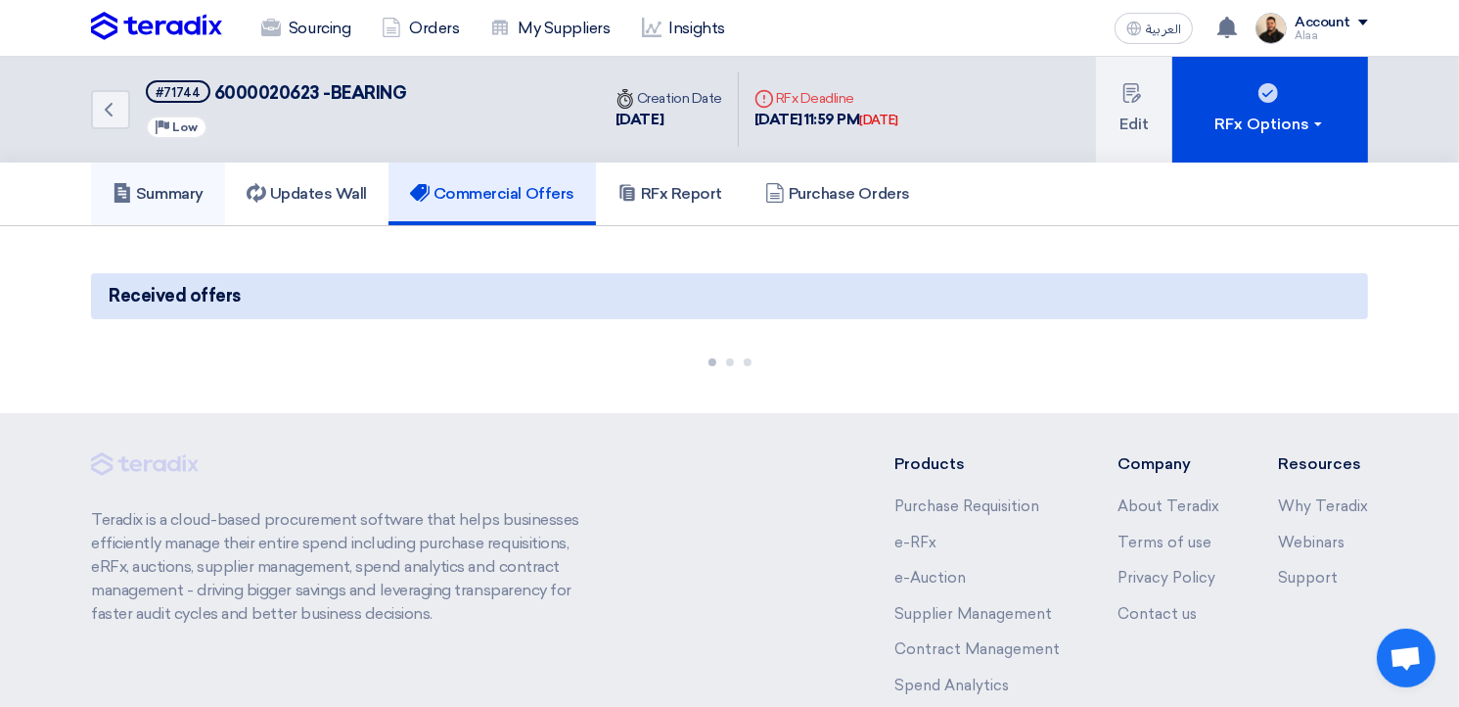
click at [187, 206] on link "Summary" at bounding box center [158, 193] width 134 height 63
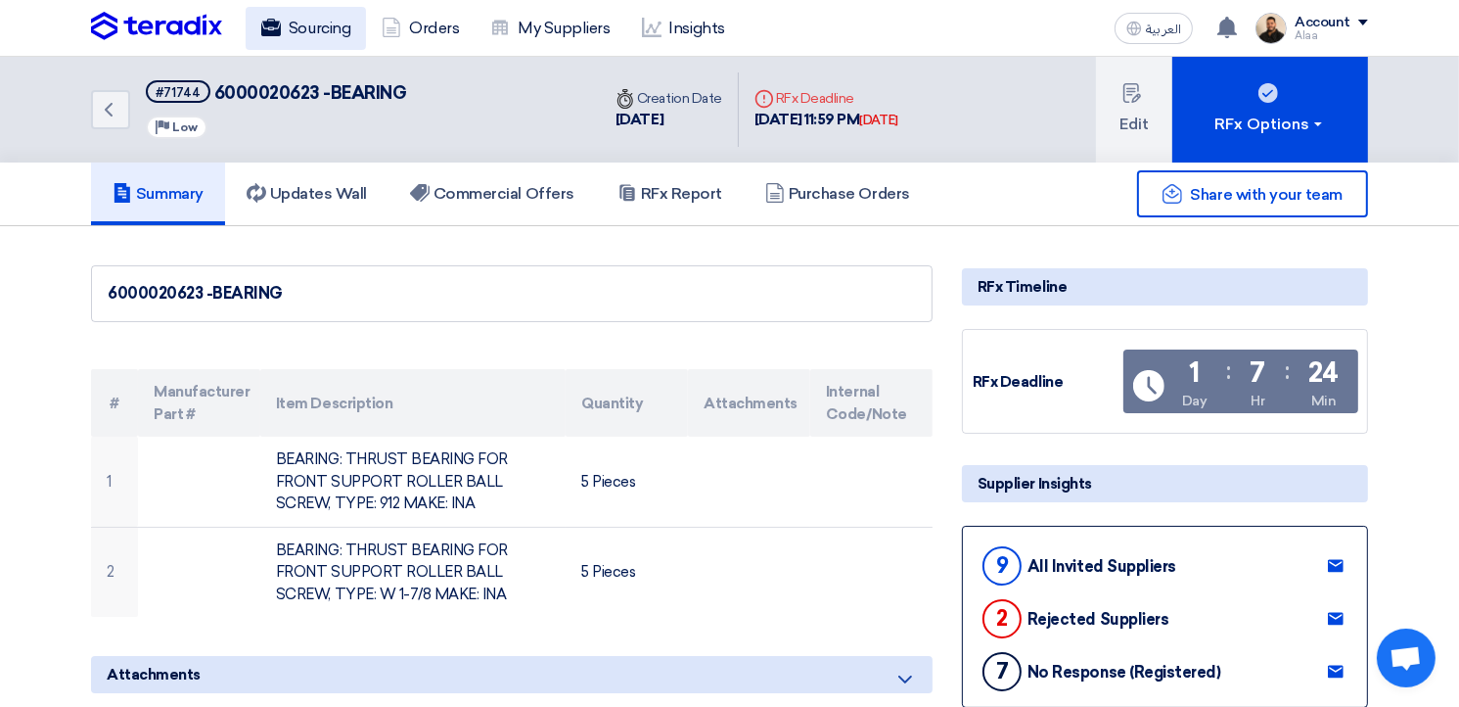
click at [328, 37] on link "Sourcing" at bounding box center [306, 28] width 120 height 43
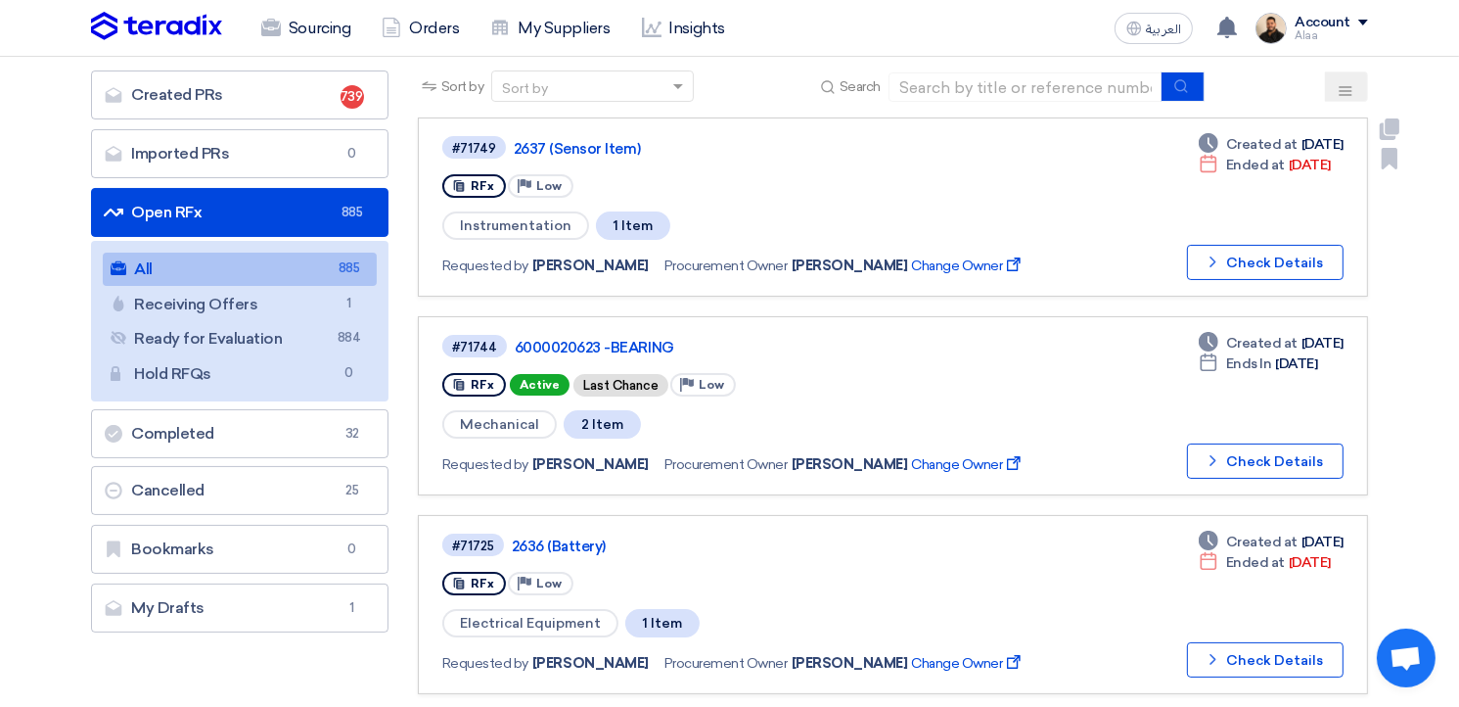
scroll to position [587, 0]
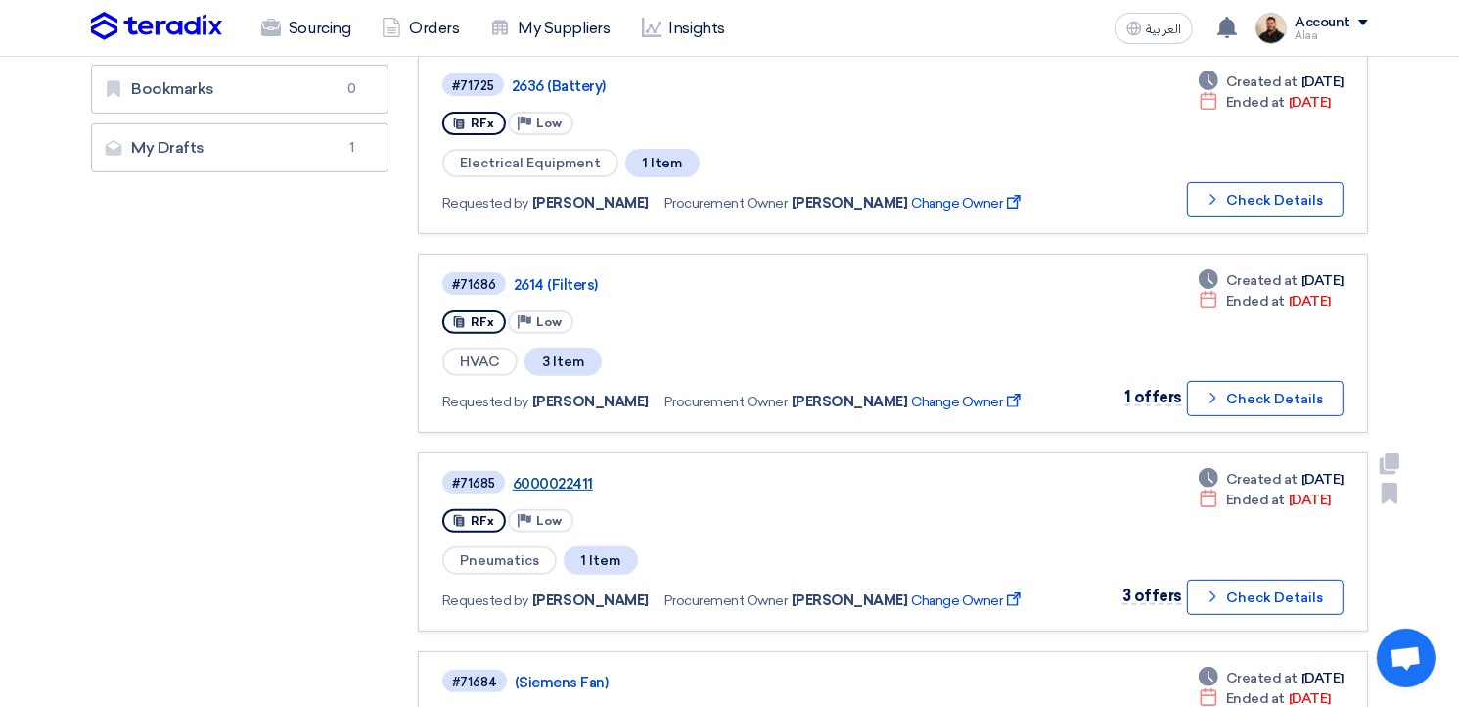
click at [545, 475] on link "6000022411" at bounding box center [757, 484] width 489 height 18
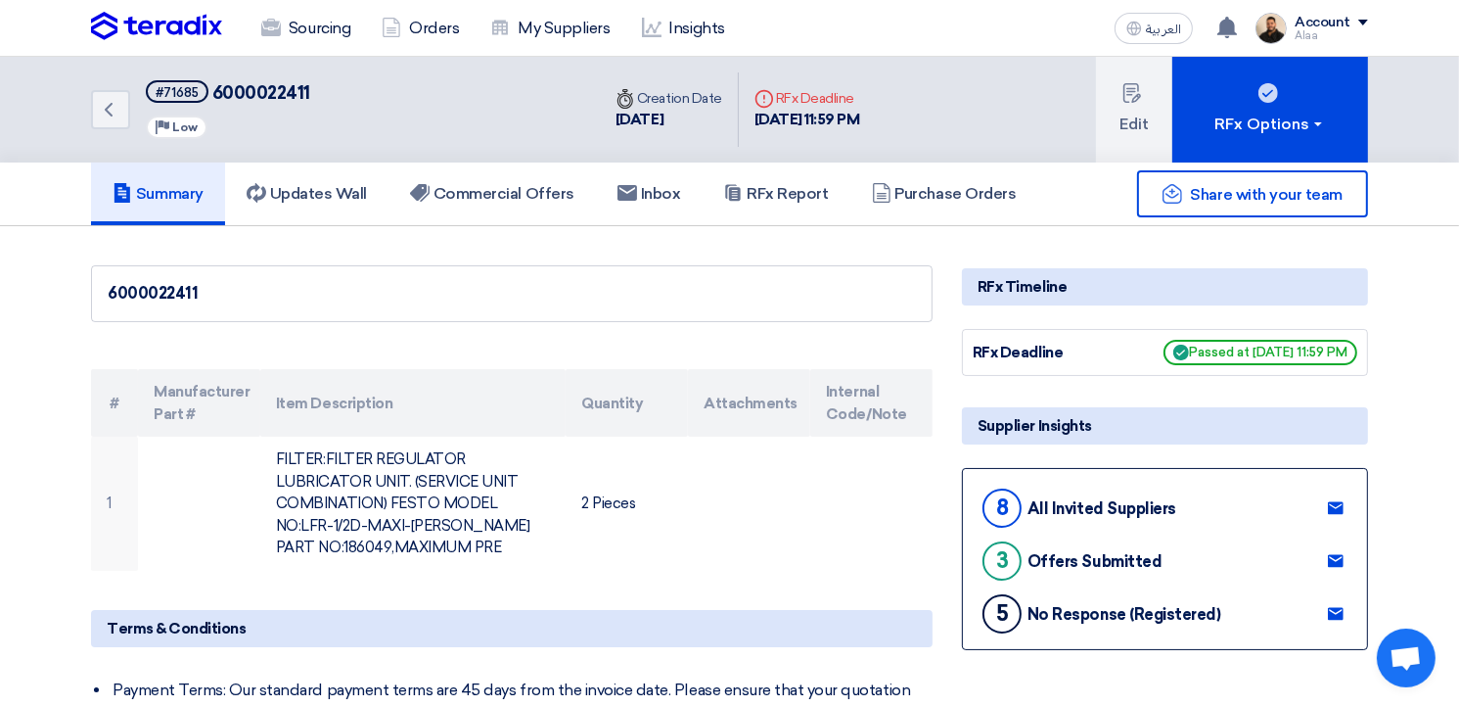
click at [275, 99] on span "6000022411" at bounding box center [261, 93] width 98 height 22
copy span "6000022411"
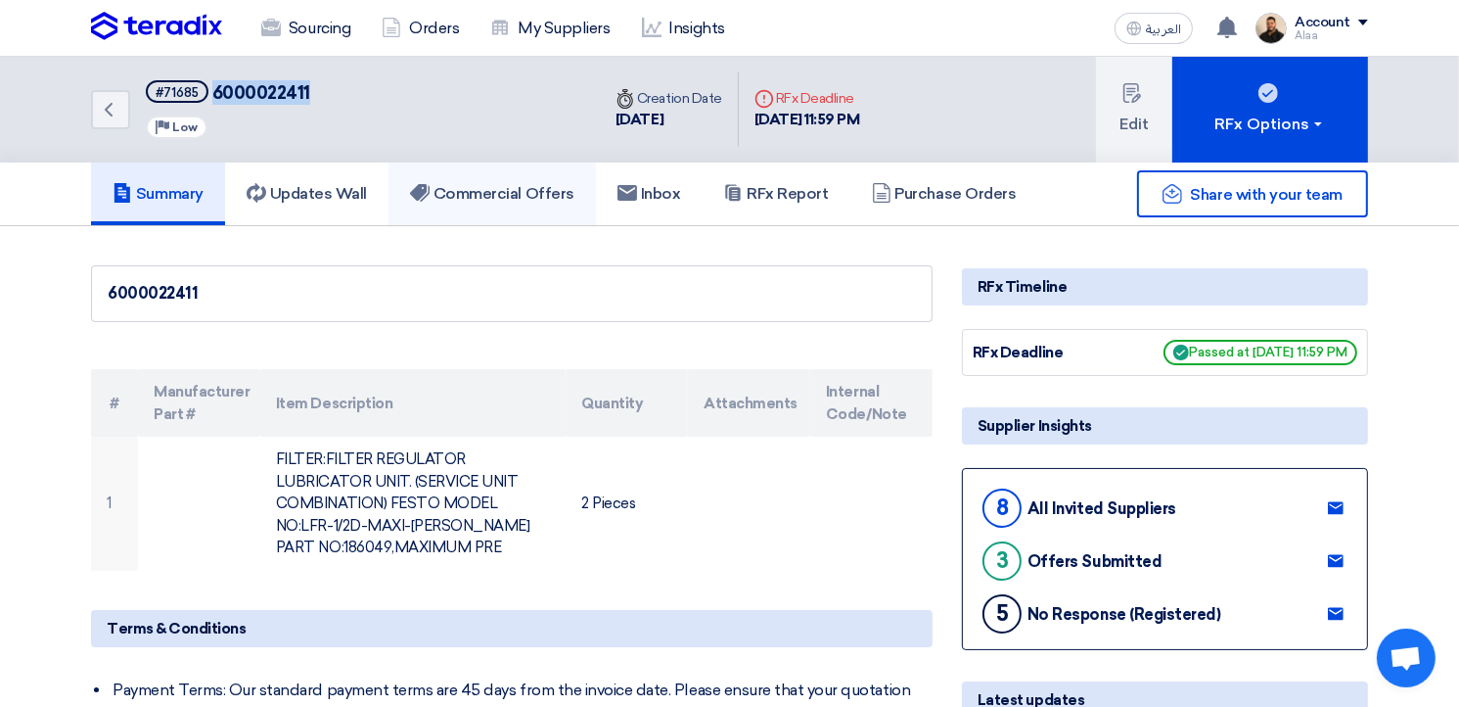
click at [502, 197] on h5 "Commercial Offers" at bounding box center [492, 194] width 164 height 20
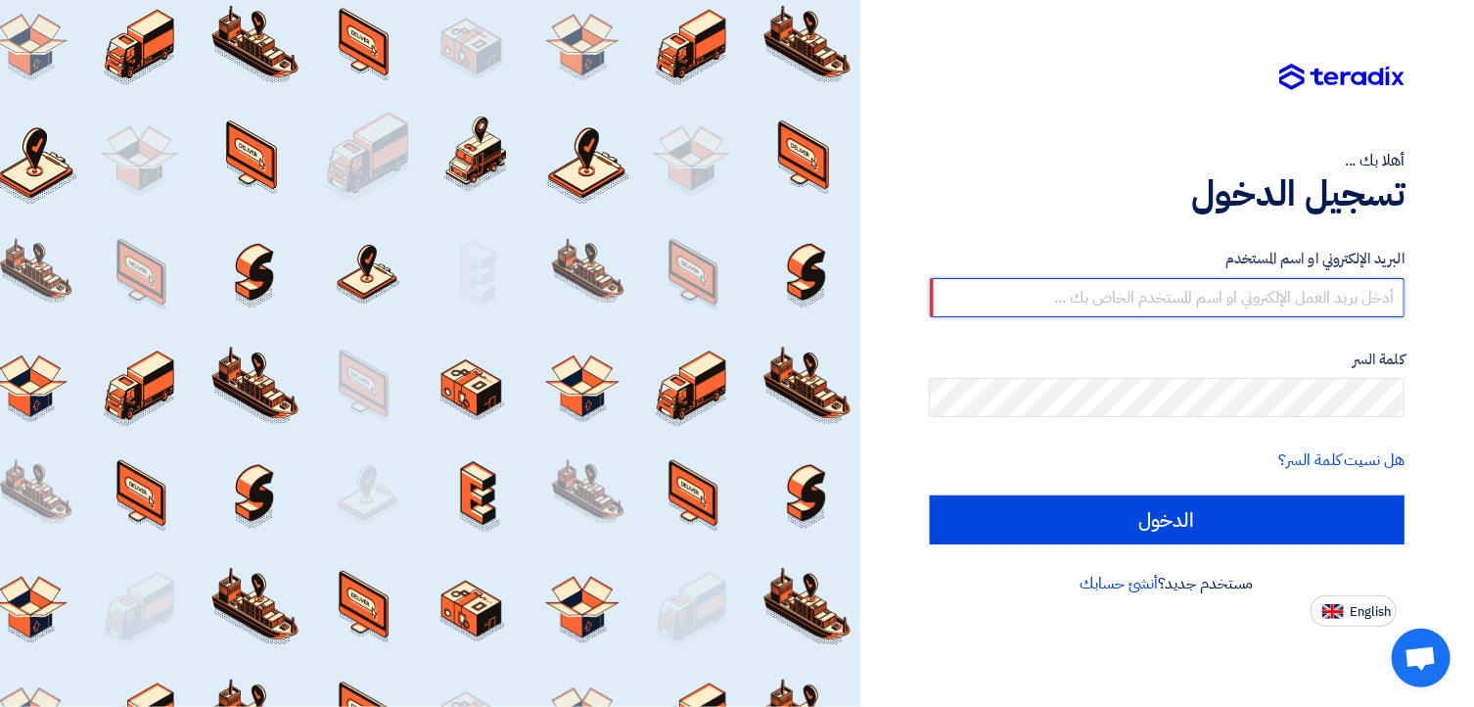
type input "alaa.nageh@obeikan.com.sa"
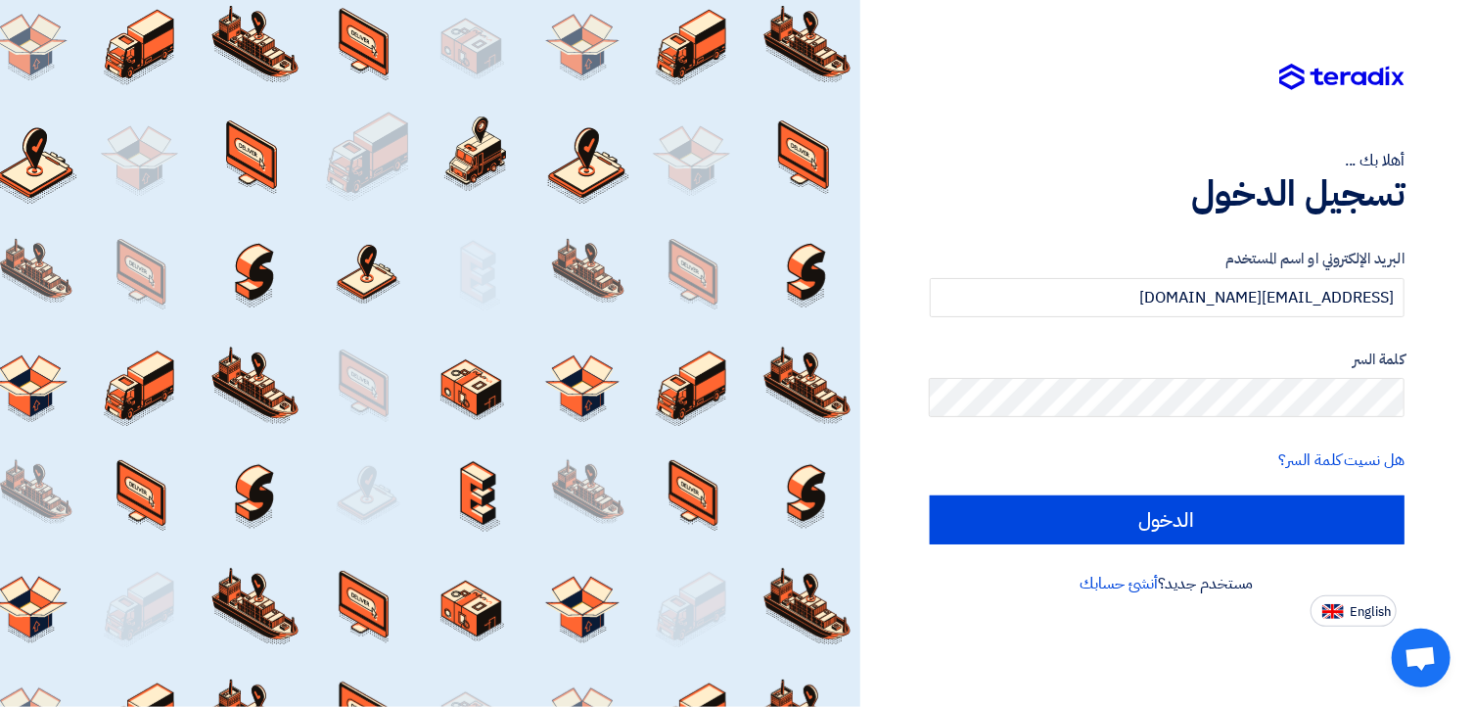
click at [930, 495] on input "الدخول" at bounding box center [1168, 519] width 476 height 49
type input "Sign in"
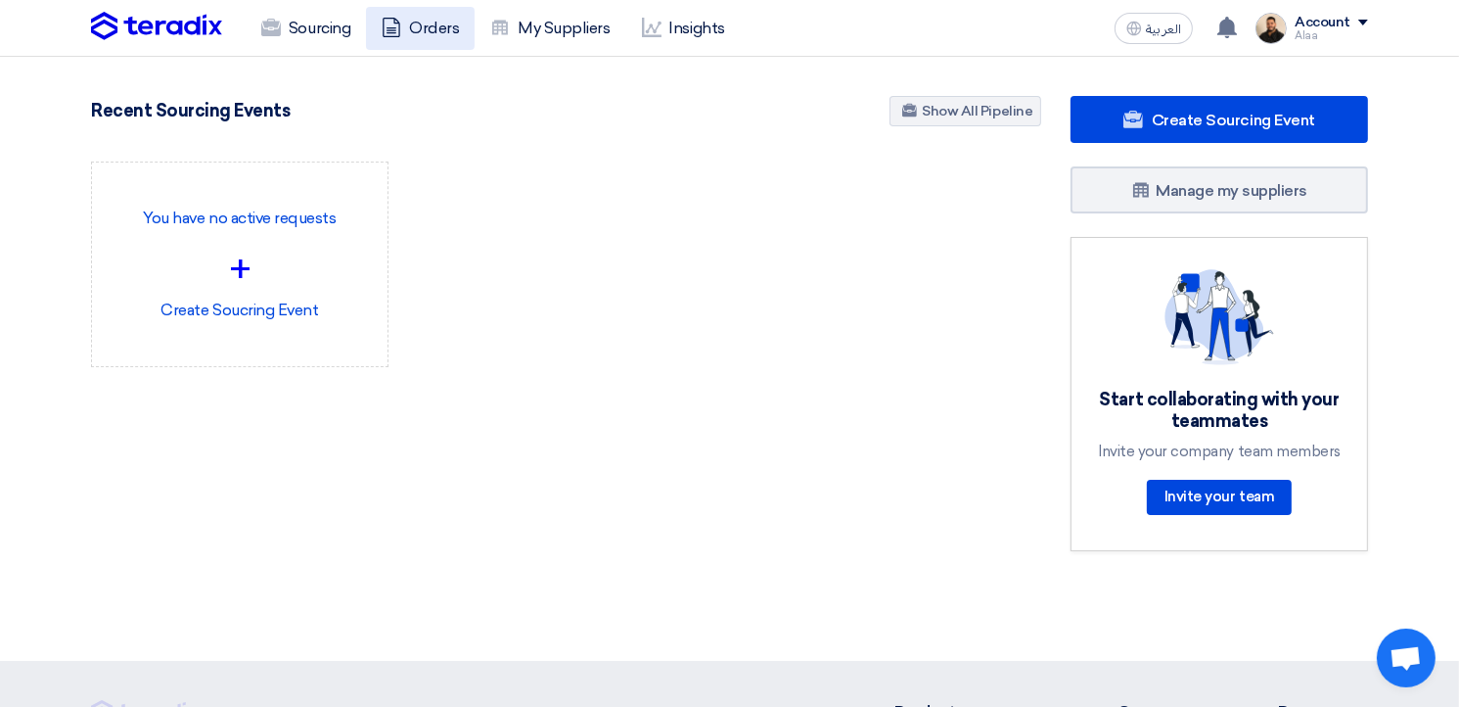
click at [419, 30] on link "Orders" at bounding box center [420, 28] width 109 height 43
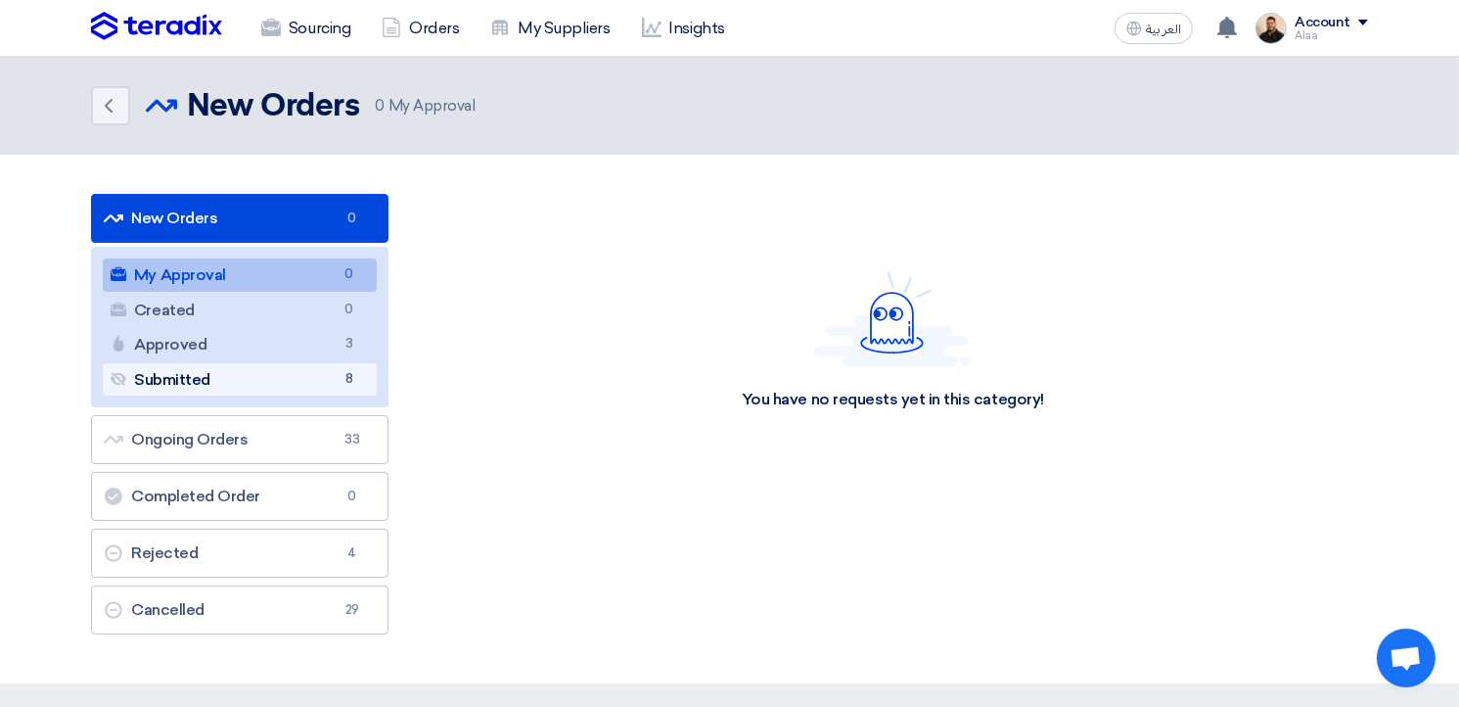
click at [333, 377] on link "Submitted Submitted 8" at bounding box center [240, 379] width 274 height 33
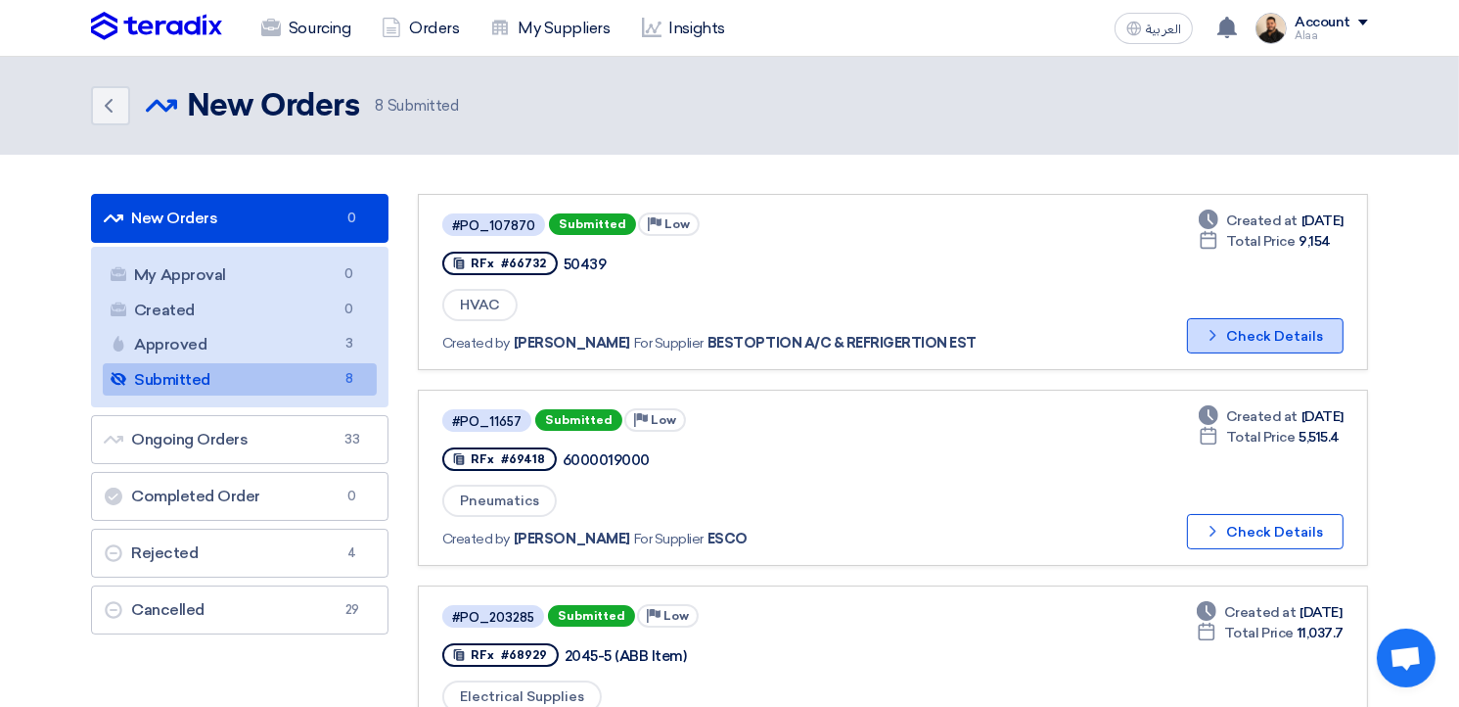
click at [1260, 334] on button "Check details Check Details" at bounding box center [1265, 335] width 157 height 35
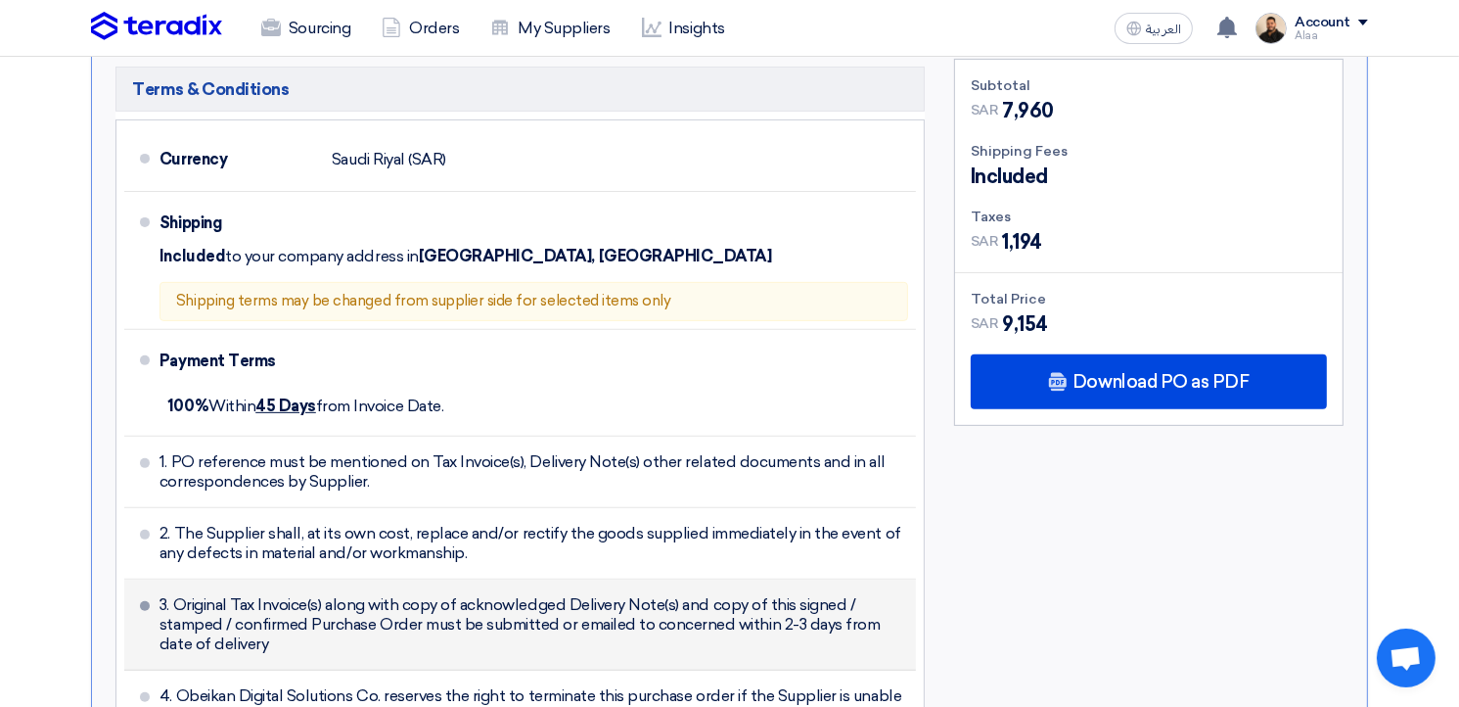
scroll to position [783, 0]
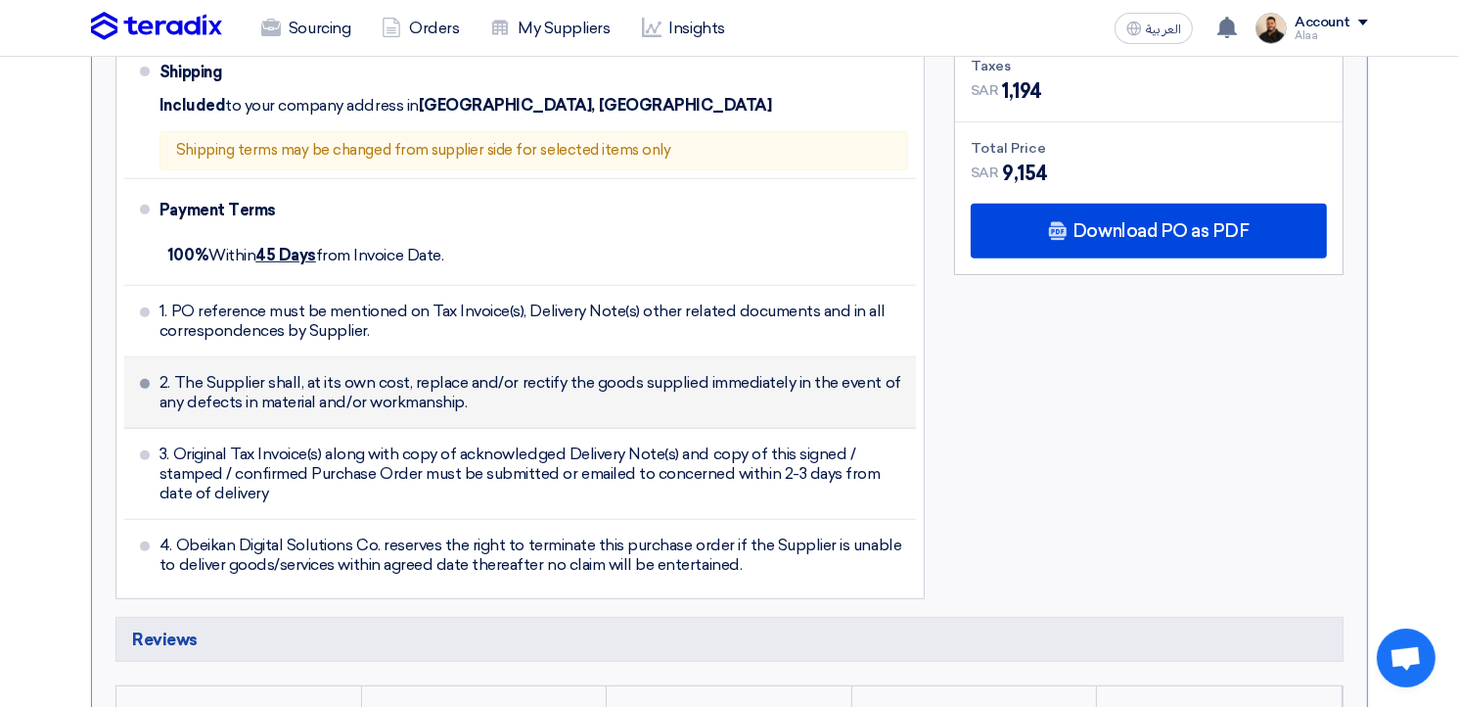
click at [278, 373] on span "2. The Supplier shall, at its own cost, replace and/or rectify the goods suppli…" at bounding box center [534, 392] width 749 height 39
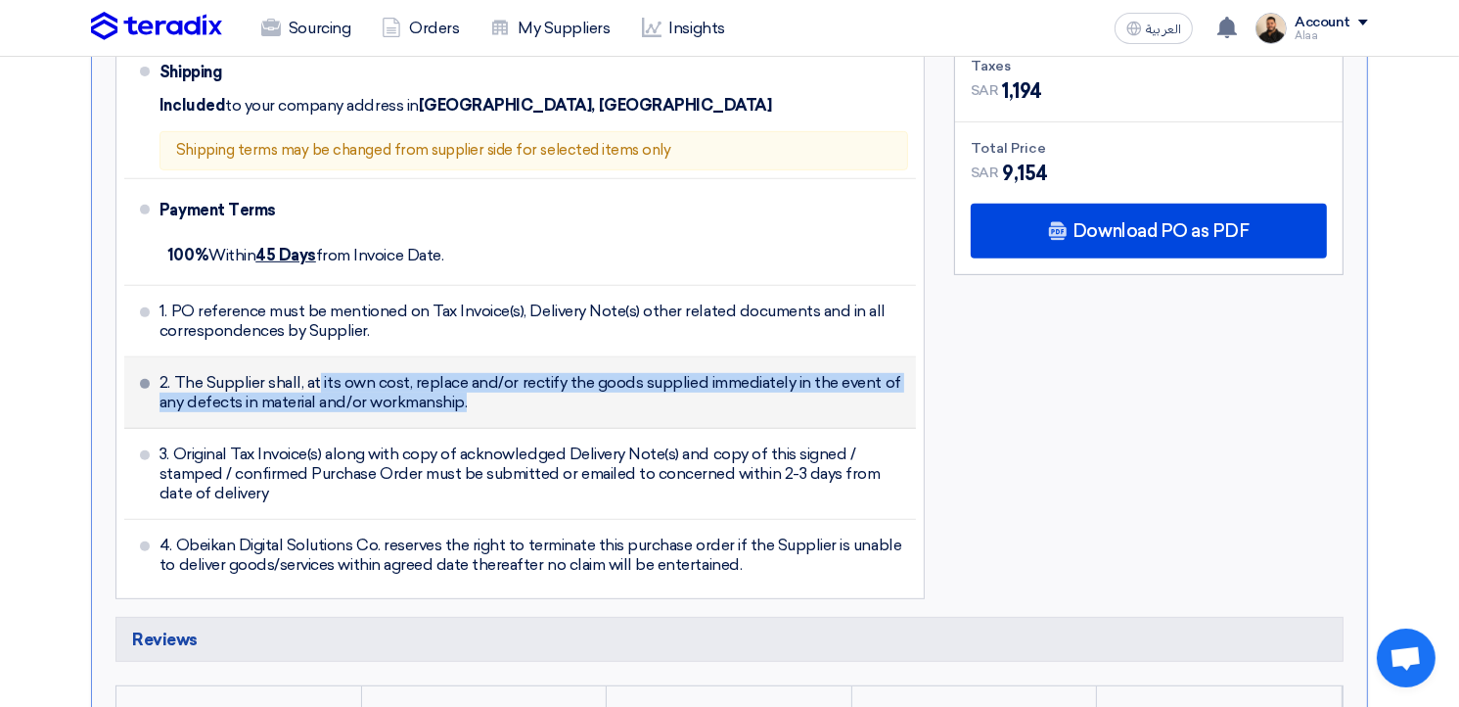
click at [278, 373] on span "2. The Supplier shall, at its own cost, replace and/or rectify the goods suppli…" at bounding box center [534, 392] width 749 height 39
copy ul "2. The Supplier shall, at its own cost, replace and/or rectify the goods suppli…"
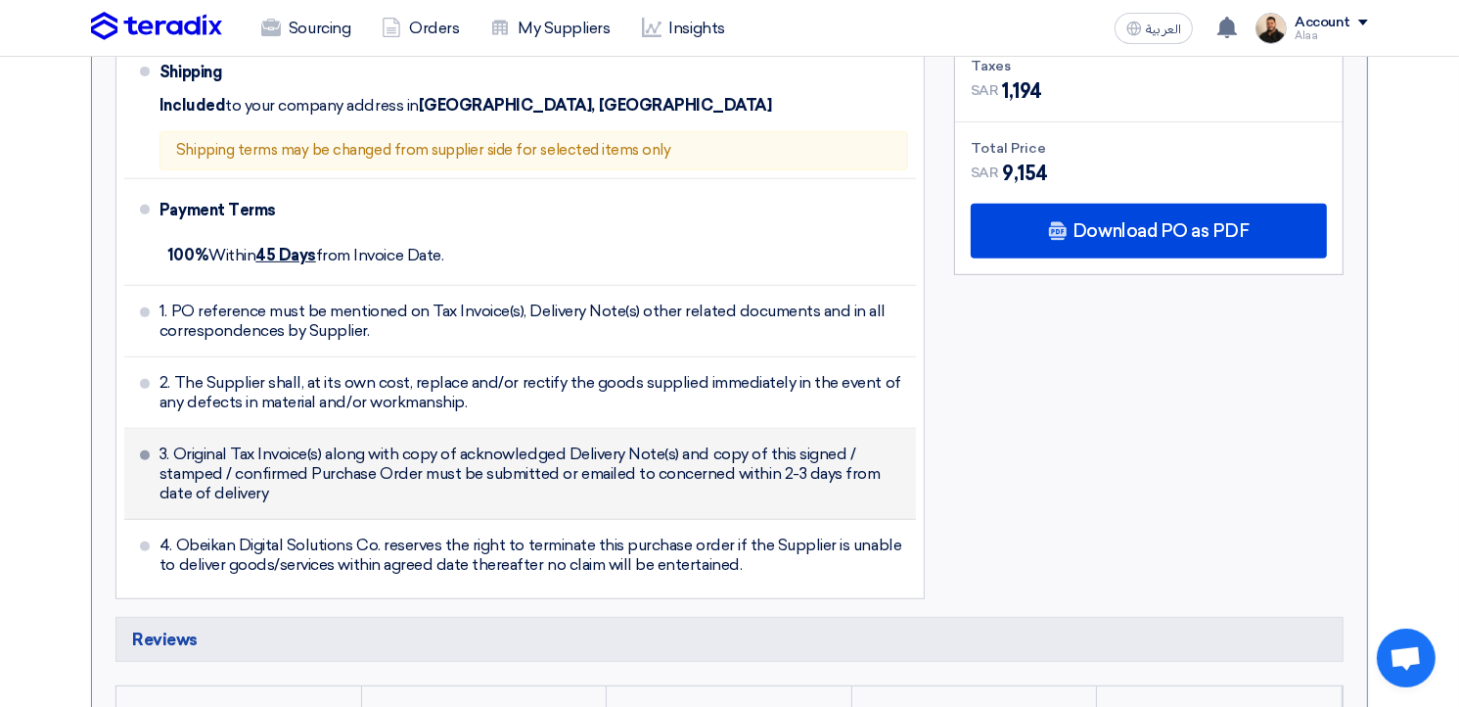
click at [424, 444] on span "3. Original Tax Invoice(s) along with copy of acknowledged Delivery Note(s) and…" at bounding box center [534, 473] width 749 height 59
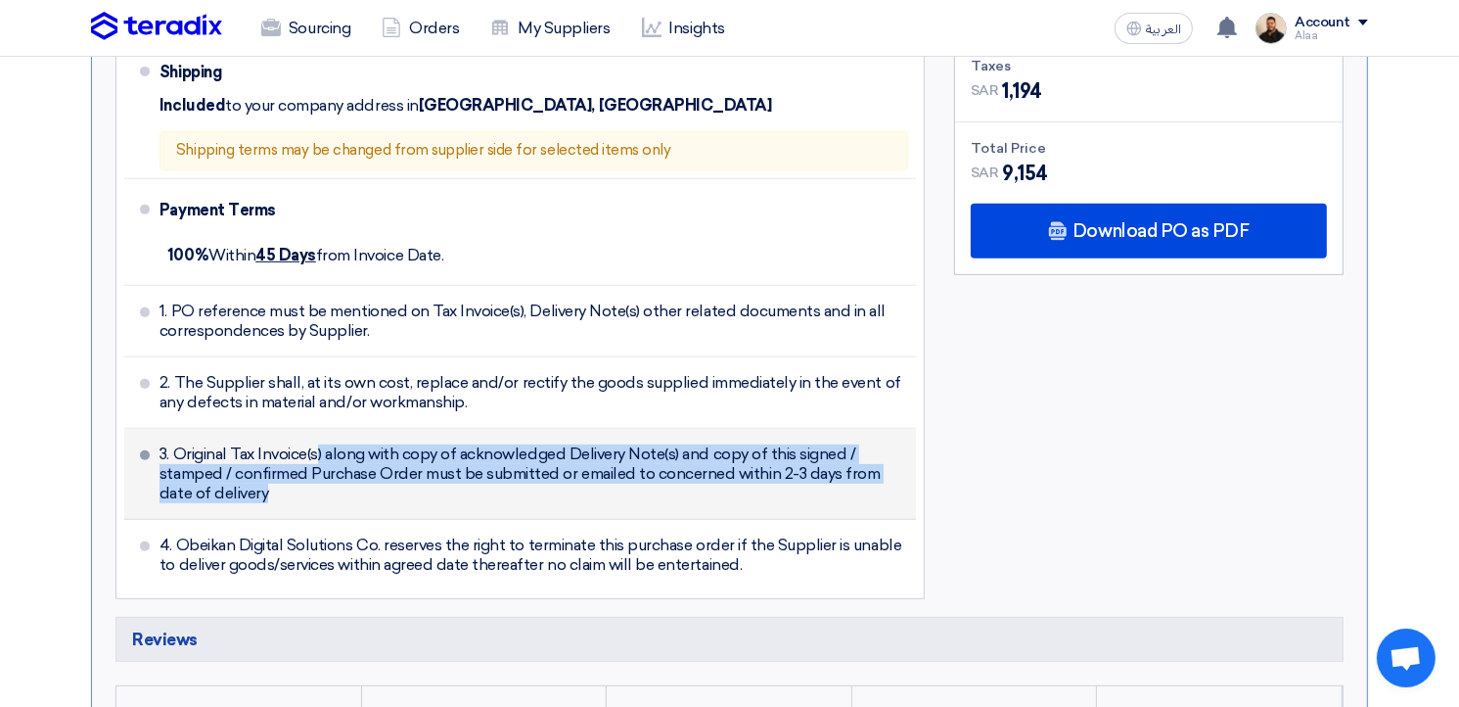
click at [424, 444] on span "3. Original Tax Invoice(s) along with copy of acknowledged Delivery Note(s) and…" at bounding box center [534, 473] width 749 height 59
copy ul "3. Original Tax Invoice(s) along with copy of acknowledged Delivery Note(s) and…"
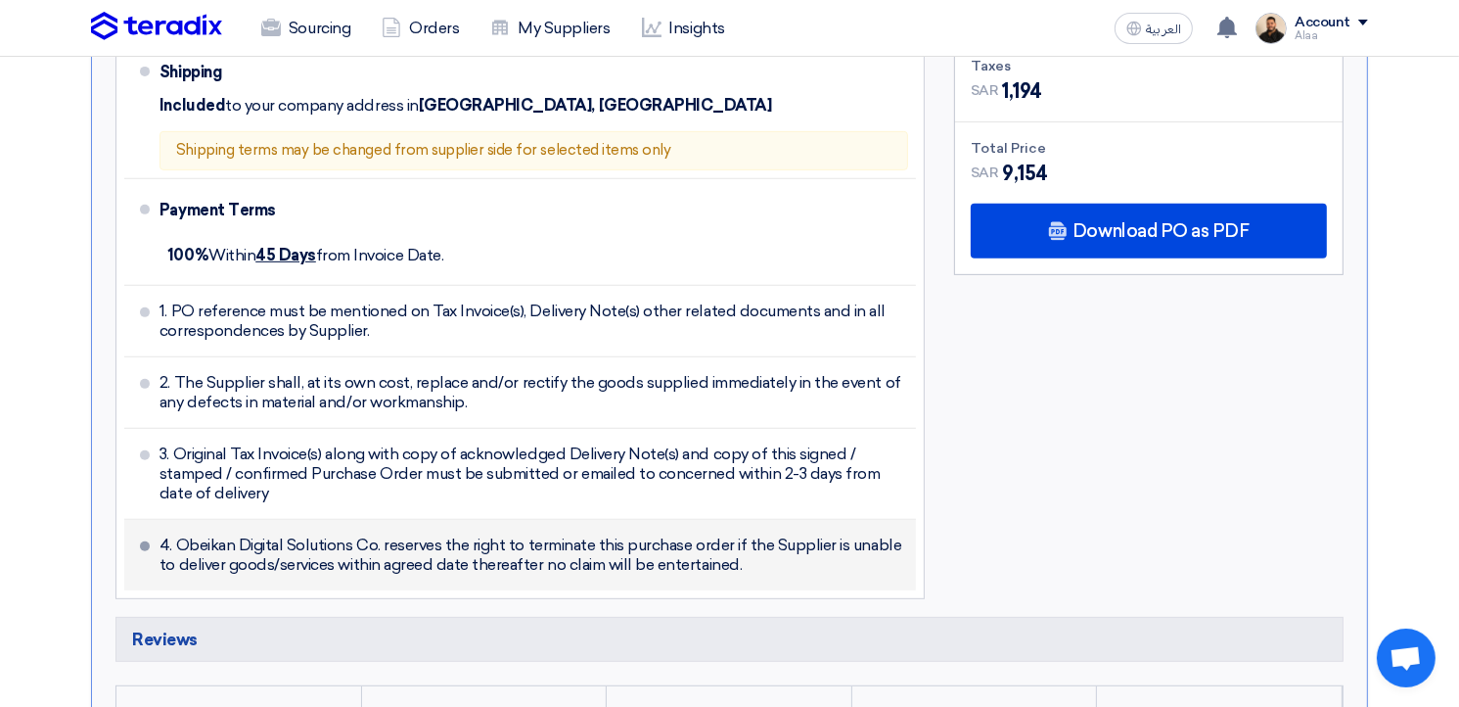
click at [344, 535] on span "4. Obeikan Digital Solutions Co. reserves the right to terminate this purchase …" at bounding box center [534, 554] width 749 height 39
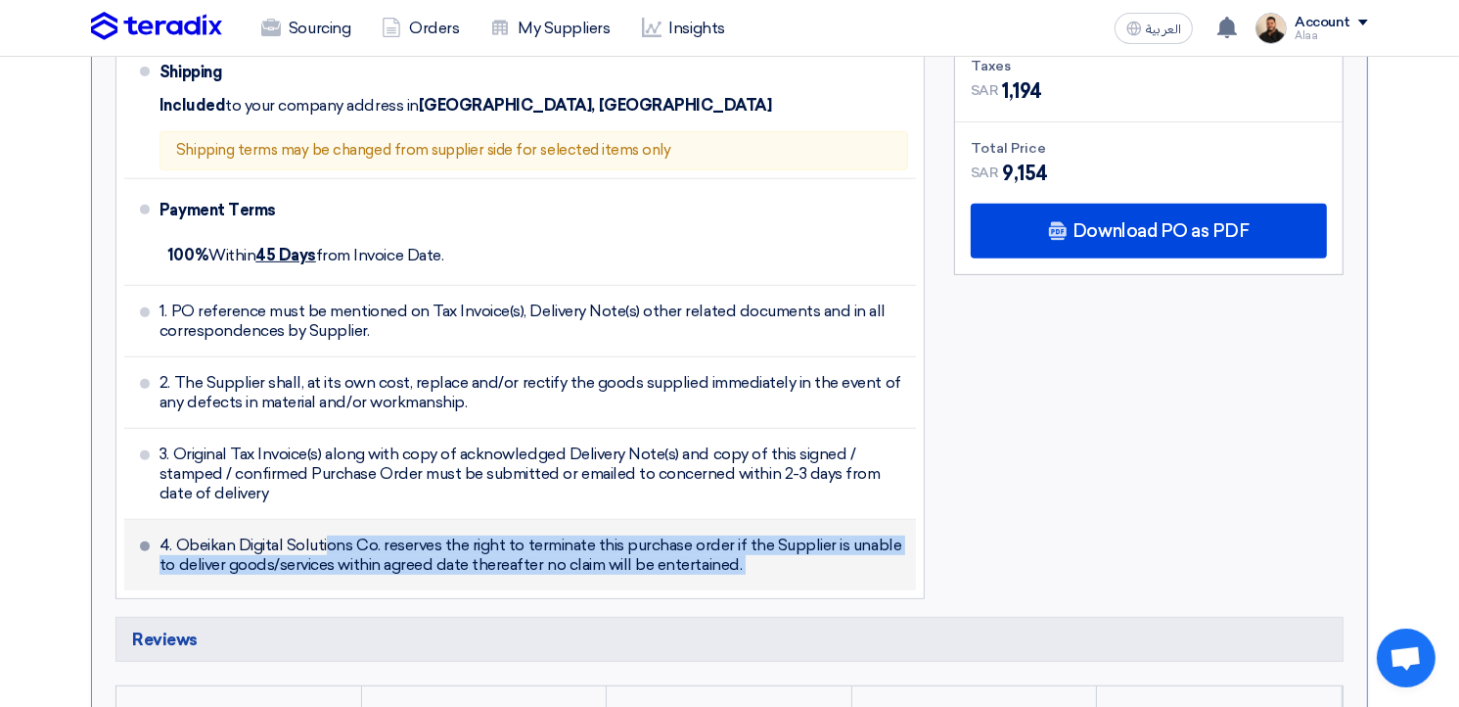
click at [344, 535] on span "4. Obeikan Digital Solutions Co. reserves the right to terminate this purchase …" at bounding box center [534, 554] width 749 height 39
copy div "4. Obeikan Digital Solutions Co. reserves the right to terminate this purchase …"
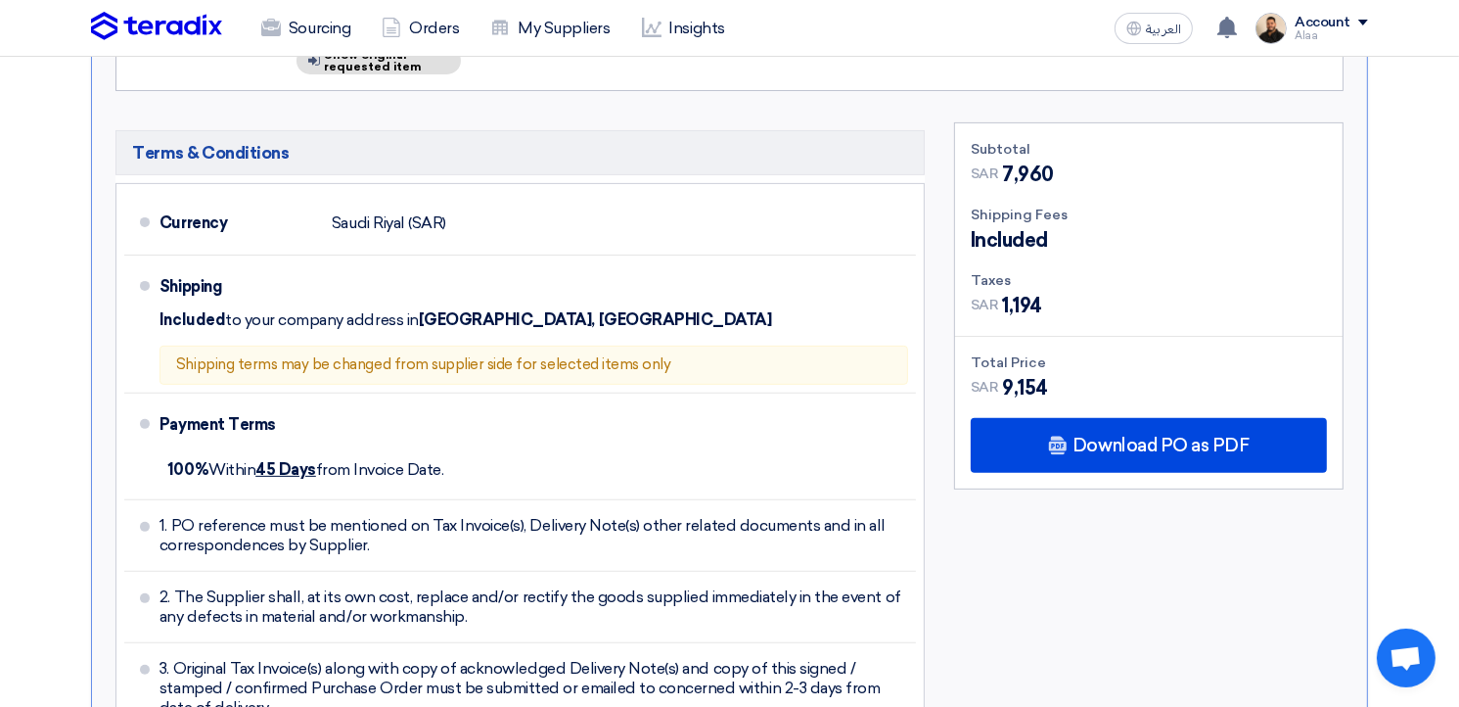
scroll to position [685, 0]
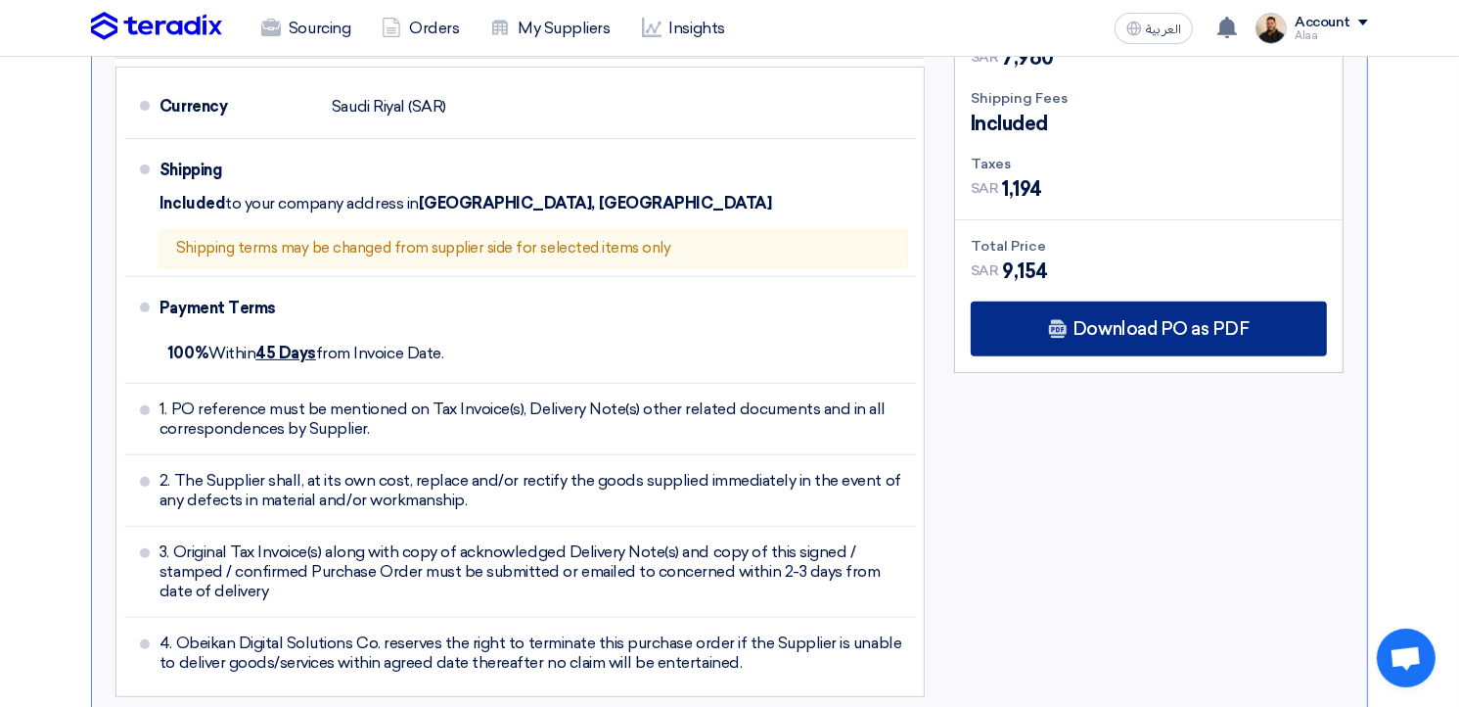
click at [1130, 320] on span "Download PO as PDF" at bounding box center [1161, 329] width 176 height 18
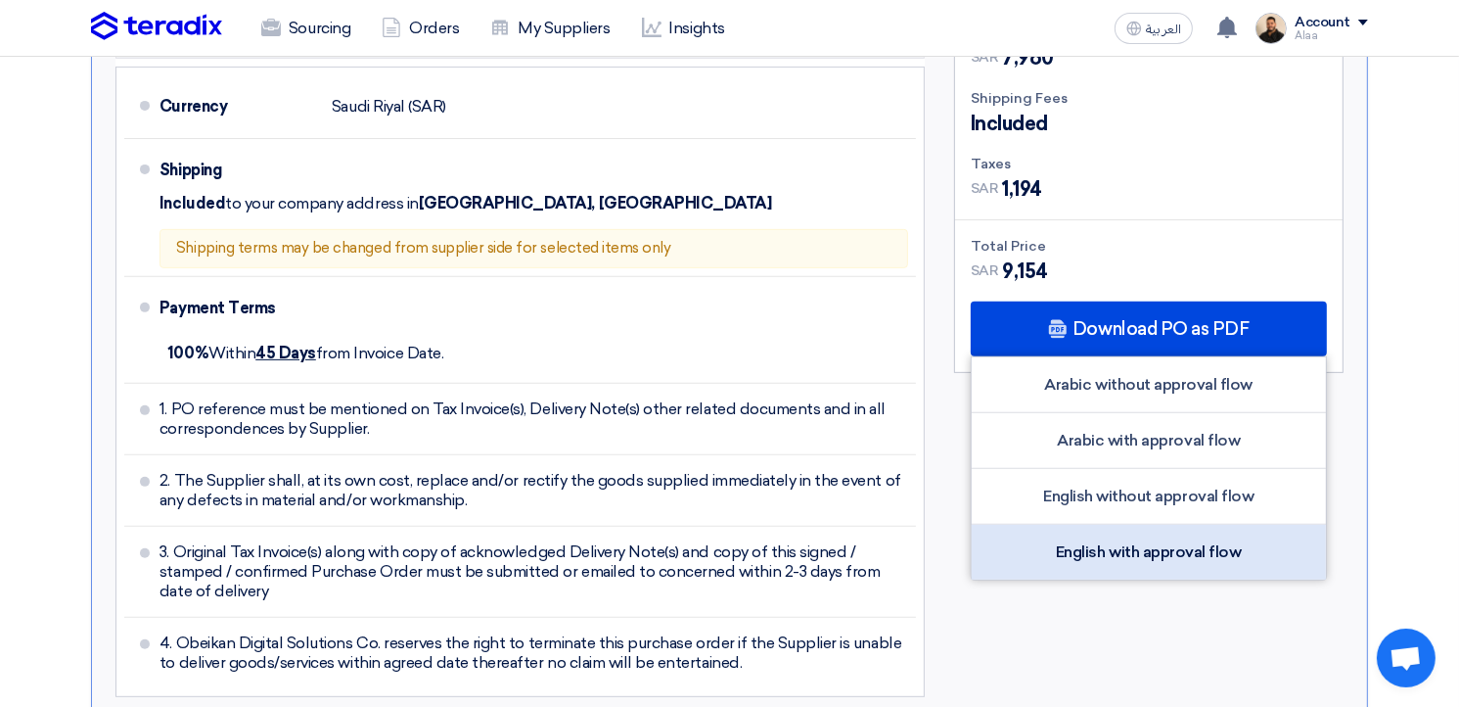
click at [1139, 537] on div "English with approval flow" at bounding box center [1149, 552] width 354 height 55
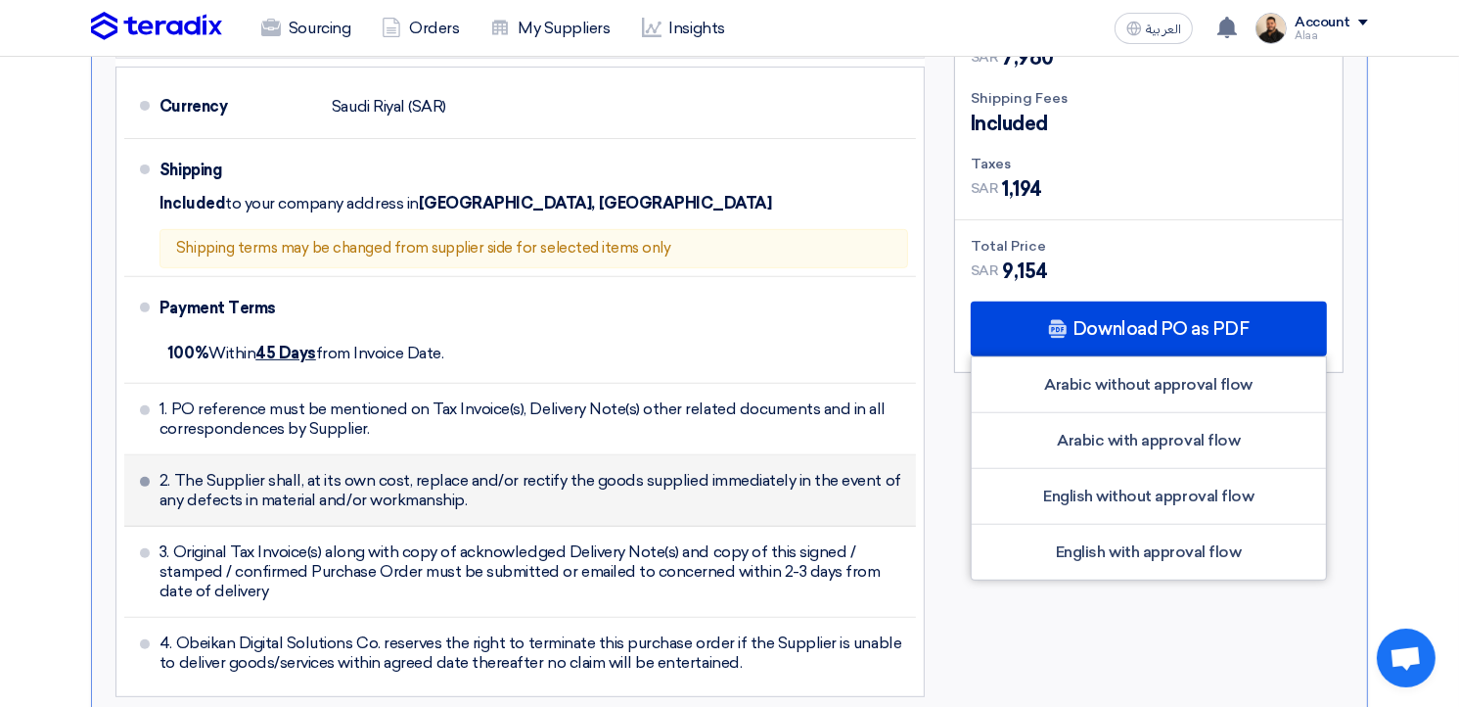
click at [355, 471] on span "2. The Supplier shall, at its own cost, replace and/or rectify the goods suppli…" at bounding box center [534, 490] width 749 height 39
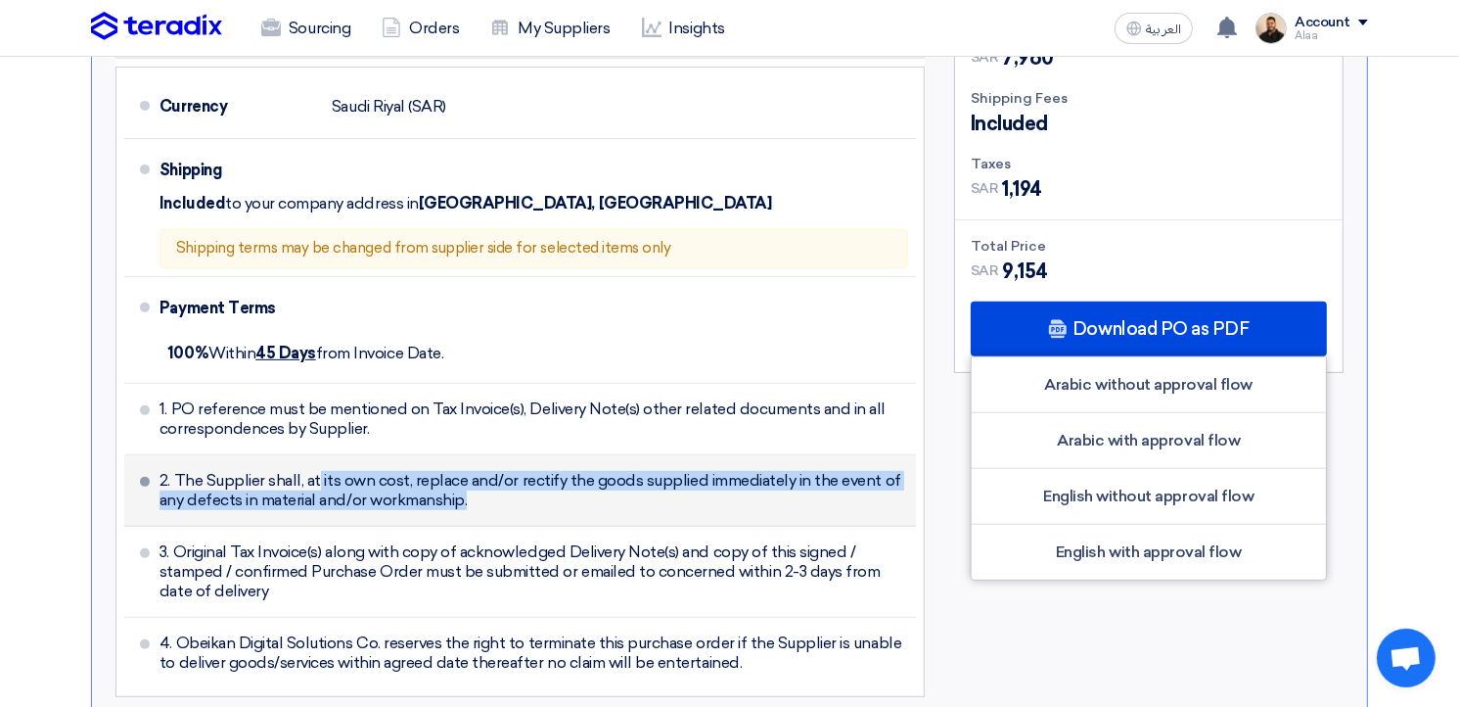
click at [355, 471] on span "2. The Supplier shall, at its own cost, replace and/or rectify the goods suppli…" at bounding box center [534, 490] width 749 height 39
copy ul "2. The Supplier shall, at its own cost, replace and/or rectify the goods suppli…"
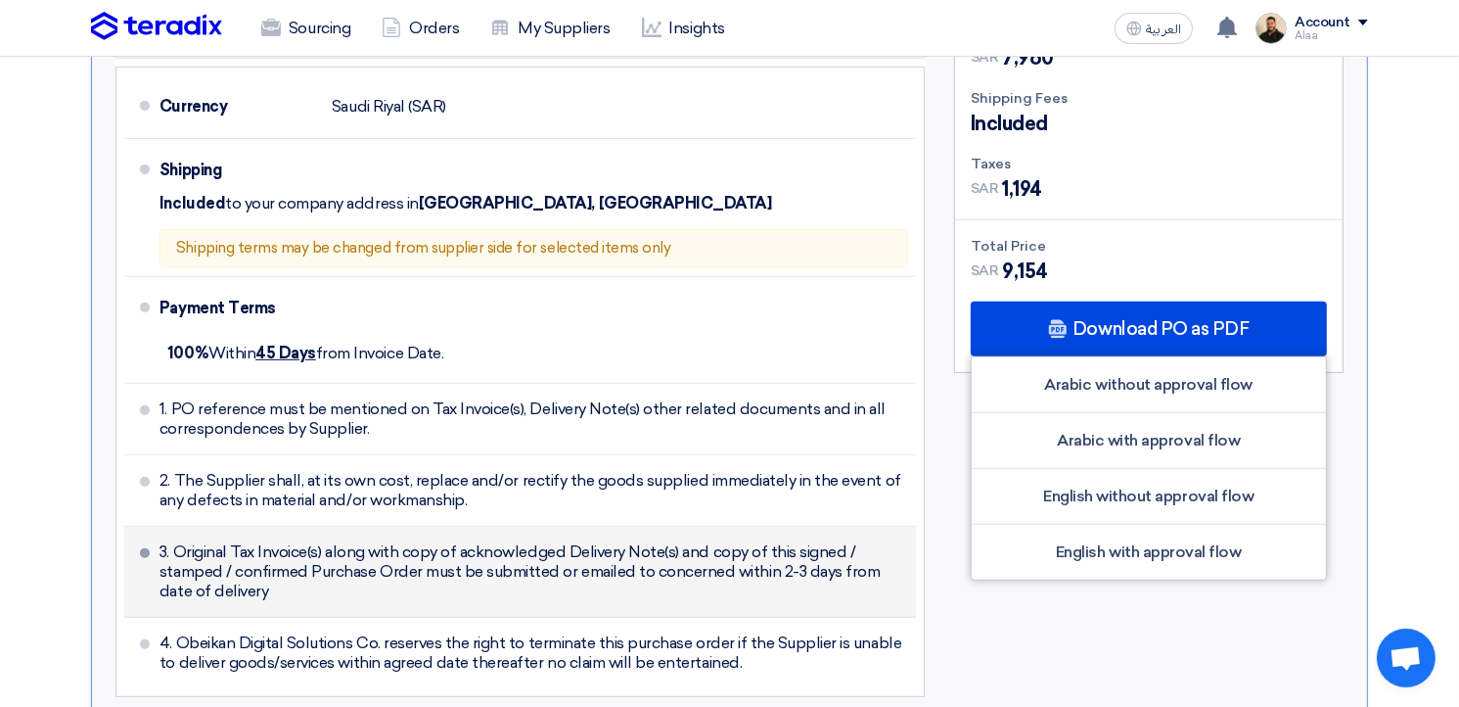
click at [368, 542] on span "3. Original Tax Invoice(s) along with copy of acknowledged Delivery Note(s) and…" at bounding box center [534, 571] width 749 height 59
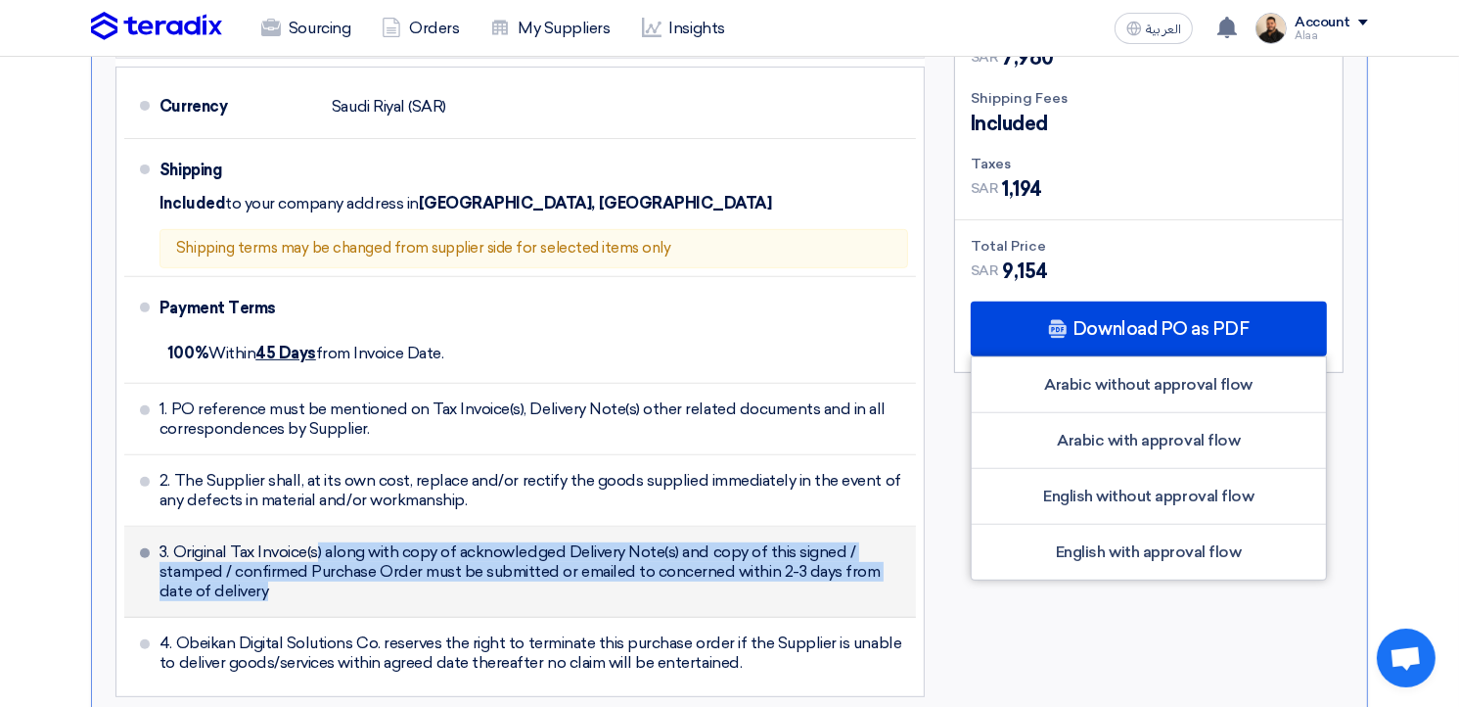
click at [368, 542] on span "3. Original Tax Invoice(s) along with copy of acknowledged Delivery Note(s) and…" at bounding box center [534, 571] width 749 height 59
copy ul "3. Original Tax Invoice(s) along with copy of acknowledged Delivery Note(s) and…"
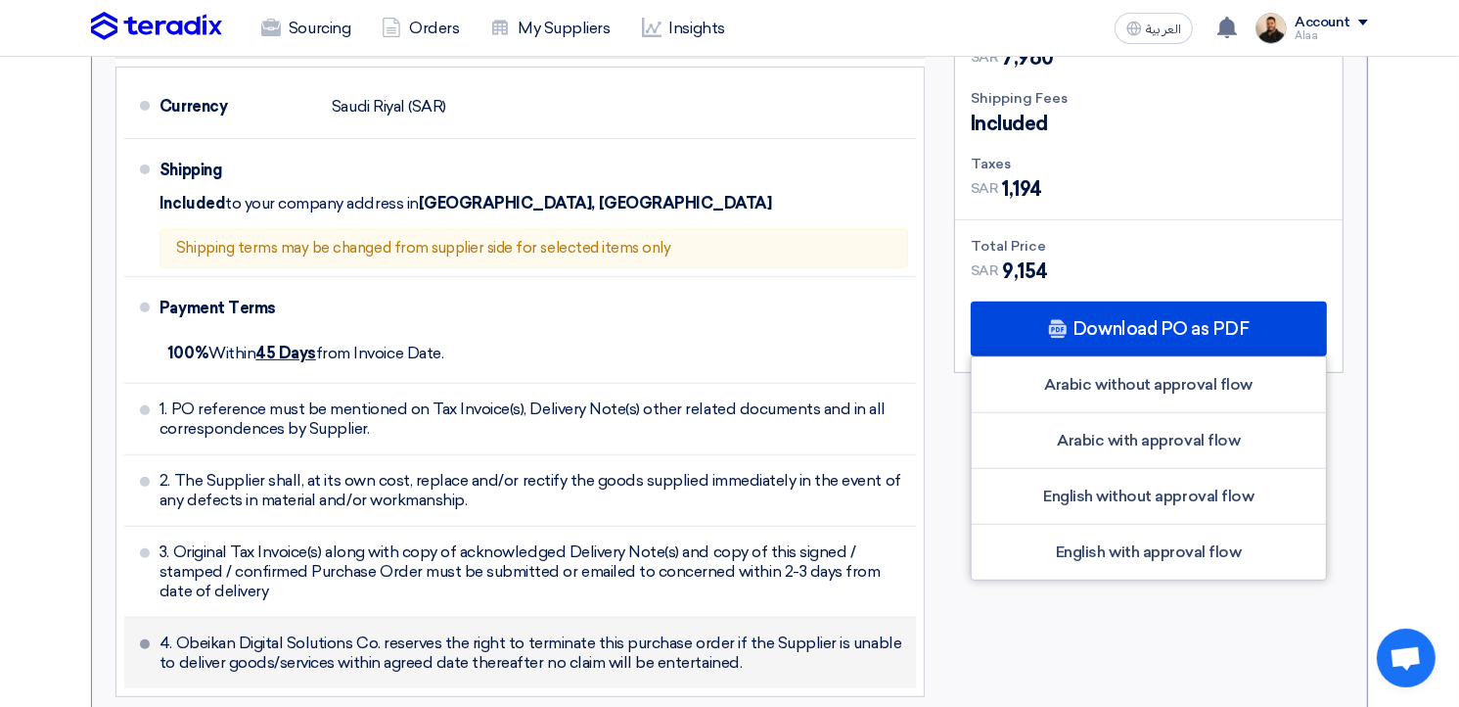
click at [376, 617] on li "4. Obeikan Digital Solutions Co. reserves the right to terminate this purchase …" at bounding box center [520, 652] width 792 height 70
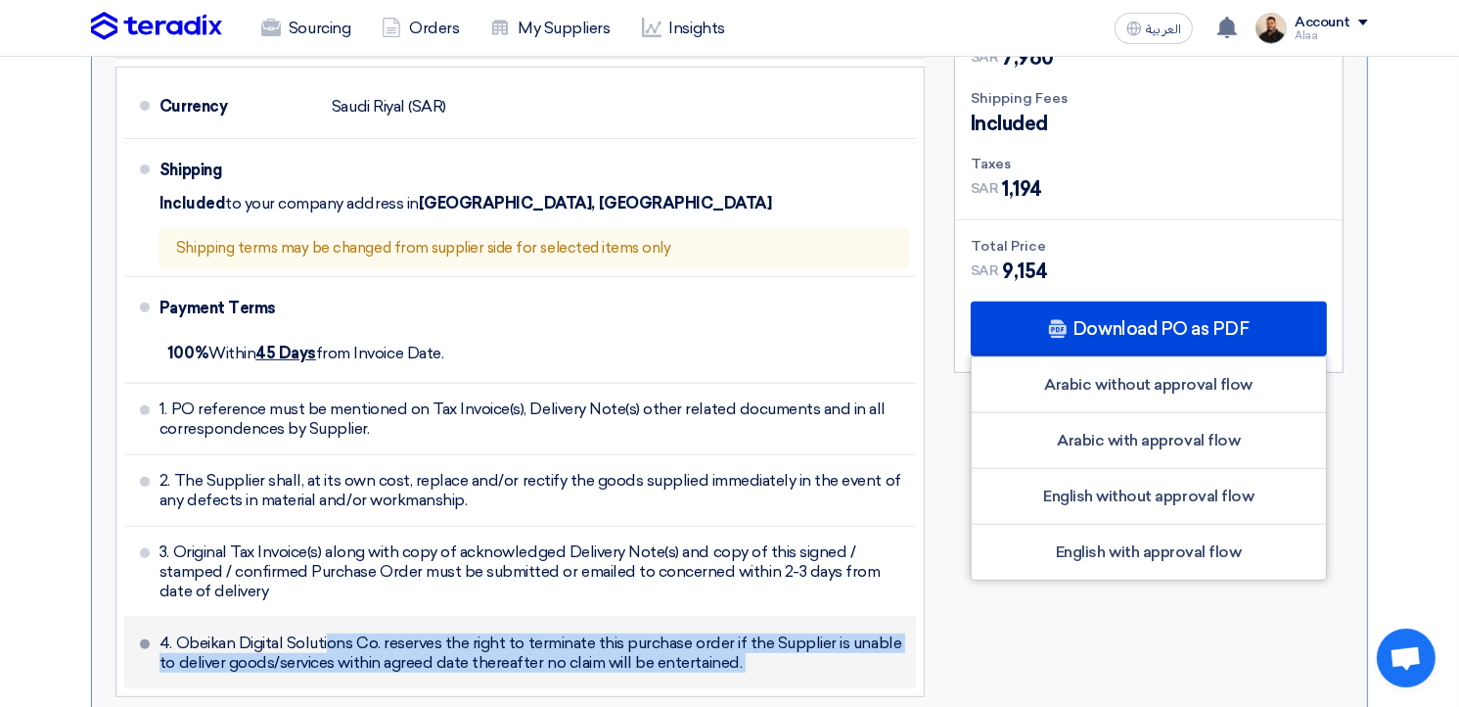
click at [376, 617] on li "4. Obeikan Digital Solutions Co. reserves the right to terminate this purchase …" at bounding box center [520, 652] width 792 height 70
copy div "4. Obeikan Digital Solutions Co. reserves the right to terminate this purchase …"
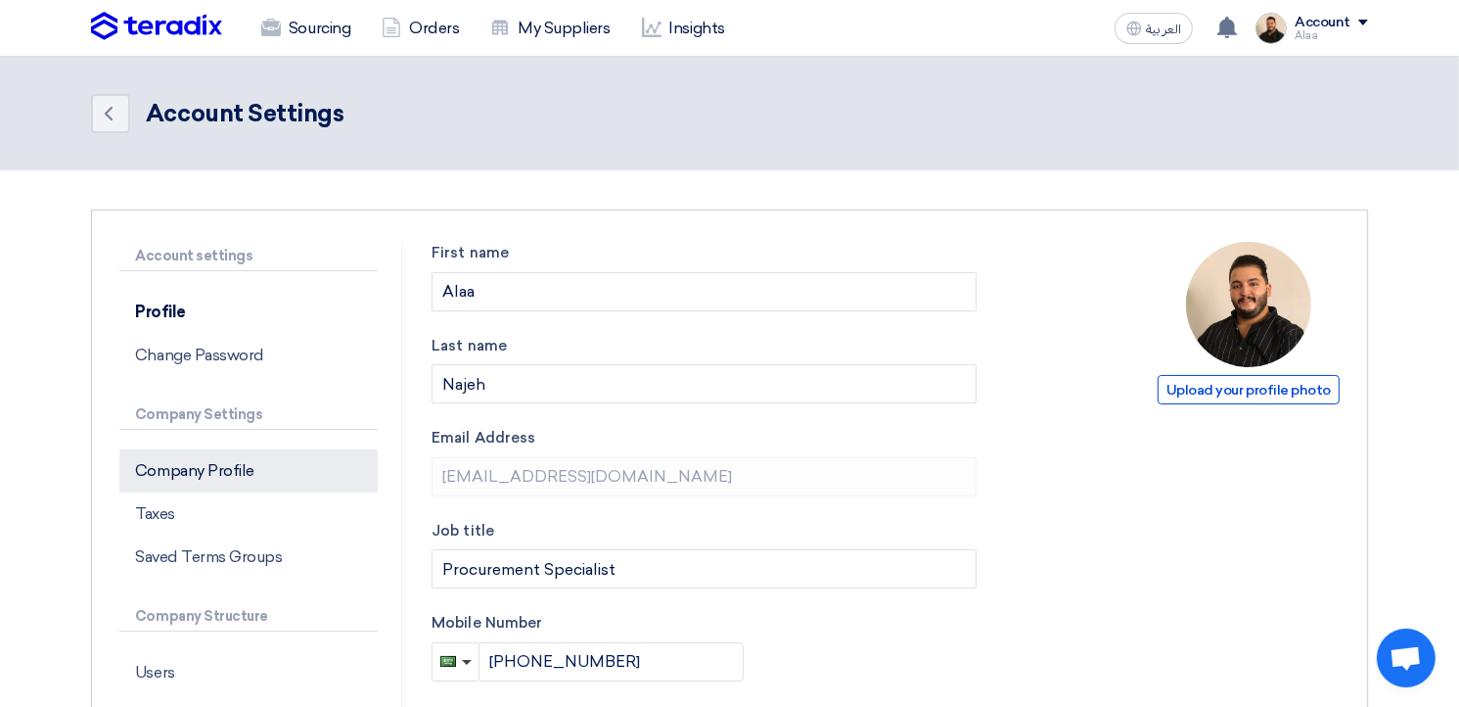
click at [241, 474] on p "Company Profile" at bounding box center [248, 470] width 258 height 43
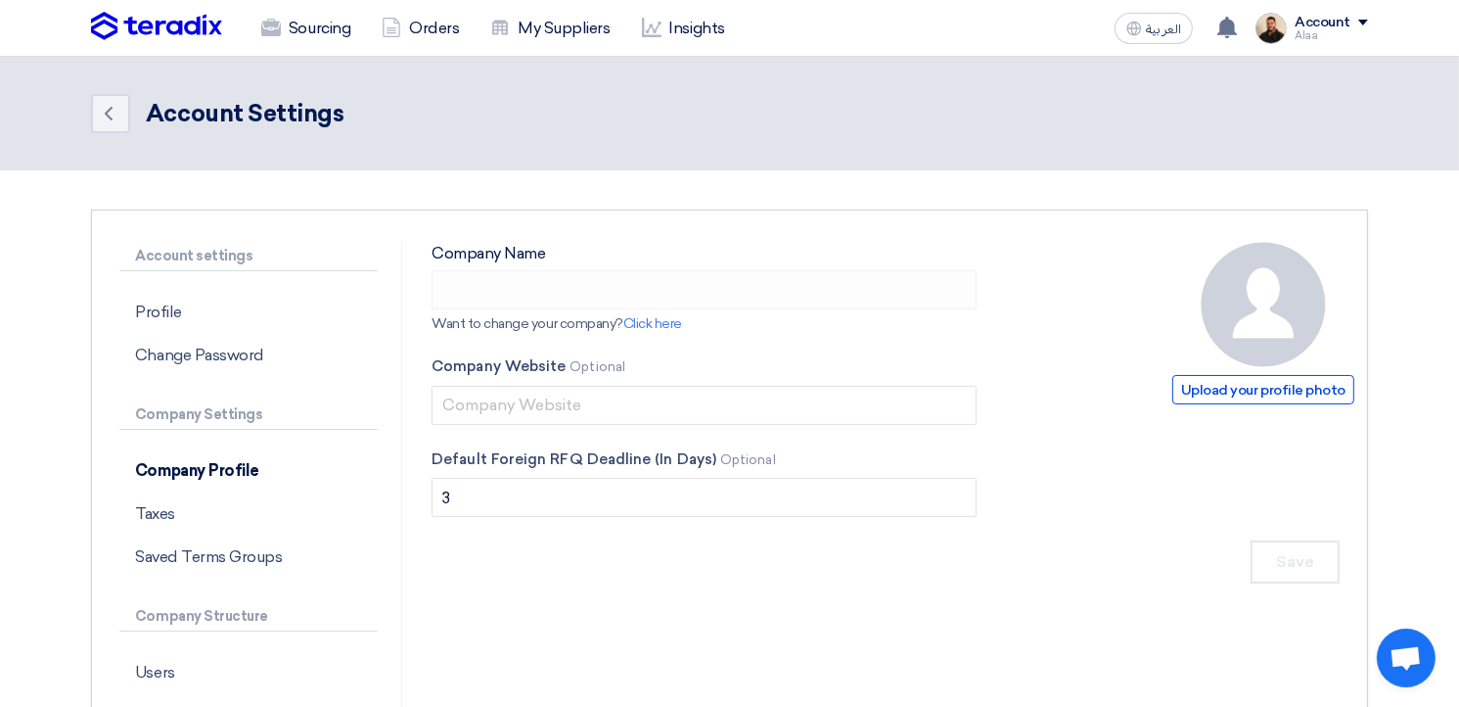
type input "Obeikan Digital Solutions"
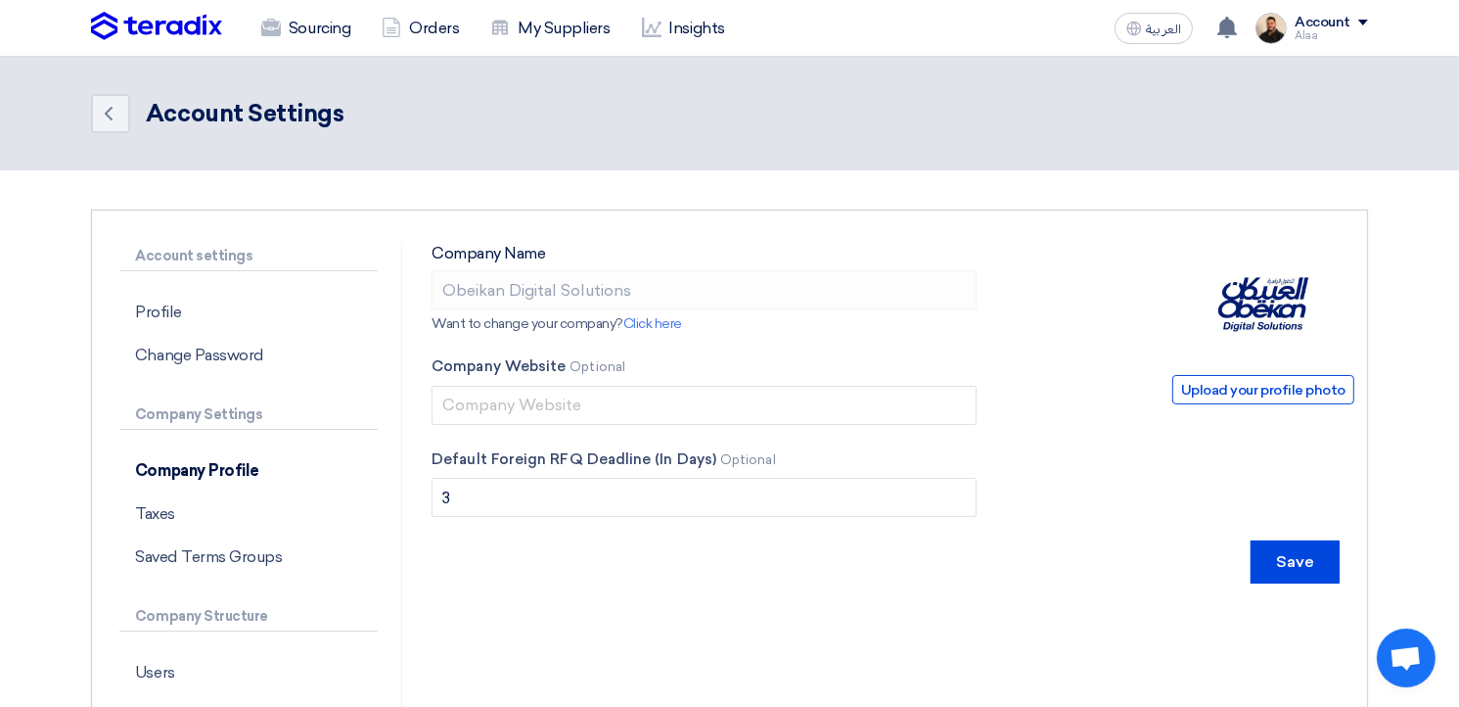
click at [1250, 314] on img at bounding box center [1263, 304] width 125 height 125
click at [1232, 387] on span "Upload your profile photo" at bounding box center [1263, 389] width 182 height 29
type input "C:\fakepath\ODS (1).png"
click at [1253, 320] on img at bounding box center [1263, 304] width 125 height 125
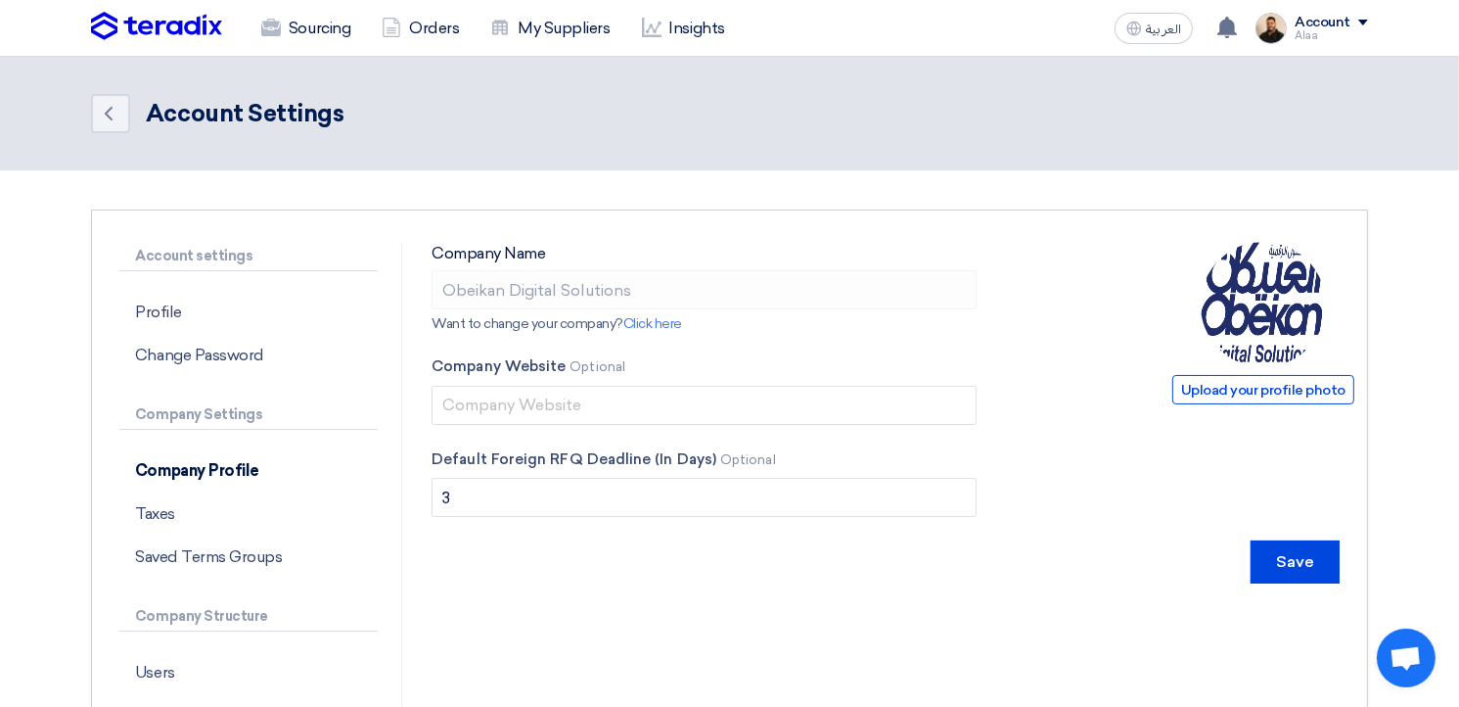
click at [1267, 318] on img at bounding box center [1263, 304] width 125 height 125
click at [1252, 341] on img at bounding box center [1263, 304] width 125 height 125
click at [1253, 327] on img at bounding box center [1263, 304] width 125 height 125
click at [1303, 569] on input "Save" at bounding box center [1295, 561] width 89 height 43
click at [196, 28] on img at bounding box center [156, 26] width 131 height 29
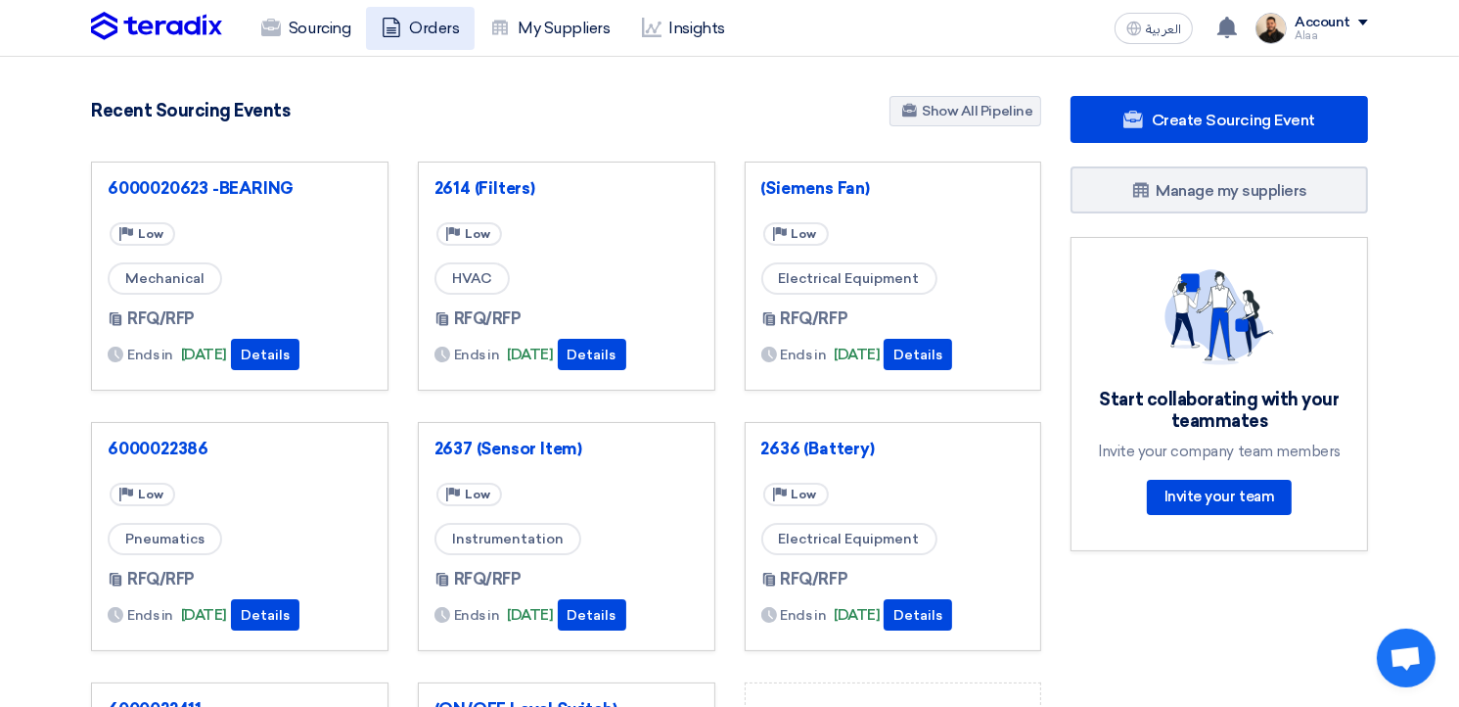
click at [427, 29] on link "Orders" at bounding box center [420, 28] width 109 height 43
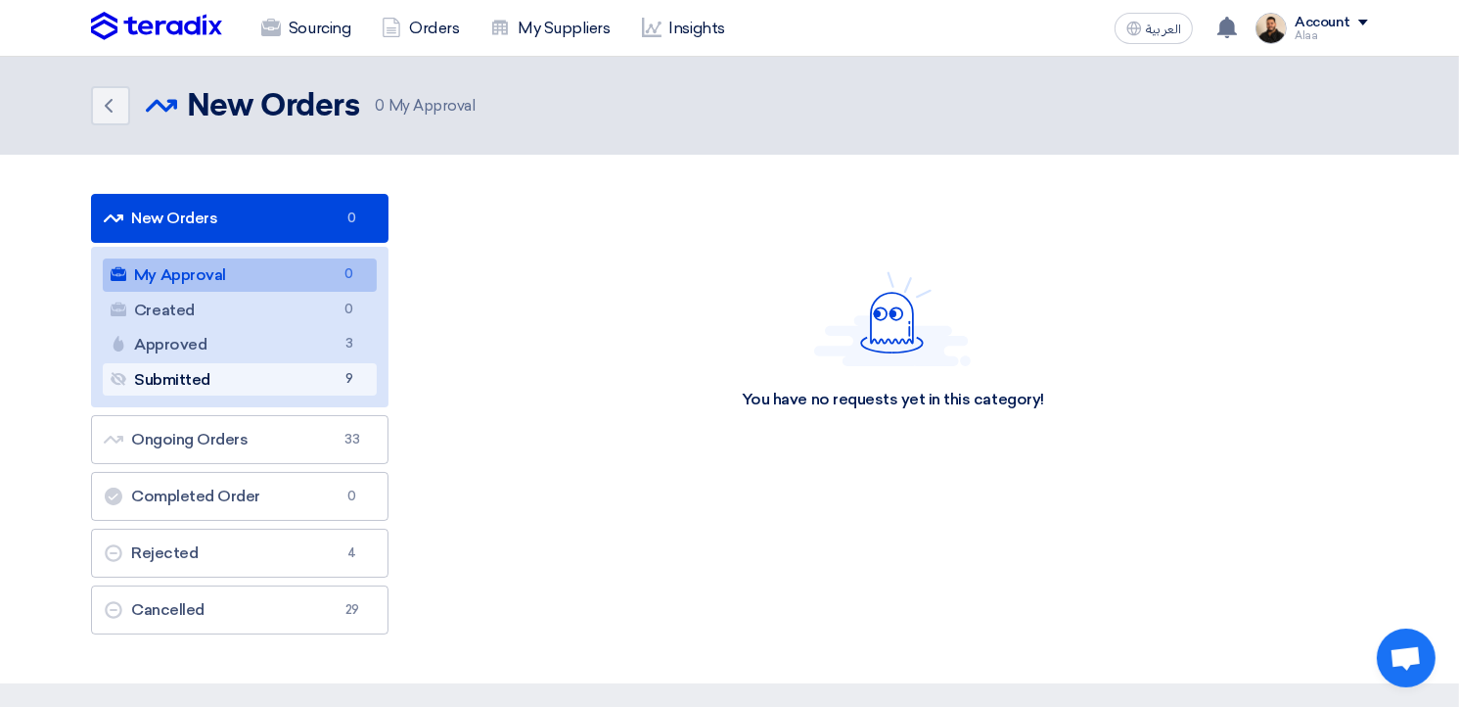
click at [310, 388] on link "Submitted Submitted 9" at bounding box center [240, 379] width 274 height 33
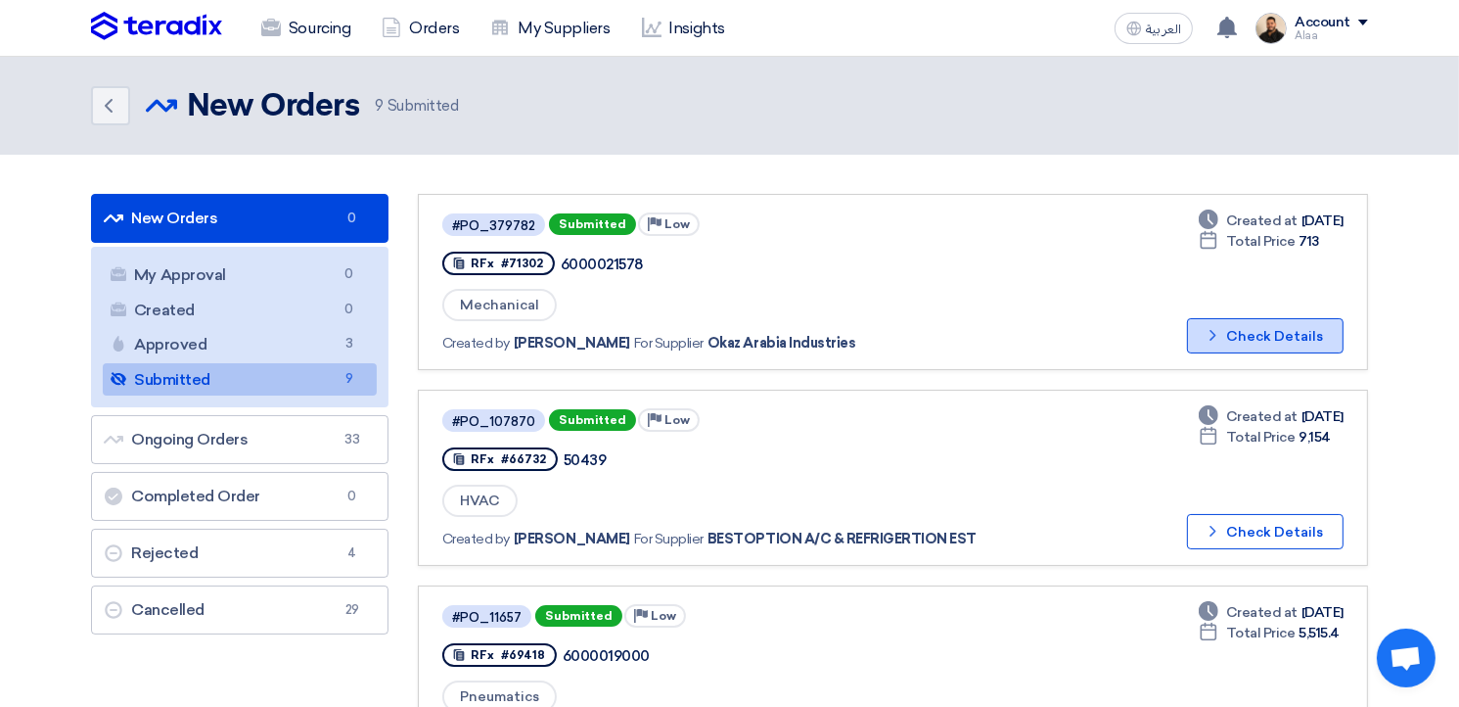
click at [1249, 330] on button "Check details Check Details" at bounding box center [1265, 335] width 157 height 35
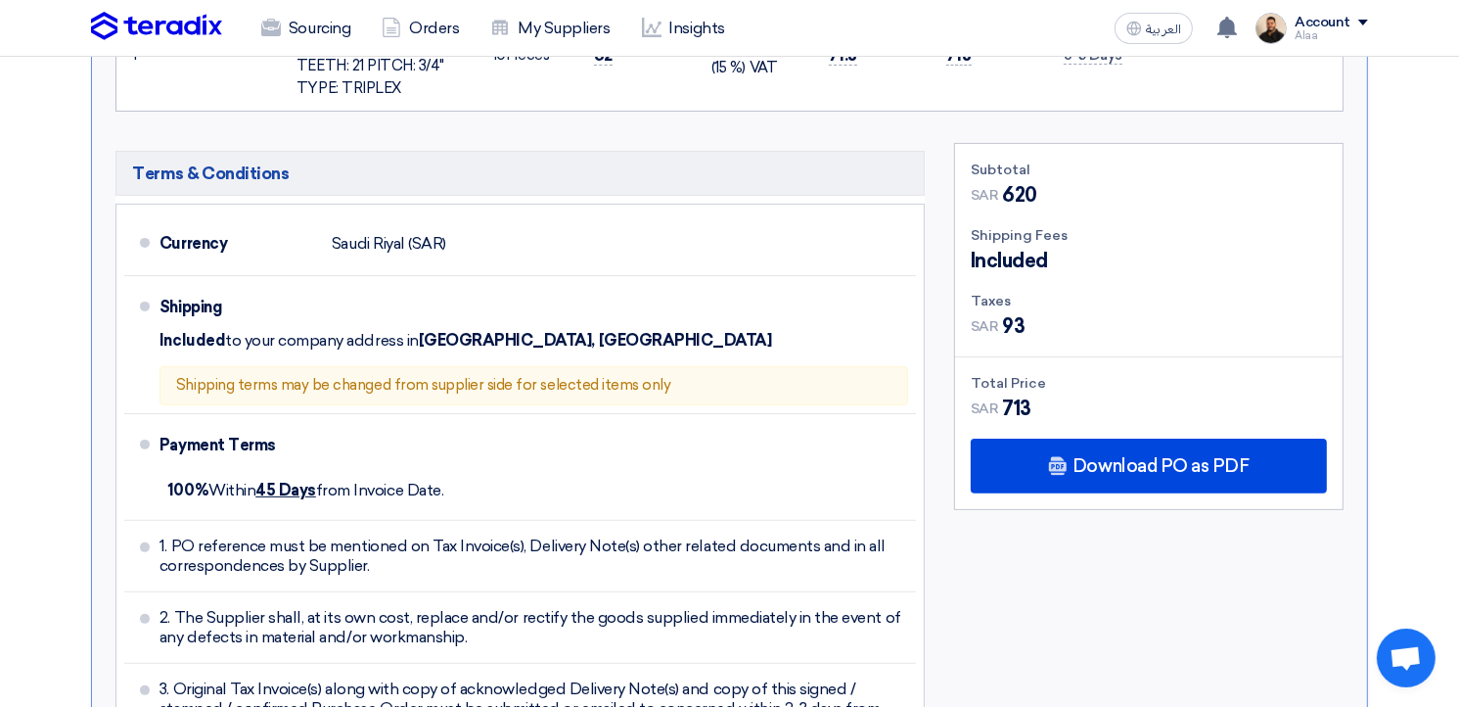
scroll to position [587, 0]
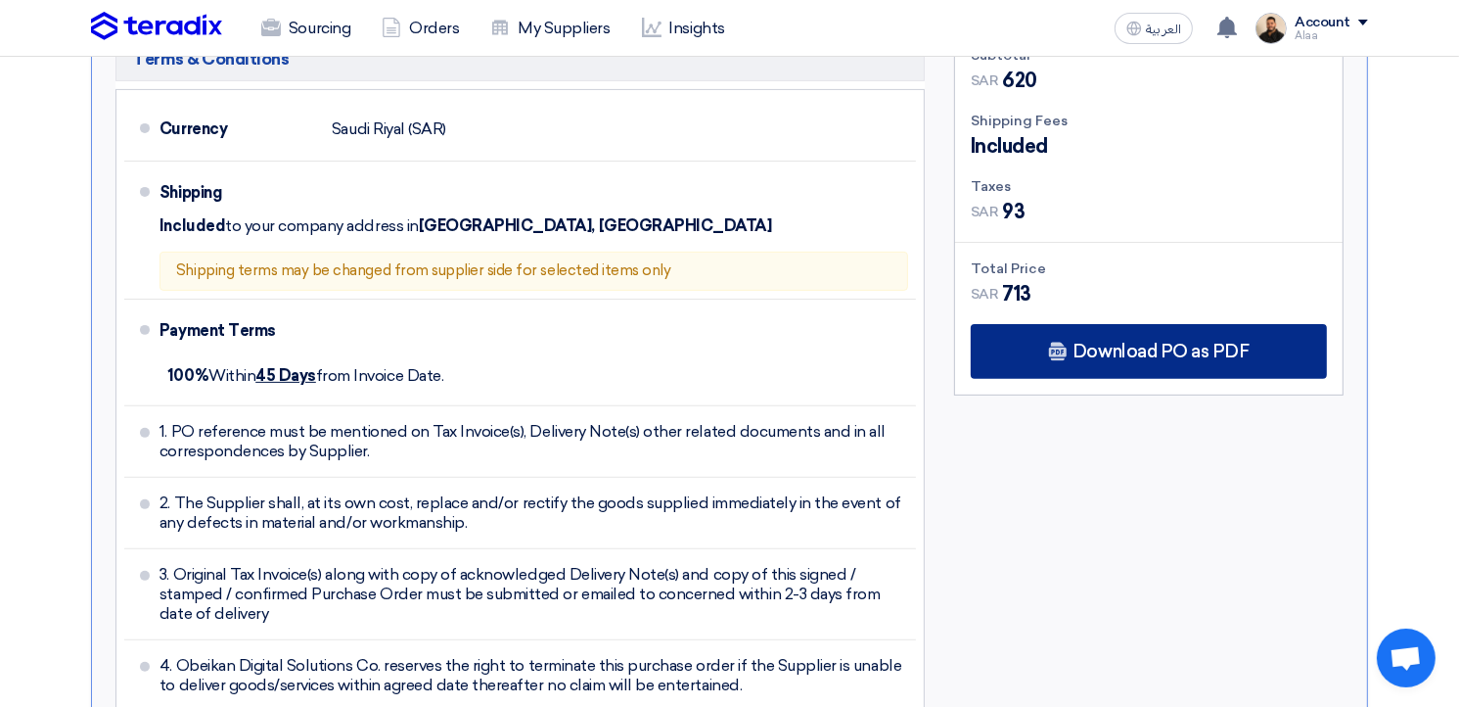
click at [1153, 348] on span "Download PO as PDF" at bounding box center [1161, 352] width 176 height 18
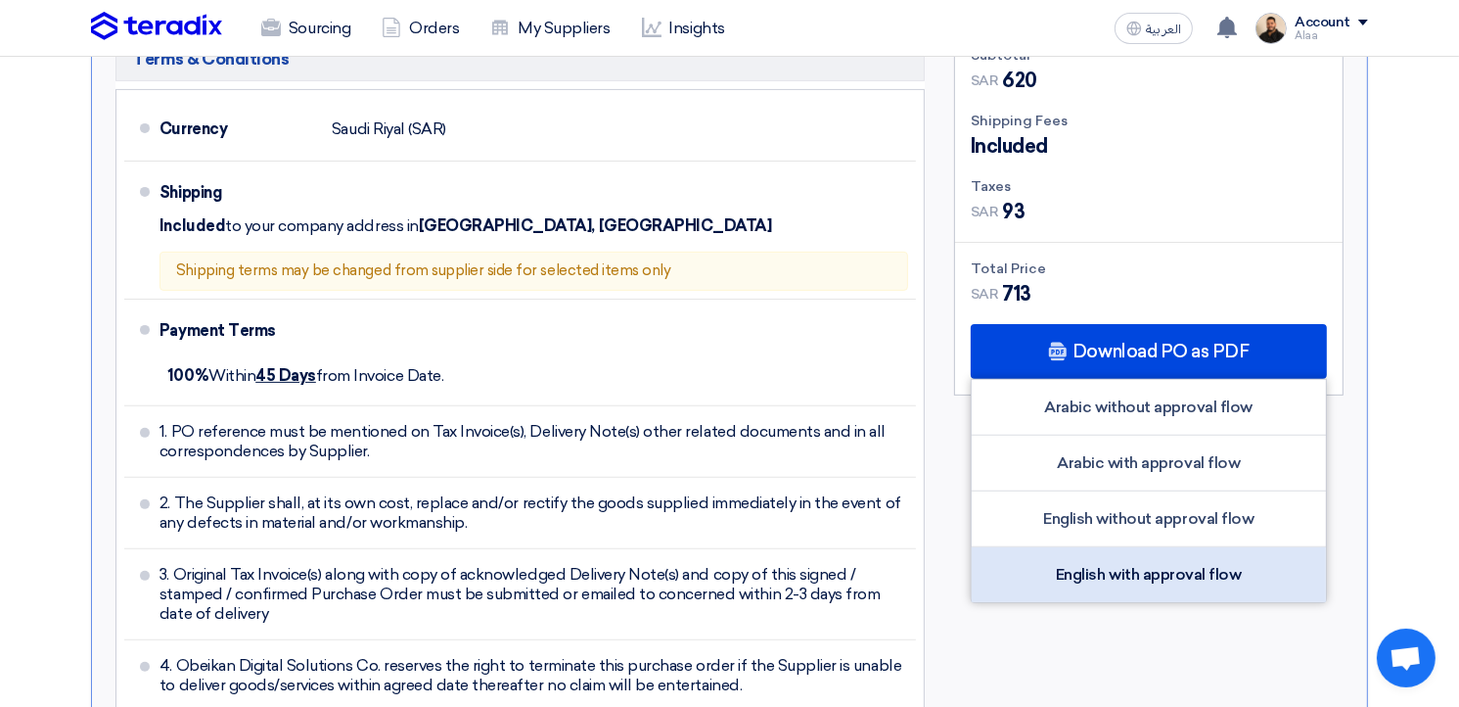
click at [1139, 564] on div "English with approval flow" at bounding box center [1149, 574] width 354 height 55
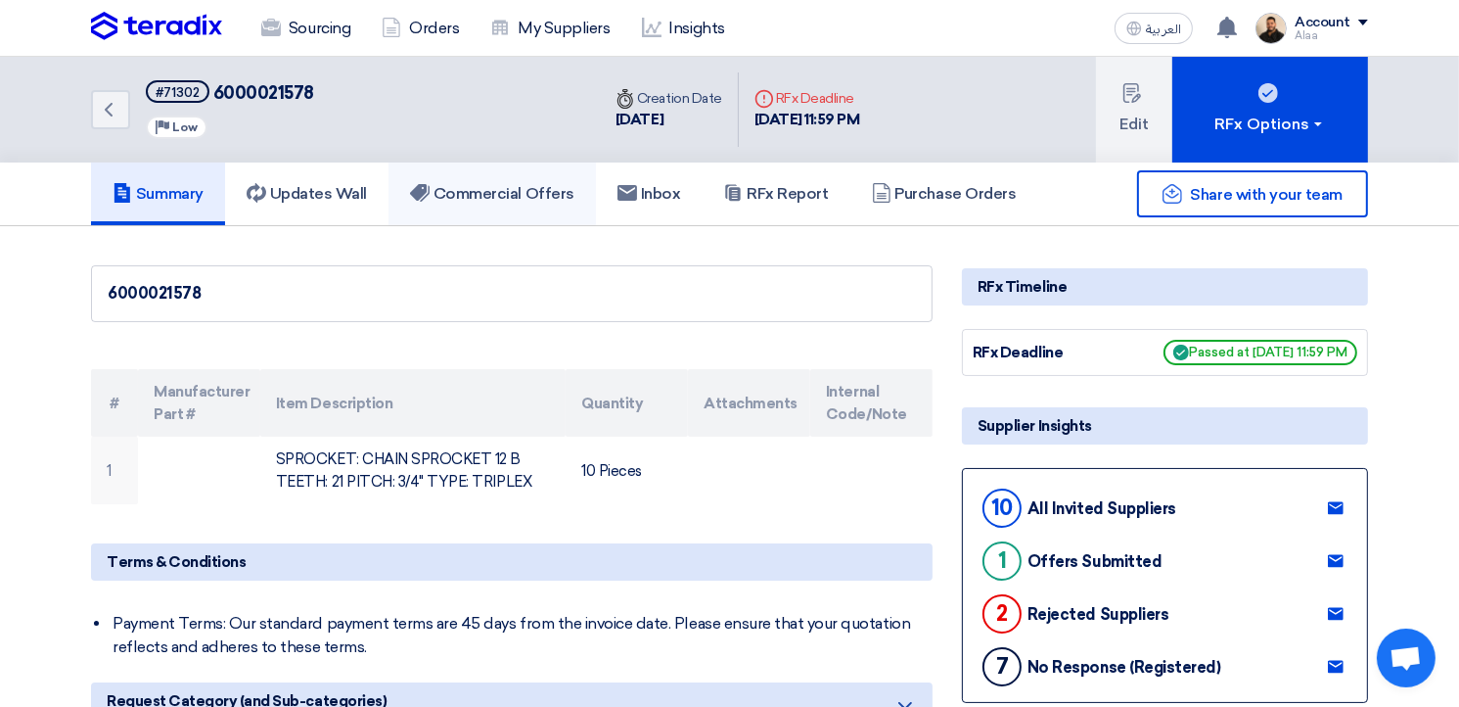
click at [525, 194] on h5 "Commercial Offers" at bounding box center [492, 194] width 164 height 20
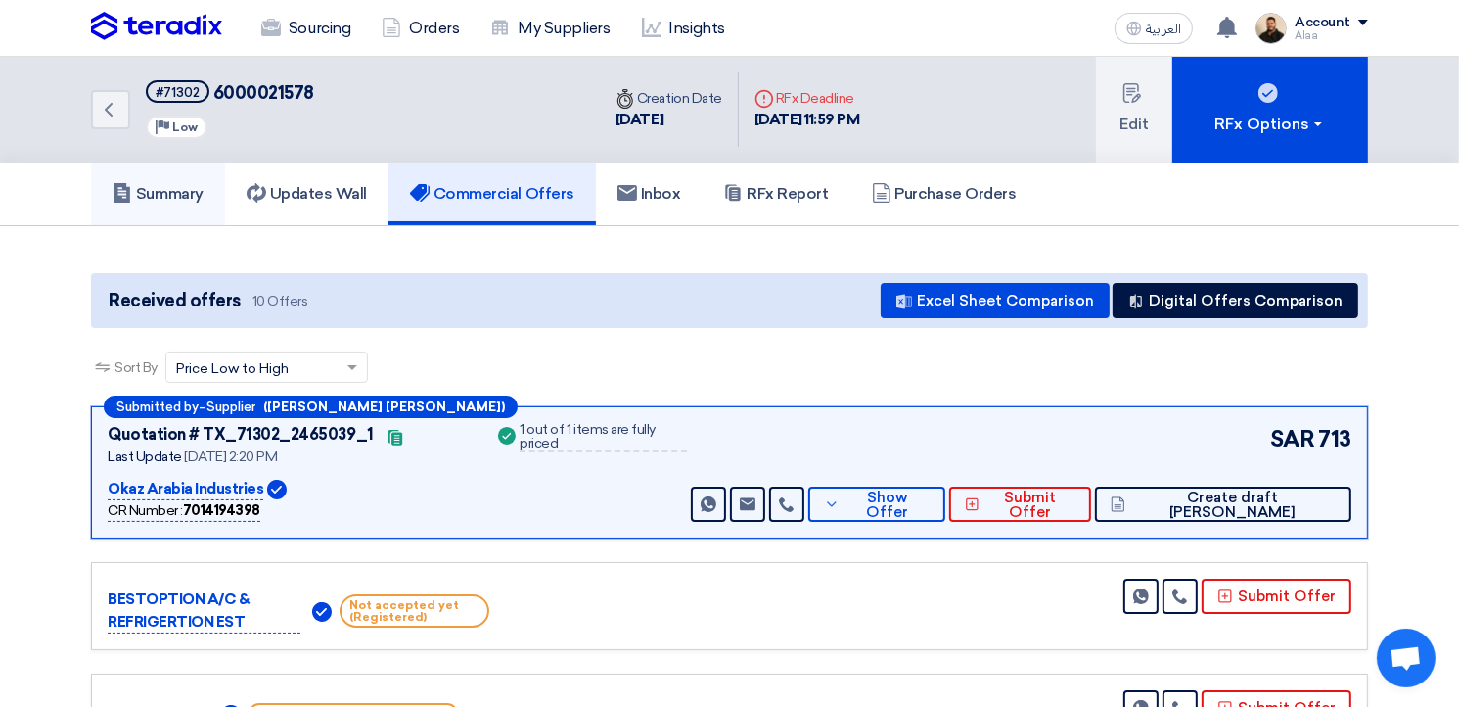
click at [214, 189] on link "Summary" at bounding box center [158, 193] width 134 height 63
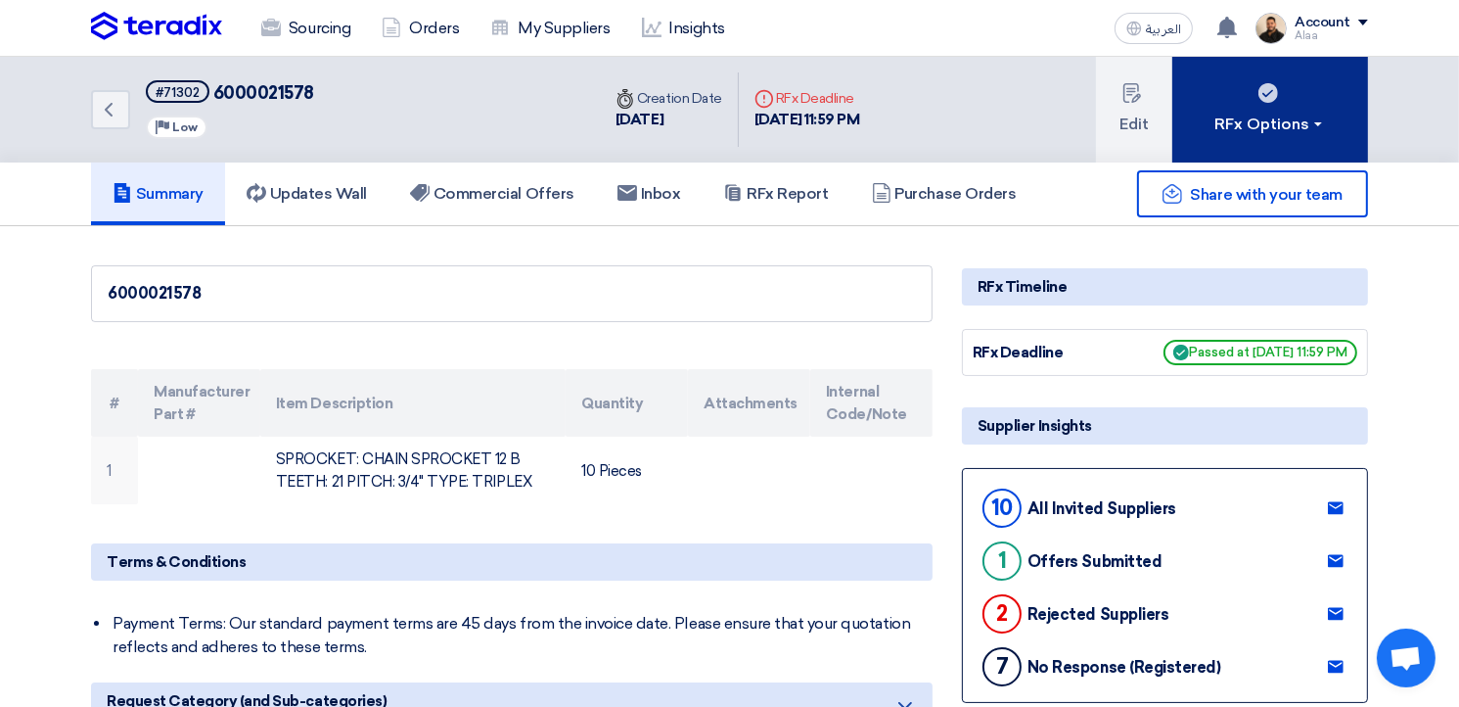
click at [1239, 141] on button "RFx Options" at bounding box center [1270, 110] width 196 height 106
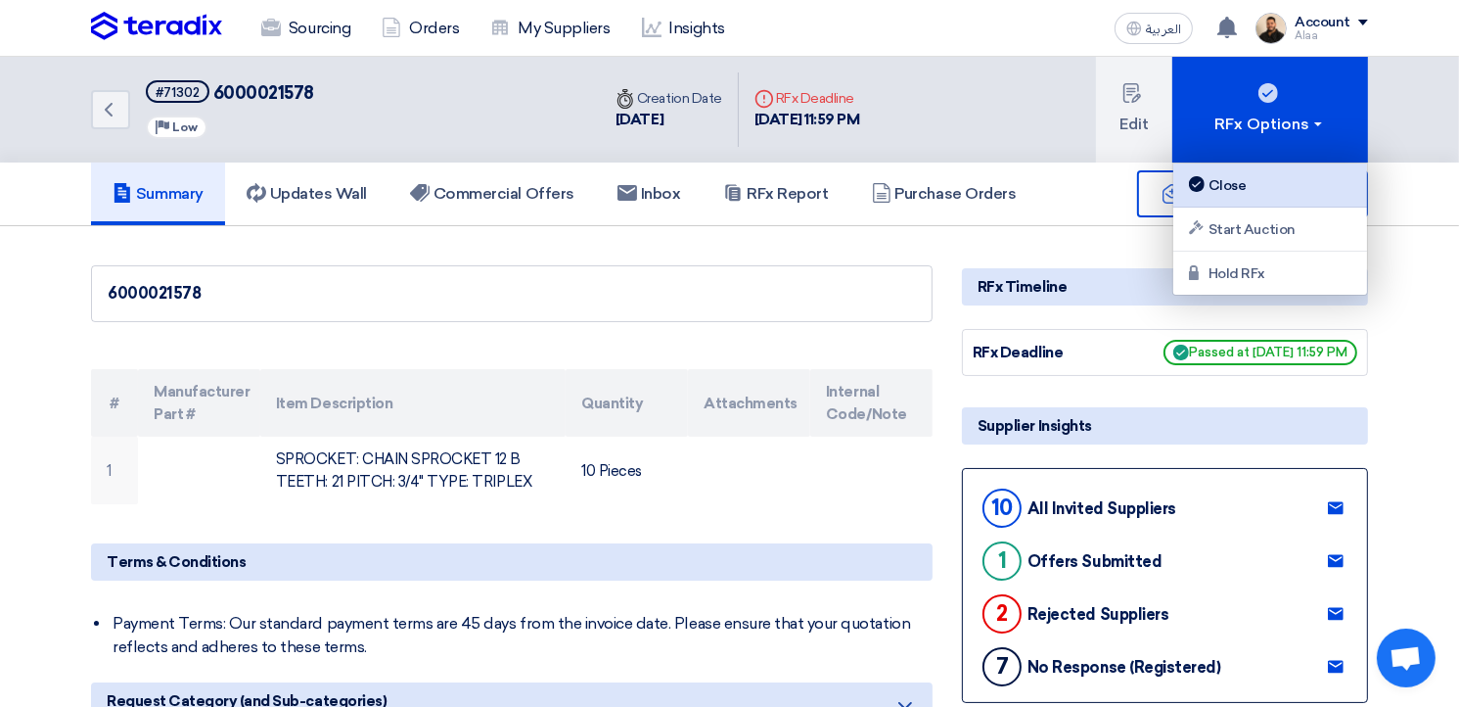
click at [1255, 185] on div "Close" at bounding box center [1270, 184] width 170 height 23
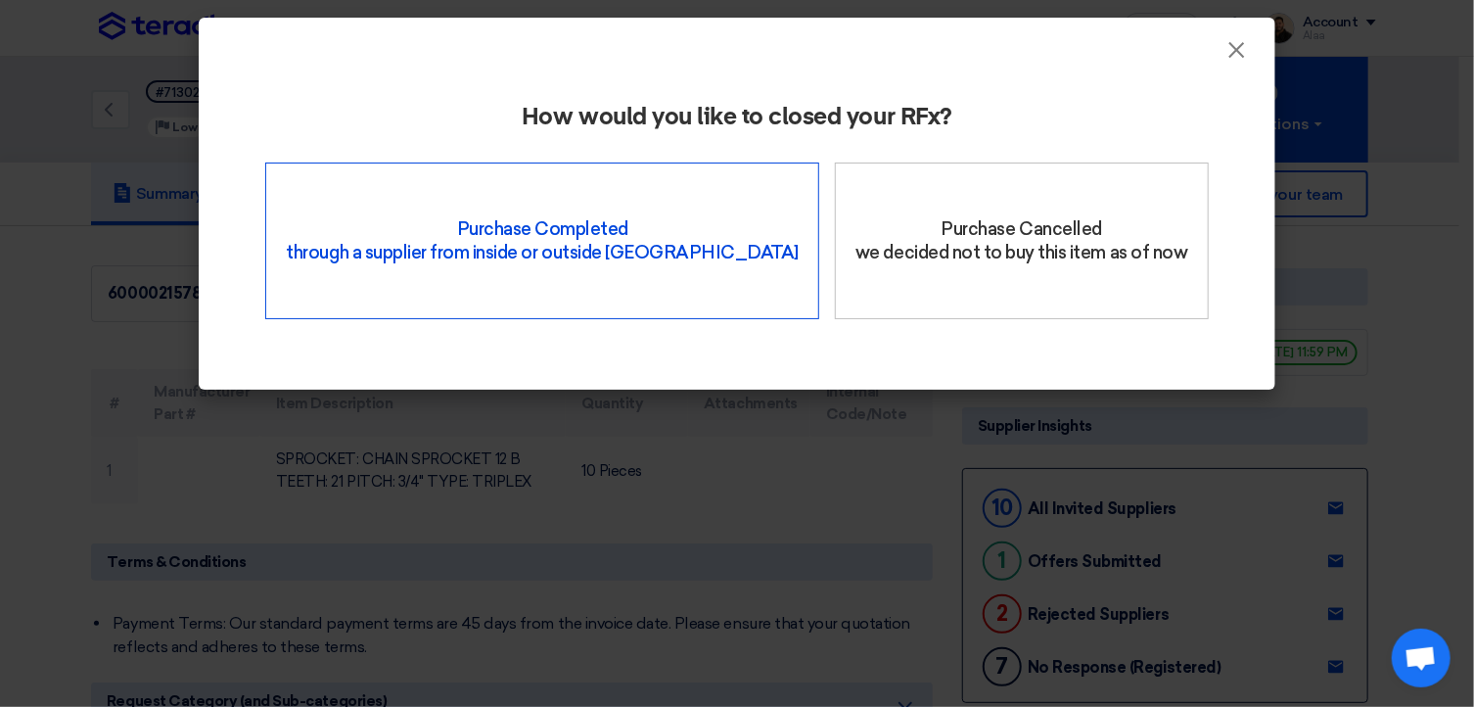
click at [618, 232] on div "Purchase Completed through a supplier from inside or outside Teradix" at bounding box center [542, 240] width 554 height 157
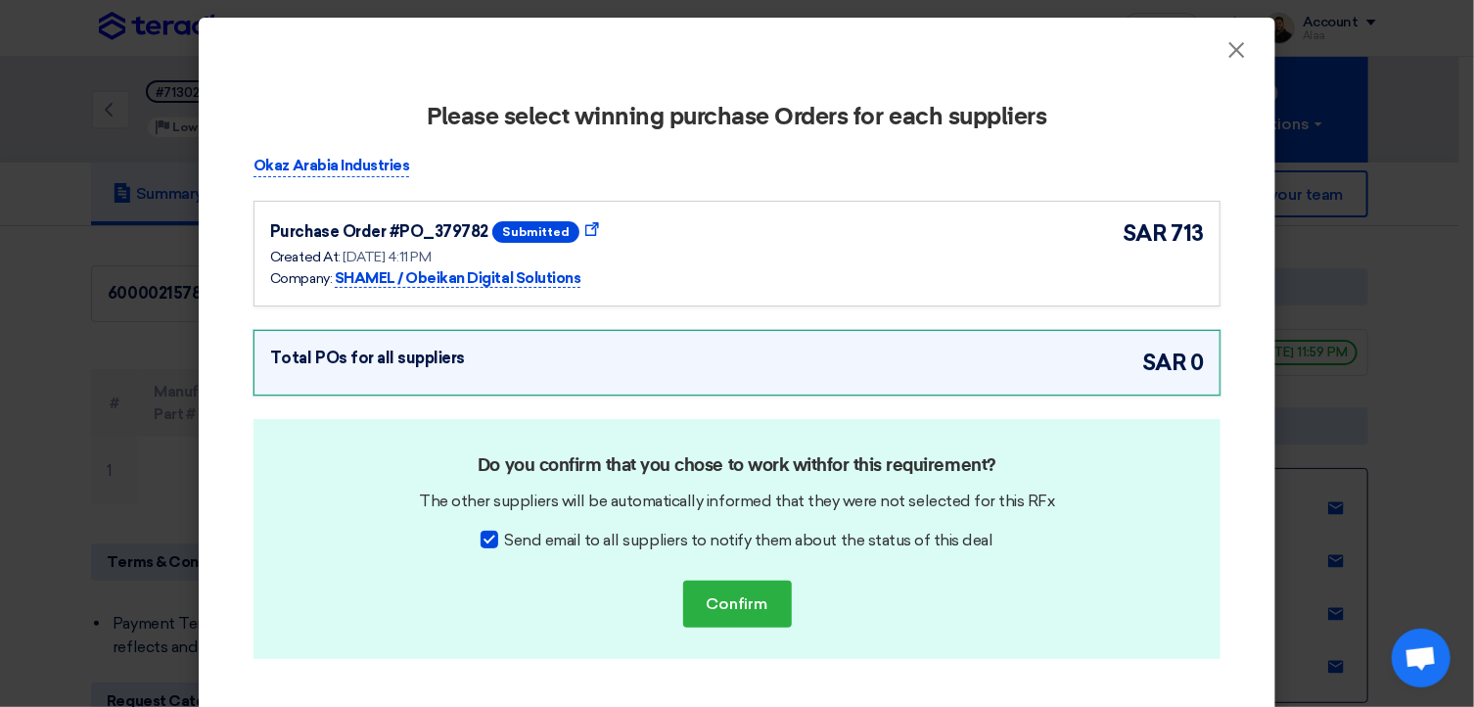
click at [1134, 263] on div "sar 713" at bounding box center [1161, 253] width 85 height 72
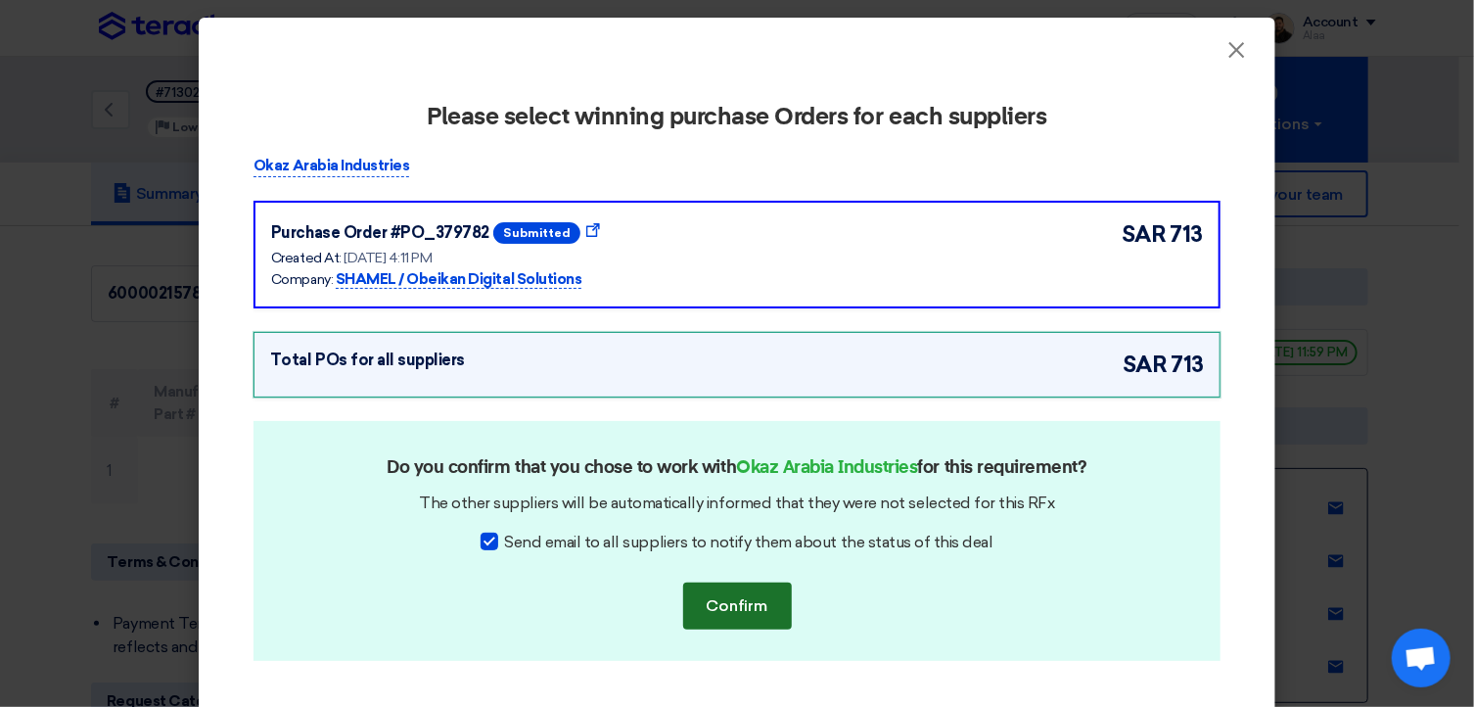
click at [722, 608] on button "Confirm" at bounding box center [737, 605] width 109 height 47
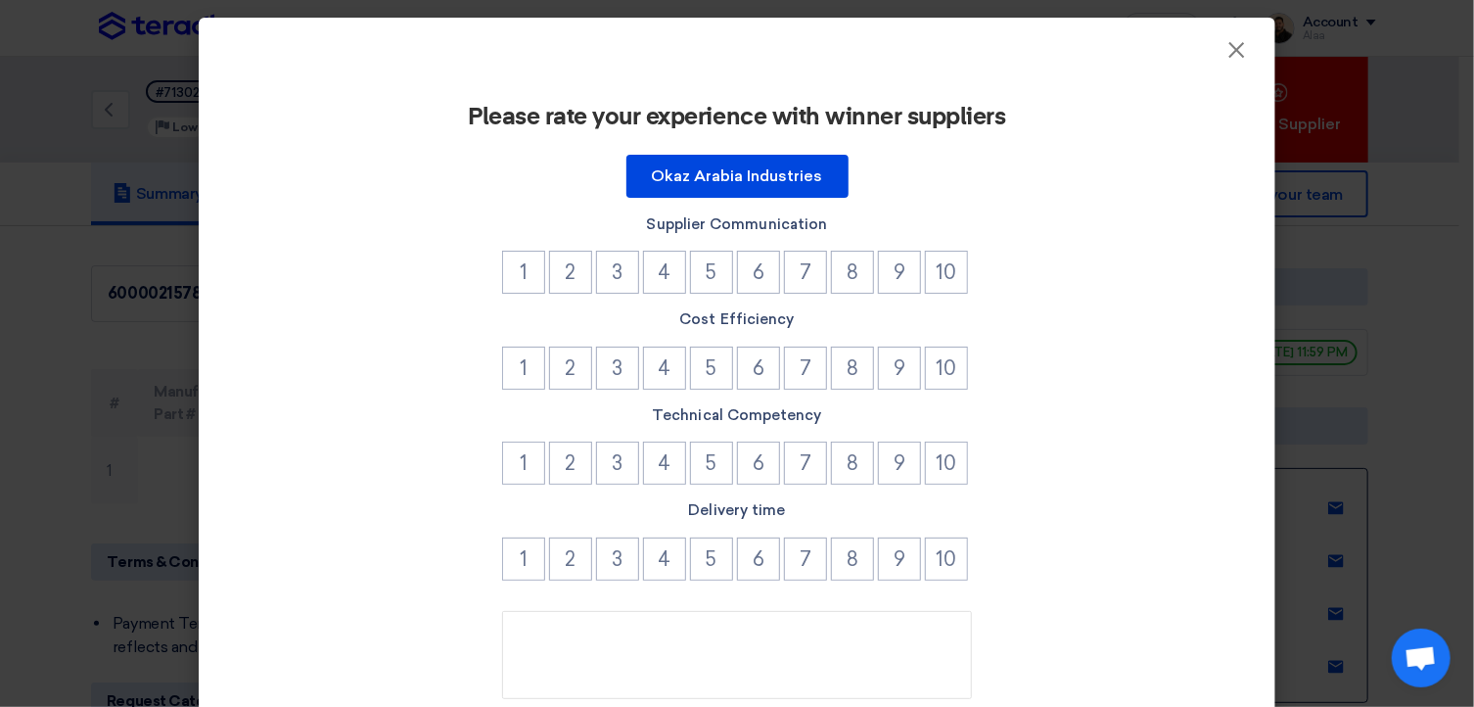
click at [1400, 255] on modal-container "× Please rate your experience with winner suppliers Okaz Arabia Industries Supp…" at bounding box center [737, 353] width 1474 height 707
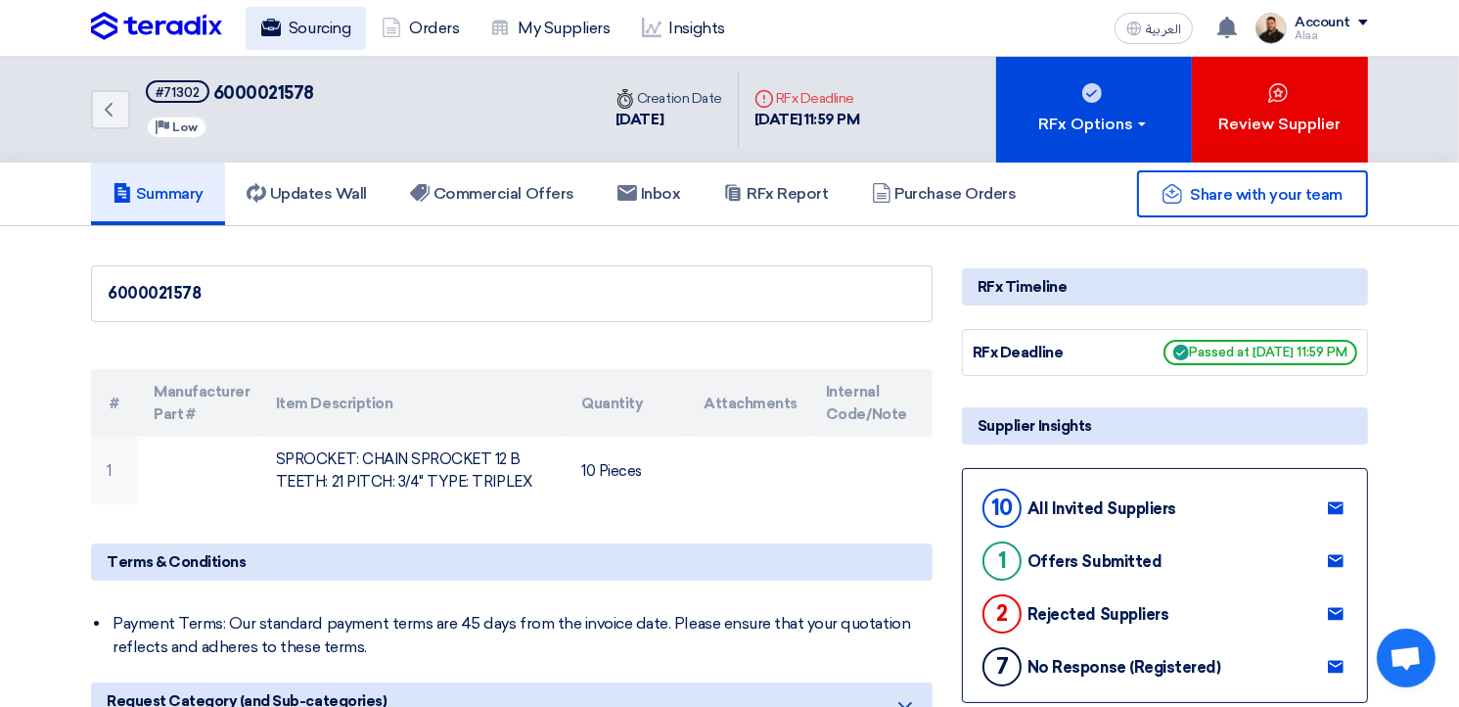
click at [343, 27] on link "Sourcing" at bounding box center [306, 28] width 120 height 43
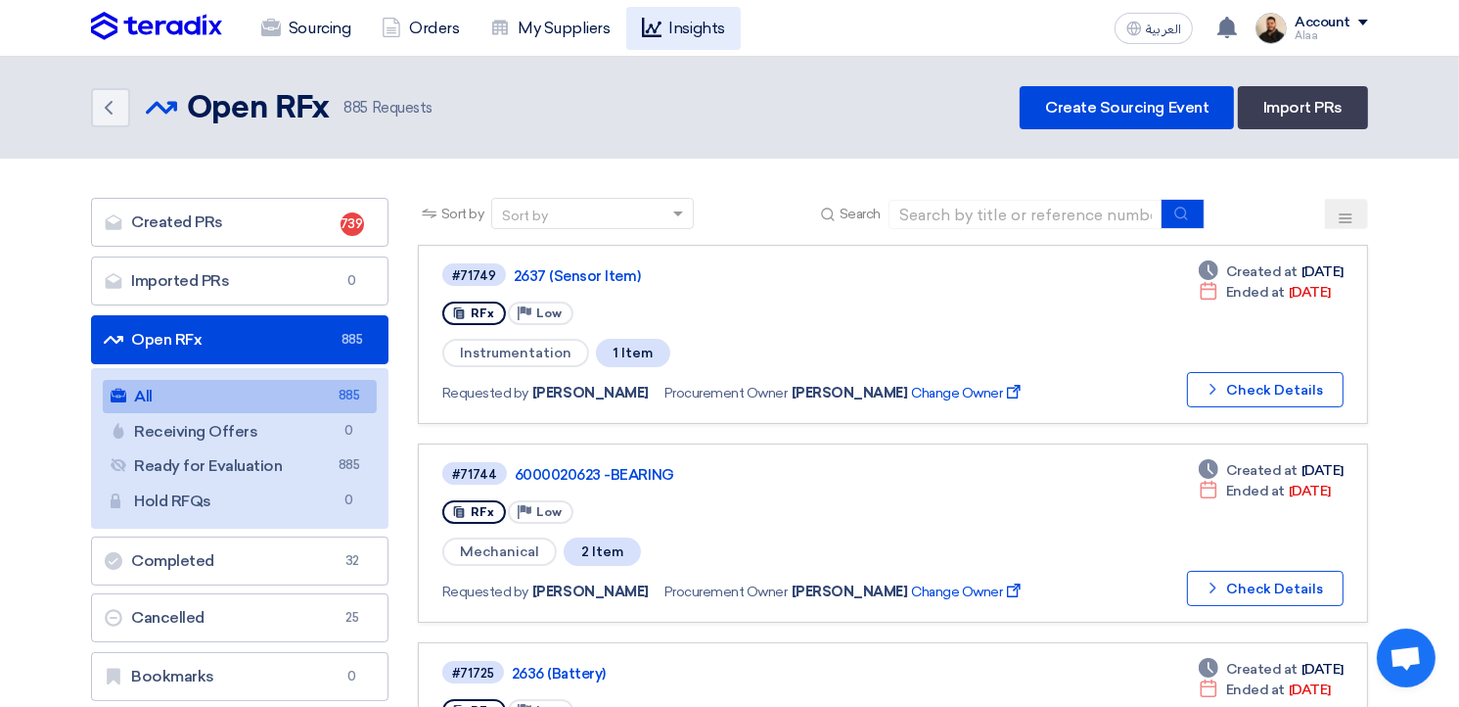
click at [684, 43] on link "Insights" at bounding box center [683, 28] width 114 height 43
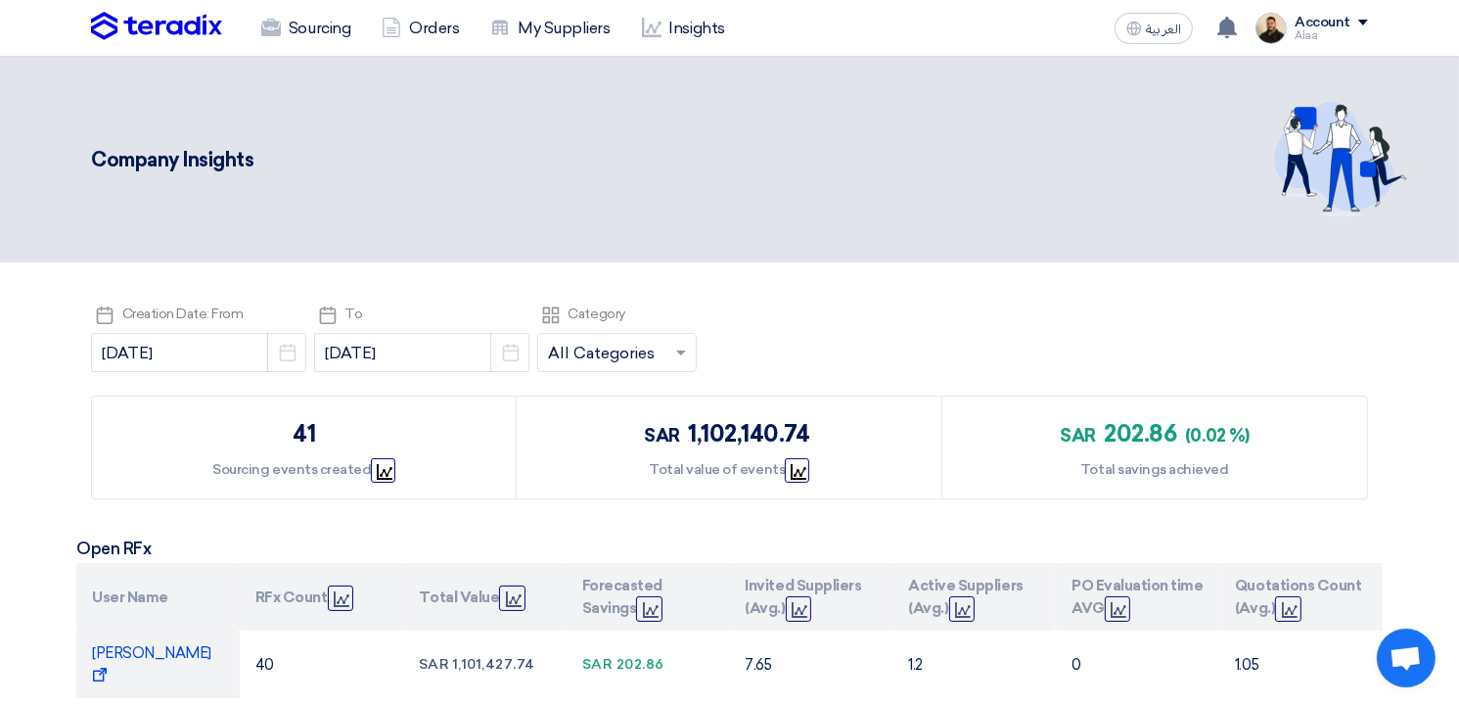
click at [270, 5] on div "Sourcing Orders My Suppliers Insights العربية ع You received a new message from…" at bounding box center [729, 28] width 1306 height 56
click at [281, 24] on link "Sourcing" at bounding box center [306, 28] width 120 height 43
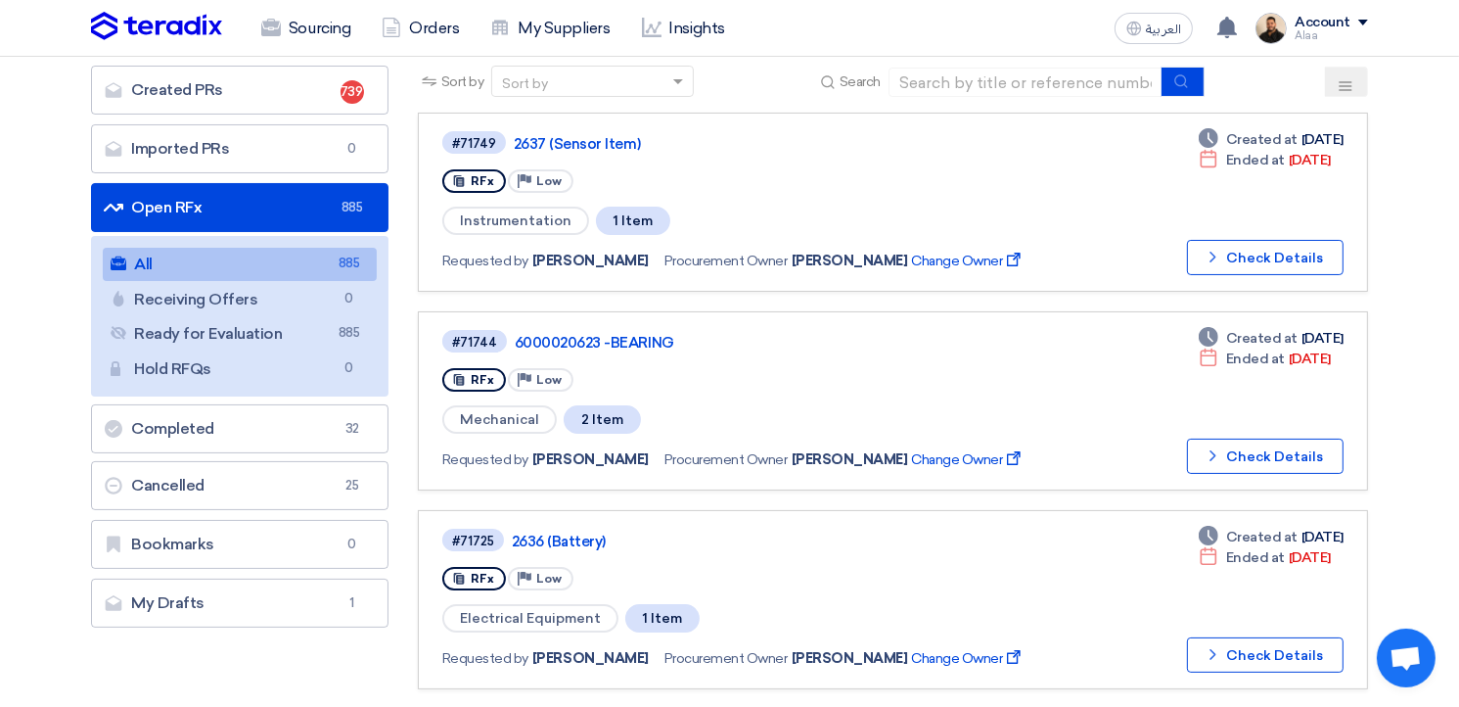
scroll to position [391, 0]
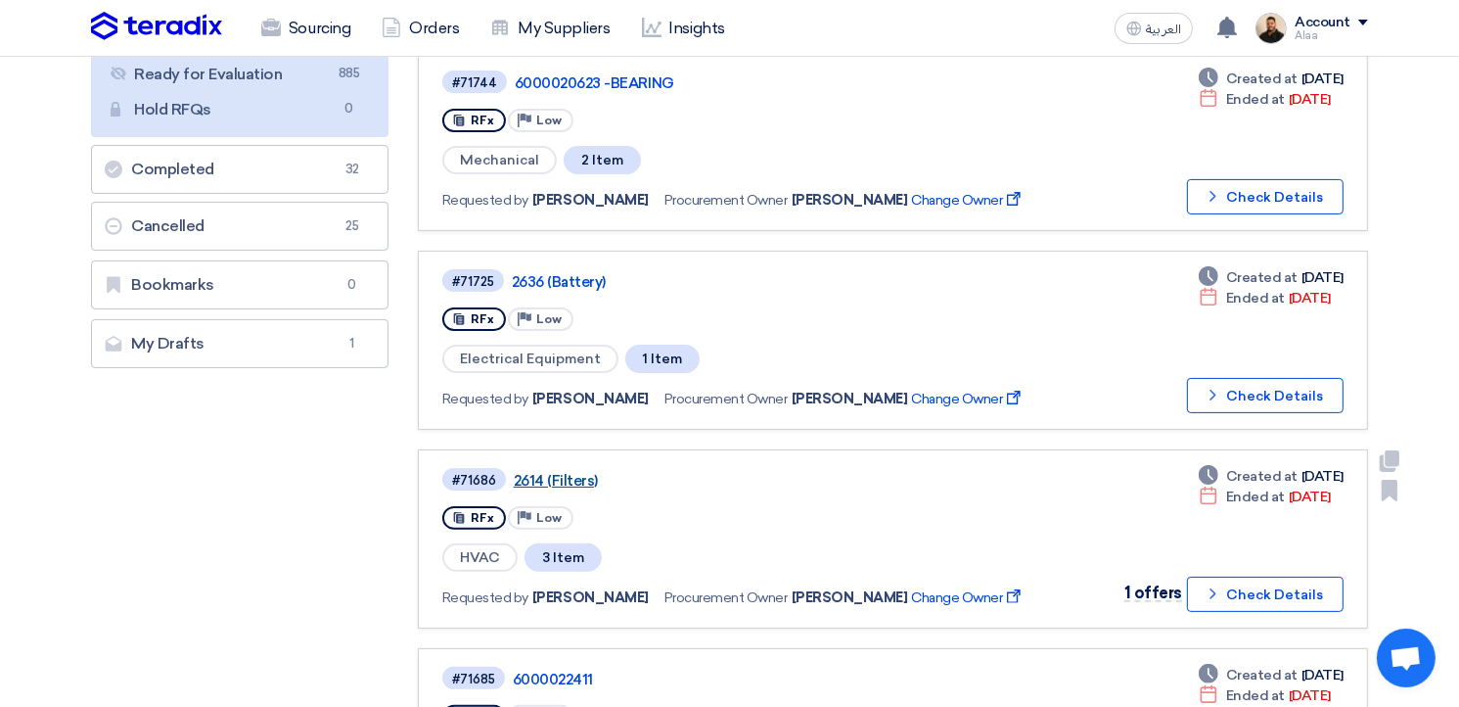
click at [554, 472] on link "2614 (Filters)" at bounding box center [758, 481] width 489 height 18
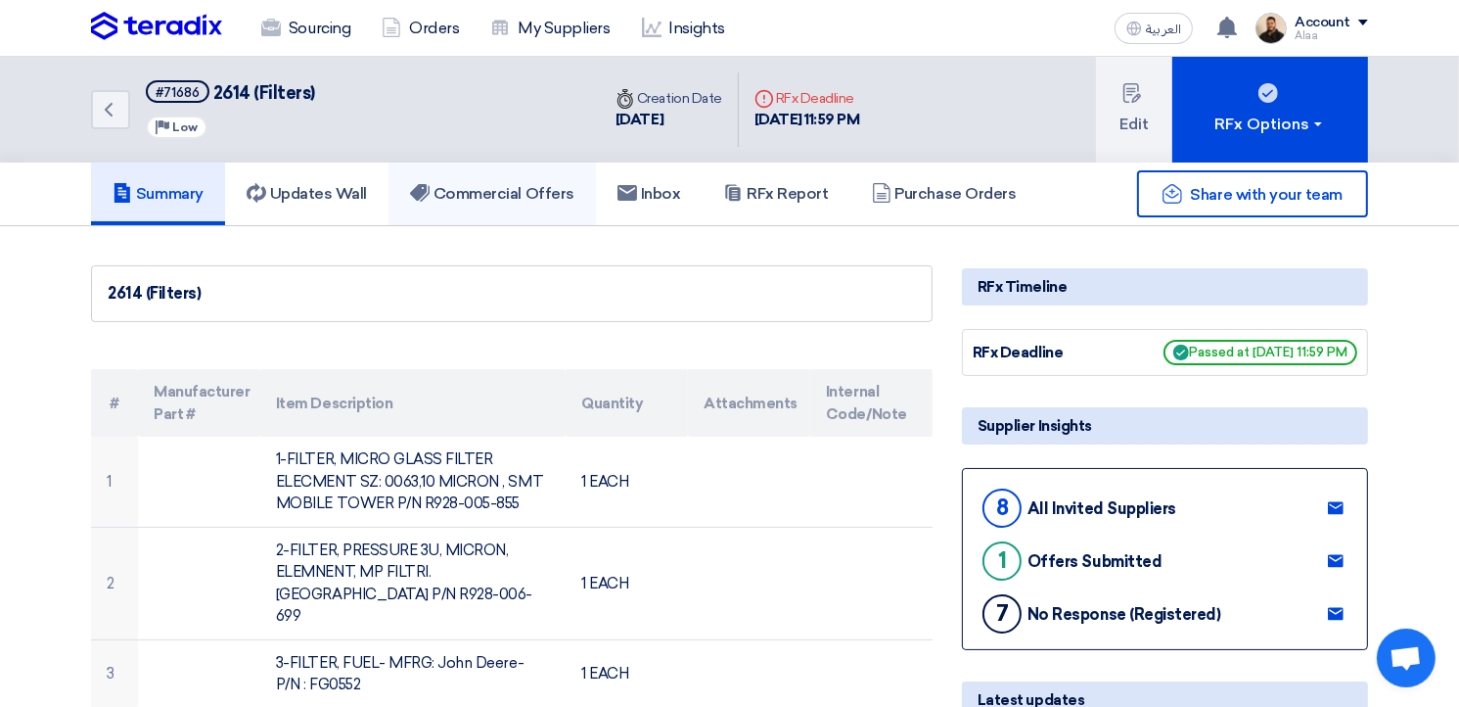
click at [480, 181] on link "Commercial Offers" at bounding box center [491, 193] width 207 height 63
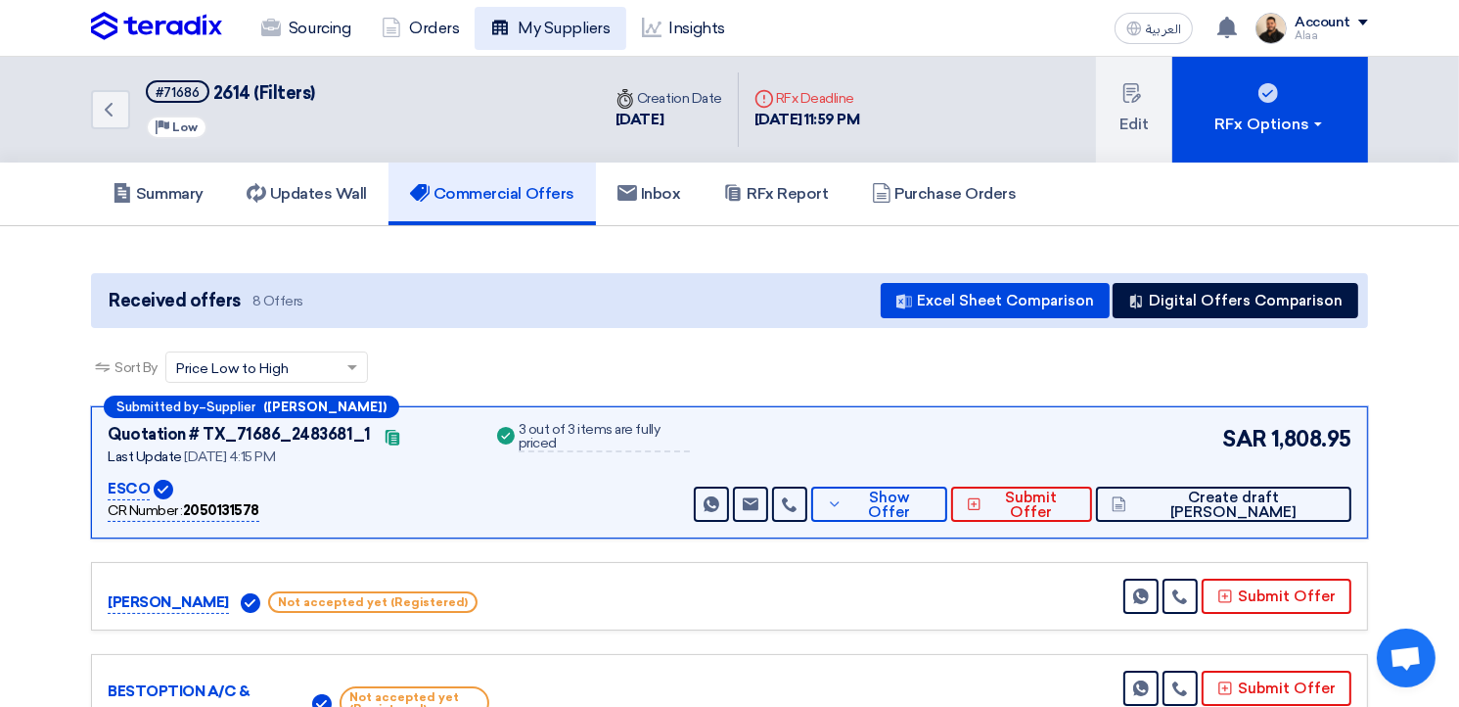
click at [530, 48] on link "My Suppliers" at bounding box center [550, 28] width 151 height 43
